Goal: Task Accomplishment & Management: Manage account settings

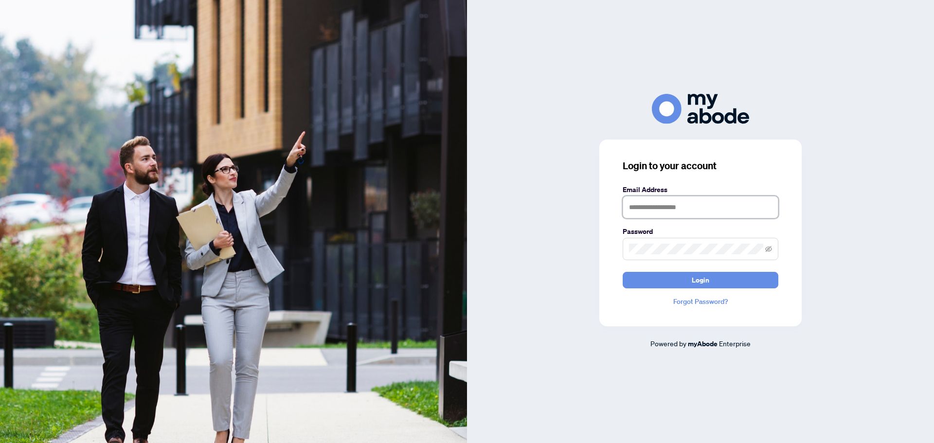
type input "**********"
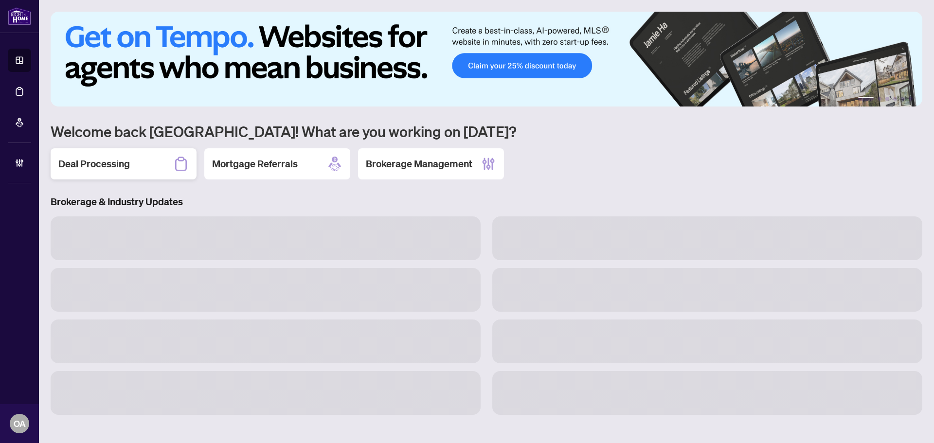
click at [147, 166] on div "Deal Processing" at bounding box center [124, 163] width 146 height 31
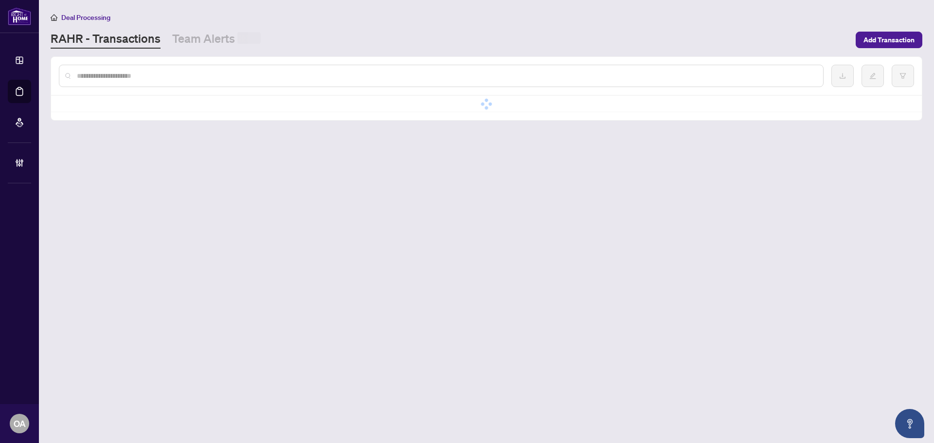
click at [160, 76] on input "text" at bounding box center [446, 76] width 739 height 11
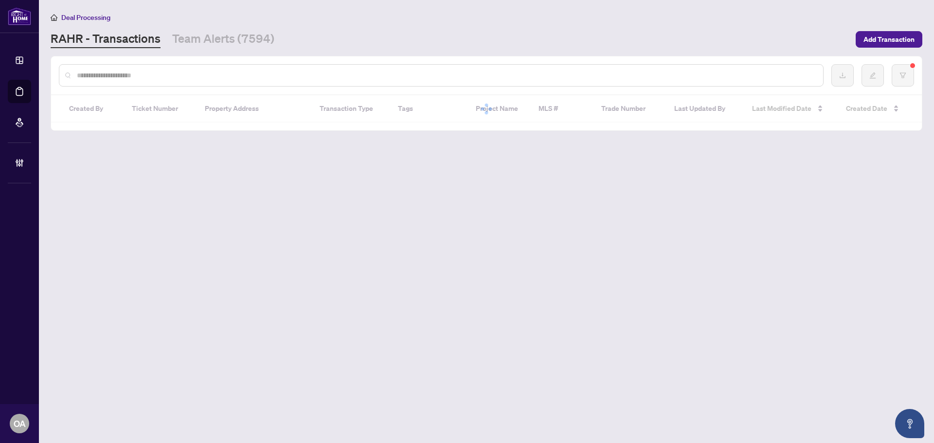
paste input "*****"
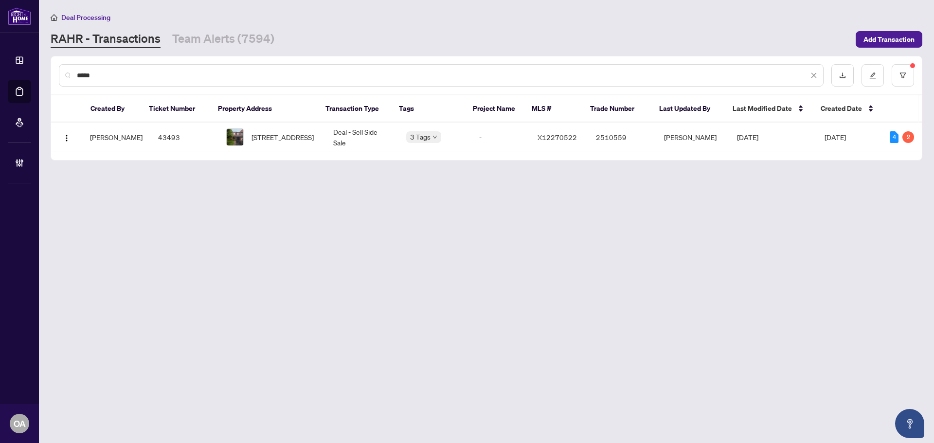
type input "*****"
click at [280, 132] on span "2219 Bois Vert Pl, Ottawa, Ontario K4A 4T9, Canada" at bounding box center [283, 137] width 62 height 11
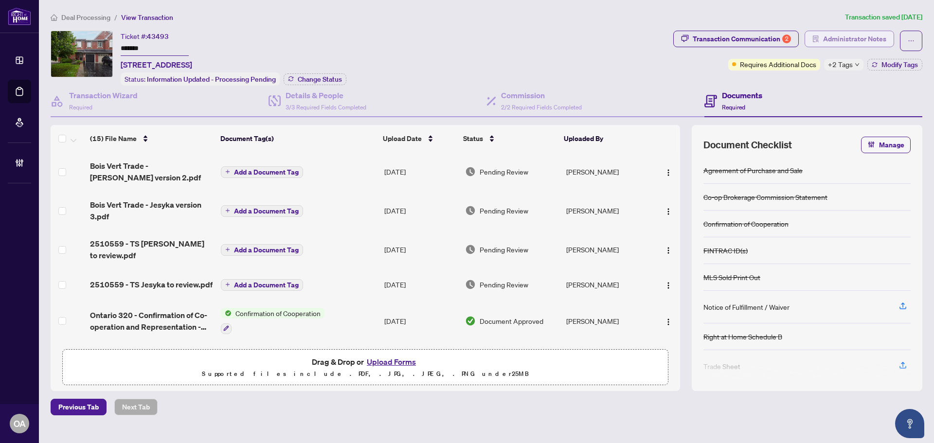
click at [868, 42] on span "Administrator Notes" at bounding box center [854, 39] width 63 height 16
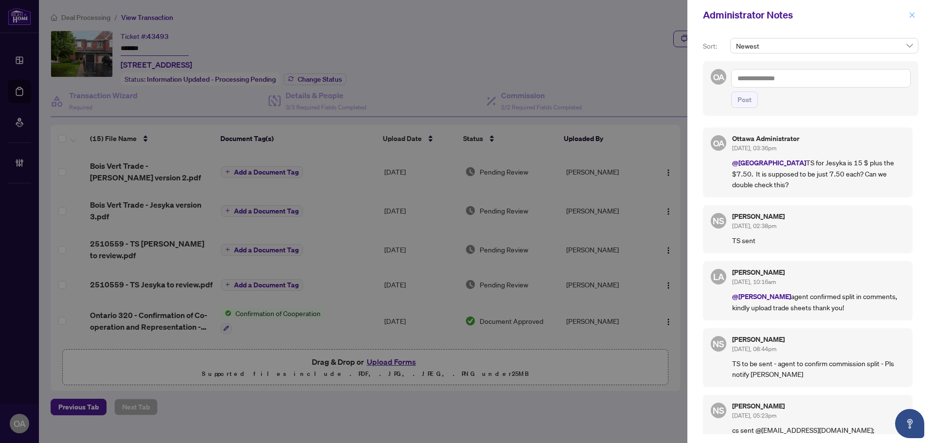
click at [908, 13] on button "button" at bounding box center [912, 15] width 13 height 12
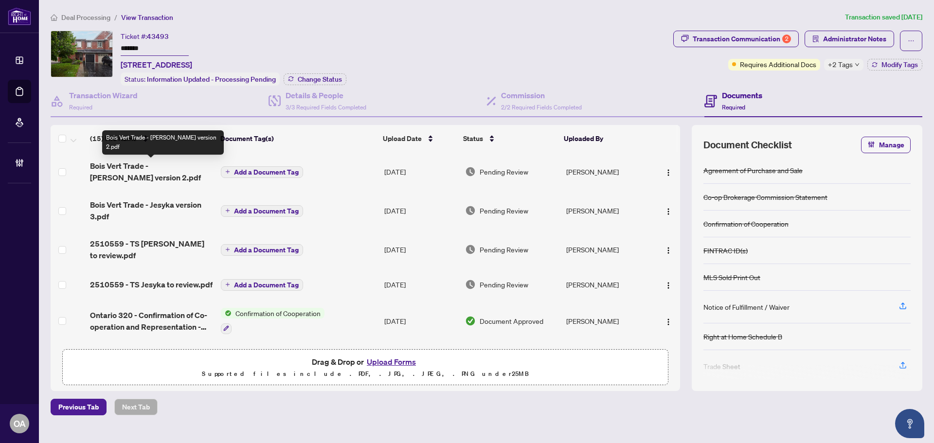
click at [174, 163] on span "Bois Vert Trade - Erik version 2.pdf" at bounding box center [151, 171] width 123 height 23
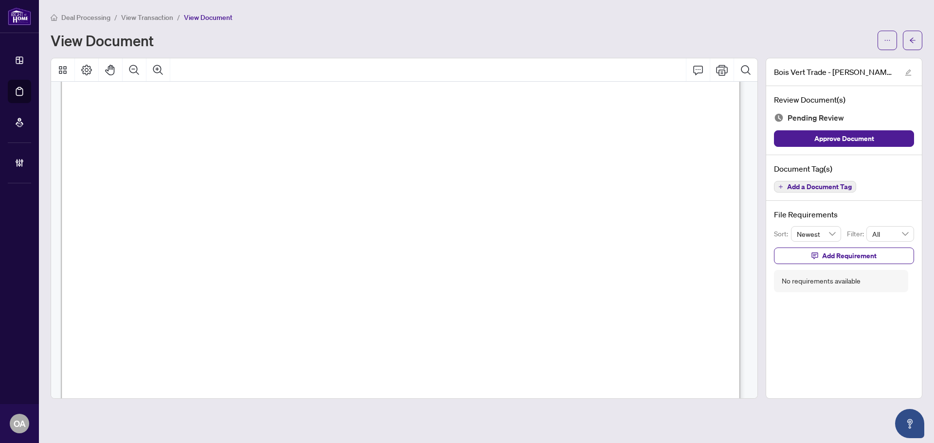
scroll to position [535, 0]
click at [911, 38] on icon "arrow-left" at bounding box center [912, 40] width 7 height 7
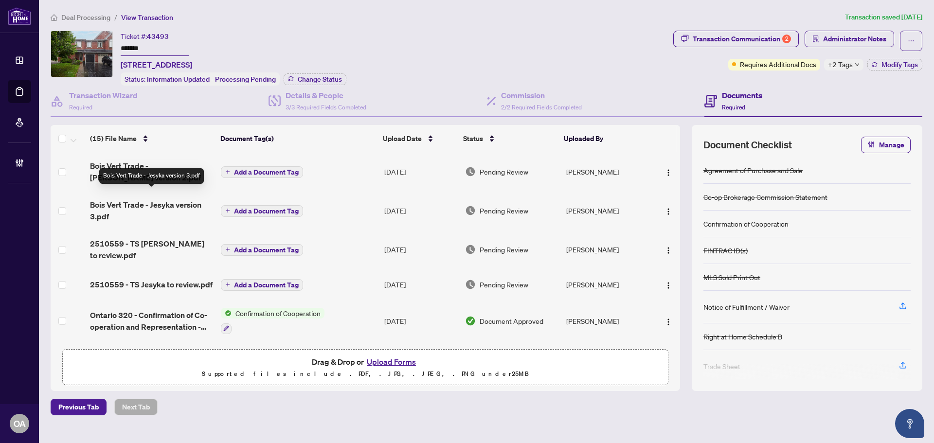
click at [161, 199] on span "Bois Vert Trade - Jesyka version 3.pdf" at bounding box center [151, 210] width 123 height 23
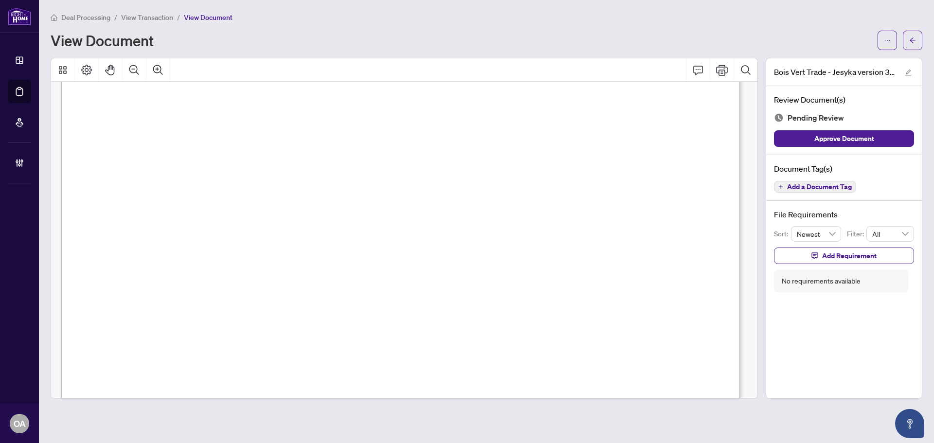
scroll to position [438, 0]
click at [911, 33] on button "button" at bounding box center [912, 40] width 19 height 19
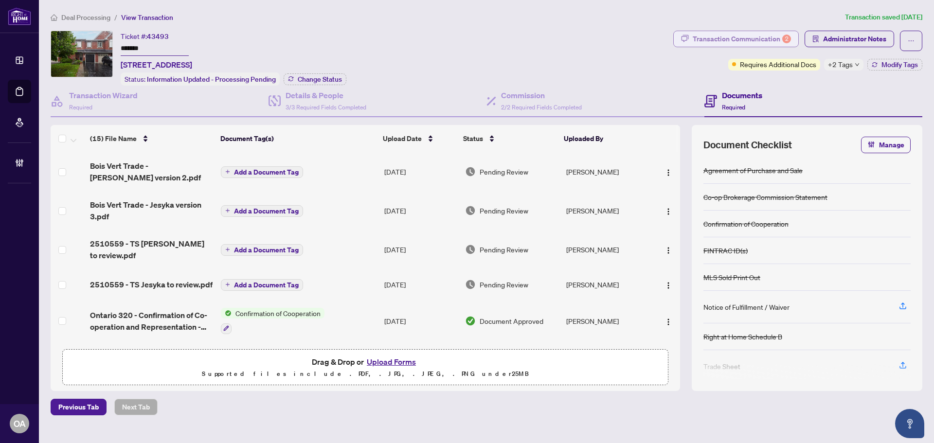
click at [776, 33] on div "Transaction Communication 2" at bounding box center [742, 39] width 98 height 16
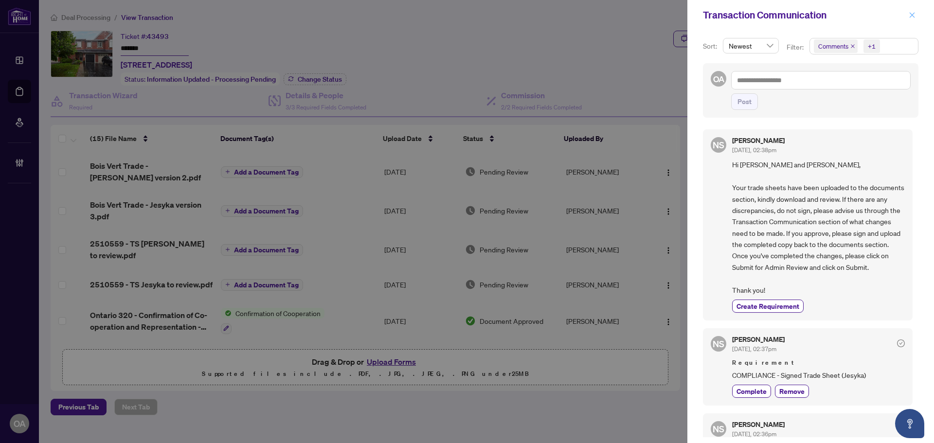
click at [910, 13] on icon "close" at bounding box center [912, 15] width 7 height 7
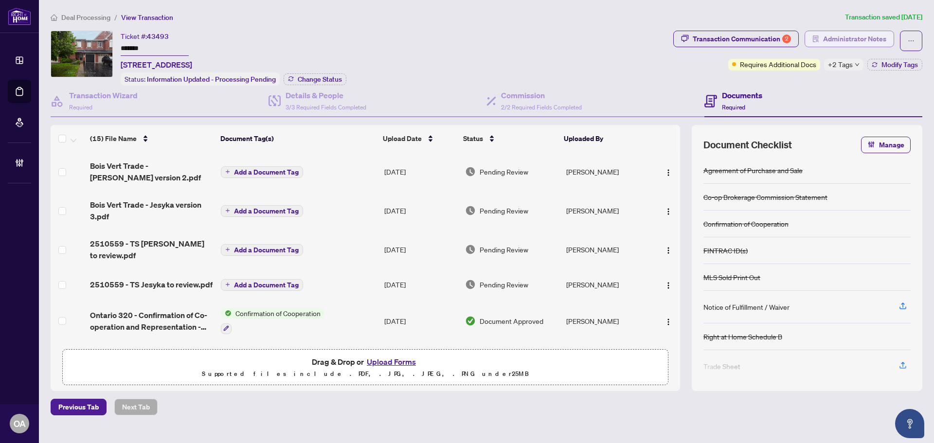
click at [862, 43] on span "Administrator Notes" at bounding box center [854, 39] width 63 height 16
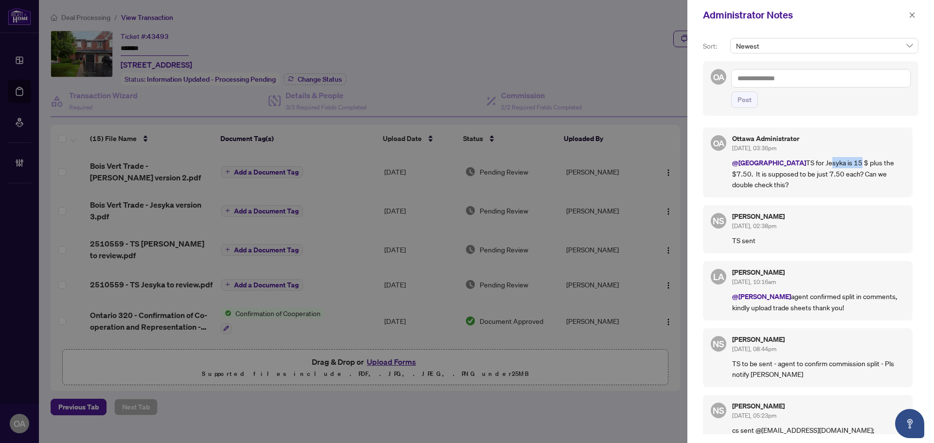
drag, startPoint x: 794, startPoint y: 164, endPoint x: 845, endPoint y: 164, distance: 50.6
click at [842, 164] on p "@Deals East TS for Jesyka is 15 $ plus the $7.50. It is supposed to be just 7.5…" at bounding box center [818, 173] width 173 height 33
click at [848, 164] on p "@Deals East TS for Jesyka is 15 $ plus the $7.50. It is supposed to be just 7.5…" at bounding box center [818, 173] width 173 height 33
click at [915, 16] on icon "close" at bounding box center [912, 15] width 7 height 7
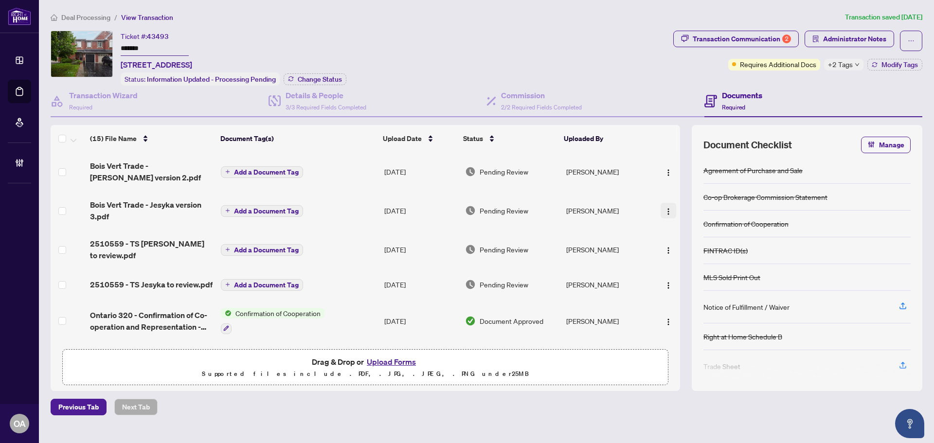
click at [665, 205] on span "button" at bounding box center [669, 210] width 8 height 11
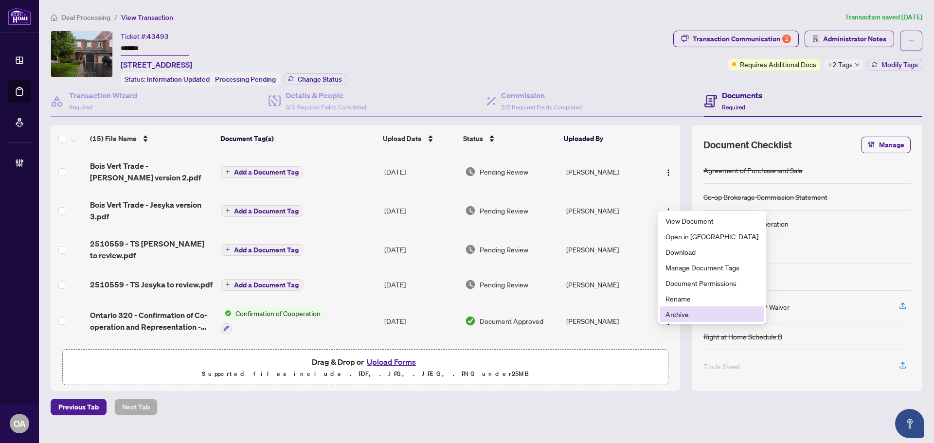
click at [679, 315] on span "Archive" at bounding box center [712, 314] width 93 height 11
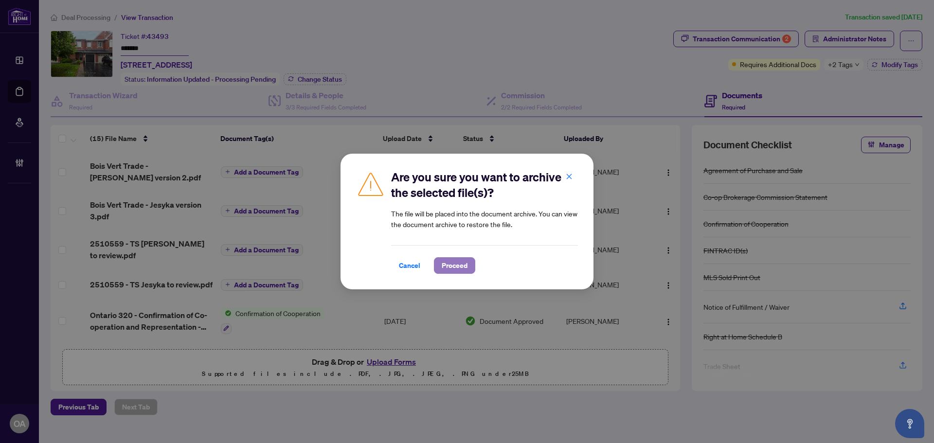
click at [469, 265] on button "Proceed" at bounding box center [454, 265] width 41 height 17
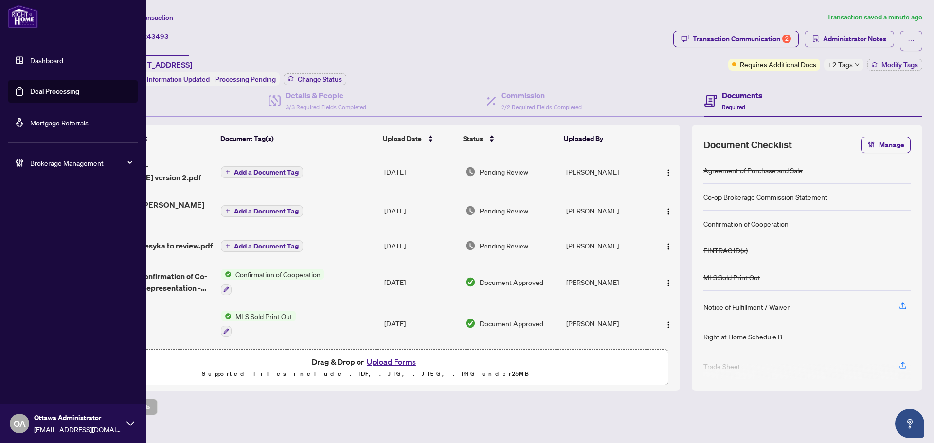
drag, startPoint x: 23, startPoint y: 88, endPoint x: 109, endPoint y: 85, distance: 86.7
click at [30, 88] on link "Deal Processing" at bounding box center [54, 91] width 49 height 9
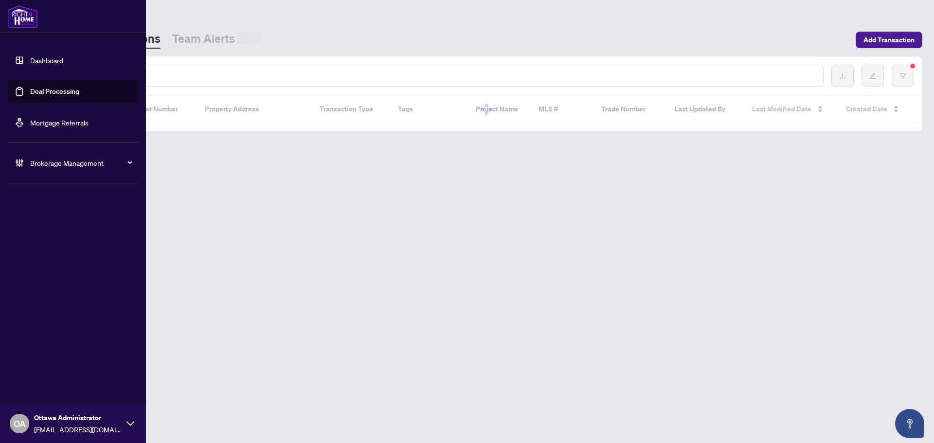
click at [183, 83] on div at bounding box center [441, 76] width 765 height 22
click at [187, 75] on input "text" at bounding box center [446, 76] width 739 height 11
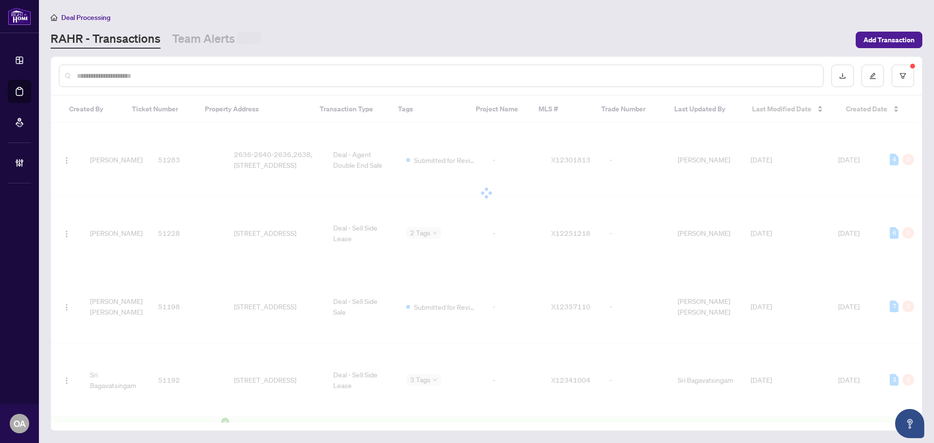
paste input "*********"
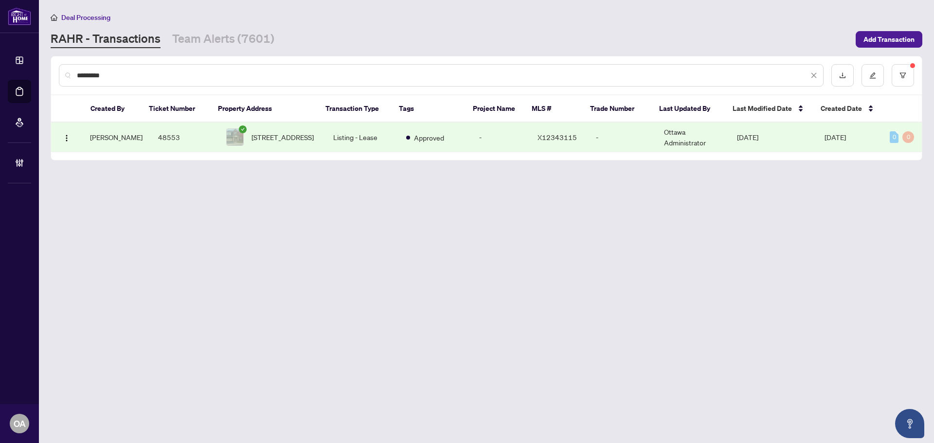
type input "*********"
click at [266, 158] on div "Created By Ticket Number Property Address Transaction Type Tags Project Name ML…" at bounding box center [486, 127] width 871 height 65
click at [291, 135] on span "239 Highpointe Cres, Ottawa, Ontario K2J 5N8, Canada" at bounding box center [283, 137] width 62 height 11
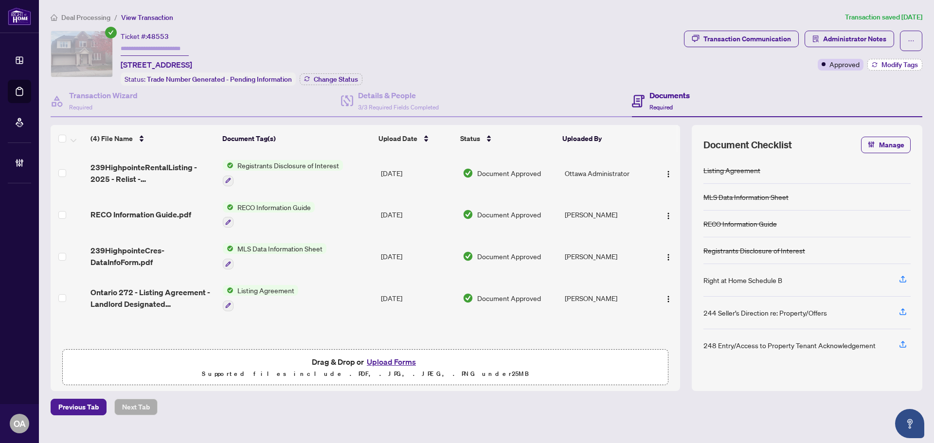
click at [892, 64] on span "Modify Tags" at bounding box center [900, 64] width 36 height 7
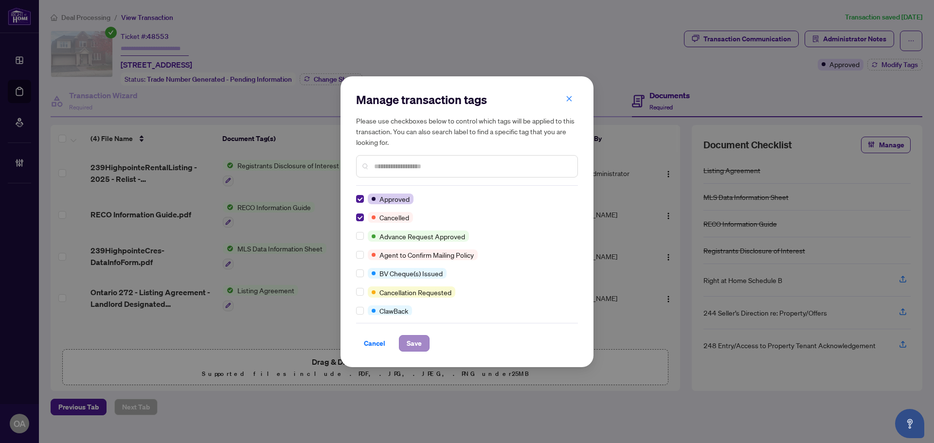
click at [429, 353] on div "Manage transaction tags Please use checkboxes below to control which tags will …" at bounding box center [467, 221] width 253 height 291
click at [418, 341] on span "Save" at bounding box center [414, 344] width 15 height 16
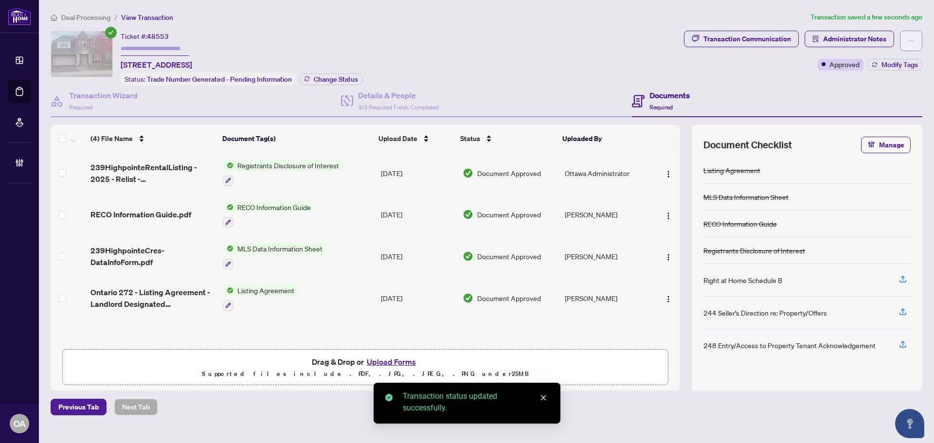
click at [912, 42] on icon "ellipsis" at bounding box center [911, 40] width 7 height 7
click at [763, 99] on div "Documents Required" at bounding box center [777, 102] width 290 height 32
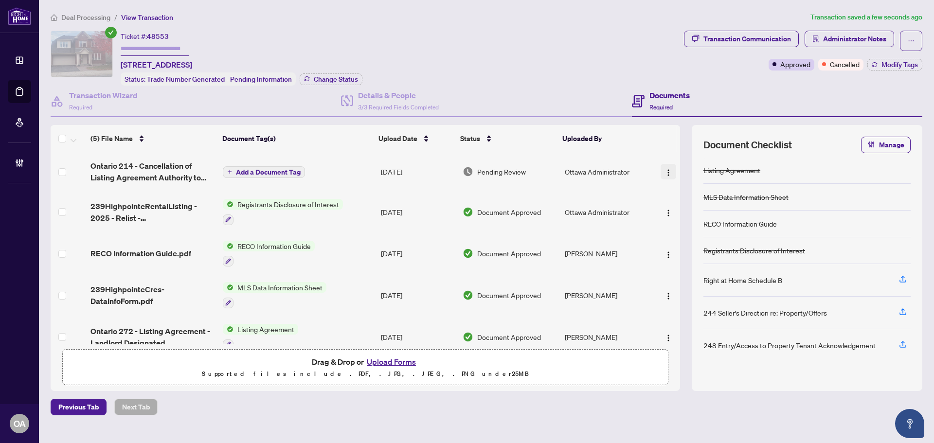
click at [661, 171] on button "button" at bounding box center [669, 172] width 16 height 16
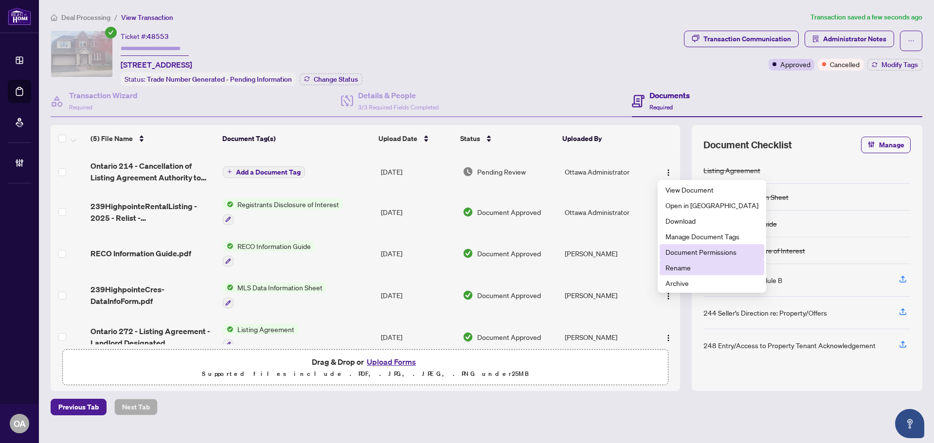
click at [684, 262] on span "Rename" at bounding box center [712, 267] width 93 height 11
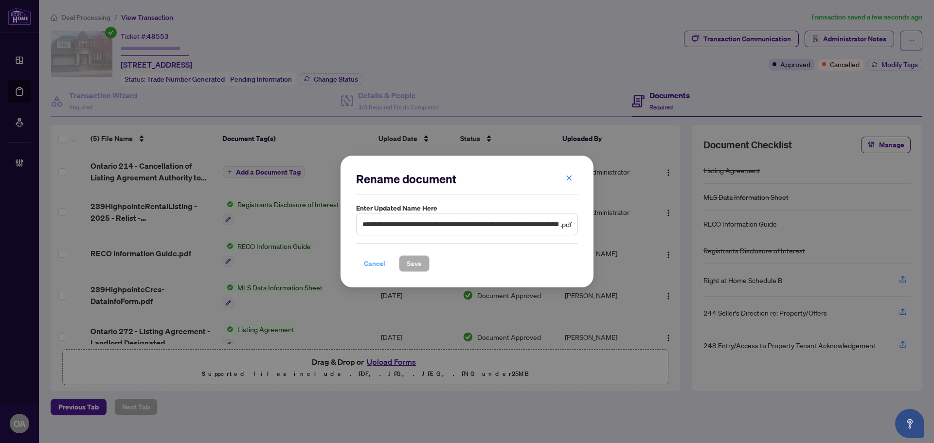
click at [370, 265] on span "Cancel" at bounding box center [374, 264] width 21 height 16
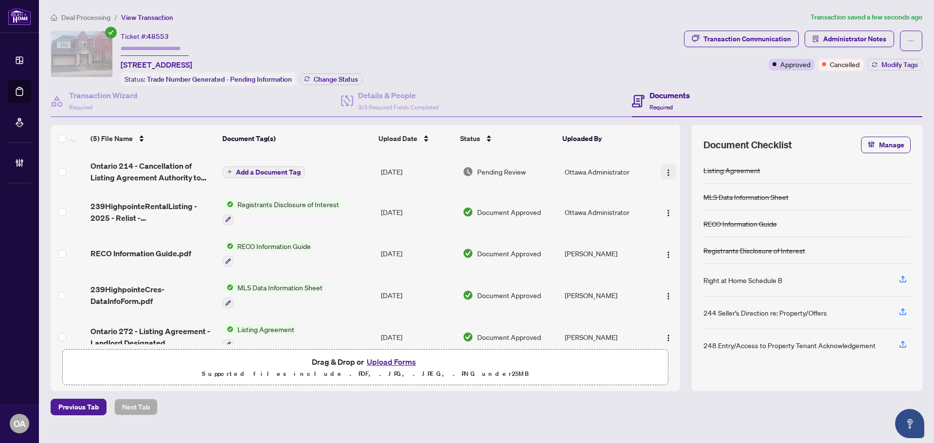
click at [666, 164] on button "button" at bounding box center [669, 172] width 16 height 16
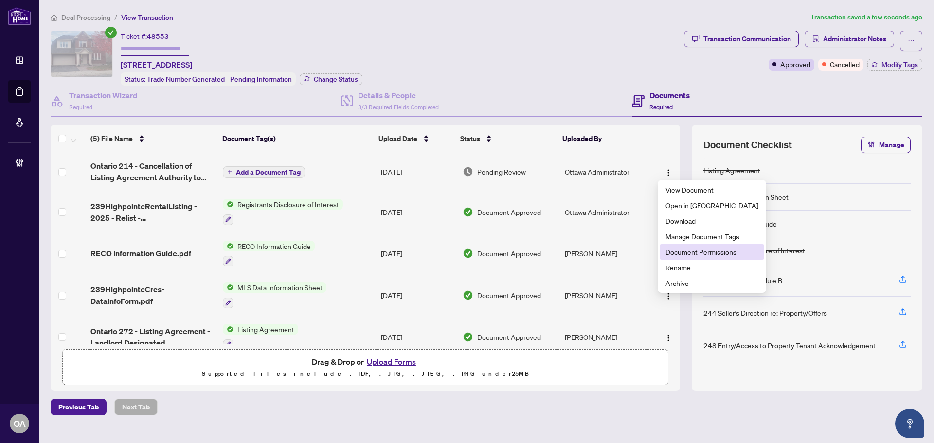
click at [677, 253] on span "Document Permissions" at bounding box center [712, 252] width 93 height 11
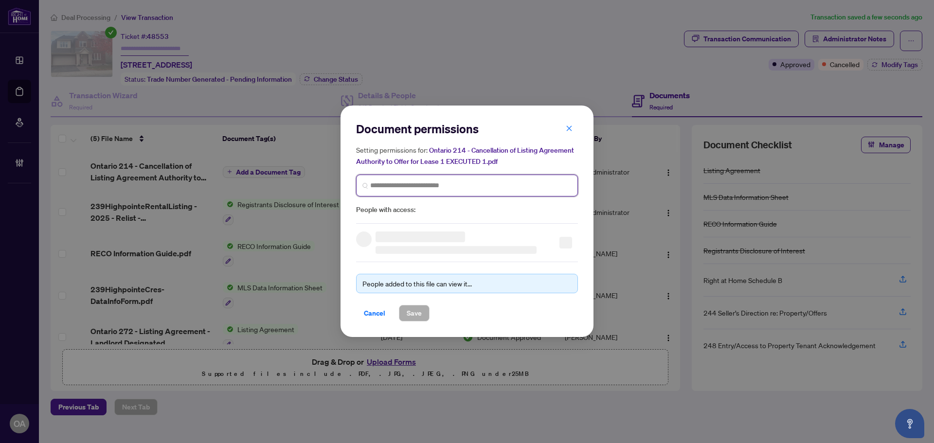
click at [419, 187] on input "search" at bounding box center [470, 186] width 201 height 10
type input "*******"
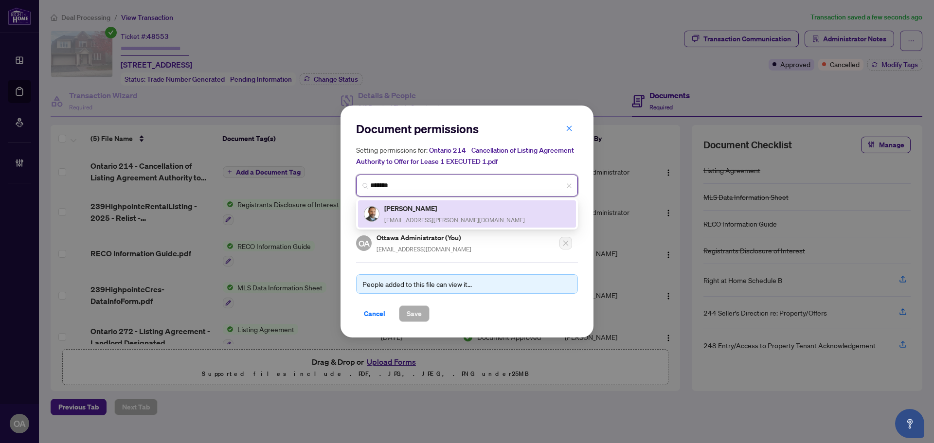
click at [422, 208] on h5 "Spinder Hundal" at bounding box center [454, 208] width 141 height 11
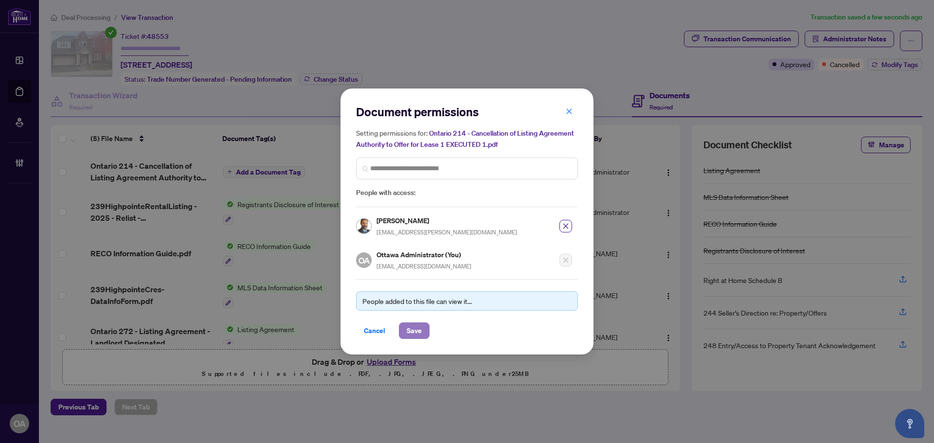
click at [421, 333] on span "Save" at bounding box center [414, 331] width 15 height 16
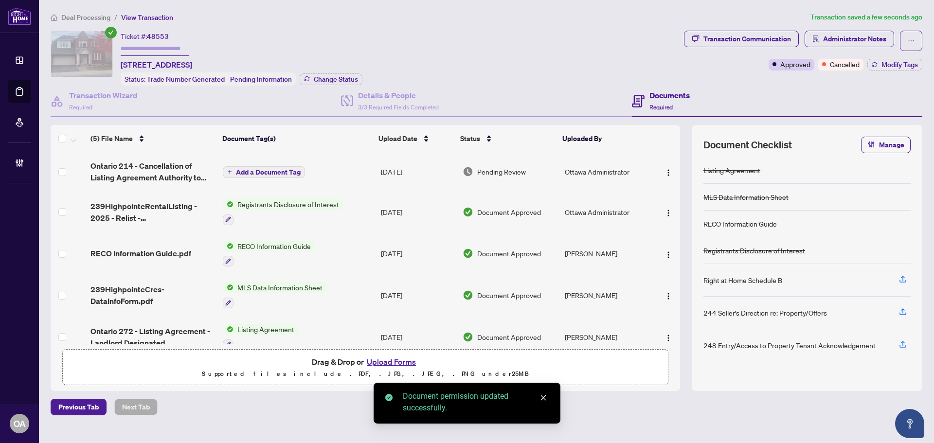
click at [253, 170] on span "Add a Document Tag" at bounding box center [268, 172] width 65 height 7
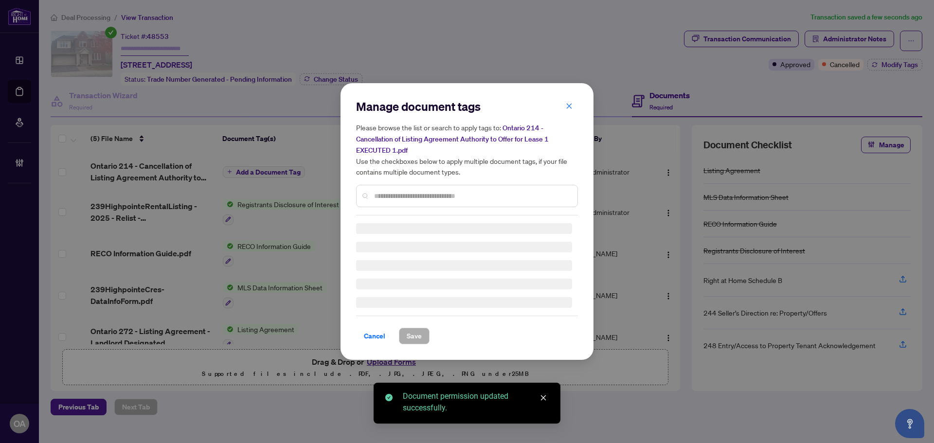
click at [421, 197] on input "text" at bounding box center [472, 196] width 196 height 11
type input "*"
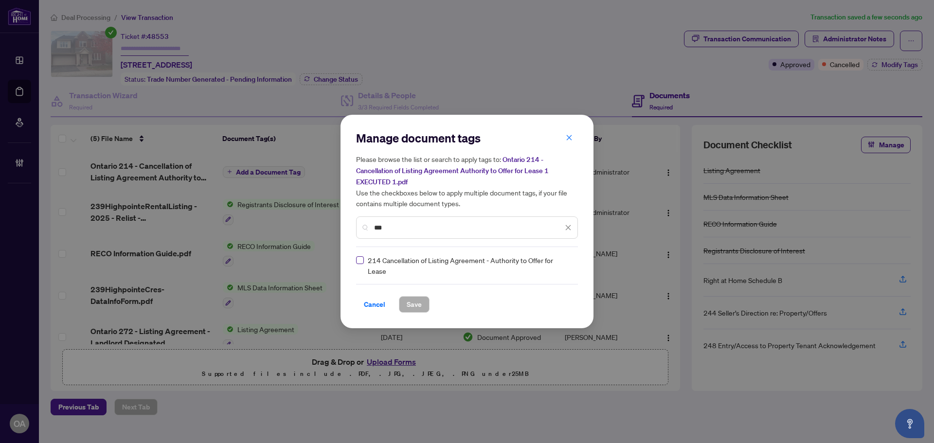
type input "***"
click at [565, 259] on span at bounding box center [562, 265] width 18 height 15
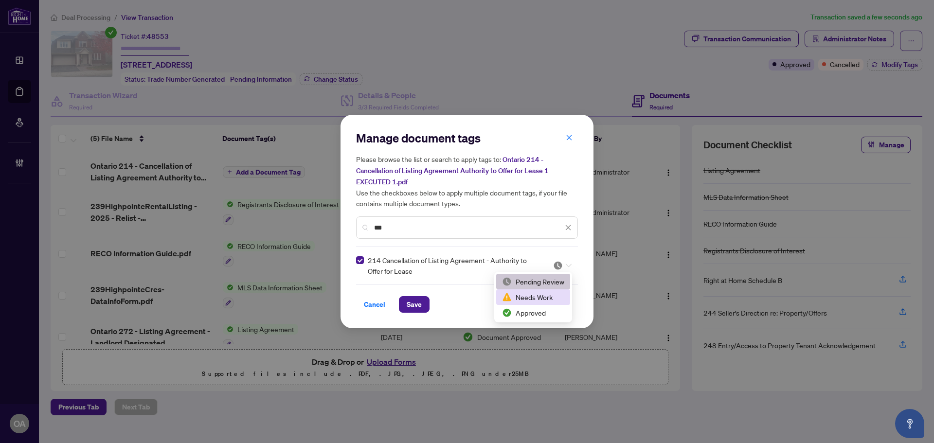
drag, startPoint x: 556, startPoint y: 307, endPoint x: 549, endPoint y: 309, distance: 6.8
click at [555, 307] on div "Approved" at bounding box center [533, 313] width 74 height 16
click at [396, 297] on div "Cancel Save" at bounding box center [467, 304] width 222 height 17
click at [432, 299] on div "Cancel Save" at bounding box center [467, 304] width 222 height 17
click at [427, 304] on button "Save" at bounding box center [414, 304] width 31 height 17
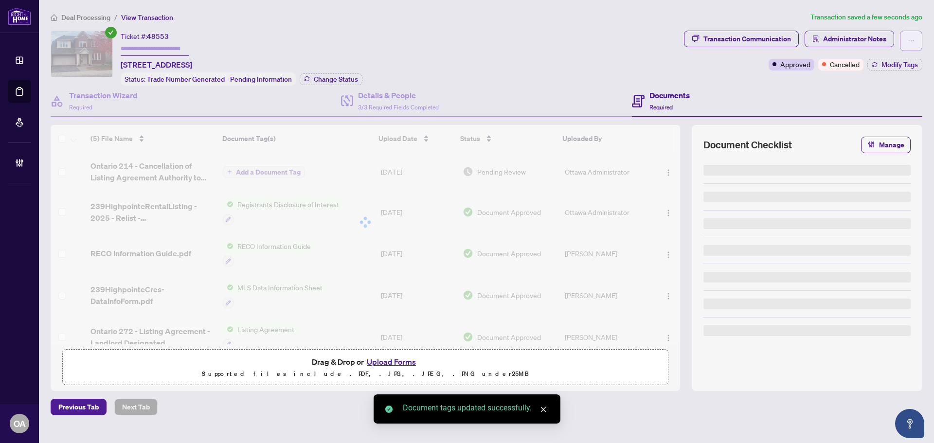
click at [909, 46] on span "button" at bounding box center [911, 41] width 7 height 16
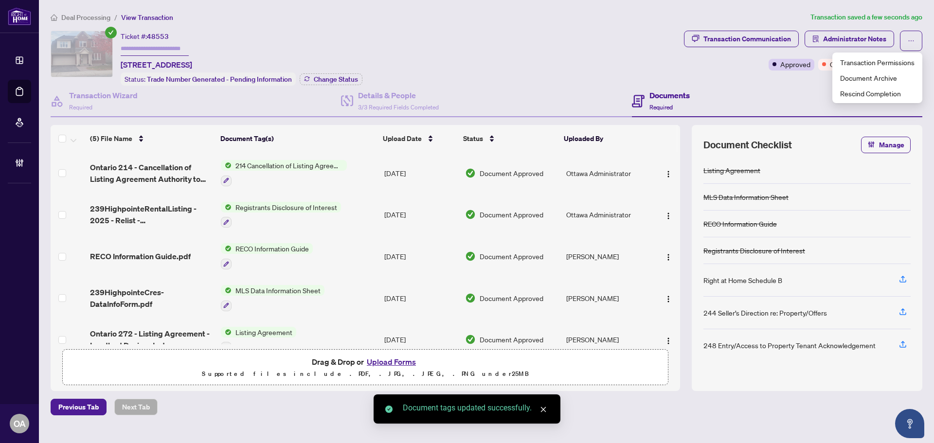
click at [606, 53] on div "Ticket #: 48553 239 Highpointe Cres, Ottawa, Ontario K2J 5N8, Canada Status: Tr…" at bounding box center [366, 58] width 630 height 55
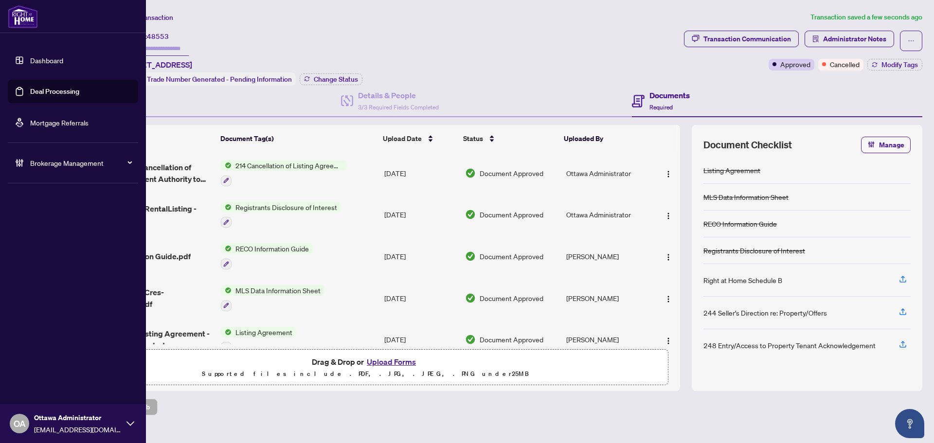
click at [37, 87] on link "Deal Processing" at bounding box center [54, 91] width 49 height 9
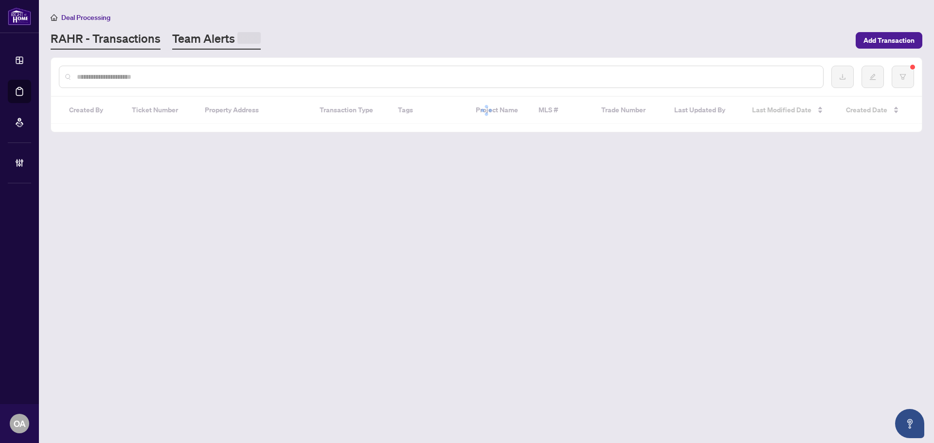
click at [211, 42] on link "Team Alerts" at bounding box center [216, 40] width 89 height 19
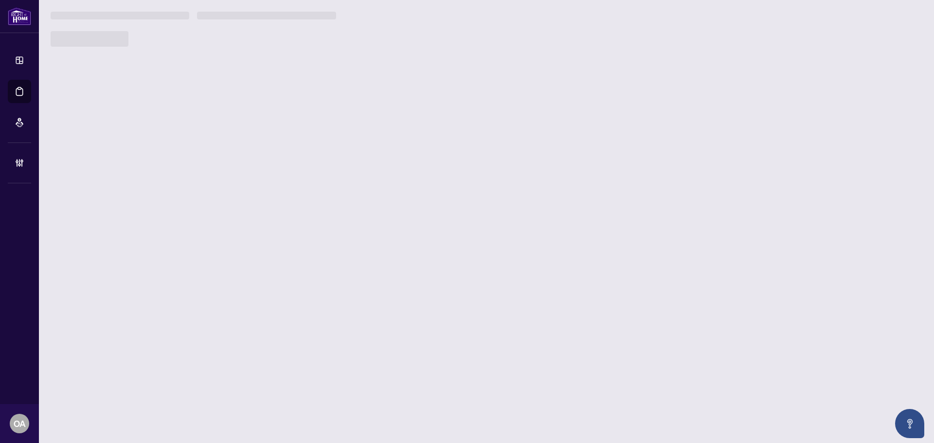
click at [219, 42] on div at bounding box center [487, 39] width 872 height 16
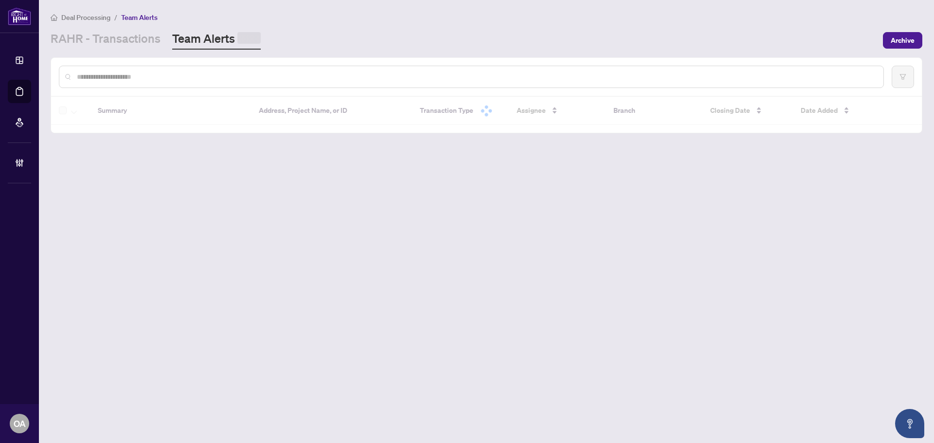
click at [209, 43] on link "Team Alerts" at bounding box center [216, 40] width 89 height 19
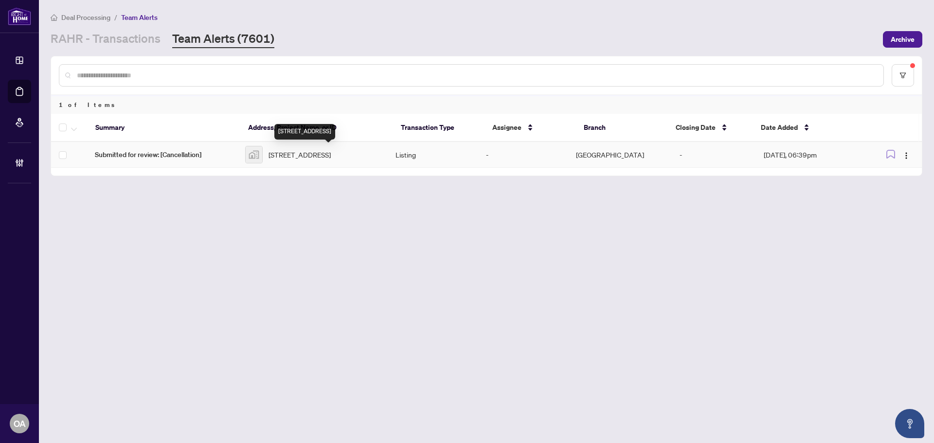
click at [305, 157] on span "203 Osterley Way, Ottawa, ON, Canada" at bounding box center [300, 154] width 62 height 11
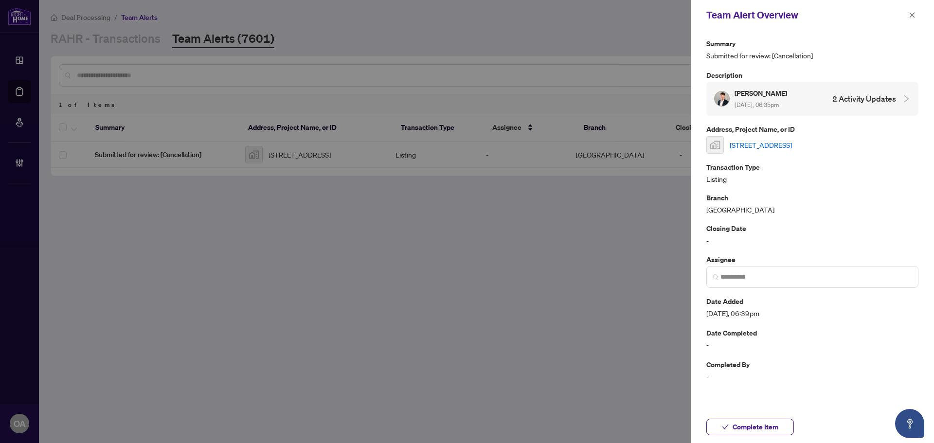
click at [747, 144] on link "203 Osterley Way, Ottawa, ON, Canada" at bounding box center [761, 145] width 62 height 11
click at [912, 15] on icon "close" at bounding box center [912, 15] width 7 height 7
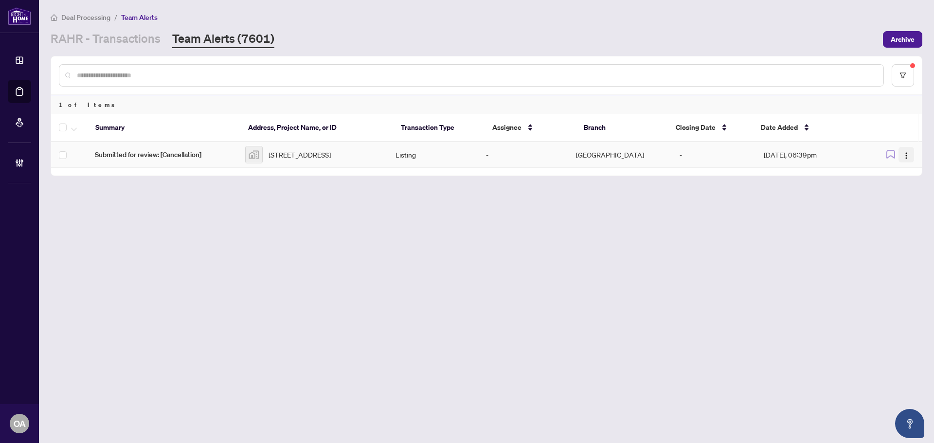
drag, startPoint x: 907, startPoint y: 155, endPoint x: 906, endPoint y: 160, distance: 4.9
click at [907, 155] on img "button" at bounding box center [907, 156] width 8 height 8
click at [902, 204] on span "Complete Item" at bounding box center [883, 206] width 45 height 11
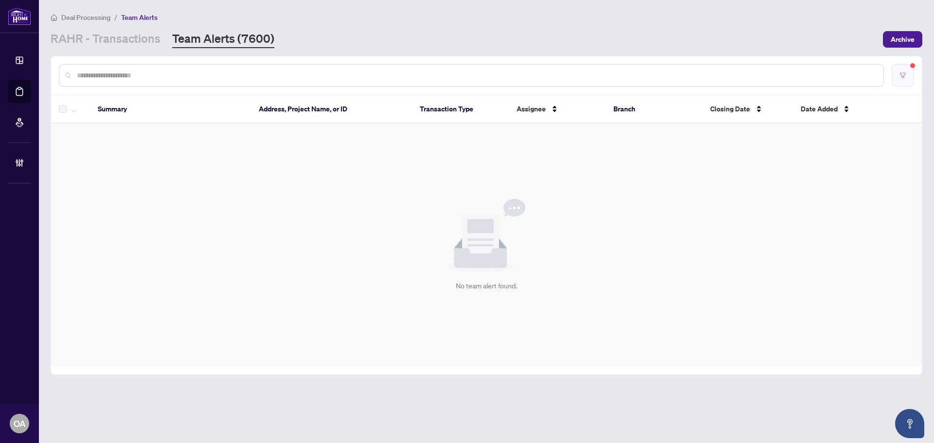
click at [905, 70] on button "button" at bounding box center [903, 75] width 22 height 22
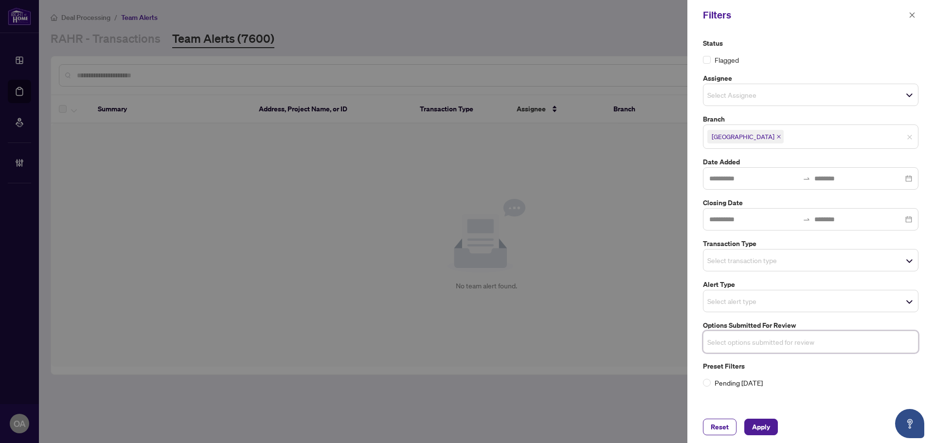
click at [765, 305] on input "search" at bounding box center [741, 301] width 68 height 12
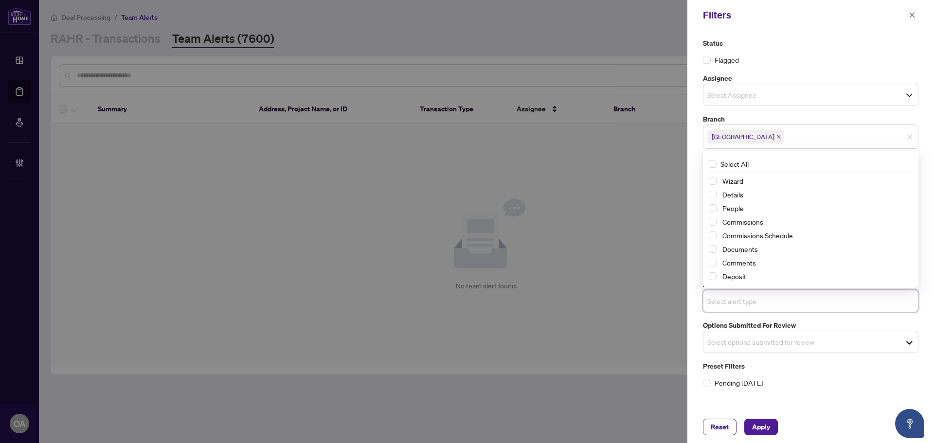
click at [834, 77] on label "Assignee" at bounding box center [811, 78] width 216 height 11
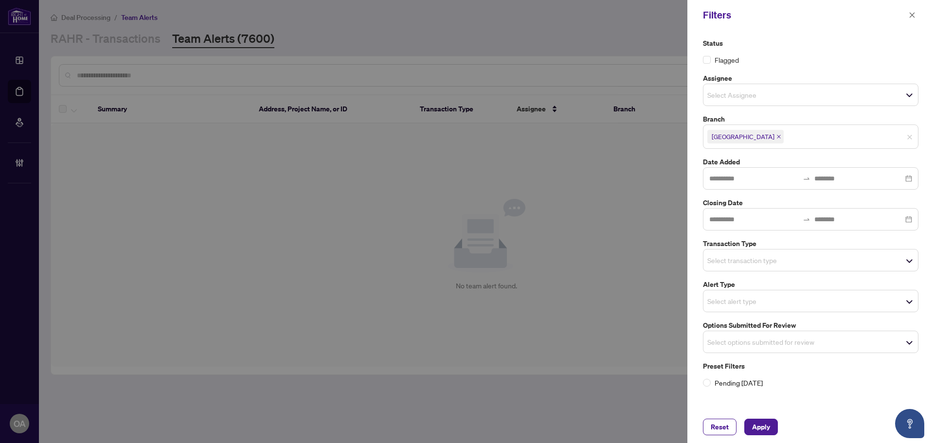
click at [743, 269] on div "Select transaction type" at bounding box center [811, 260] width 216 height 22
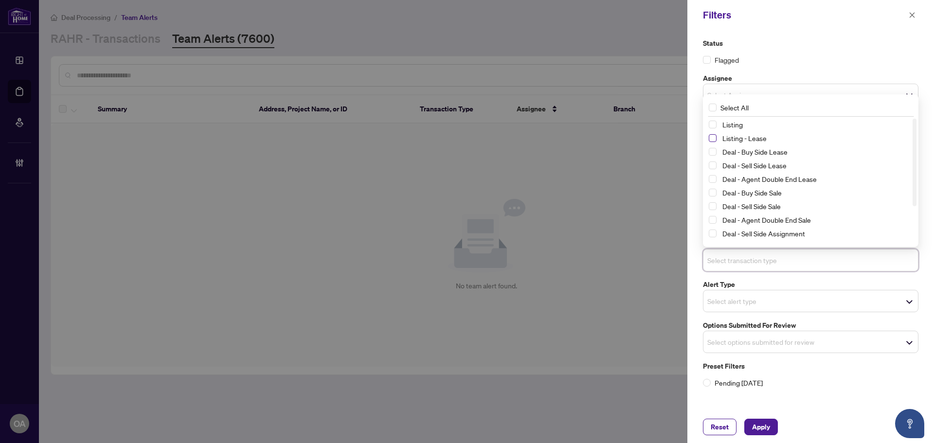
click at [714, 142] on span "Select Listing - Lease" at bounding box center [713, 138] width 8 height 8
click at [712, 127] on span "Select Listing" at bounding box center [713, 125] width 8 height 8
click at [765, 425] on span "Apply" at bounding box center [761, 427] width 18 height 16
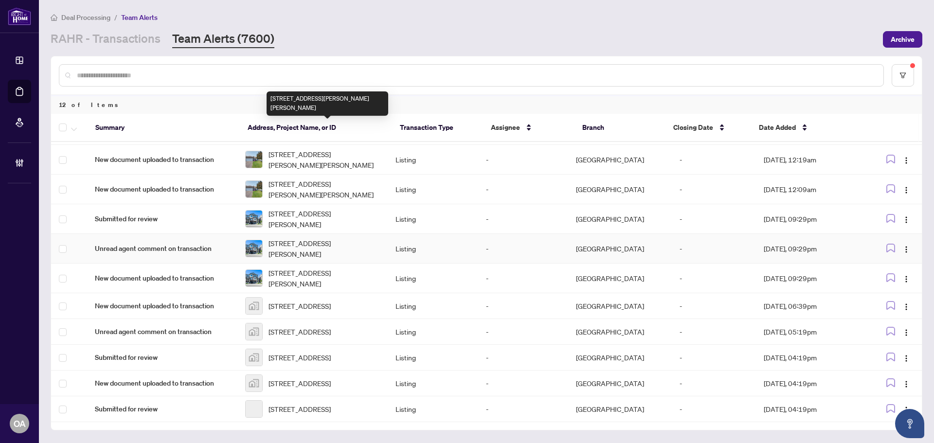
scroll to position [76, 0]
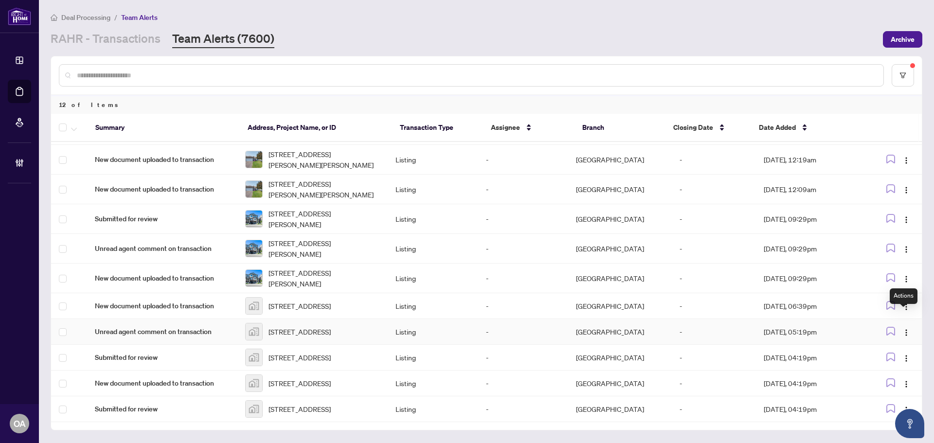
click at [901, 294] on div "Actions" at bounding box center [904, 297] width 28 height 16
click at [903, 301] on span "button" at bounding box center [907, 306] width 8 height 11
click at [895, 339] on span "Complete Item" at bounding box center [880, 338] width 45 height 11
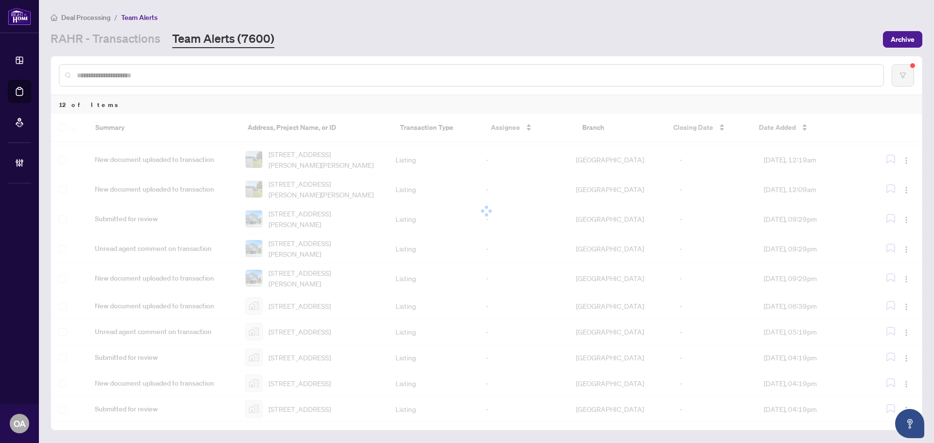
scroll to position [46, 0]
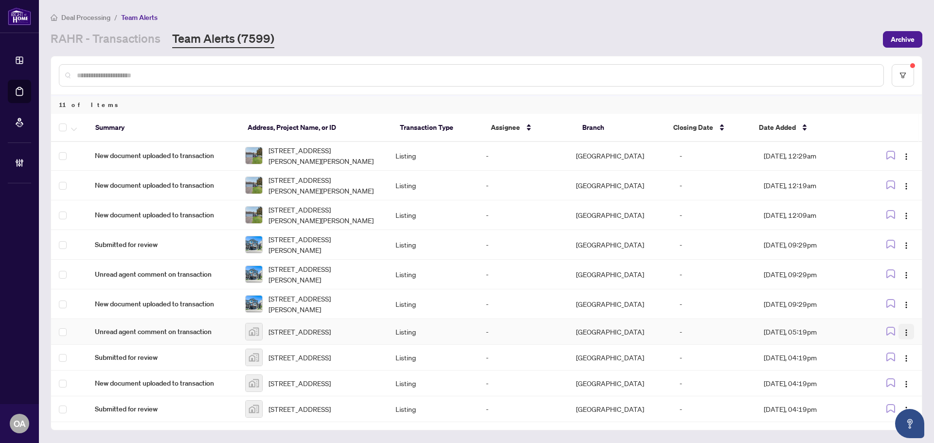
click at [908, 324] on button "button" at bounding box center [907, 332] width 16 height 16
click at [902, 369] on span "Complete Item" at bounding box center [880, 368] width 45 height 11
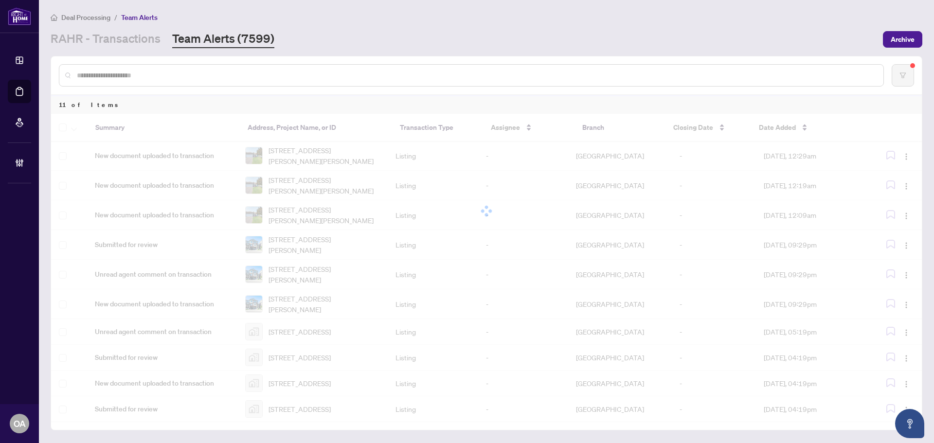
scroll to position [17, 0]
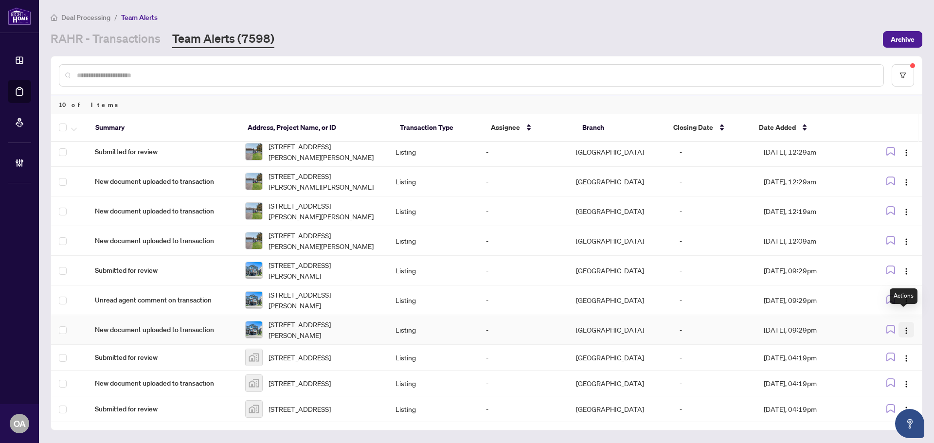
click at [903, 323] on button "button" at bounding box center [907, 330] width 16 height 16
click at [903, 325] on td at bounding box center [893, 330] width 58 height 30
click at [906, 327] on img "button" at bounding box center [907, 331] width 8 height 8
drag, startPoint x: 903, startPoint y: 368, endPoint x: 907, endPoint y: 336, distance: 31.9
click at [903, 369] on span "Complete Item" at bounding box center [880, 368] width 45 height 11
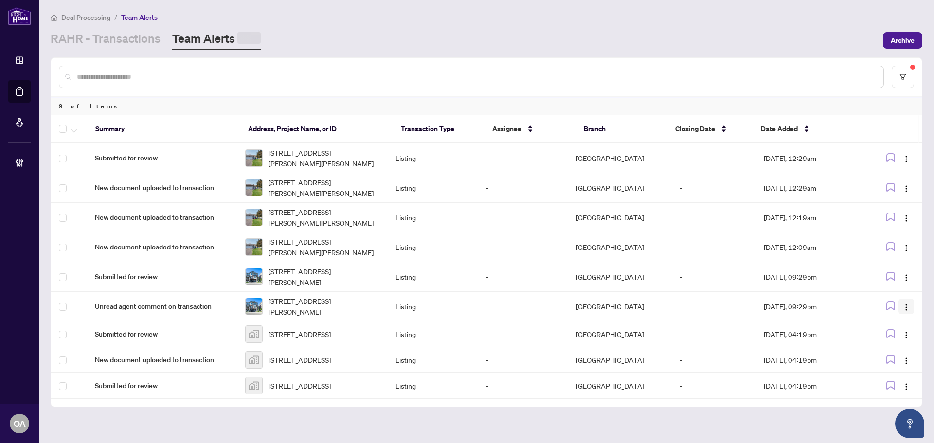
scroll to position [0, 0]
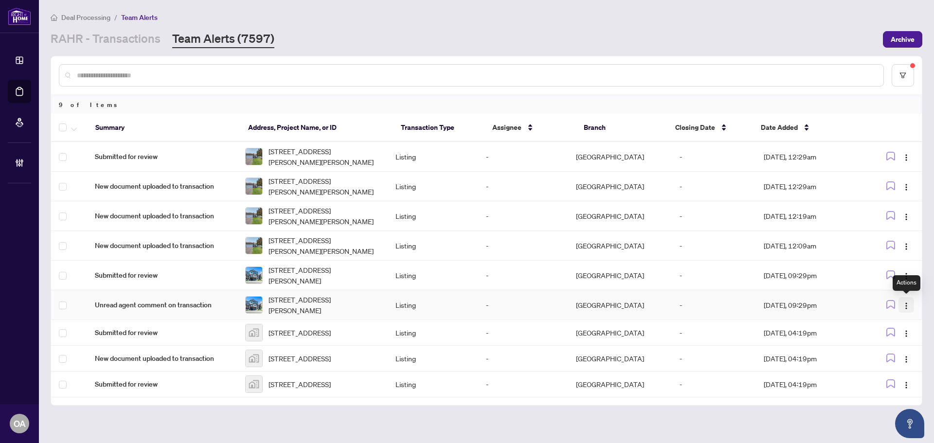
click at [902, 300] on button "button" at bounding box center [907, 305] width 16 height 16
click at [898, 353] on span "Complete Item" at bounding box center [883, 355] width 45 height 11
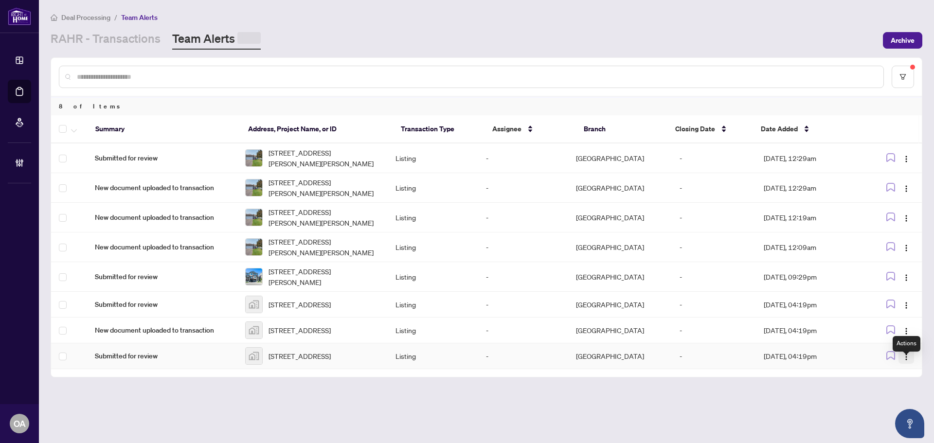
click at [906, 361] on img "button" at bounding box center [907, 357] width 8 height 8
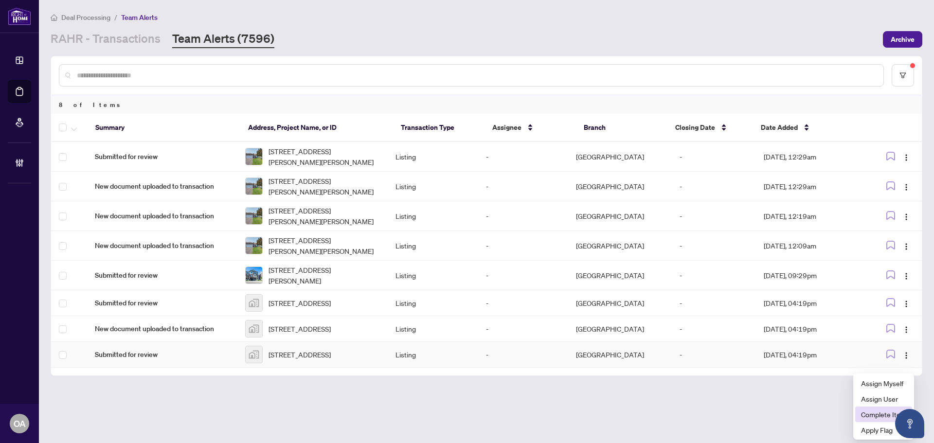
click at [873, 412] on span "Complete Item" at bounding box center [883, 414] width 45 height 11
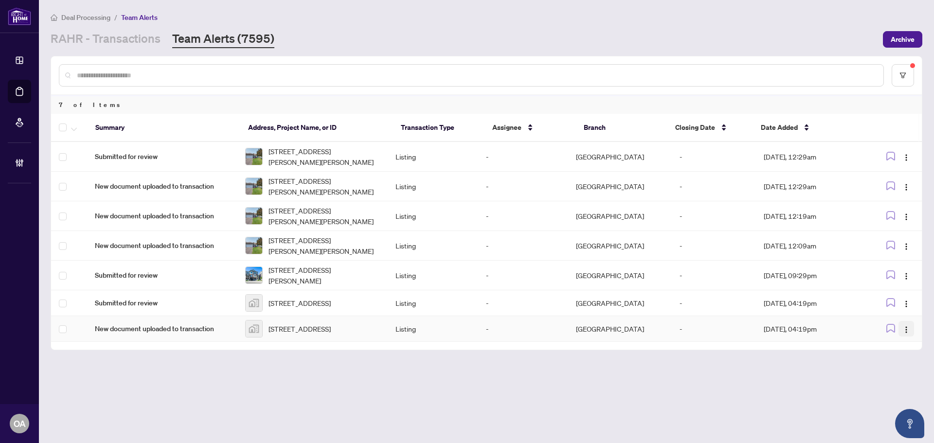
click at [905, 334] on img "button" at bounding box center [907, 330] width 8 height 8
click at [895, 382] on span "Complete Item" at bounding box center [883, 384] width 45 height 11
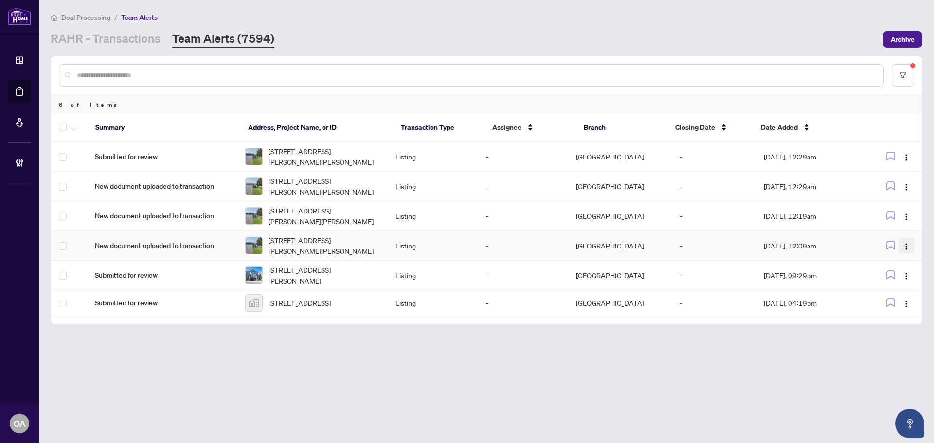
click at [907, 242] on span "button" at bounding box center [907, 245] width 8 height 11
click at [903, 298] on span "Complete Item" at bounding box center [883, 295] width 45 height 11
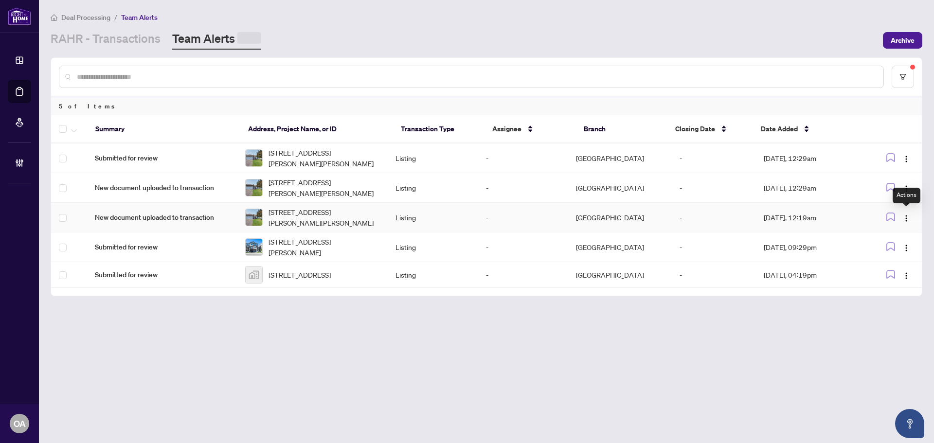
click at [906, 217] on img "button" at bounding box center [907, 219] width 8 height 8
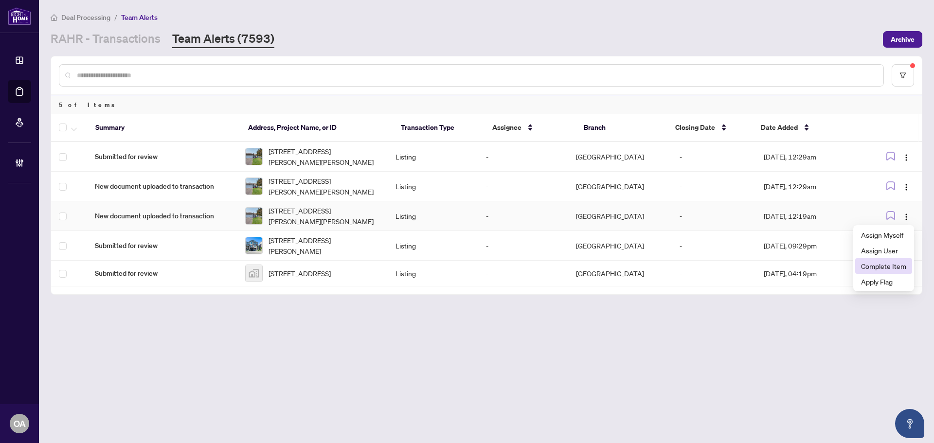
click at [902, 266] on span "Complete Item" at bounding box center [883, 266] width 45 height 11
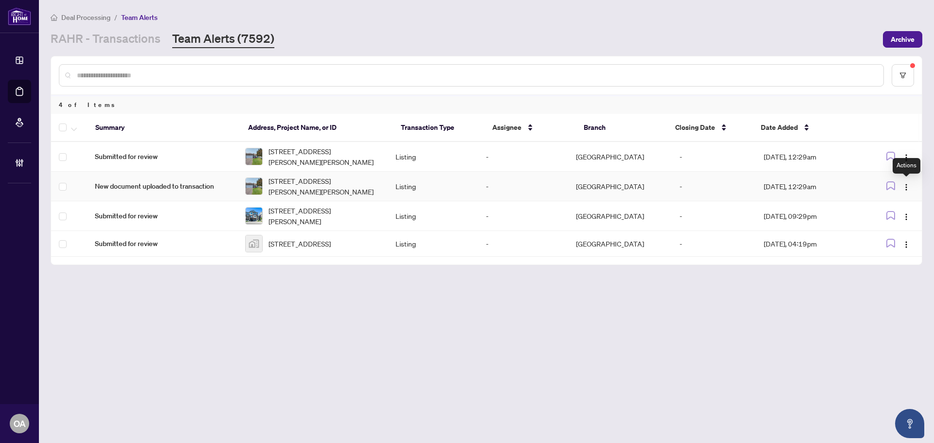
click at [907, 187] on img "button" at bounding box center [907, 187] width 8 height 8
click at [900, 235] on span "Complete Item" at bounding box center [883, 236] width 45 height 11
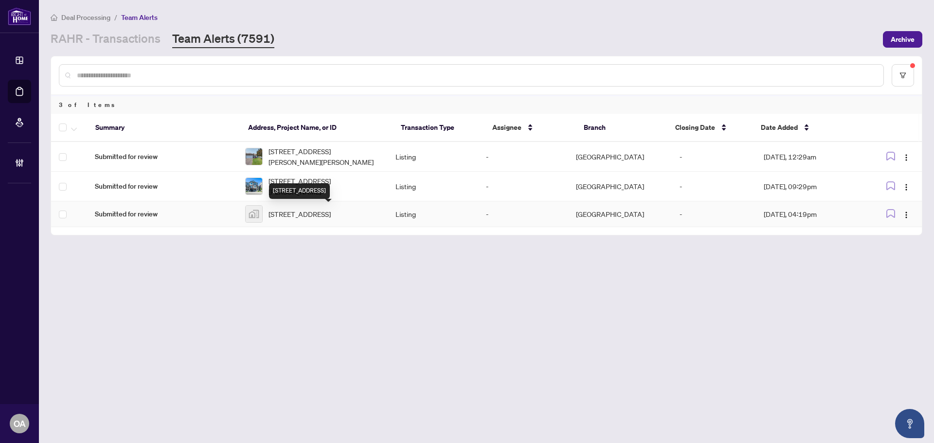
click at [290, 214] on span "241 Badgeley Avenue, Kanata, ON, Canada" at bounding box center [300, 214] width 62 height 11
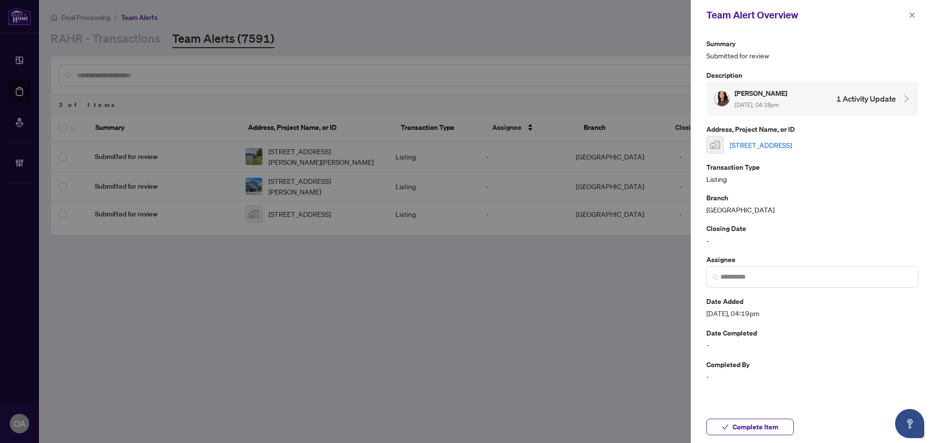
click at [771, 141] on link "241 Badgeley Avenue, Kanata, ON, Canada" at bounding box center [761, 145] width 62 height 11
click at [917, 12] on button "button" at bounding box center [912, 15] width 13 height 12
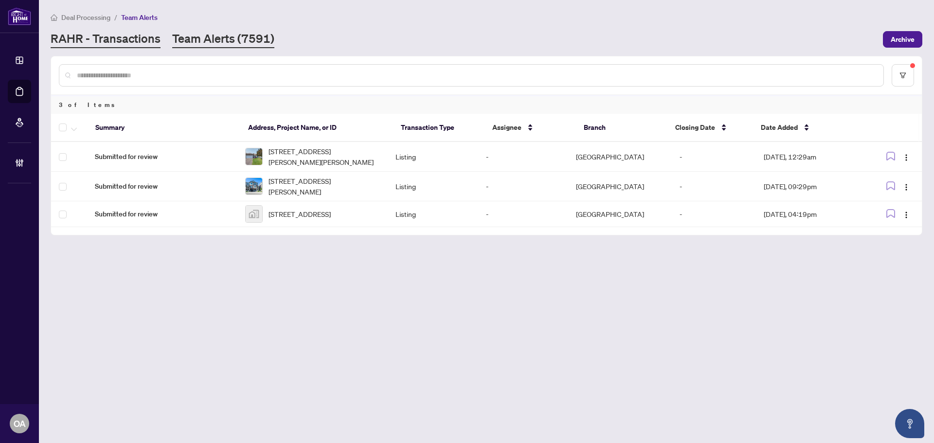
click at [113, 36] on link "RAHR - Transactions" at bounding box center [106, 40] width 110 height 18
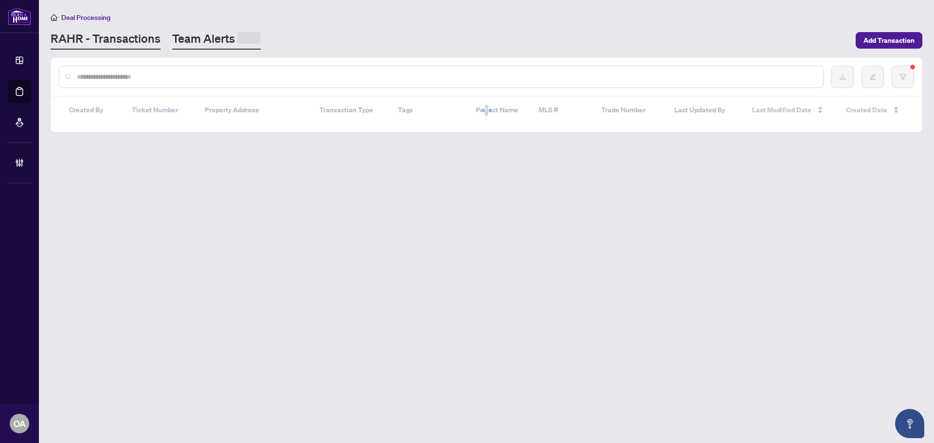
drag, startPoint x: 113, startPoint y: 36, endPoint x: 205, endPoint y: 36, distance: 91.5
click at [205, 36] on link "Team Alerts" at bounding box center [216, 40] width 89 height 19
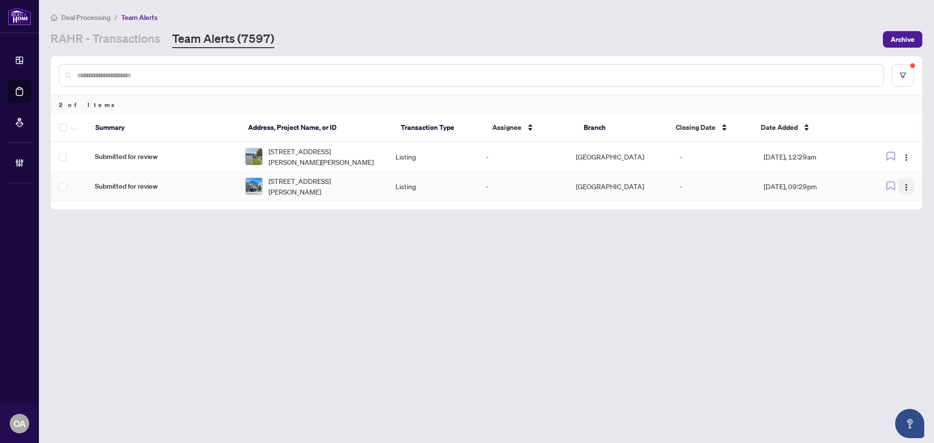
click at [903, 184] on img "button" at bounding box center [907, 187] width 8 height 8
click at [884, 237] on span "Complete Item" at bounding box center [883, 236] width 45 height 11
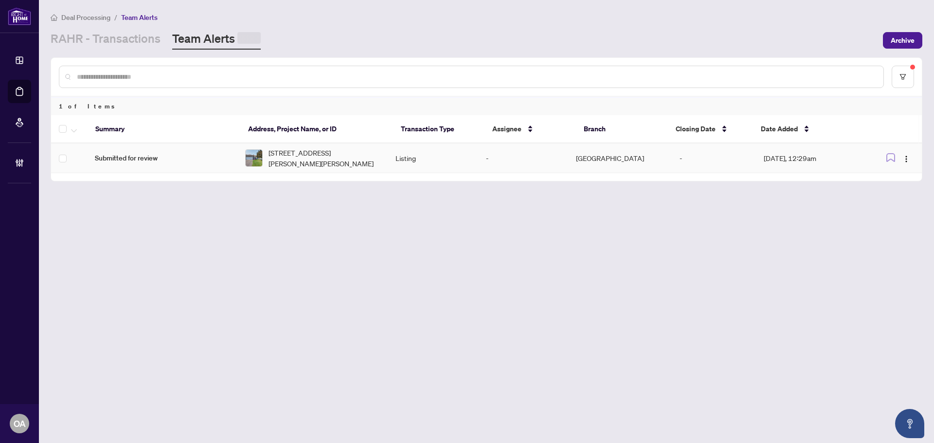
click at [316, 159] on span "144 Sandra Cres, Clarence-Rockland, Ontario K4K 1R7, Canada" at bounding box center [324, 157] width 111 height 21
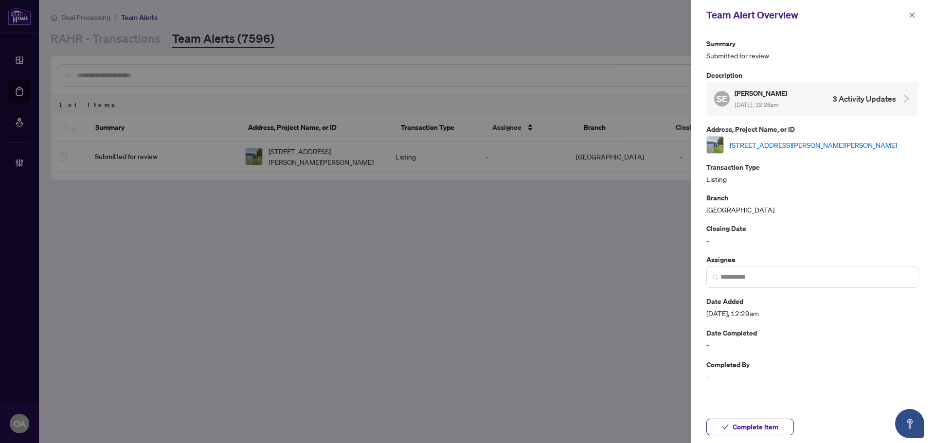
click at [765, 144] on link "144 Sandra Cres, Clarence-Rockland, Ontario K4K 1R7, Canada" at bounding box center [813, 145] width 167 height 11
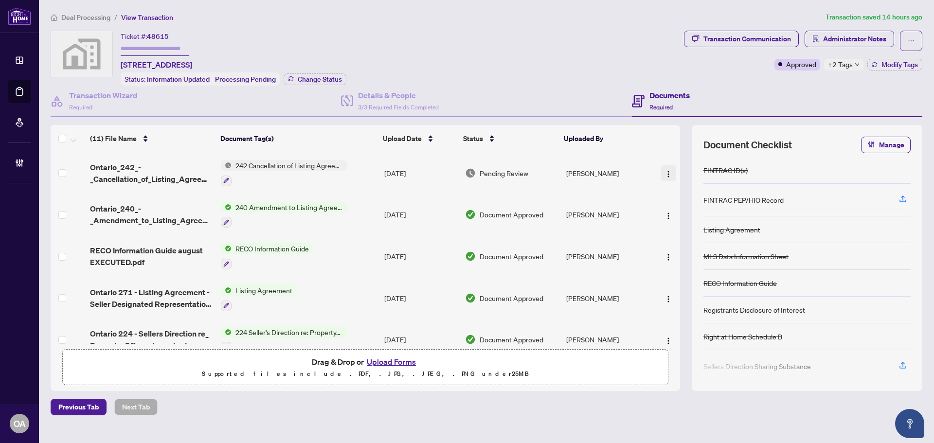
click at [665, 170] on img "button" at bounding box center [669, 174] width 8 height 8
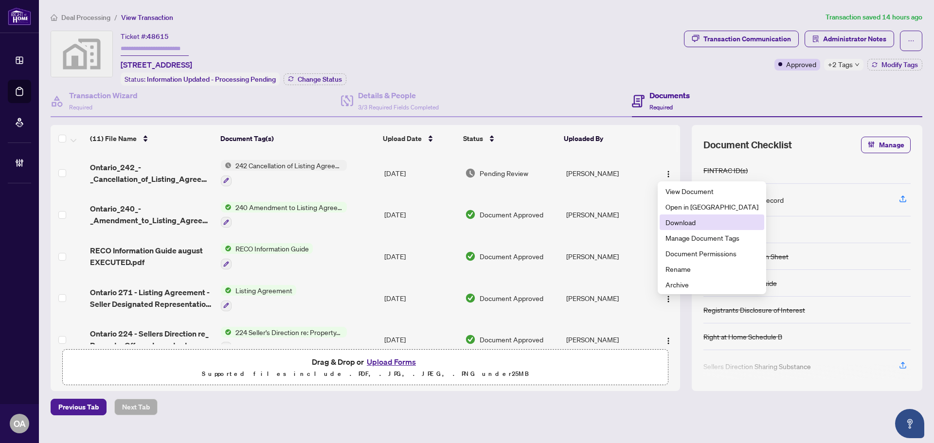
click at [692, 223] on span "Download" at bounding box center [712, 222] width 93 height 11
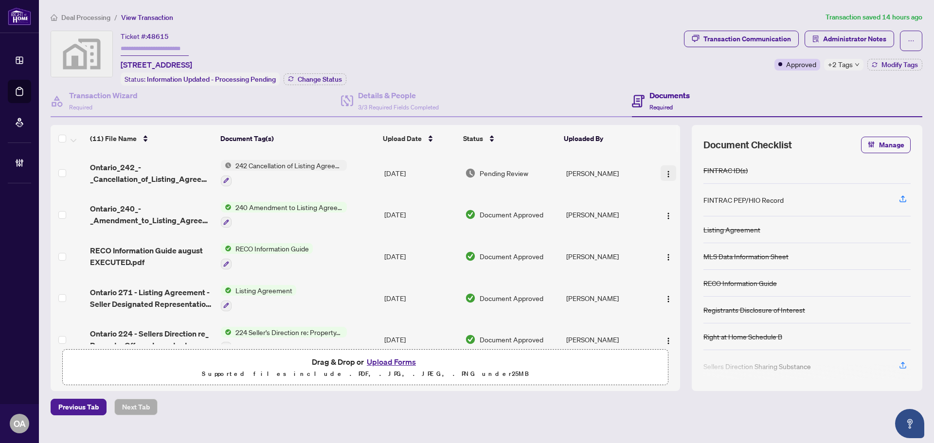
click at [668, 168] on span "button" at bounding box center [669, 173] width 8 height 11
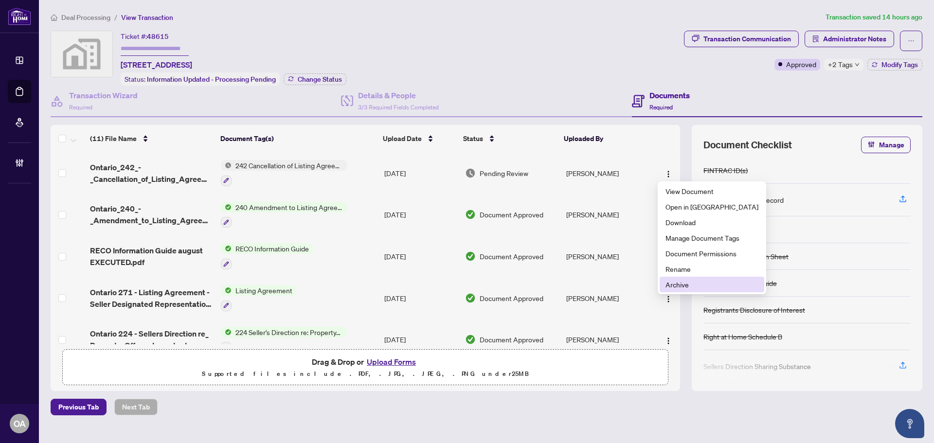
click at [679, 287] on span "Archive" at bounding box center [712, 284] width 93 height 11
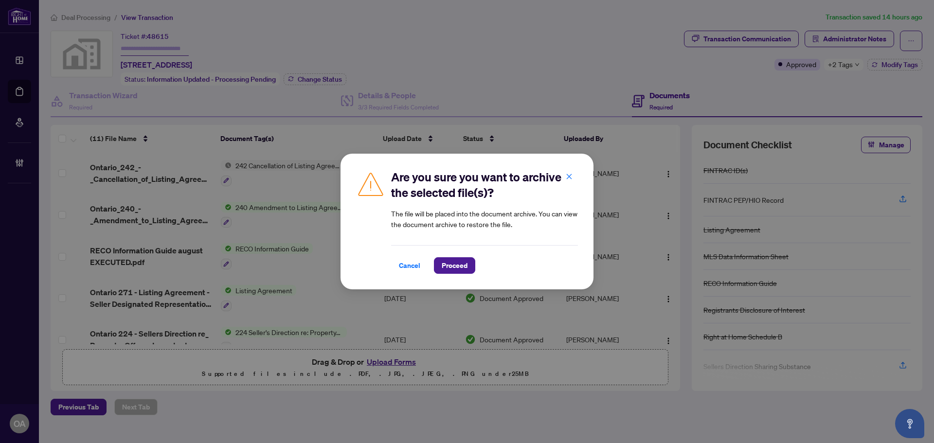
click at [482, 278] on div "Are you sure you want to archive the selected file(s)? The file will be placed …" at bounding box center [467, 222] width 253 height 136
click at [468, 269] on button "Proceed" at bounding box center [454, 265] width 41 height 17
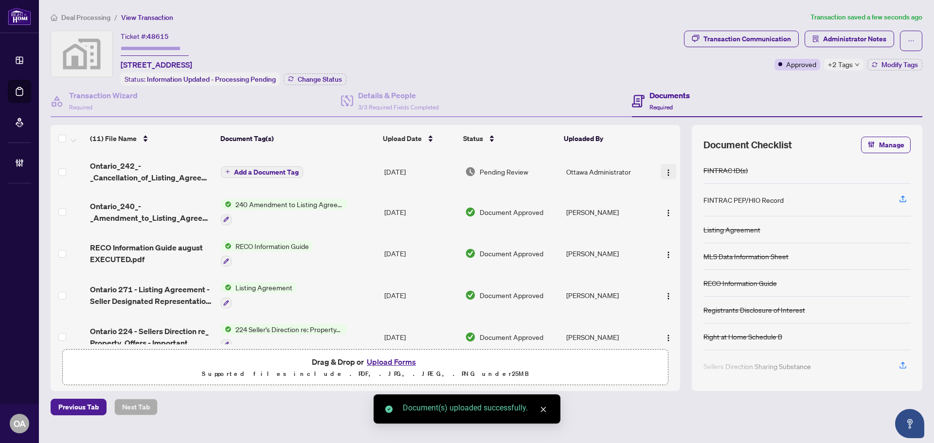
click at [669, 164] on button "button" at bounding box center [669, 172] width 16 height 16
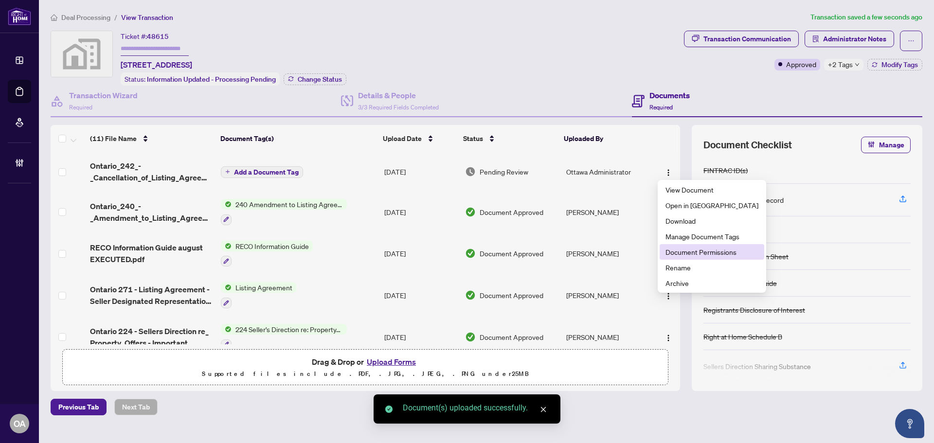
click at [674, 254] on span "Document Permissions" at bounding box center [712, 252] width 93 height 11
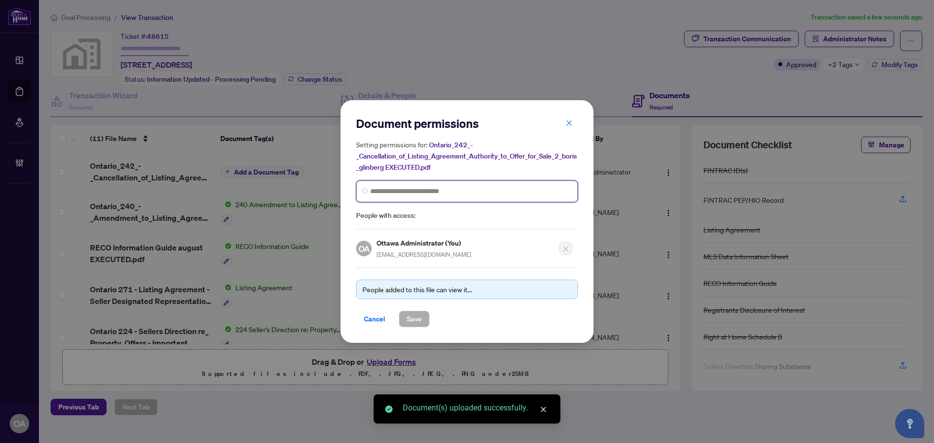
click at [425, 189] on input "search" at bounding box center [470, 191] width 201 height 10
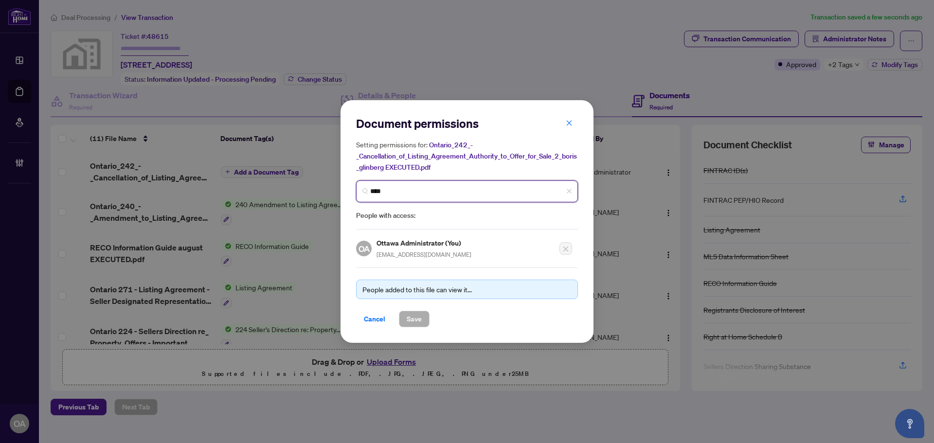
type input "*****"
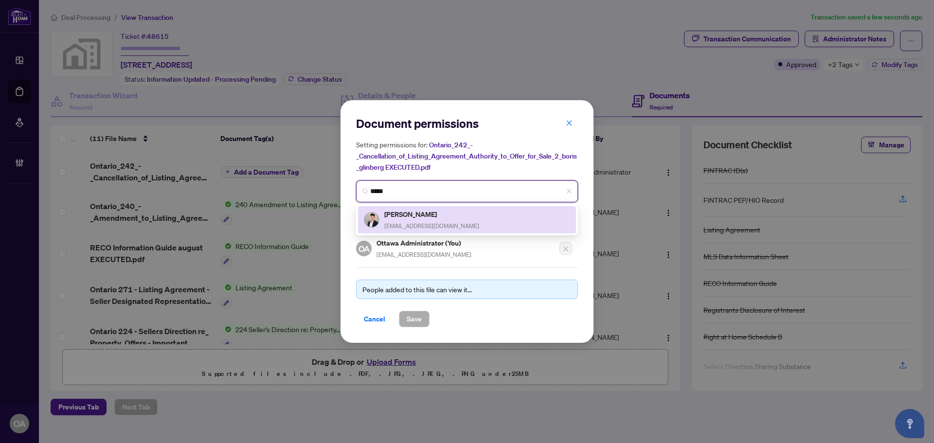
click at [418, 218] on div "Tomer Glinberg glinbergtomer@gmail.com" at bounding box center [431, 220] width 95 height 22
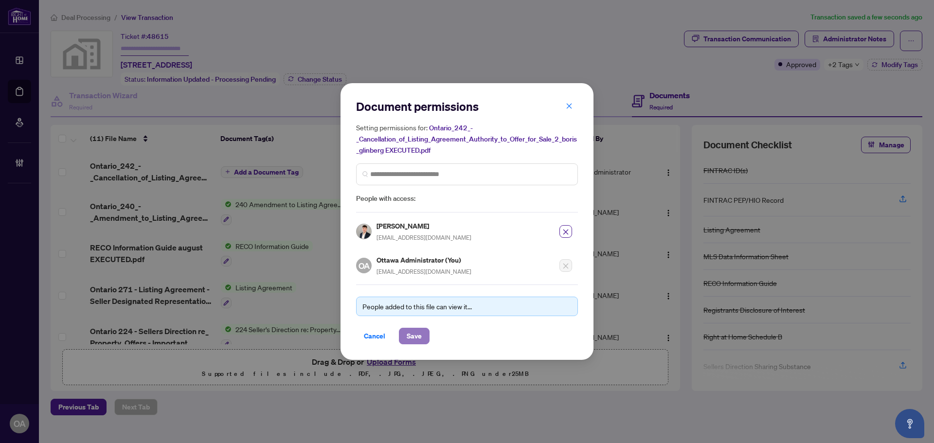
click at [409, 341] on span "Save" at bounding box center [414, 336] width 15 height 16
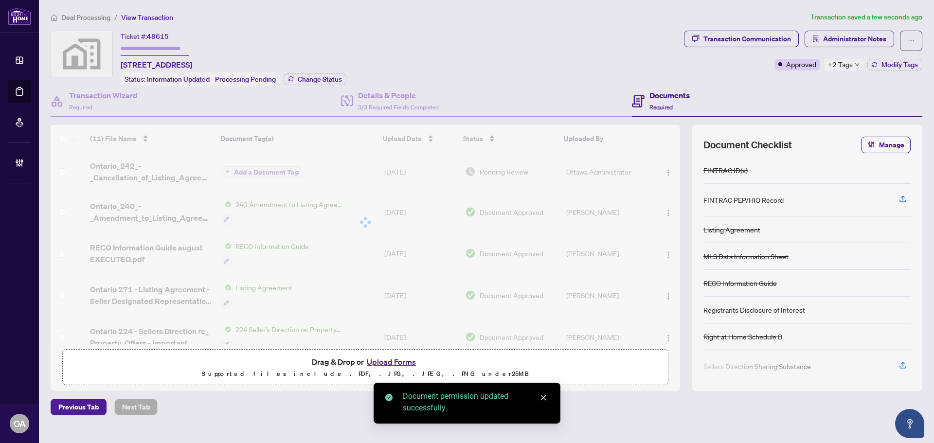
click at [266, 171] on div at bounding box center [366, 222] width 630 height 195
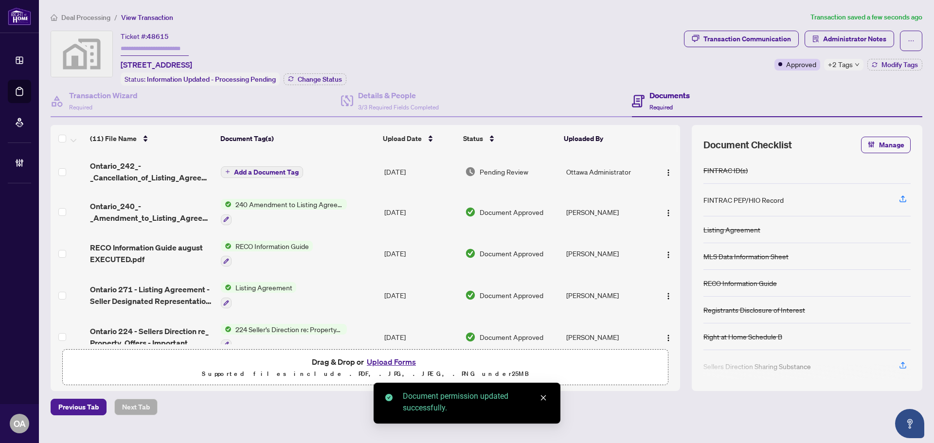
click at [271, 173] on span "Add a Document Tag" at bounding box center [266, 172] width 65 height 7
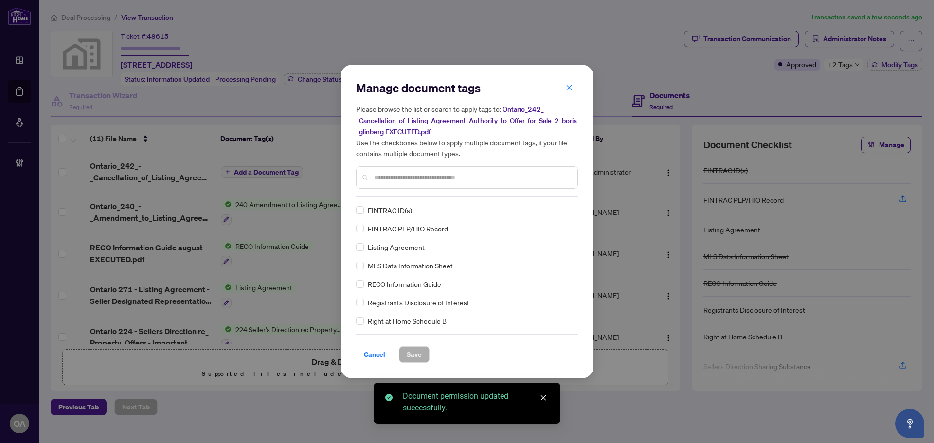
click at [392, 179] on input "text" at bounding box center [472, 177] width 196 height 11
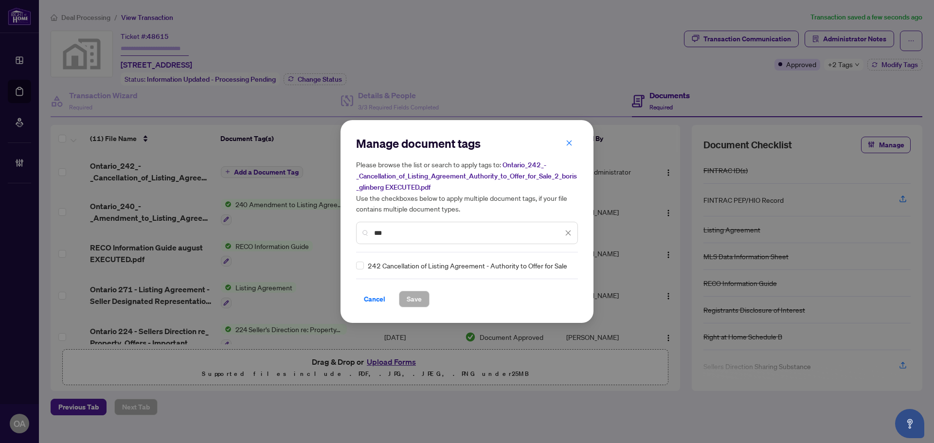
type input "***"
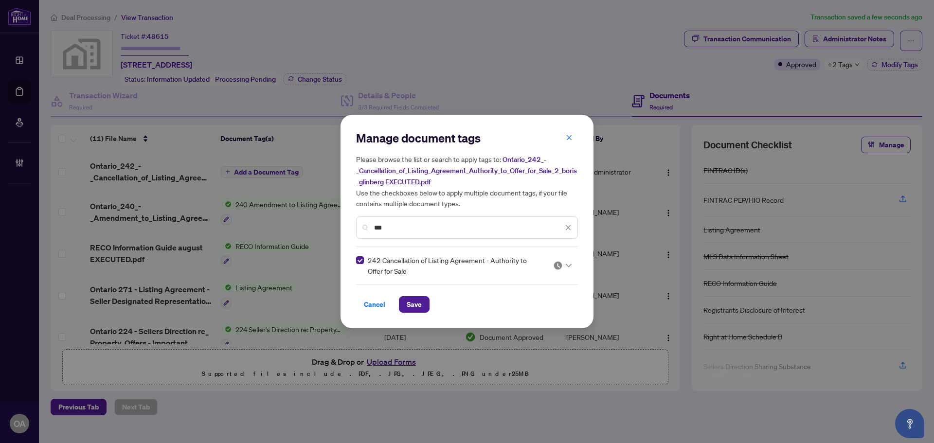
click at [558, 267] on img at bounding box center [558, 266] width 10 height 10
click at [547, 308] on div "Approved" at bounding box center [533, 312] width 62 height 11
click at [413, 307] on span "Save" at bounding box center [414, 305] width 15 height 16
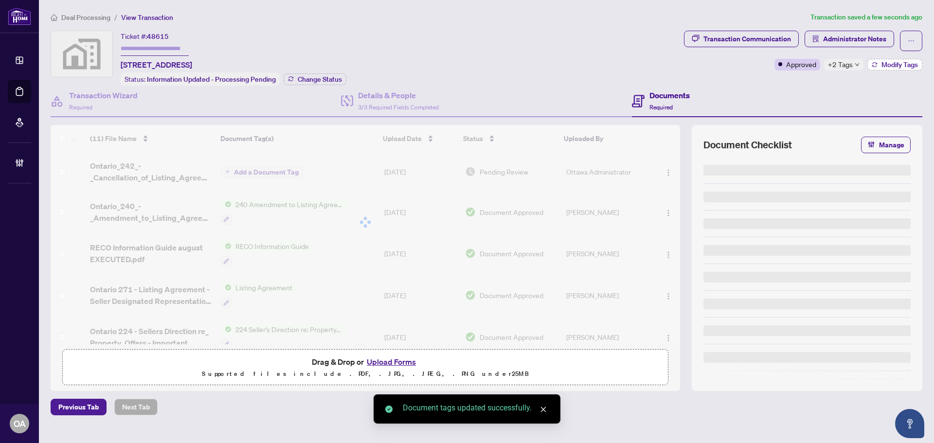
click at [894, 63] on span "Modify Tags" at bounding box center [900, 64] width 36 height 7
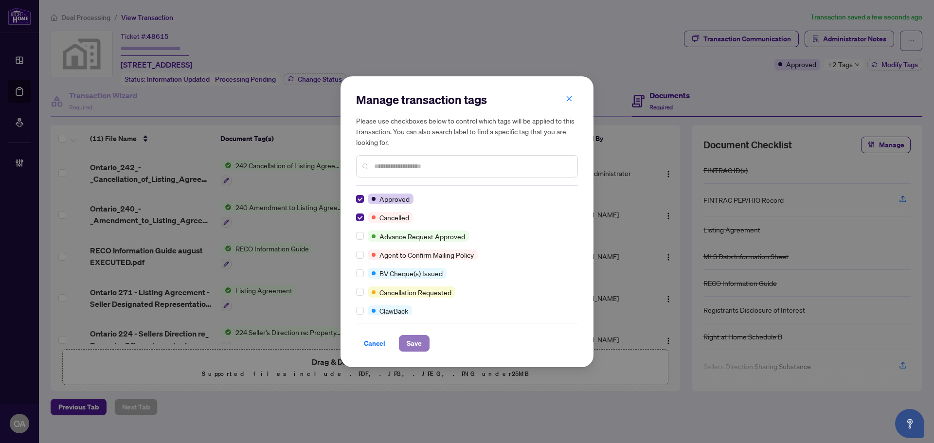
click at [409, 345] on span "Save" at bounding box center [414, 344] width 15 height 16
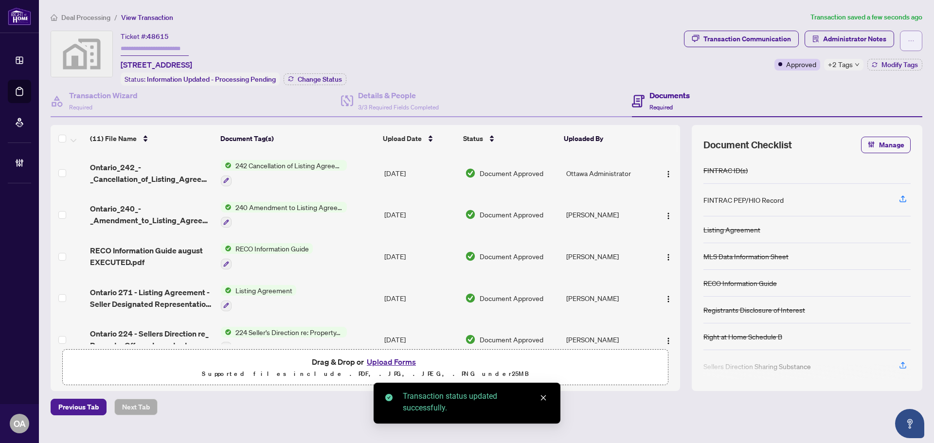
click at [912, 44] on span "button" at bounding box center [911, 41] width 7 height 16
click at [888, 112] on span "Submit for Completion" at bounding box center [877, 109] width 74 height 11
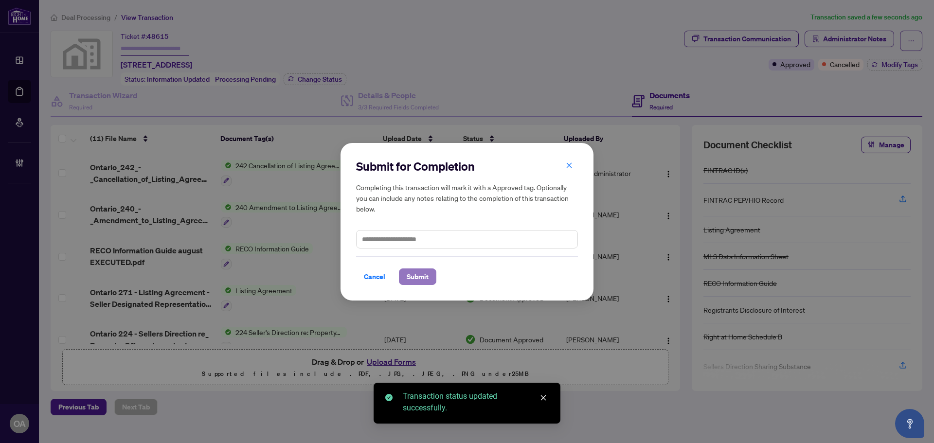
click at [429, 279] on span "Submit" at bounding box center [418, 277] width 22 height 16
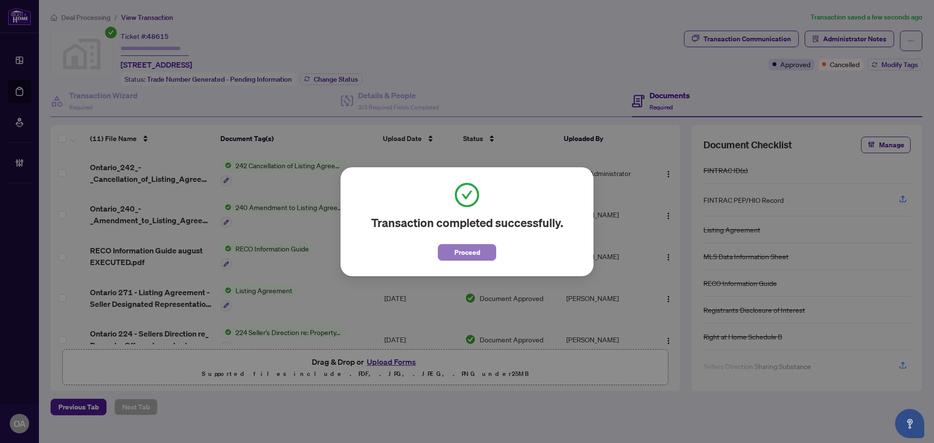
click at [477, 251] on span "Proceed" at bounding box center [467, 253] width 26 height 16
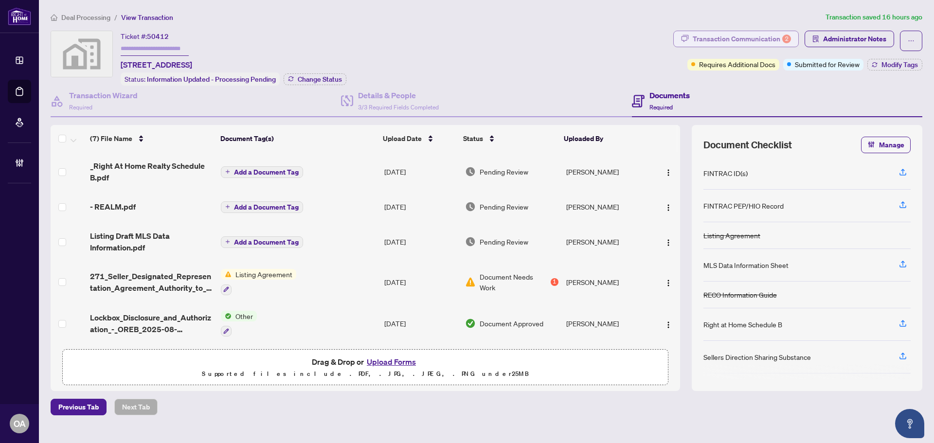
click at [714, 35] on div "Transaction Communication 2" at bounding box center [742, 39] width 98 height 16
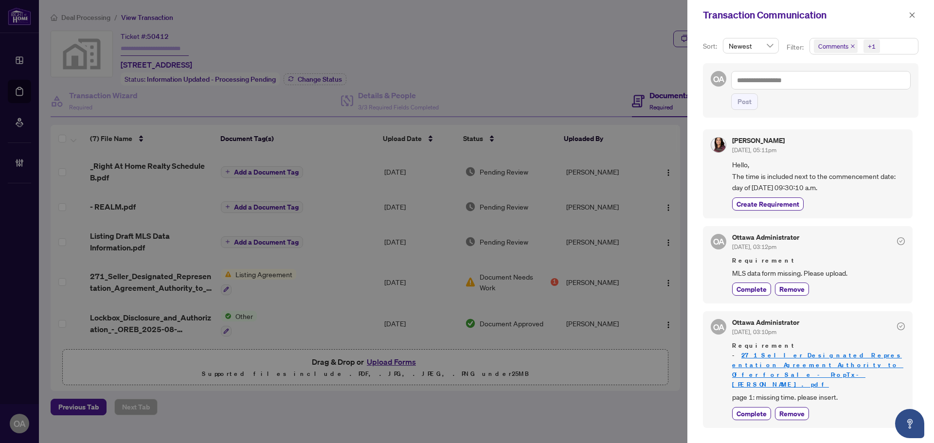
click at [853, 46] on icon "close" at bounding box center [853, 46] width 4 height 4
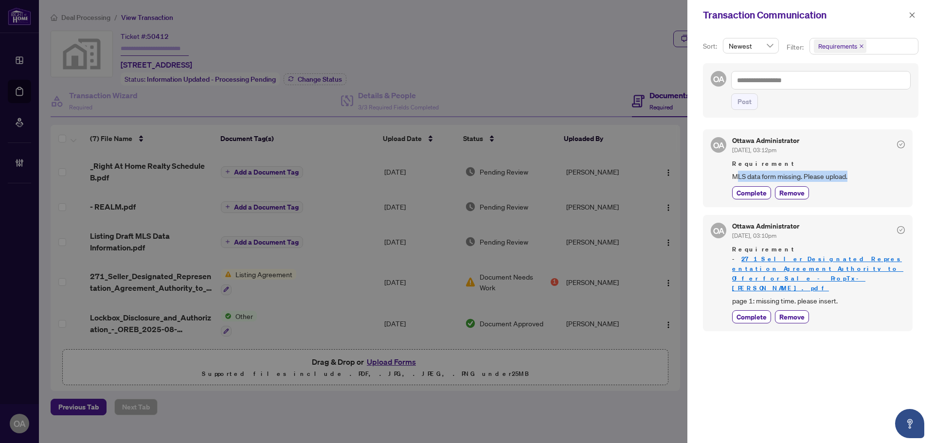
drag, startPoint x: 739, startPoint y: 175, endPoint x: 874, endPoint y: 175, distance: 135.3
click at [874, 175] on span "MLS data form missing. Please upload." at bounding box center [818, 176] width 173 height 11
click at [874, 174] on span "MLS data form missing. Please upload." at bounding box center [818, 176] width 173 height 11
click at [907, 17] on button "button" at bounding box center [912, 15] width 13 height 12
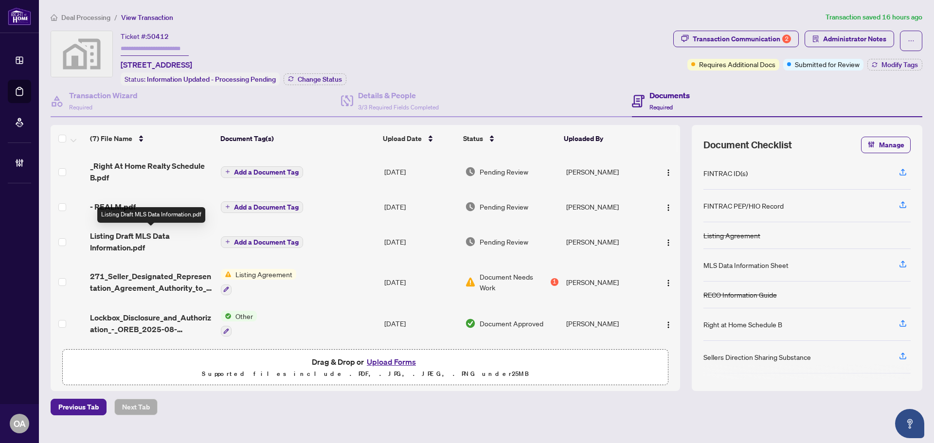
click at [136, 238] on span "Listing Draft MLS Data Information.pdf" at bounding box center [151, 241] width 123 height 23
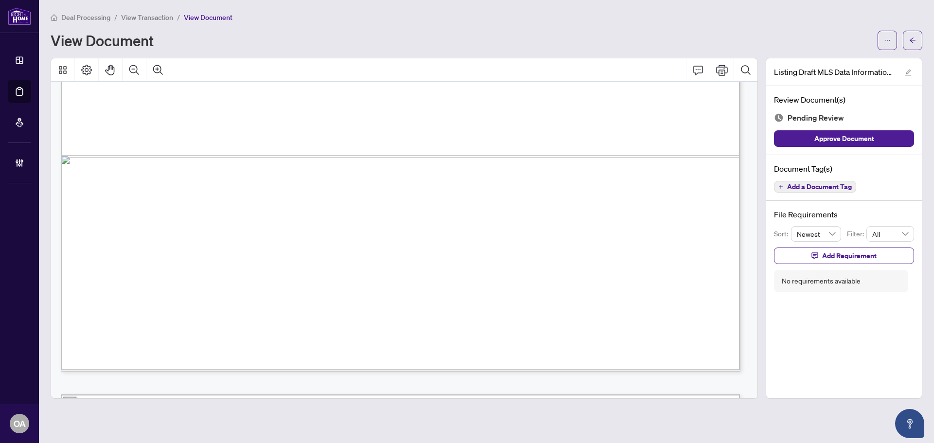
scroll to position [1022, 0]
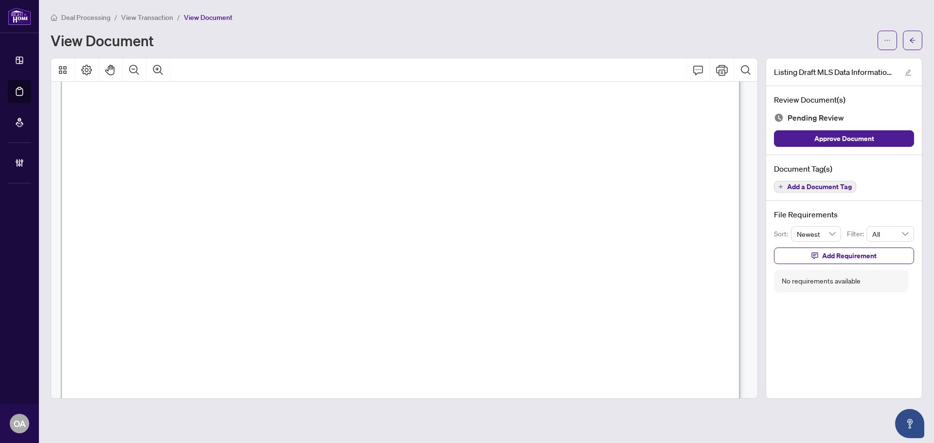
click at [849, 191] on button "Add a Document Tag" at bounding box center [815, 187] width 82 height 12
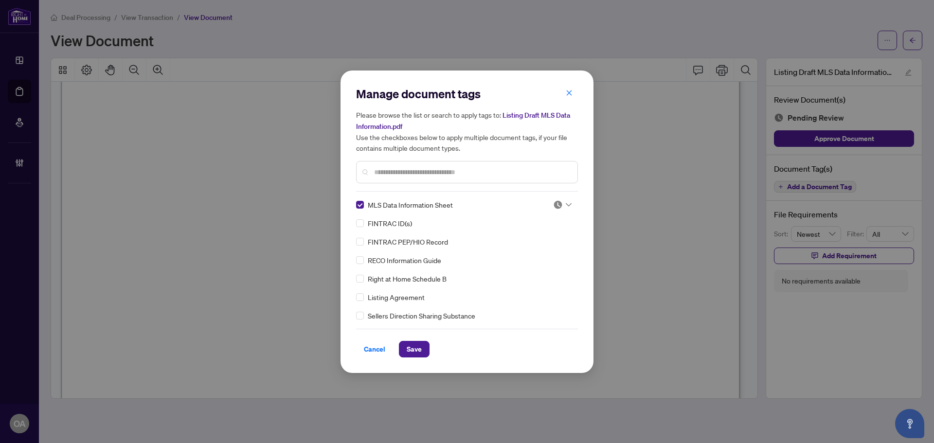
click at [559, 210] on input "search" at bounding box center [558, 205] width 10 height 15
click at [545, 253] on div "Approved" at bounding box center [530, 252] width 62 height 11
drag, startPoint x: 410, startPoint y: 356, endPoint x: 418, endPoint y: 346, distance: 13.1
click at [410, 355] on span "Save" at bounding box center [414, 350] width 15 height 16
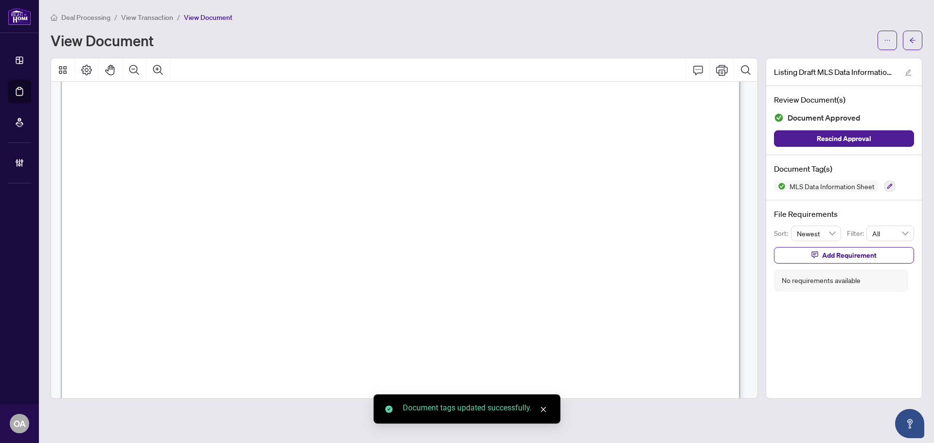
click at [911, 42] on div "Manage document tags Please browse the list or search to apply tags to: Listing…" at bounding box center [467, 221] width 934 height 443
click at [919, 40] on button "button" at bounding box center [912, 40] width 19 height 19
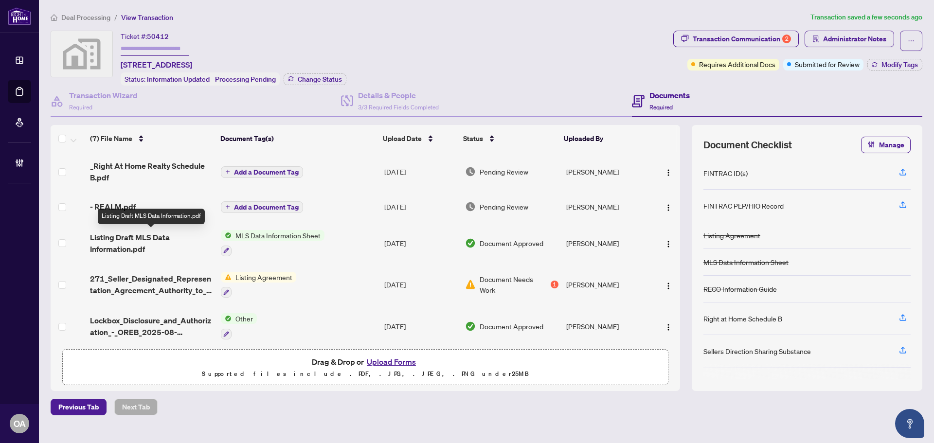
click at [126, 203] on span "- REALM.pdf" at bounding box center [113, 207] width 46 height 12
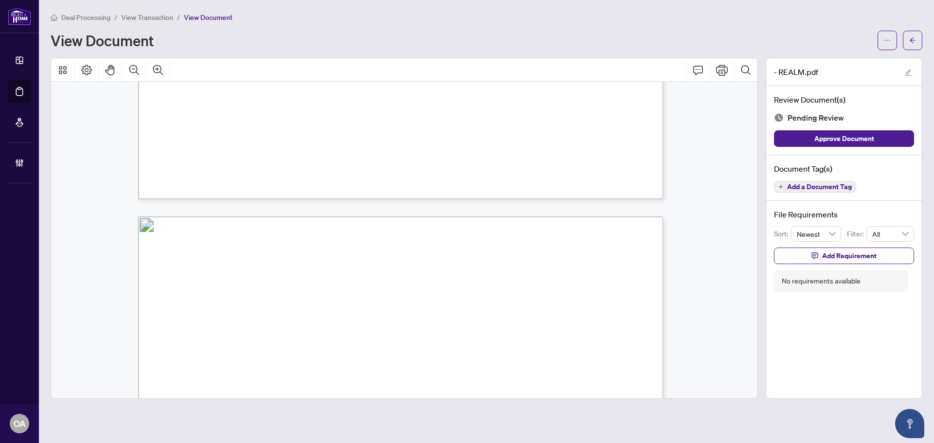
scroll to position [584, 0]
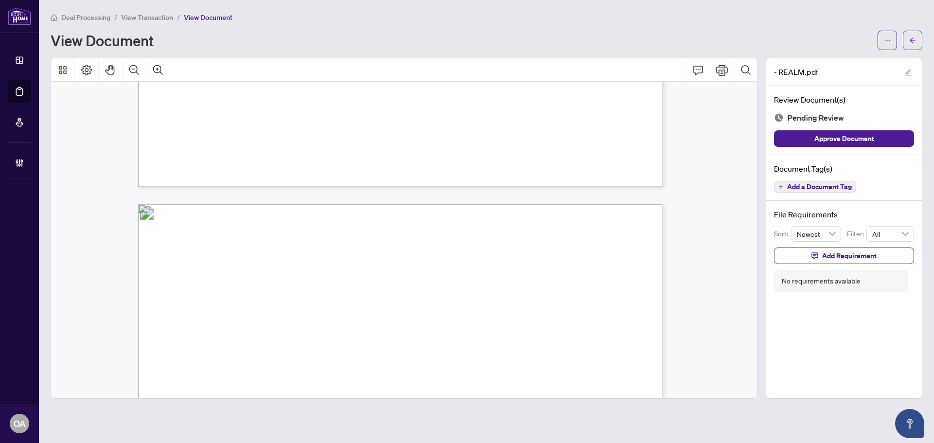
click at [829, 185] on span "Add a Document Tag" at bounding box center [819, 186] width 65 height 7
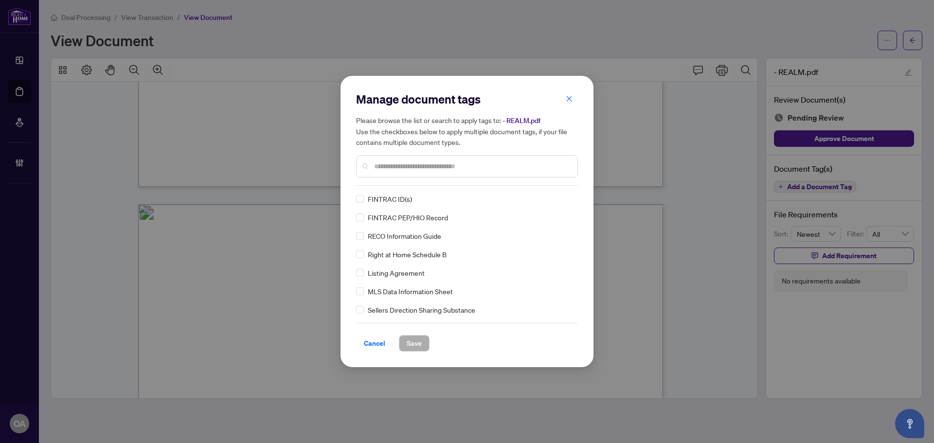
click at [387, 181] on div "Manage document tags Please browse the list or search to apply tags to: - REALM…" at bounding box center [467, 138] width 222 height 94
click at [397, 165] on input "text" at bounding box center [472, 166] width 196 height 11
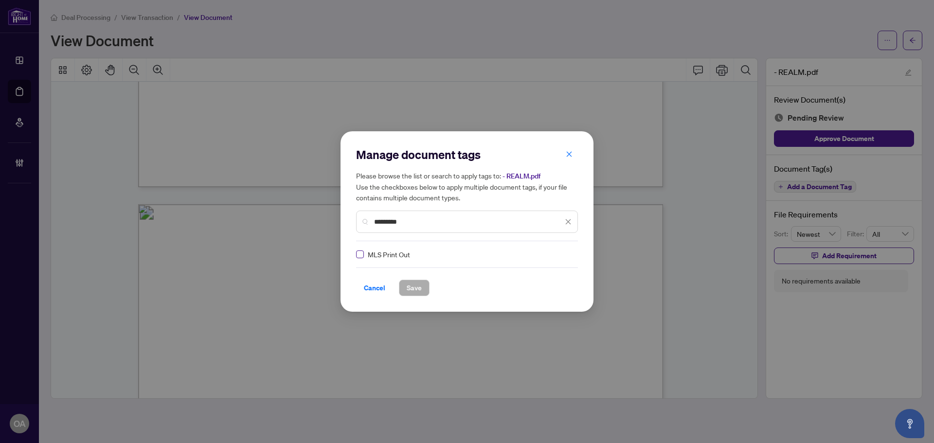
type input "*********"
click at [561, 250] on div at bounding box center [562, 255] width 18 height 10
drag, startPoint x: 531, startPoint y: 307, endPoint x: 502, endPoint y: 302, distance: 29.7
click at [531, 307] on div "Approved" at bounding box center [530, 302] width 74 height 16
click at [405, 288] on button "Save" at bounding box center [414, 288] width 31 height 17
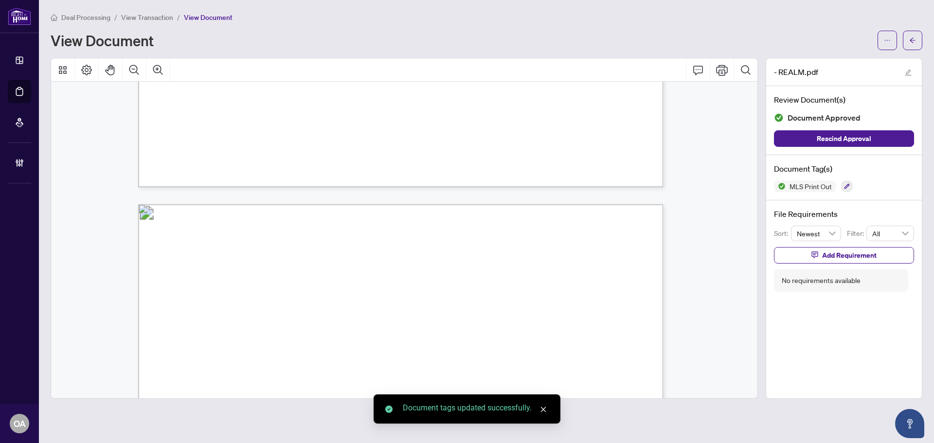
click at [912, 41] on icon "arrow-left" at bounding box center [912, 40] width 7 height 7
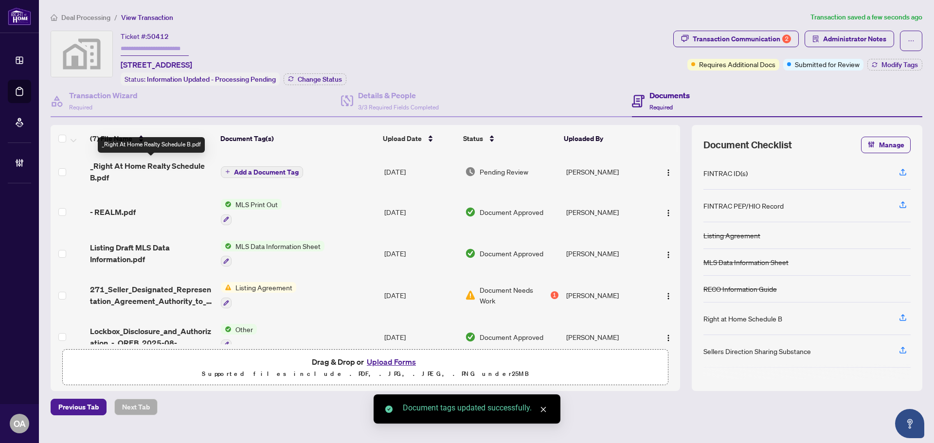
click at [151, 162] on span "_Right At Home Realty Schedule B.pdf" at bounding box center [151, 171] width 123 height 23
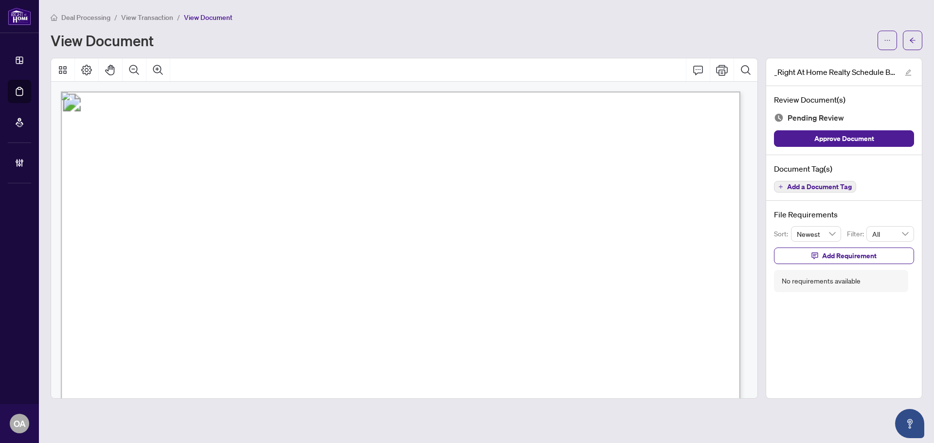
click at [830, 181] on div "Add a Document Tag" at bounding box center [815, 187] width 82 height 13
click at [804, 191] on button "Add a Document Tag" at bounding box center [815, 187] width 82 height 12
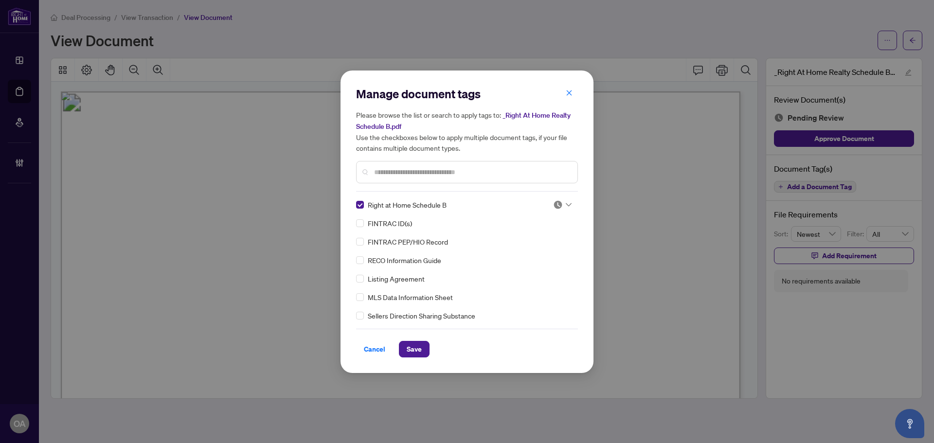
click at [555, 204] on img at bounding box center [558, 205] width 10 height 10
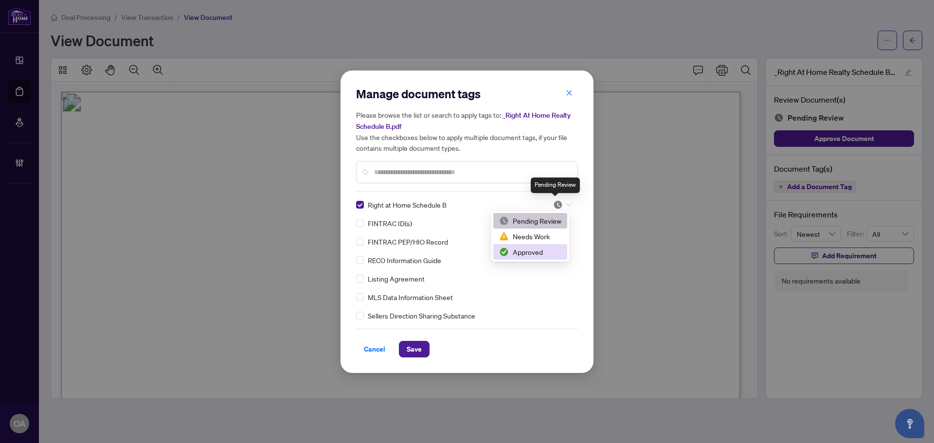
click at [534, 248] on div "Approved" at bounding box center [530, 252] width 62 height 11
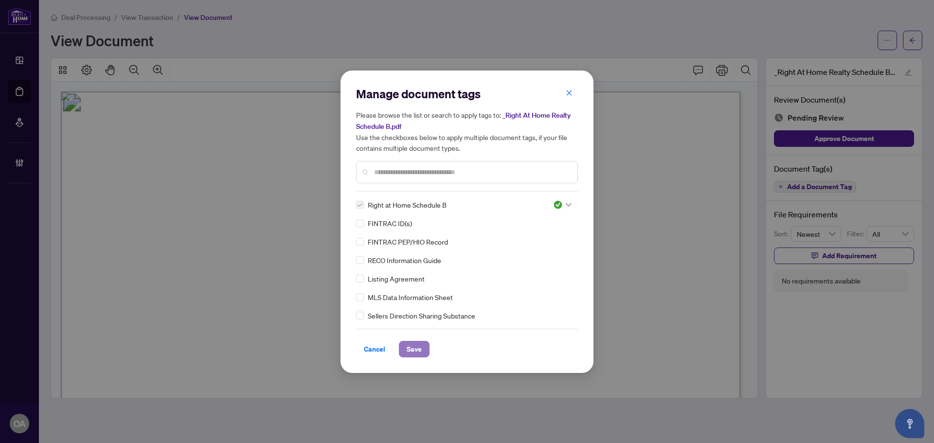
click at [424, 347] on button "Save" at bounding box center [414, 349] width 31 height 17
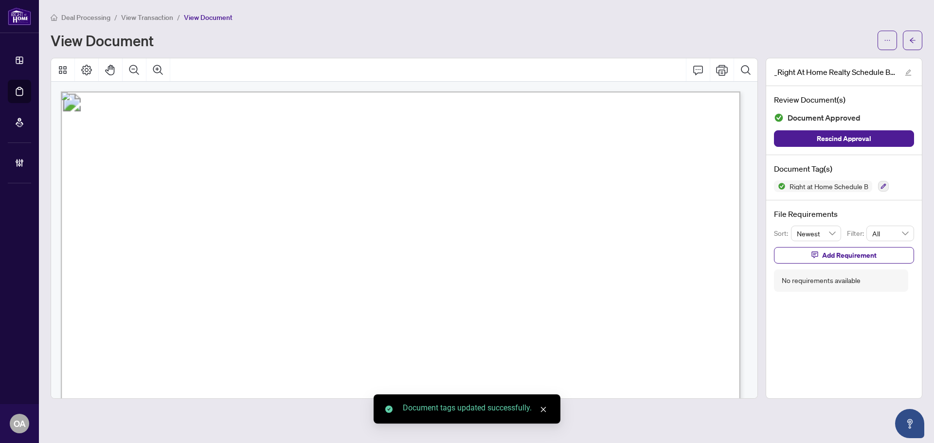
click at [914, 46] on body "**********" at bounding box center [467, 221] width 934 height 443
click at [918, 33] on button "button" at bounding box center [912, 40] width 19 height 19
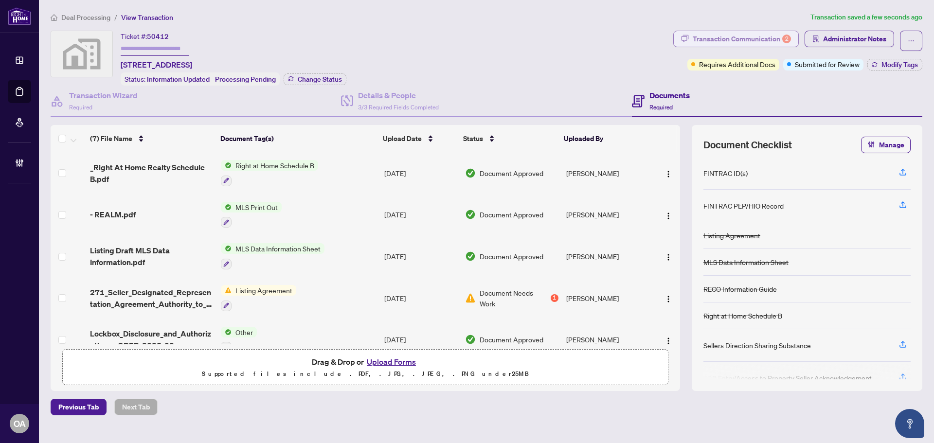
click at [722, 42] on div "Transaction Communication 2" at bounding box center [742, 39] width 98 height 16
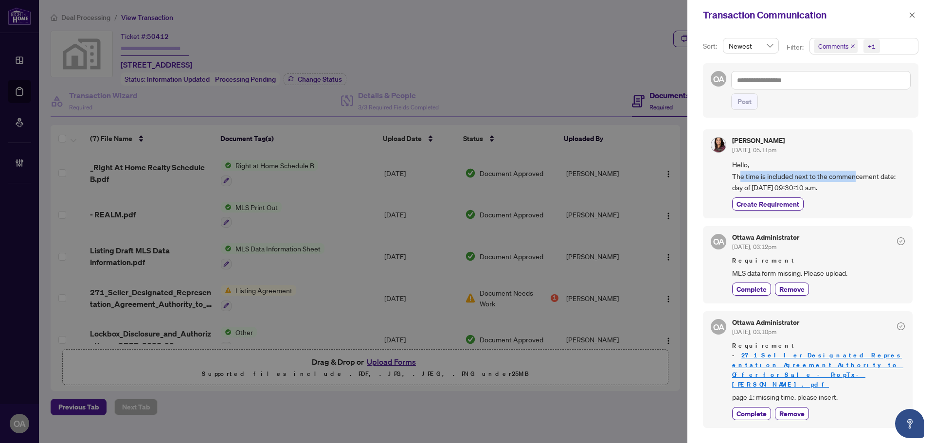
drag, startPoint x: 740, startPoint y: 176, endPoint x: 857, endPoint y: 177, distance: 116.8
click at [857, 177] on span "Hello, The time is included next to the commencement date: day of 08/26/2025, 0…" at bounding box center [818, 176] width 173 height 34
click at [857, 178] on span "Hello, The time is included next to the commencement date: day of 08/26/2025, 0…" at bounding box center [818, 176] width 173 height 34
drag, startPoint x: 766, startPoint y: 181, endPoint x: 871, endPoint y: 142, distance: 112.5
click at [816, 180] on span "Hello, The time is included next to the commencement date: day of 08/26/2025, 0…" at bounding box center [818, 176] width 173 height 34
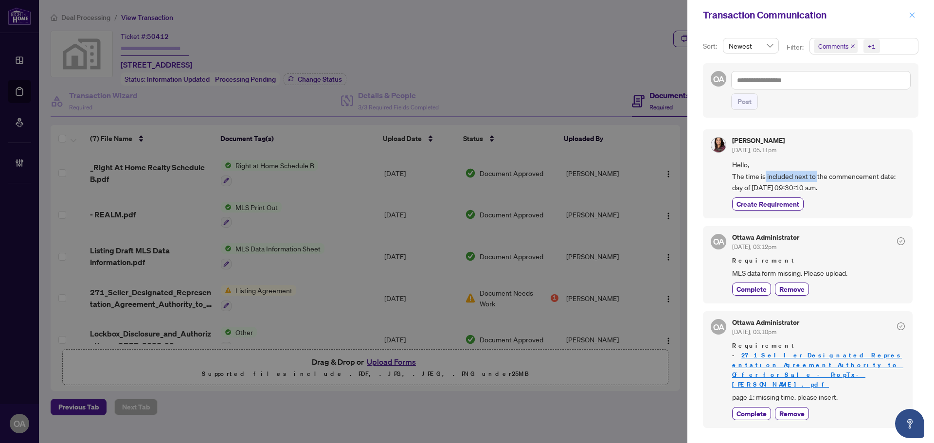
click at [910, 15] on icon "close" at bounding box center [912, 15] width 7 height 7
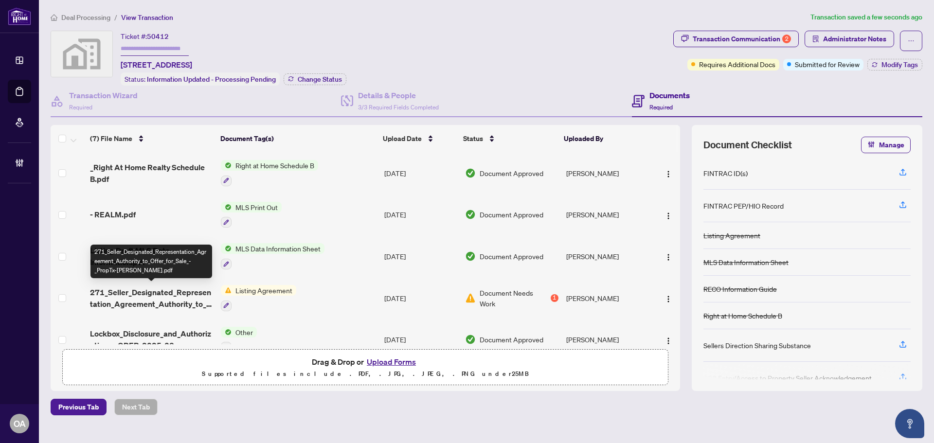
click at [144, 293] on span "271_Seller_Designated_Representation_Agreement_Authority_to_Offer_for_Sale_-_Pr…" at bounding box center [151, 298] width 123 height 23
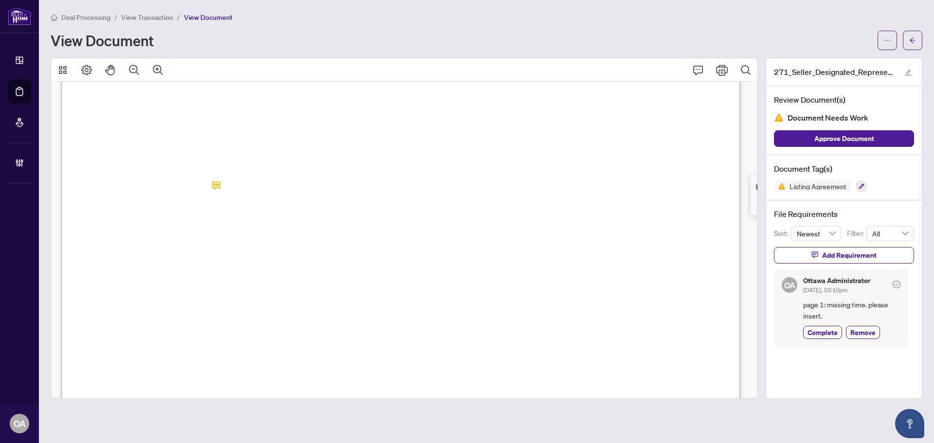
scroll to position [243, 0]
drag, startPoint x: 518, startPoint y: 181, endPoint x: 421, endPoint y: 186, distance: 97.0
click at [421, 186] on span "08/26/2025, 09:30:10 AM EDT" at bounding box center [458, 185] width 87 height 7
click at [426, 186] on span "08/26/2025, 09:30:10 AM EDT" at bounding box center [458, 185] width 87 height 7
click at [866, 332] on span "Remove" at bounding box center [862, 332] width 25 height 10
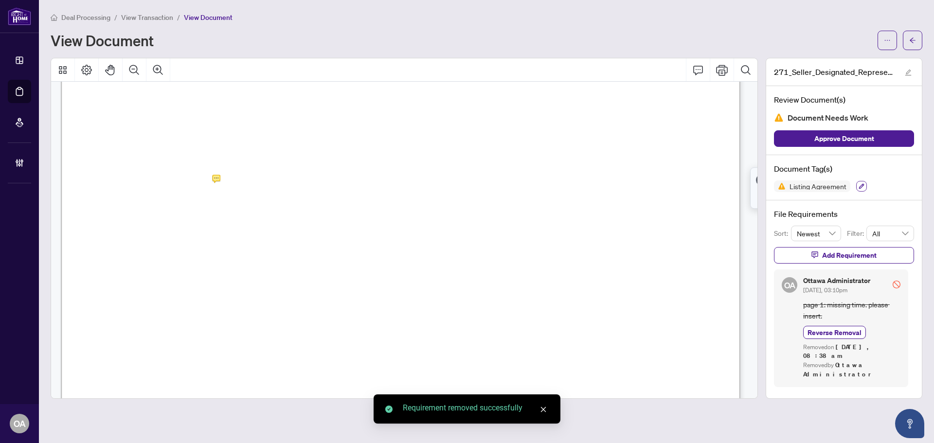
click at [862, 181] on button "button" at bounding box center [861, 186] width 11 height 11
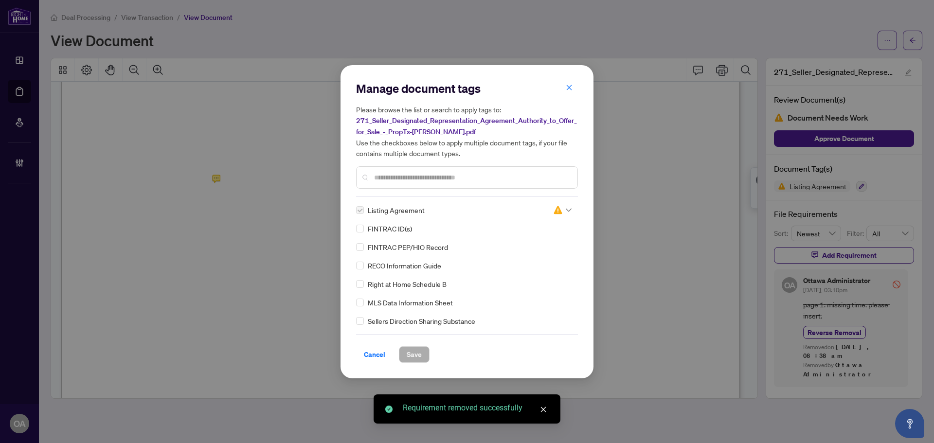
click at [560, 203] on div "Manage document tags Please browse the list or search to apply tags to: 271_Sel…" at bounding box center [467, 222] width 222 height 282
click at [557, 209] on img at bounding box center [558, 210] width 10 height 10
drag, startPoint x: 540, startPoint y: 260, endPoint x: 501, endPoint y: 276, distance: 42.1
click at [539, 260] on div "Approved" at bounding box center [530, 257] width 62 height 11
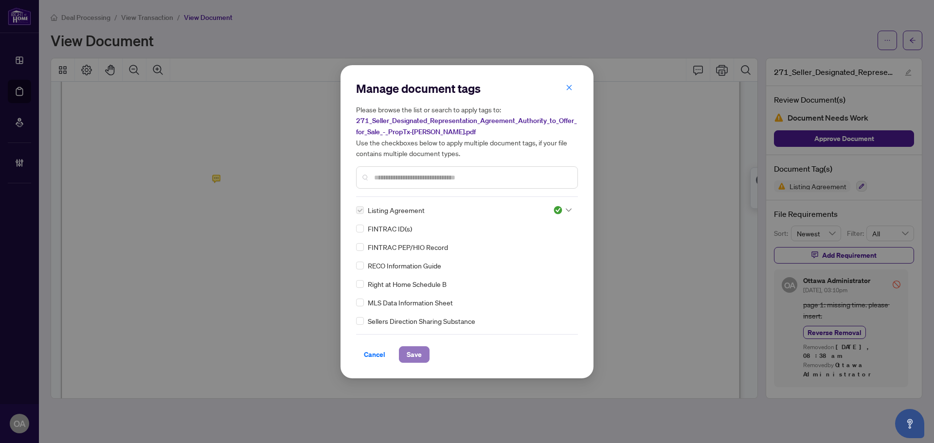
click at [420, 352] on span "Save" at bounding box center [414, 355] width 15 height 16
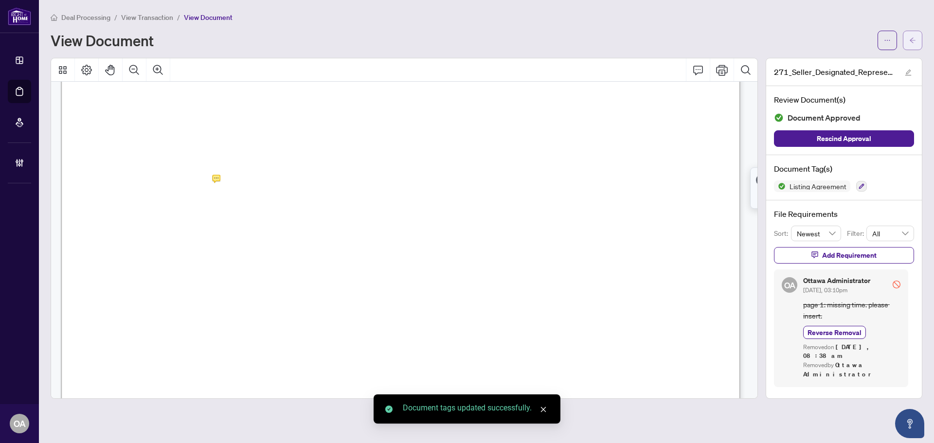
click at [916, 36] on span "button" at bounding box center [912, 41] width 7 height 16
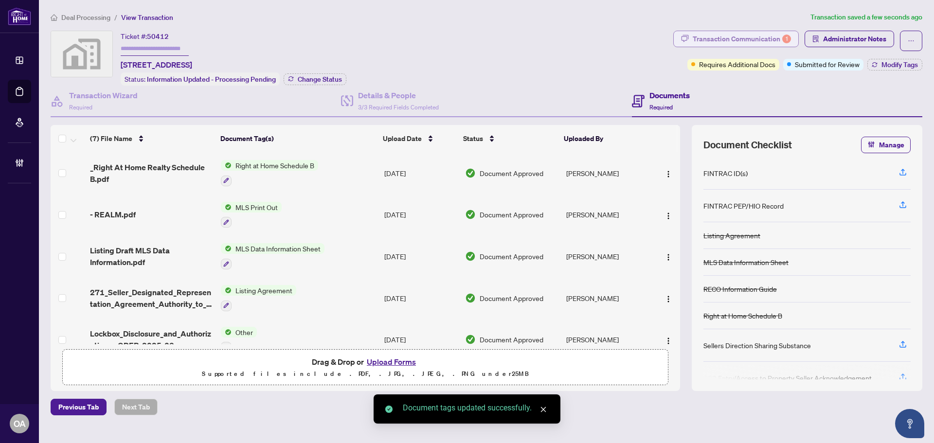
click at [751, 38] on div "Transaction Communication 1" at bounding box center [742, 39] width 98 height 16
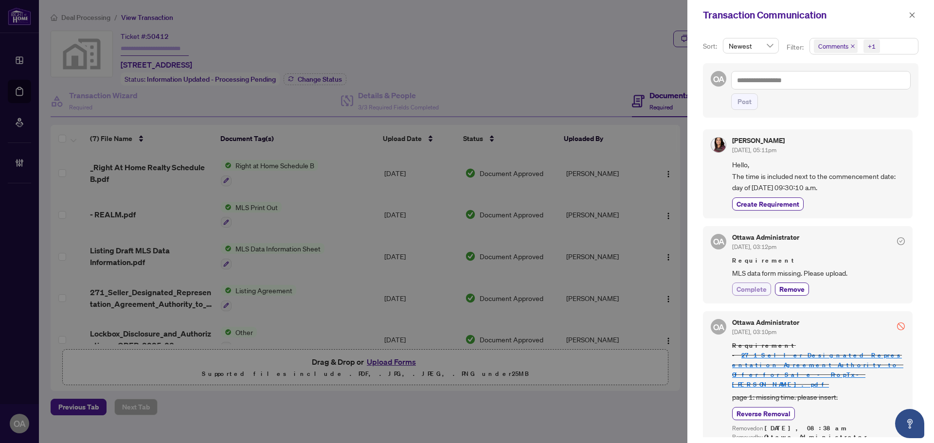
click at [761, 289] on span "Complete" at bounding box center [752, 289] width 30 height 10
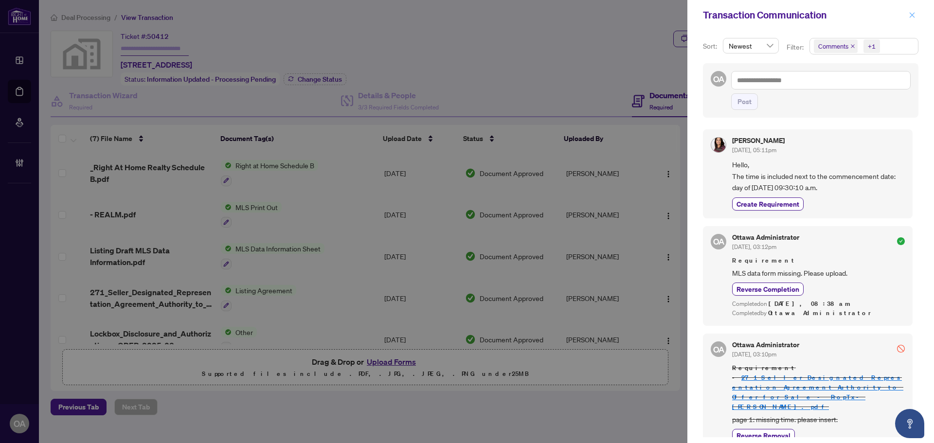
click at [912, 16] on icon "close" at bounding box center [912, 15] width 7 height 7
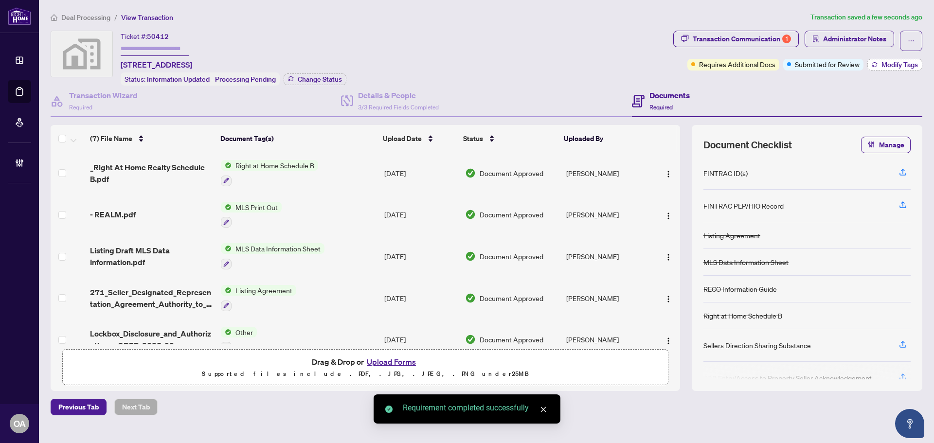
click at [896, 66] on span "Modify Tags" at bounding box center [900, 64] width 36 height 7
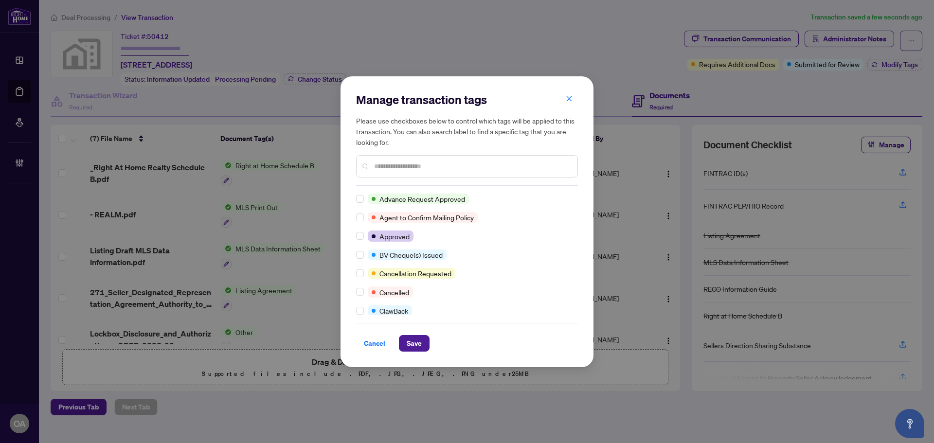
click at [362, 242] on div "Advance Request Approved Agent to Confirm Mailing Policy Approved BV Cheque(s) …" at bounding box center [467, 255] width 222 height 122
click at [357, 232] on label at bounding box center [360, 236] width 8 height 11
click at [427, 345] on button "Save" at bounding box center [414, 343] width 31 height 17
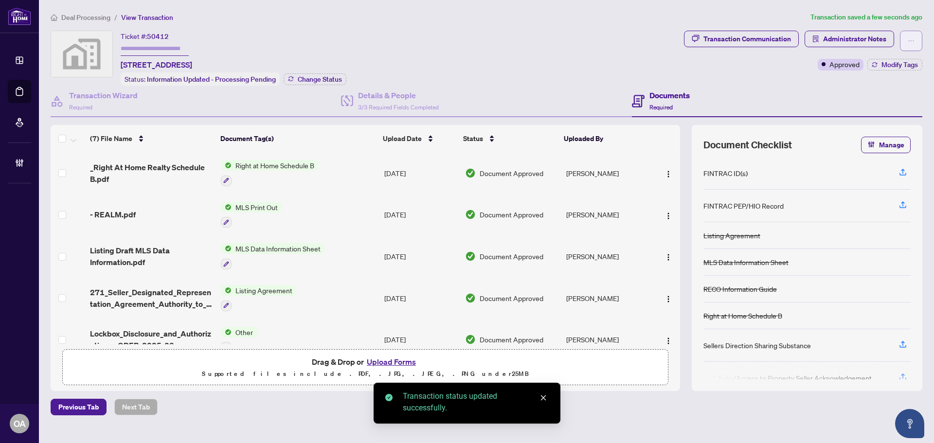
click at [915, 40] on button "button" at bounding box center [911, 41] width 22 height 20
click at [859, 111] on span "Submit for Completion" at bounding box center [877, 109] width 74 height 11
type textarea "**********"
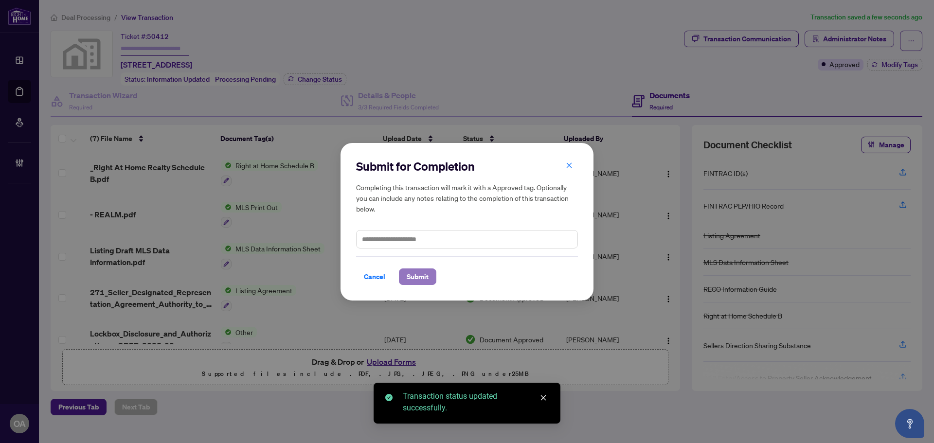
click at [421, 275] on span "Submit" at bounding box center [418, 277] width 22 height 16
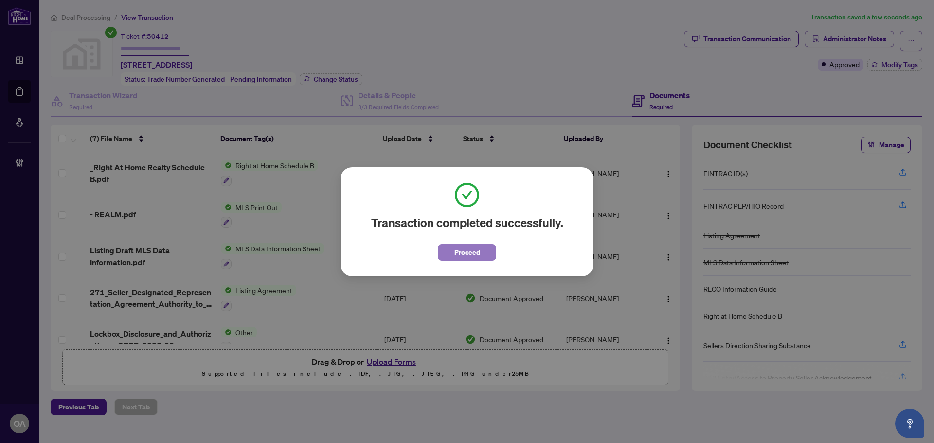
click at [457, 245] on span "Proceed" at bounding box center [467, 253] width 26 height 16
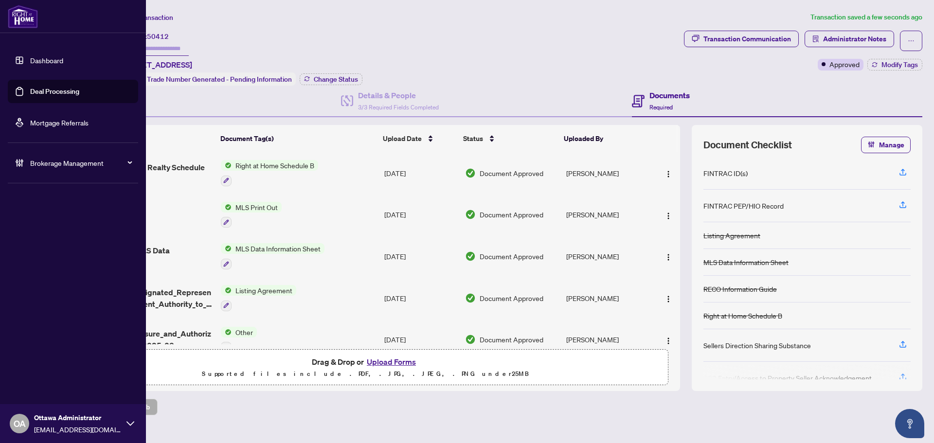
drag, startPoint x: 24, startPoint y: 84, endPoint x: 29, endPoint y: 84, distance: 5.4
click at [30, 87] on link "Deal Processing" at bounding box center [54, 91] width 49 height 9
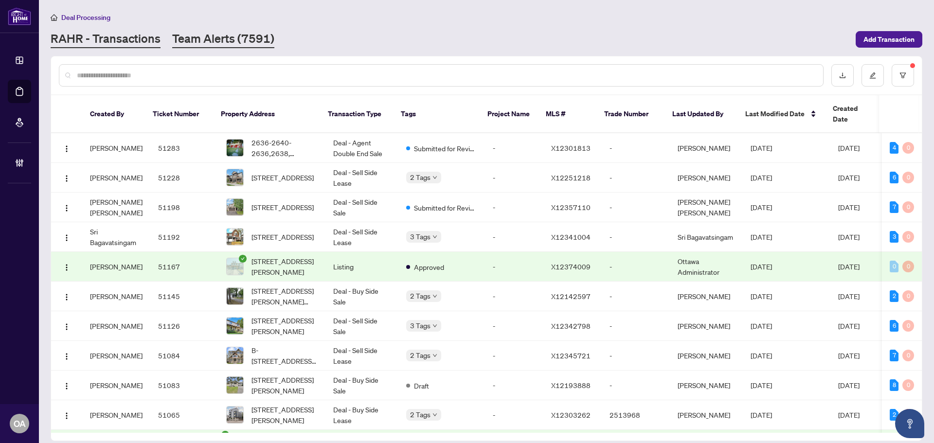
click at [252, 45] on link "Team Alerts (7591)" at bounding box center [223, 40] width 102 height 18
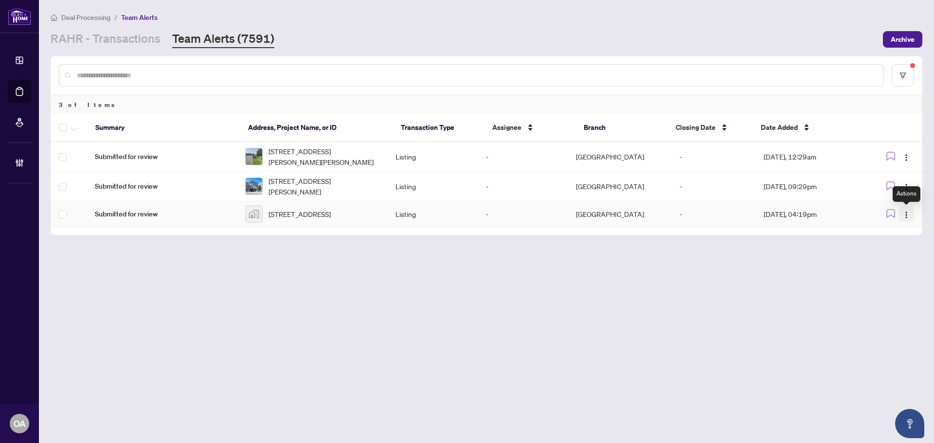
click at [903, 217] on img "button" at bounding box center [907, 215] width 8 height 8
click at [893, 265] on span "Complete Item" at bounding box center [883, 266] width 45 height 11
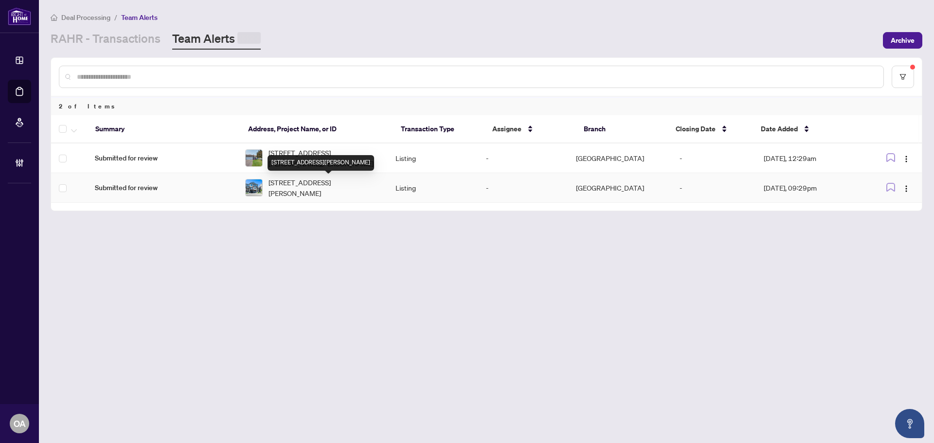
click at [322, 188] on span "[STREET_ADDRESS][PERSON_NAME]" at bounding box center [324, 187] width 111 height 21
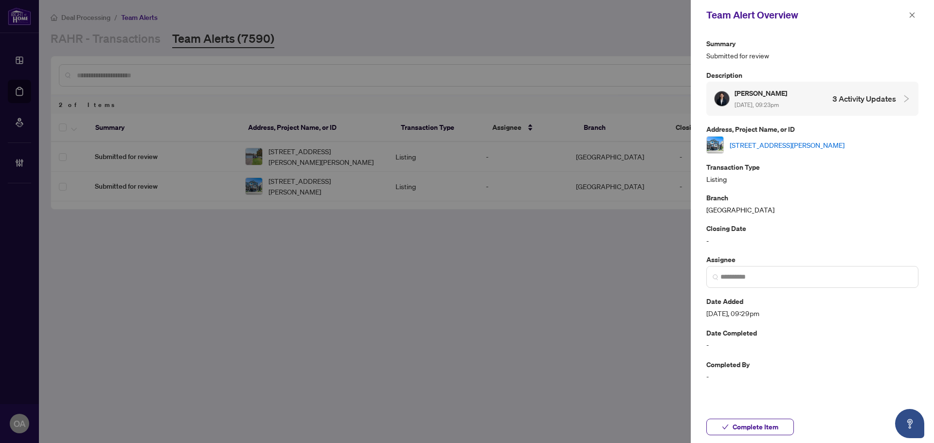
click at [770, 146] on link "[STREET_ADDRESS][PERSON_NAME]" at bounding box center [787, 145] width 115 height 11
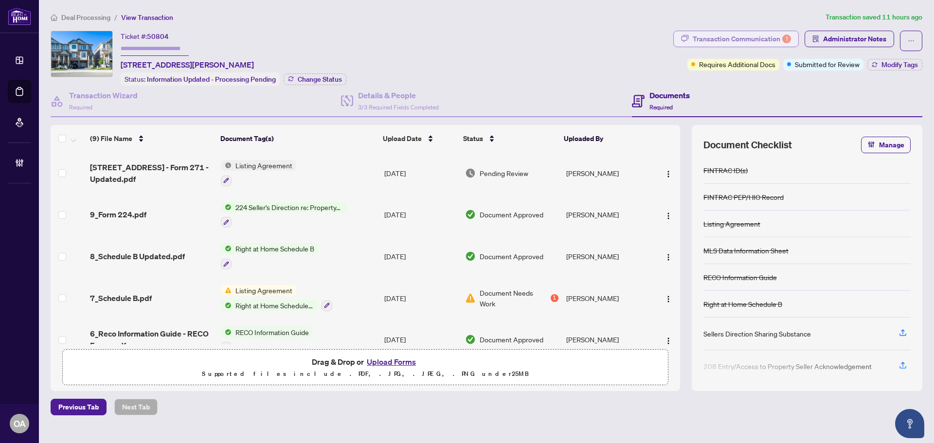
click at [716, 36] on div "Transaction Communication 1" at bounding box center [742, 39] width 98 height 16
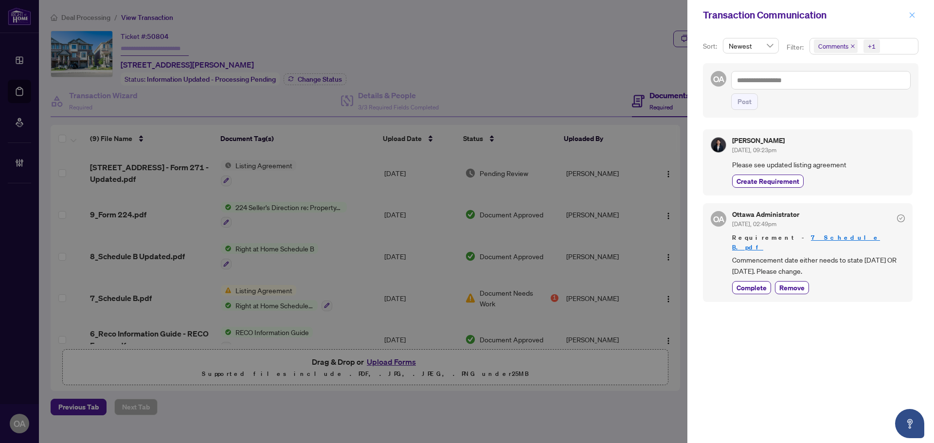
click at [911, 14] on icon "close" at bounding box center [912, 14] width 5 height 5
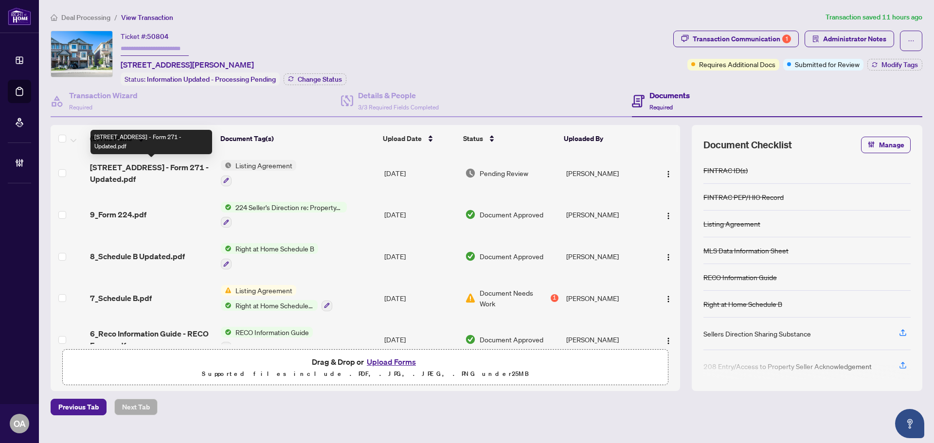
click at [168, 165] on span "[STREET_ADDRESS] - Form 271 - Updated.pdf" at bounding box center [151, 173] width 123 height 23
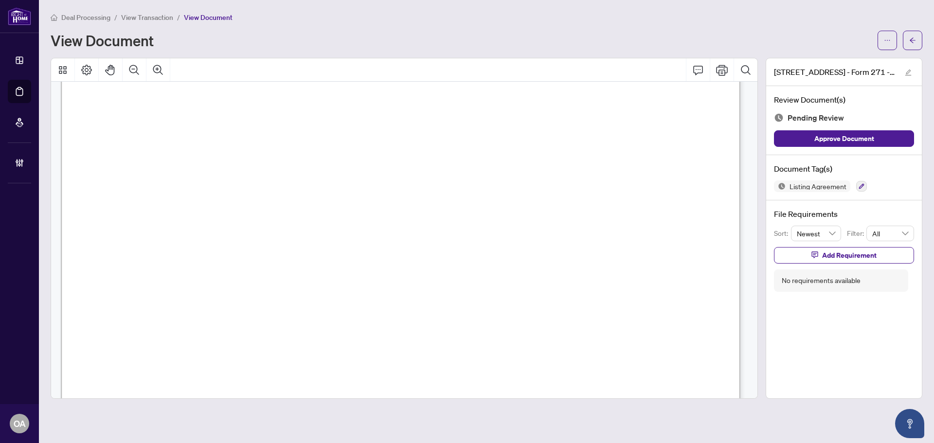
scroll to position [243, 0]
click at [859, 183] on icon "button" at bounding box center [862, 186] width 6 height 6
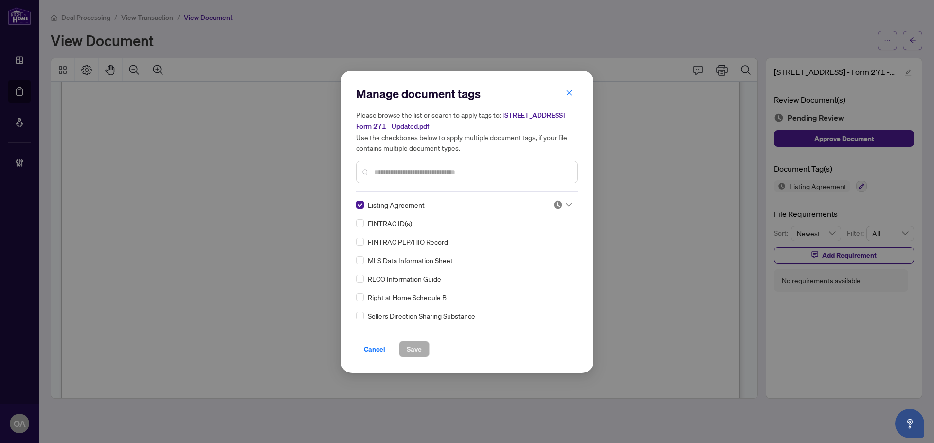
click at [560, 196] on div "Manage document tags Please browse the list or search to apply tags to: [STREET…" at bounding box center [467, 221] width 222 height 271
click at [555, 204] on img at bounding box center [558, 205] width 10 height 10
drag, startPoint x: 532, startPoint y: 255, endPoint x: 514, endPoint y: 257, distance: 18.1
click at [531, 255] on div "Approved" at bounding box center [530, 252] width 62 height 11
drag, startPoint x: 400, startPoint y: 354, endPoint x: 415, endPoint y: 350, distance: 16.0
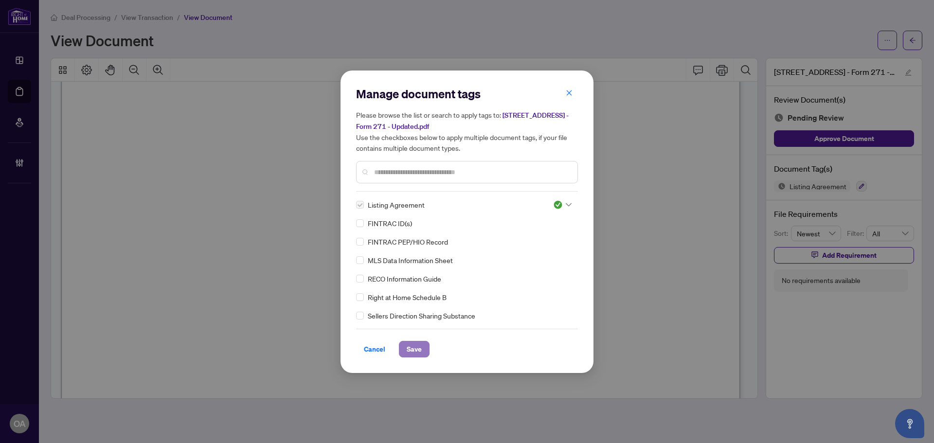
click at [400, 355] on button "Save" at bounding box center [414, 349] width 31 height 17
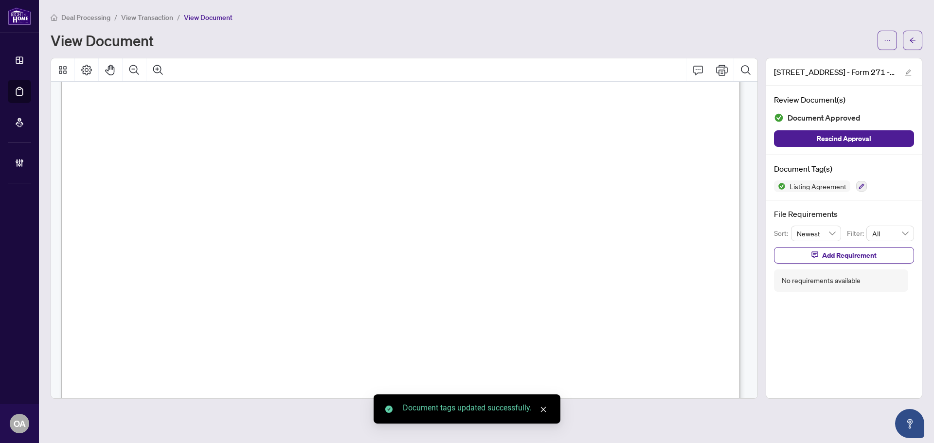
click at [913, 44] on div "Manage document tags Please browse the list or search to apply tags to: [STREET…" at bounding box center [467, 221] width 934 height 443
click at [913, 40] on icon "arrow-left" at bounding box center [912, 40] width 7 height 7
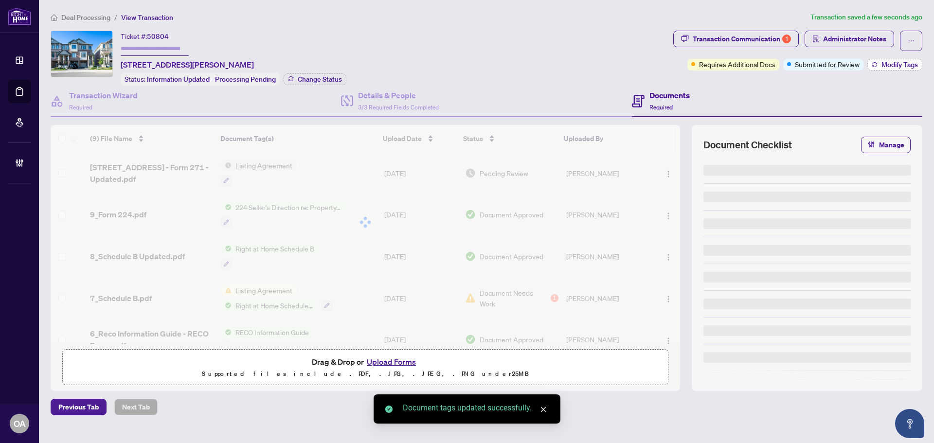
click at [886, 63] on span "Modify Tags" at bounding box center [900, 64] width 36 height 7
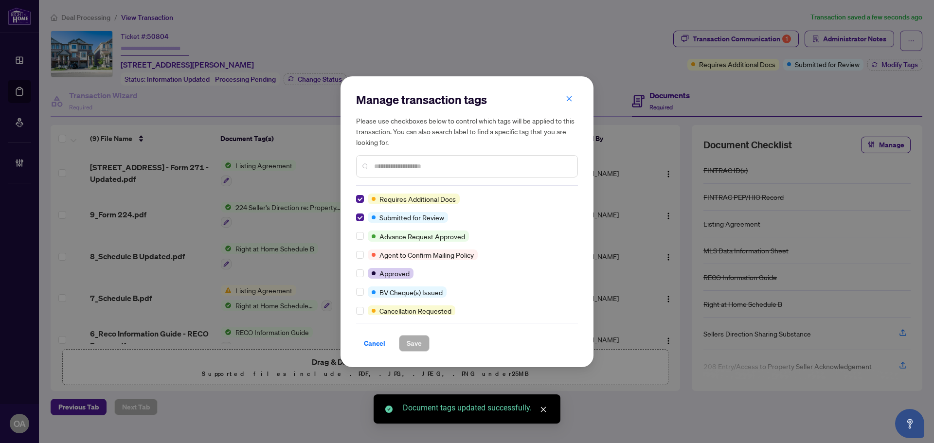
click at [364, 217] on div at bounding box center [362, 217] width 12 height 11
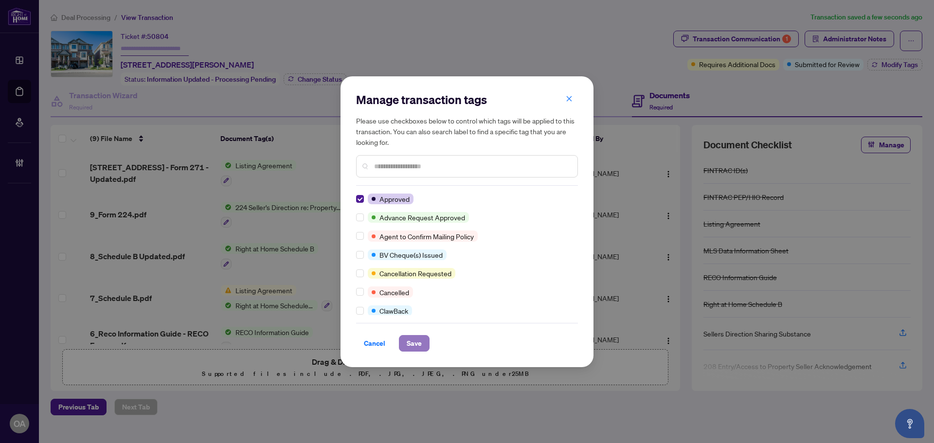
click at [422, 344] on button "Save" at bounding box center [414, 343] width 31 height 17
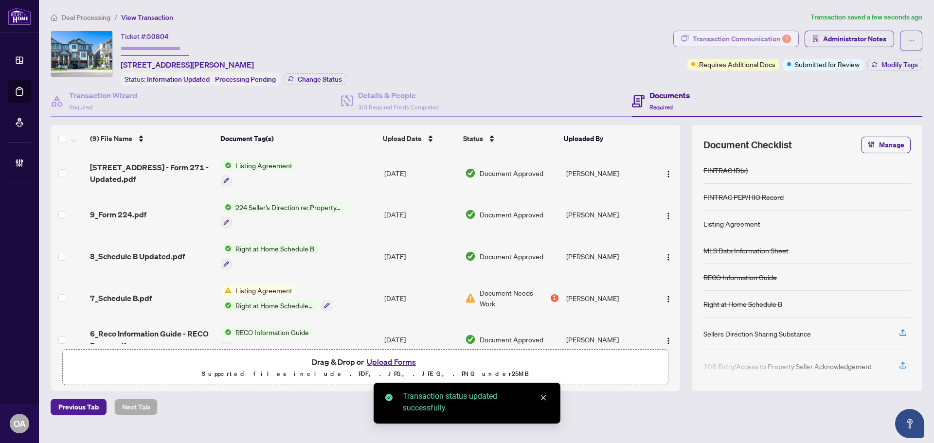
click at [753, 39] on div "Transaction Communication 1" at bounding box center [742, 39] width 98 height 16
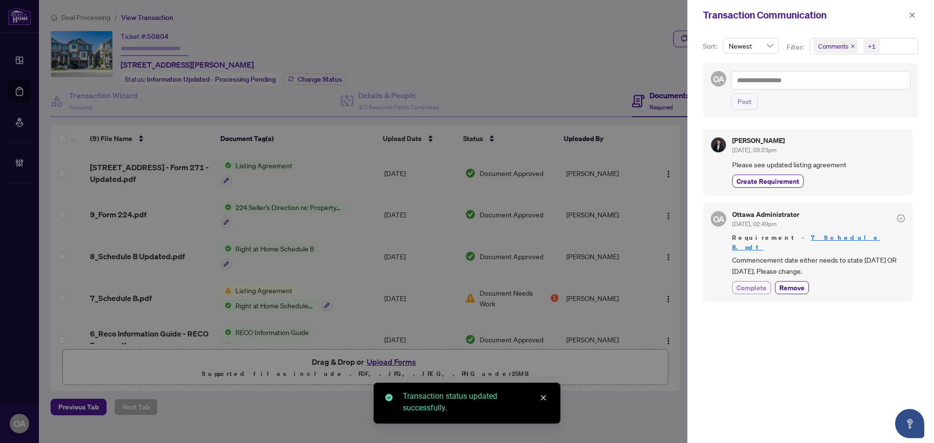
click at [757, 283] on span "Complete" at bounding box center [752, 288] width 30 height 10
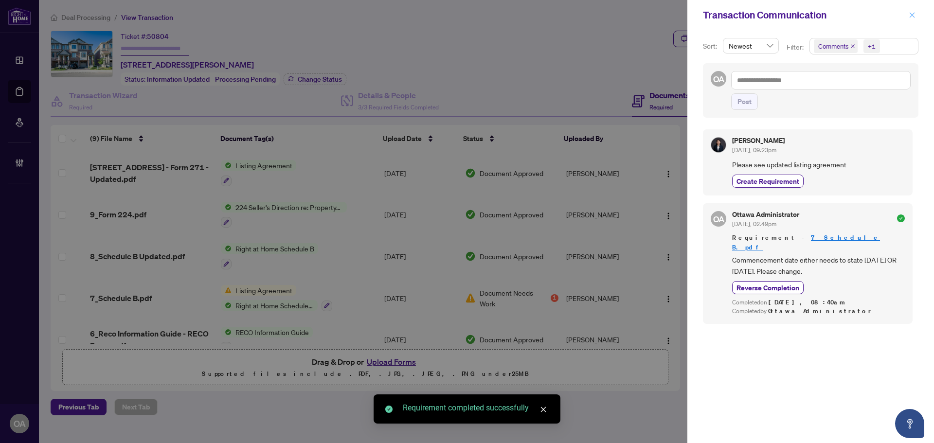
click at [912, 12] on icon "close" at bounding box center [912, 15] width 7 height 7
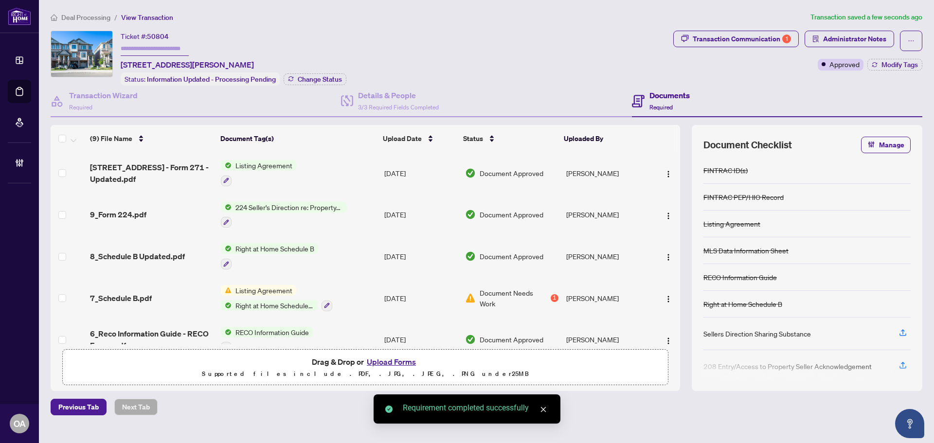
click at [908, 34] on span "button" at bounding box center [911, 41] width 7 height 16
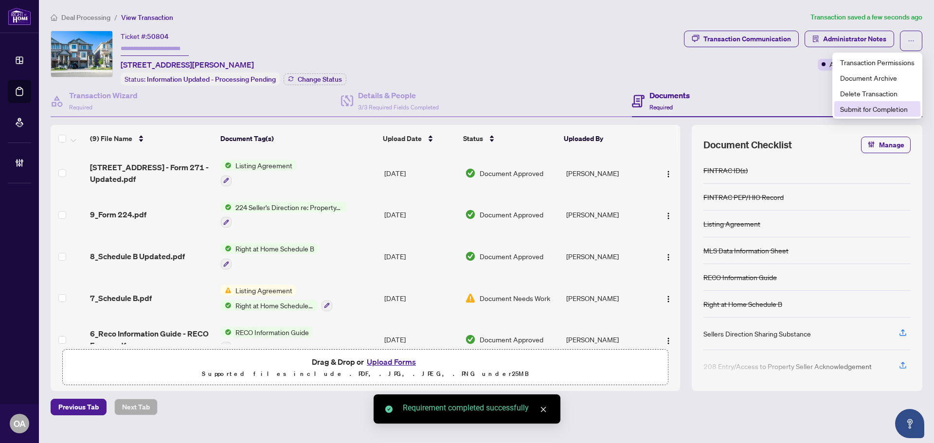
click at [888, 106] on span "Submit for Completion" at bounding box center [877, 109] width 74 height 11
type textarea "**********"
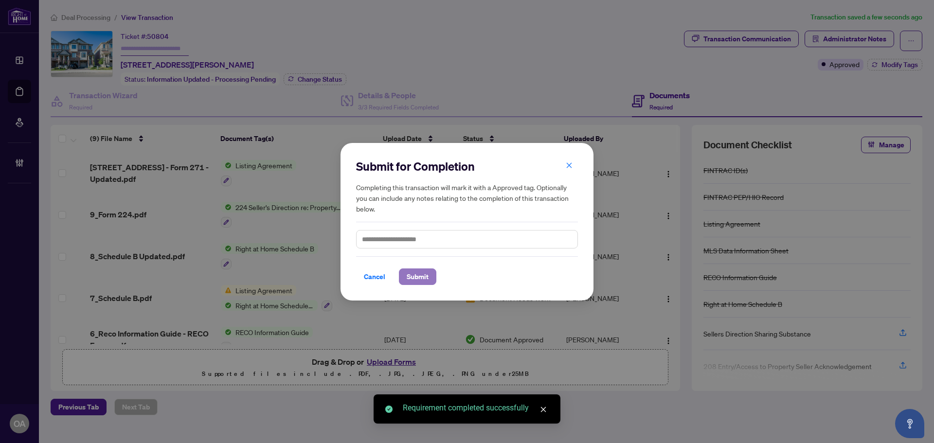
click at [426, 277] on span "Submit" at bounding box center [418, 277] width 22 height 16
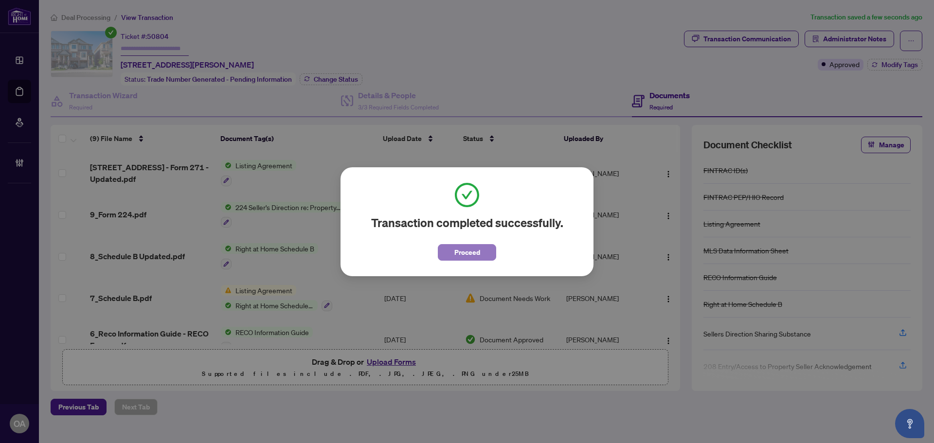
click at [463, 251] on span "Proceed" at bounding box center [467, 253] width 26 height 16
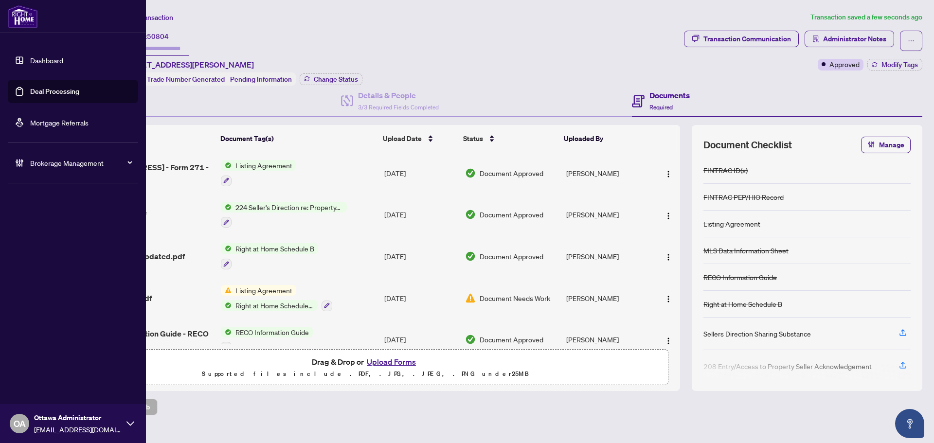
click at [30, 91] on link "Deal Processing" at bounding box center [54, 91] width 49 height 9
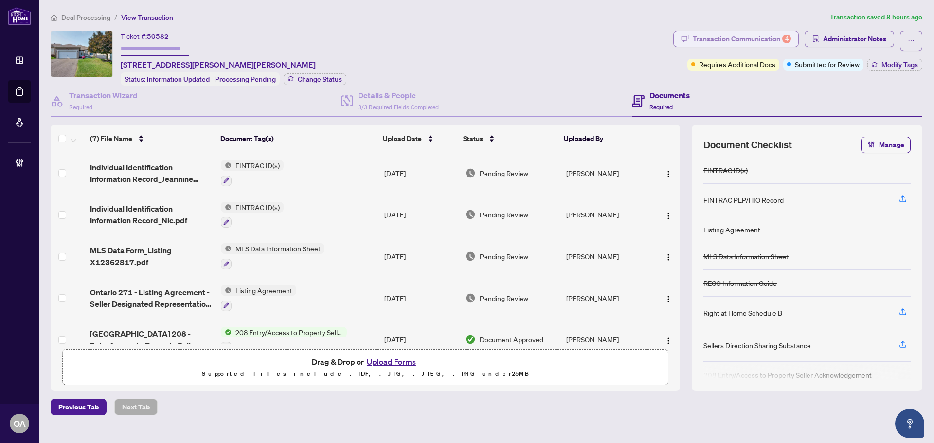
click at [753, 40] on div "Transaction Communication 4" at bounding box center [742, 39] width 98 height 16
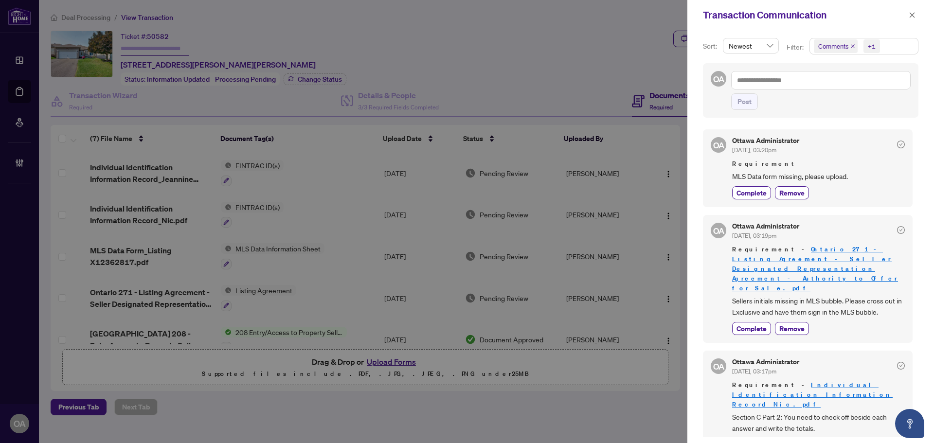
click at [854, 46] on icon "close" at bounding box center [852, 46] width 5 height 5
click at [758, 194] on span "Complete" at bounding box center [752, 193] width 30 height 10
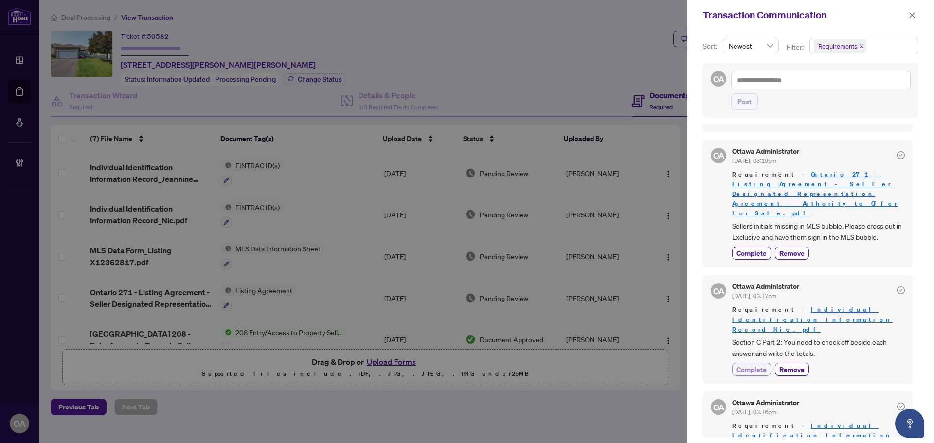
scroll to position [121, 0]
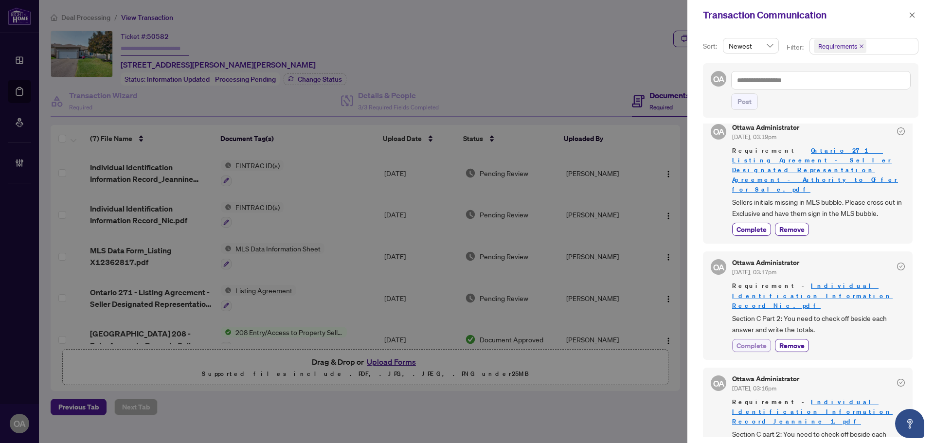
click at [755, 341] on span "Complete" at bounding box center [752, 346] width 30 height 10
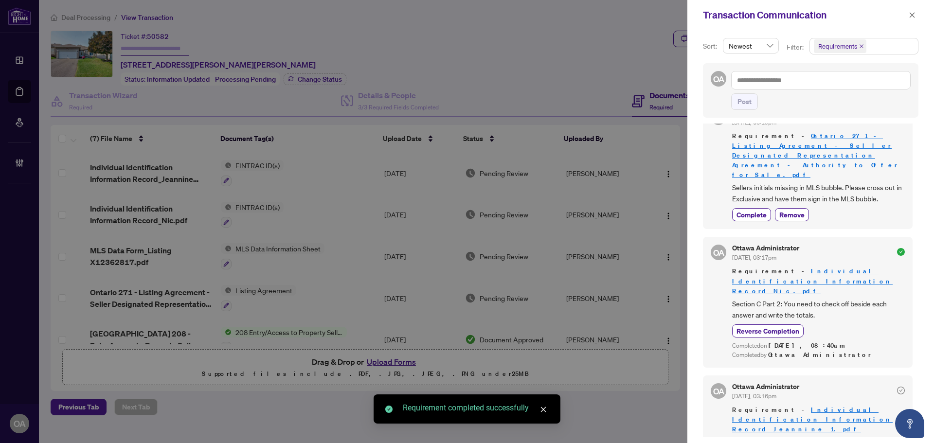
scroll to position [143, 0]
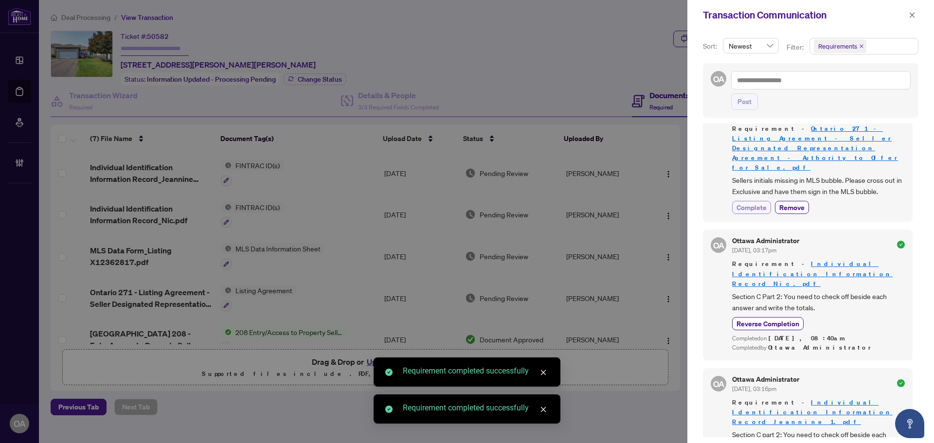
click at [760, 202] on span "Complete" at bounding box center [752, 207] width 30 height 10
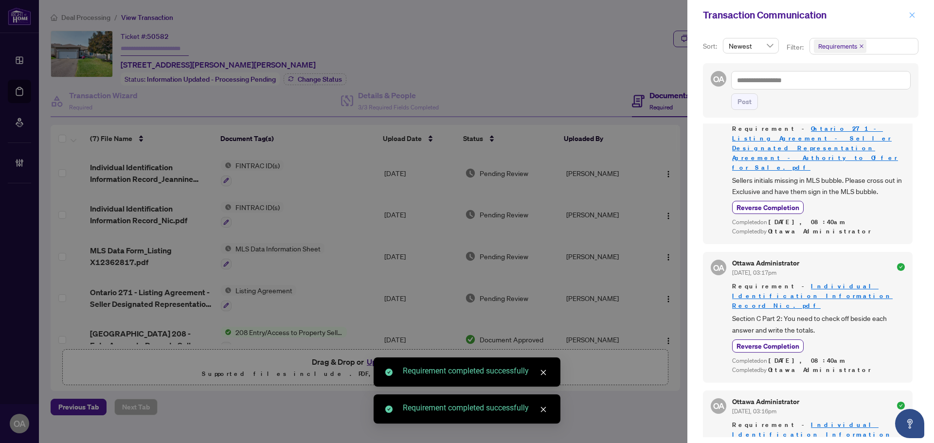
click at [911, 15] on icon "close" at bounding box center [912, 15] width 7 height 7
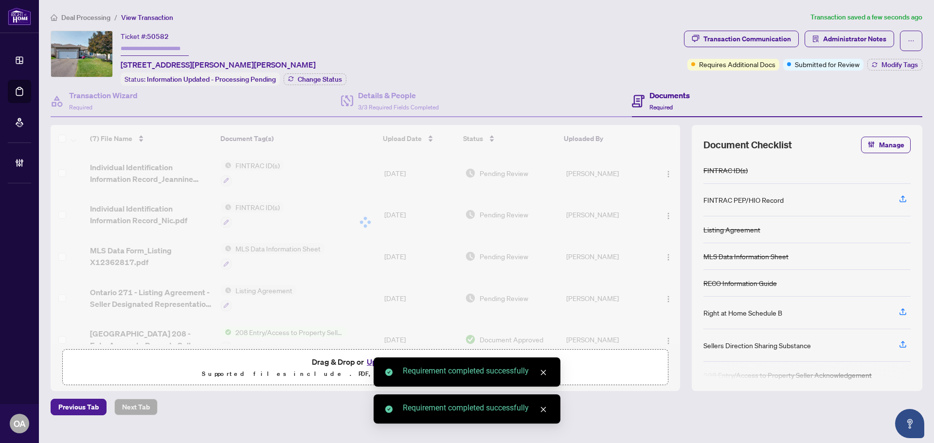
click at [152, 250] on span "MLS Data Form_Listing X12362817.pdf" at bounding box center [151, 256] width 123 height 23
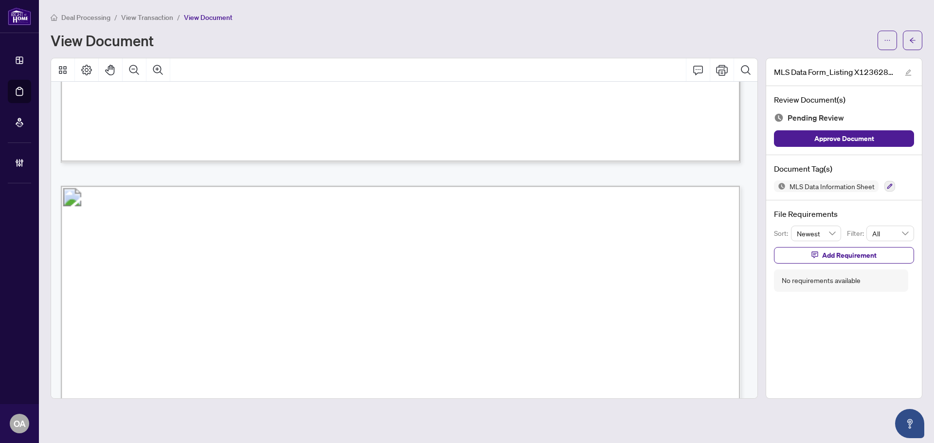
scroll to position [924, 0]
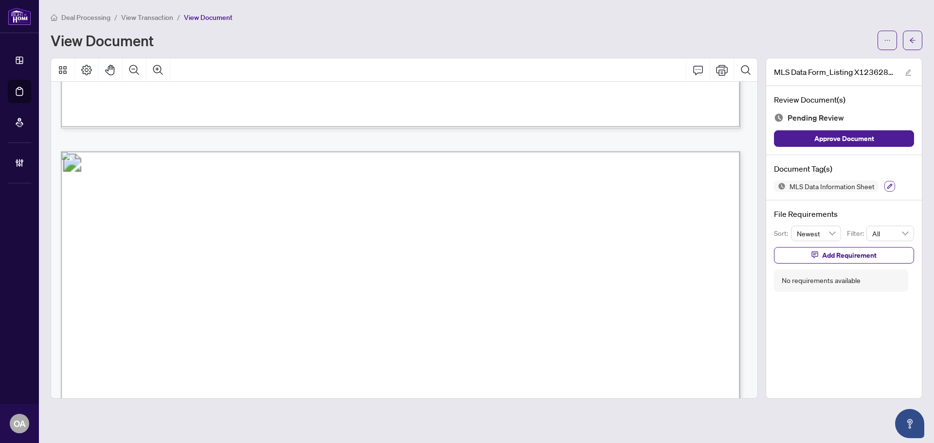
click at [892, 183] on icon "button" at bounding box center [890, 186] width 6 height 6
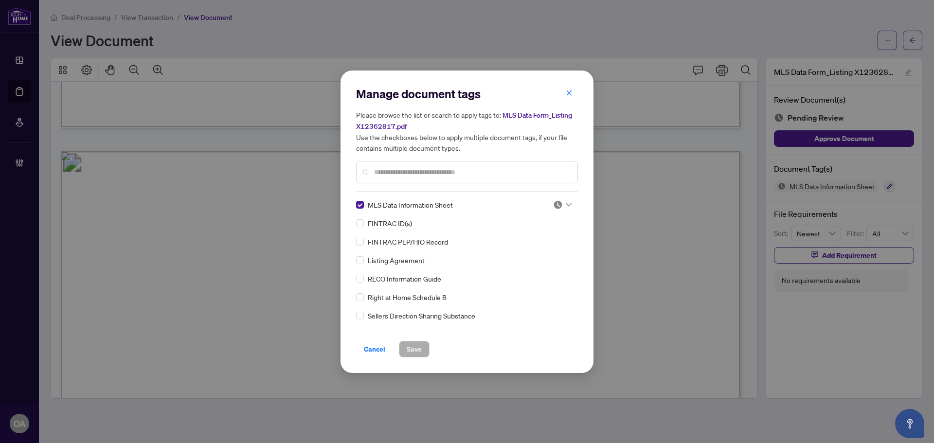
click at [559, 205] on img at bounding box center [558, 205] width 10 height 10
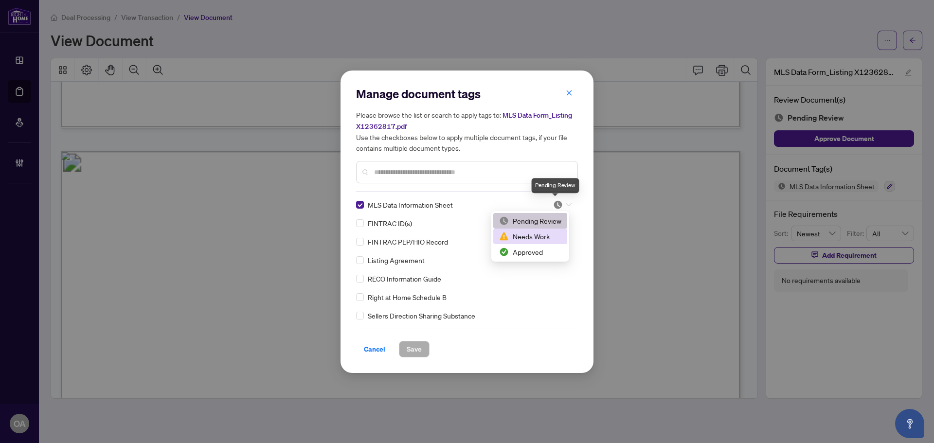
click at [546, 241] on div "Needs Work" at bounding box center [530, 236] width 62 height 11
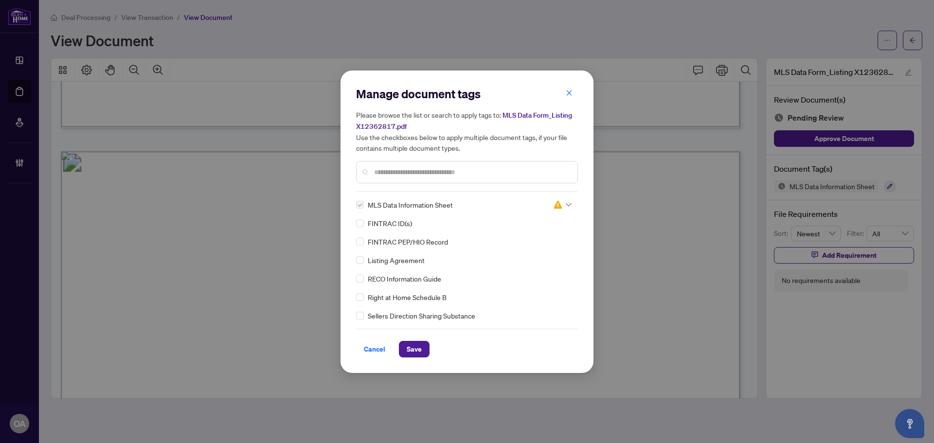
click at [560, 205] on img at bounding box center [558, 205] width 10 height 10
click at [544, 253] on div "Approved" at bounding box center [530, 252] width 62 height 11
click at [413, 370] on div "Manage document tags Please browse the list or search to apply tags to: MLS Dat…" at bounding box center [467, 222] width 253 height 303
click at [419, 349] on span "Save" at bounding box center [414, 350] width 15 height 16
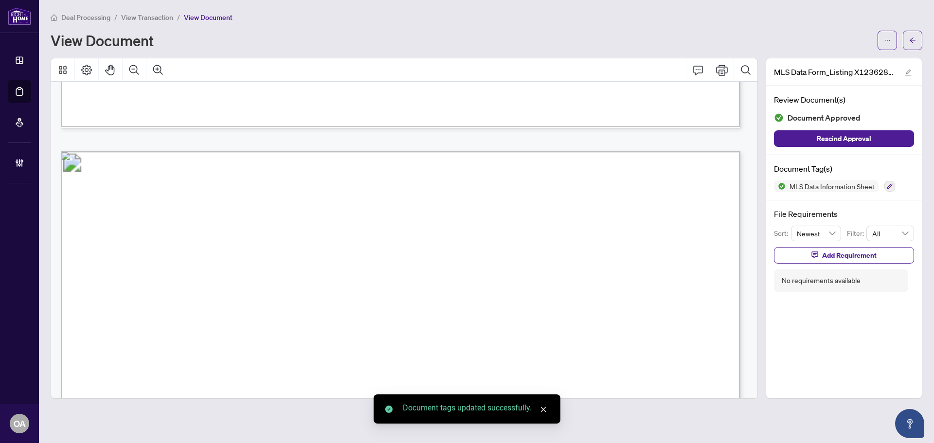
click at [911, 45] on body "**********" at bounding box center [467, 221] width 934 height 443
click at [912, 41] on icon "arrow-left" at bounding box center [913, 39] width 6 height 5
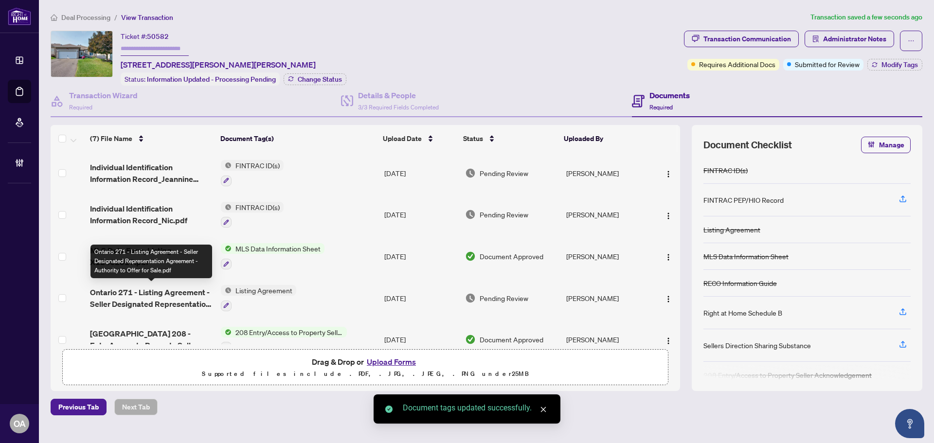
click at [144, 295] on span "Ontario 271 - Listing Agreement - Seller Designated Representation Agreement - …" at bounding box center [151, 298] width 123 height 23
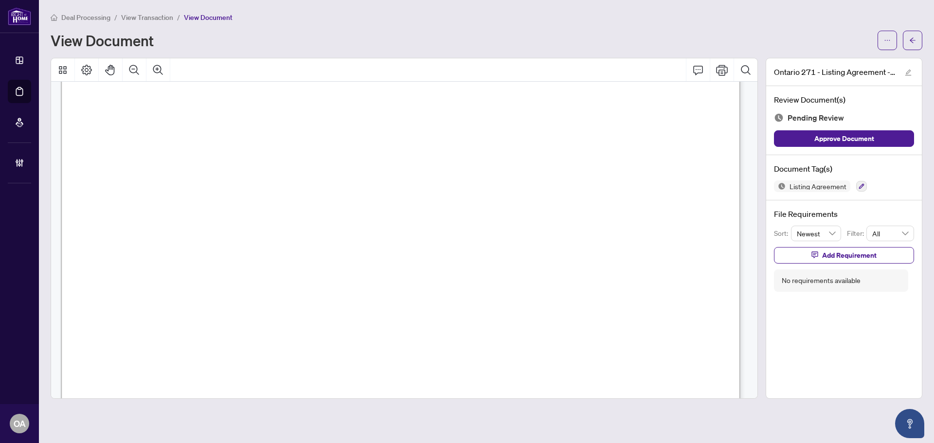
scroll to position [195, 0]
click at [860, 186] on icon "button" at bounding box center [861, 186] width 5 height 5
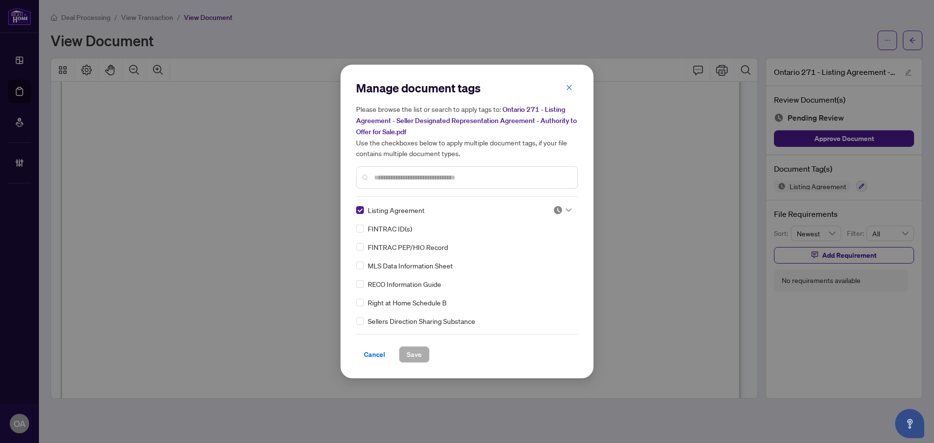
click at [559, 210] on img at bounding box center [558, 210] width 10 height 10
click at [538, 253] on div "Approved" at bounding box center [530, 257] width 62 height 11
click at [421, 356] on span "Save" at bounding box center [414, 355] width 15 height 16
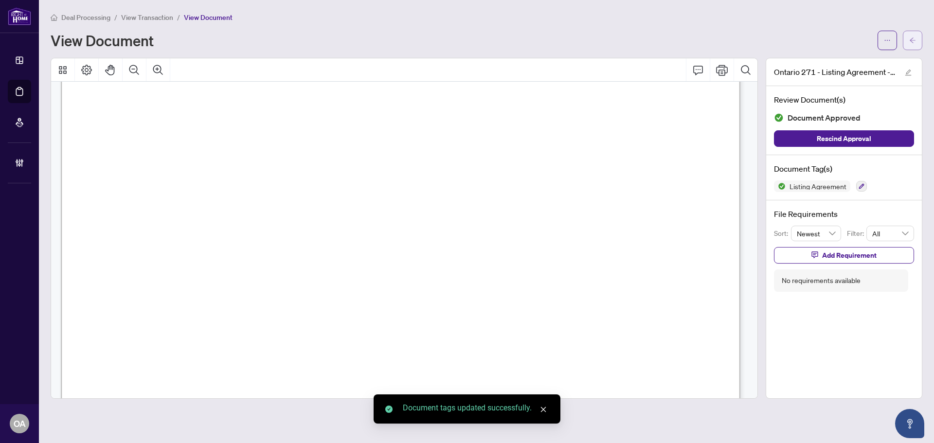
click at [914, 37] on icon "arrow-left" at bounding box center [912, 40] width 7 height 7
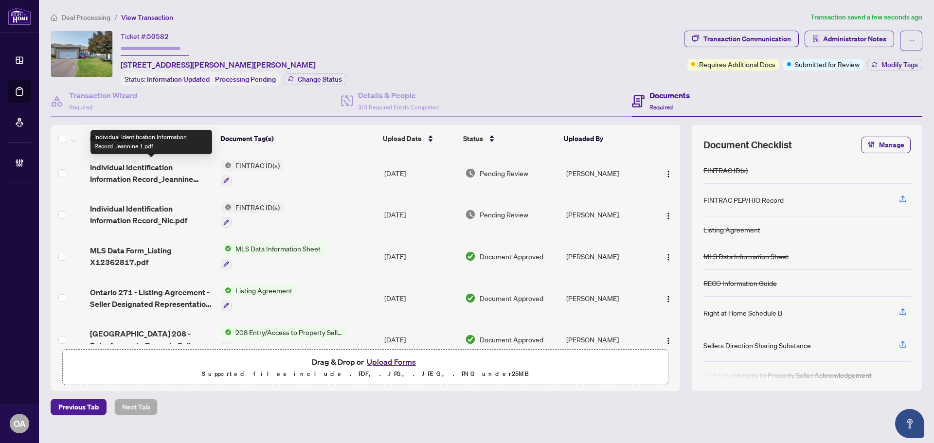
click at [145, 215] on span "Individual Identification Information Record_Nic.pdf" at bounding box center [151, 214] width 123 height 23
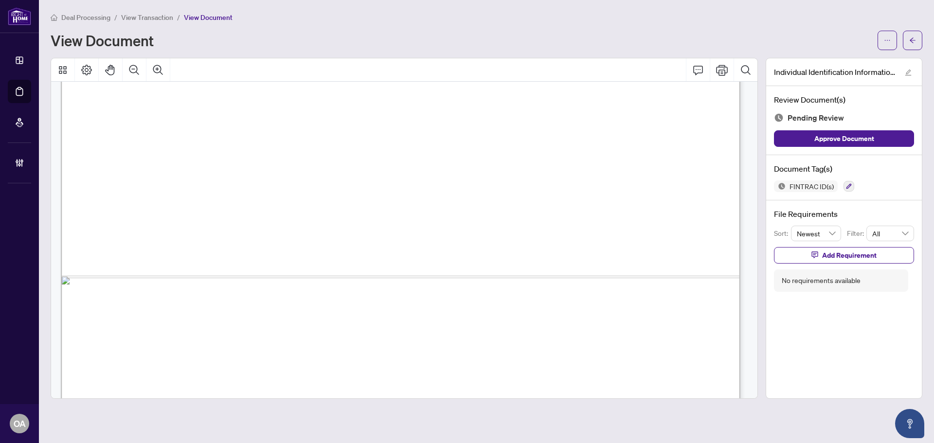
scroll to position [2287, 0]
click at [903, 41] on button "button" at bounding box center [912, 40] width 19 height 19
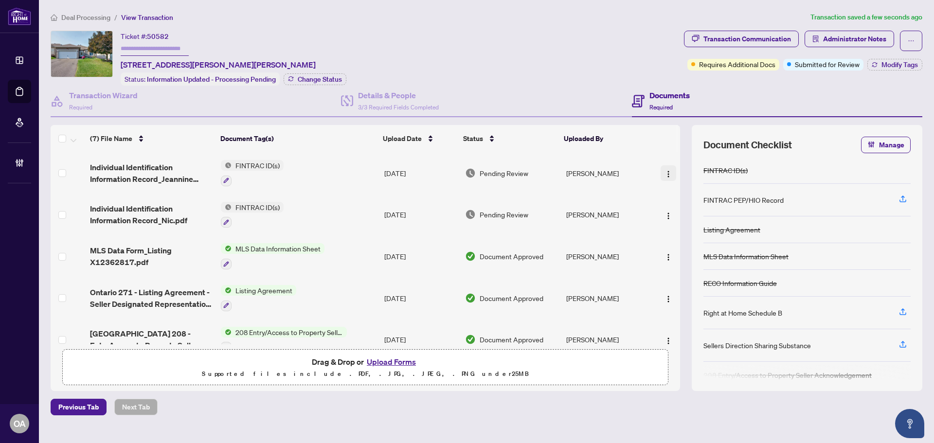
click at [667, 170] on img "button" at bounding box center [669, 174] width 8 height 8
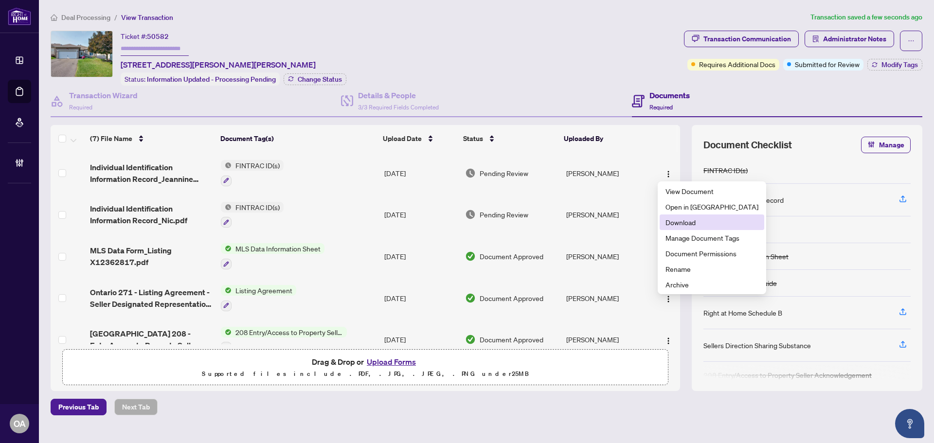
click at [686, 222] on span "Download" at bounding box center [712, 222] width 93 height 11
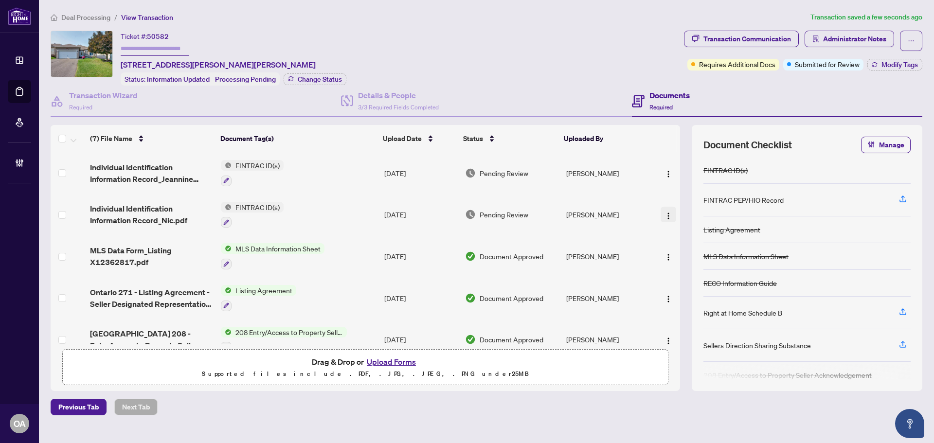
click at [666, 214] on img "button" at bounding box center [669, 216] width 8 height 8
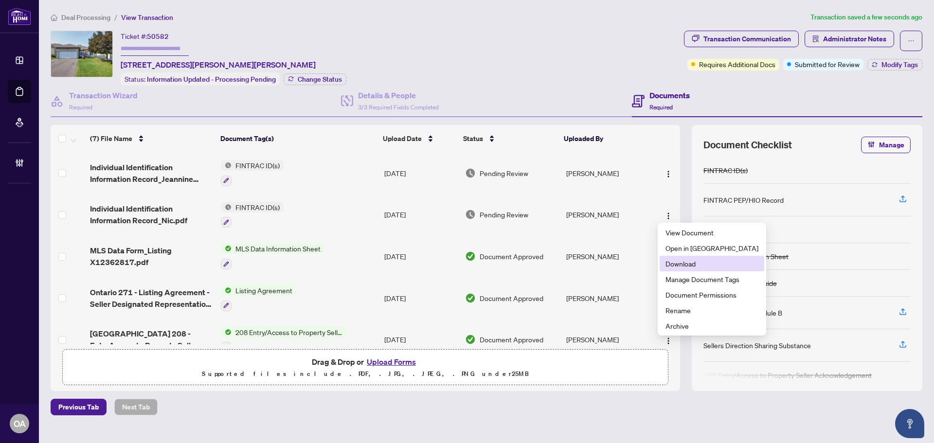
click at [674, 268] on span "Download" at bounding box center [712, 263] width 93 height 11
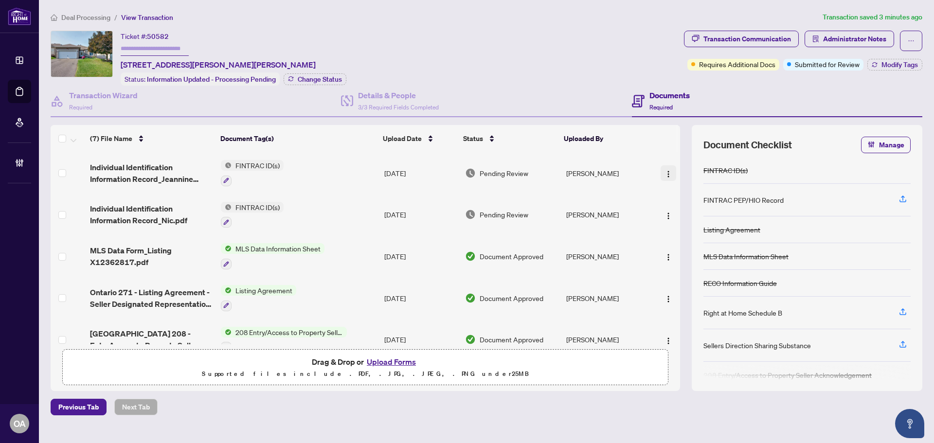
click at [665, 168] on span "button" at bounding box center [669, 173] width 8 height 11
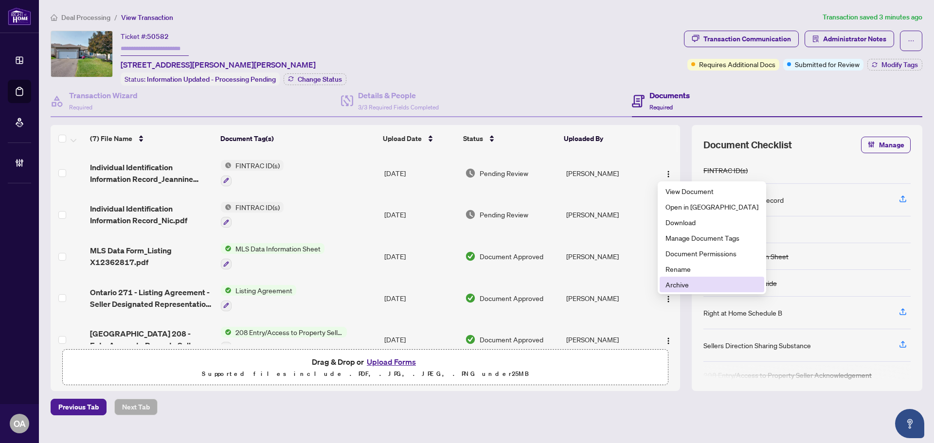
click at [671, 286] on span "Archive" at bounding box center [712, 284] width 93 height 11
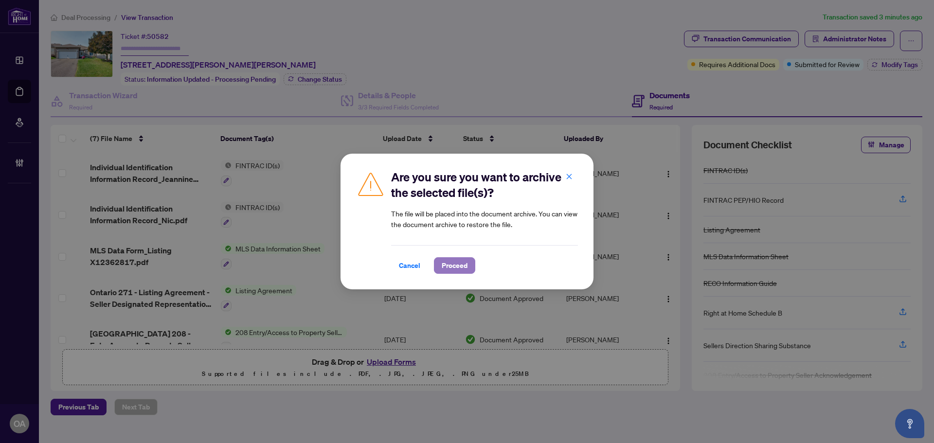
click at [462, 264] on span "Proceed" at bounding box center [455, 266] width 26 height 16
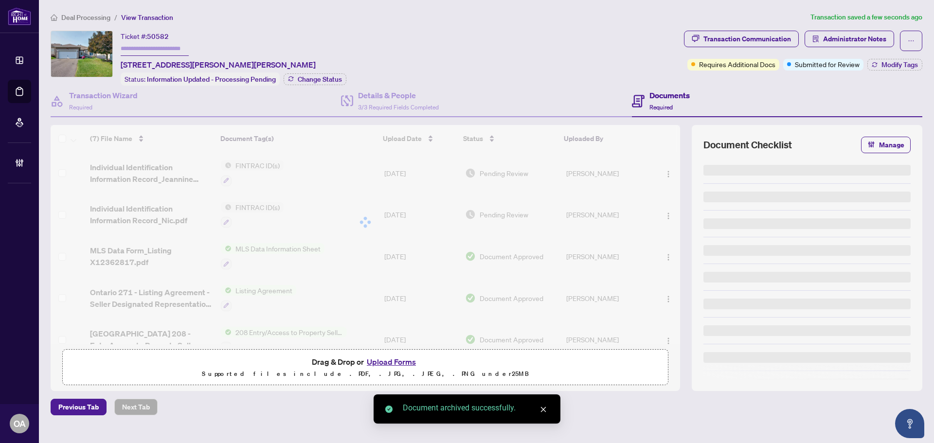
click at [663, 172] on div at bounding box center [366, 222] width 630 height 195
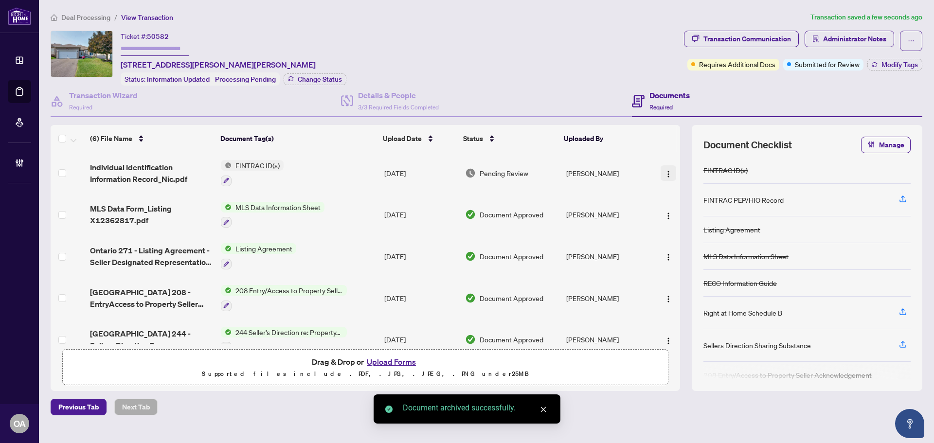
click at [665, 171] on img "button" at bounding box center [669, 174] width 8 height 8
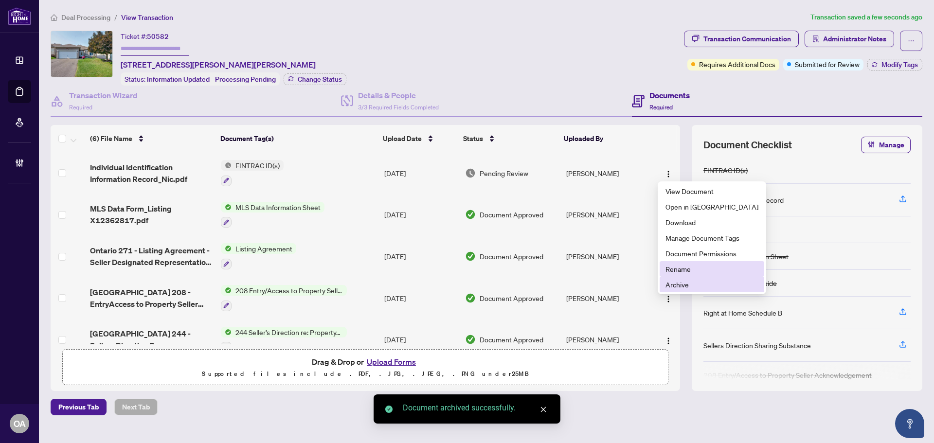
click at [672, 286] on span "Archive" at bounding box center [712, 284] width 93 height 11
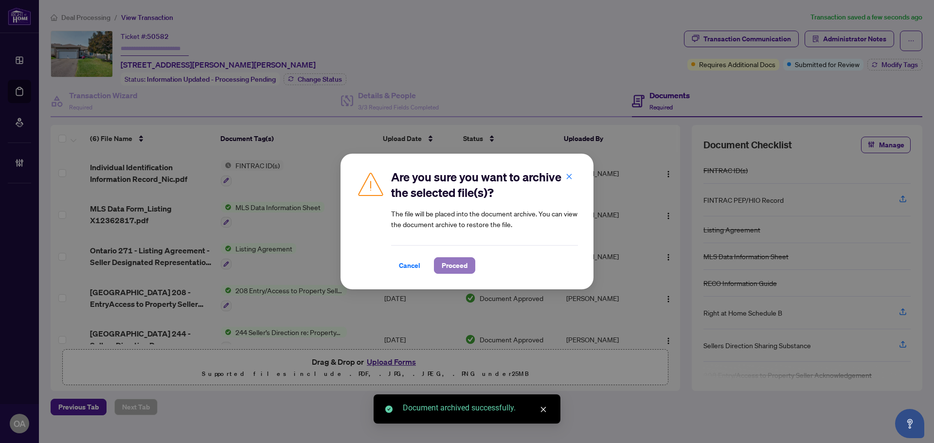
click at [457, 262] on span "Proceed" at bounding box center [455, 266] width 26 height 16
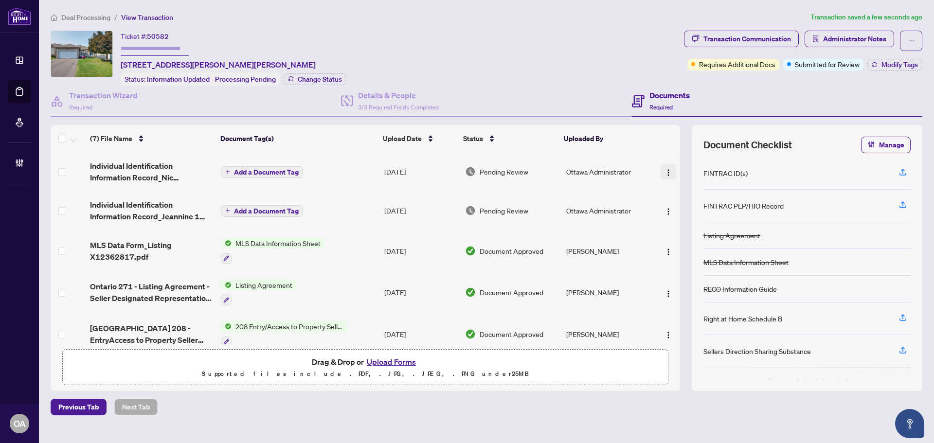
click at [668, 175] on img "button" at bounding box center [669, 173] width 8 height 8
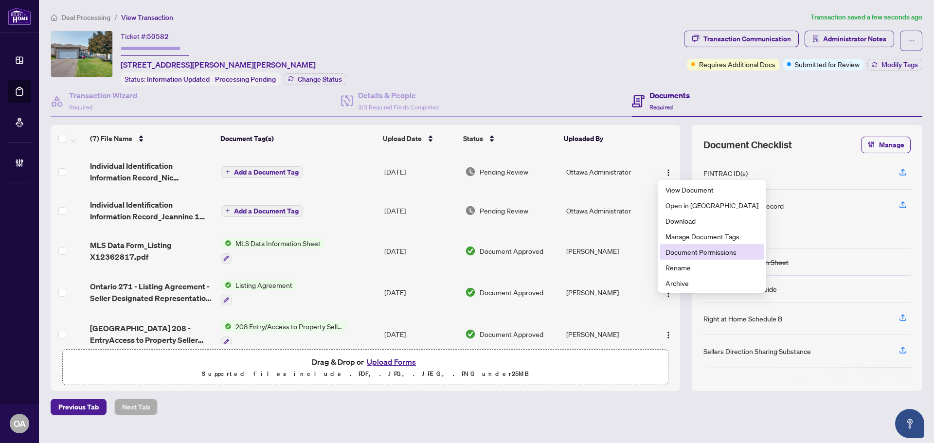
click at [716, 251] on span "Document Permissions" at bounding box center [712, 252] width 93 height 11
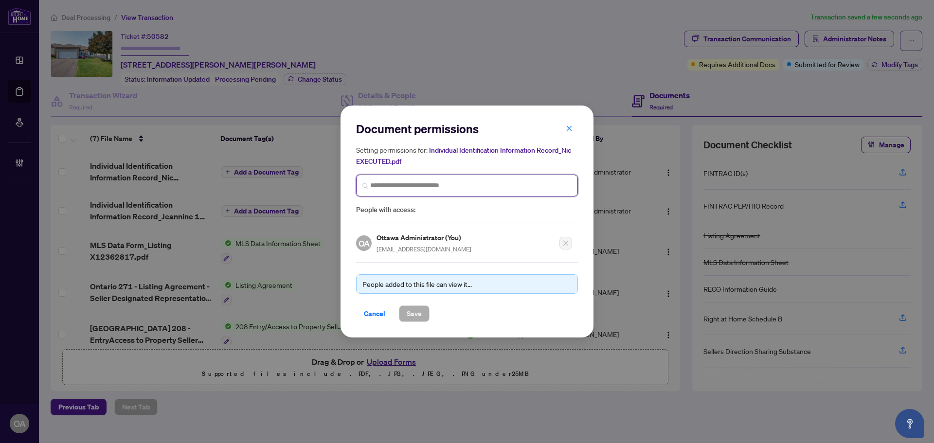
click at [413, 186] on input "search" at bounding box center [470, 186] width 201 height 10
type input "********"
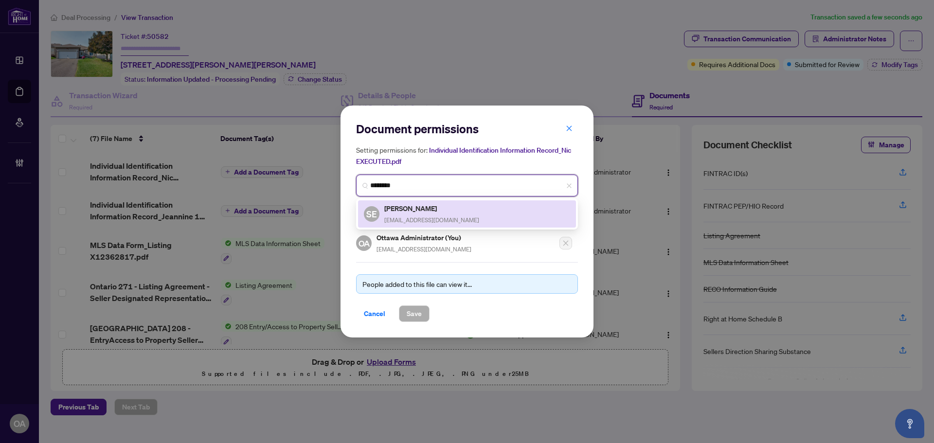
click at [426, 217] on span "mail@sanjeeveedward.com" at bounding box center [431, 220] width 95 height 7
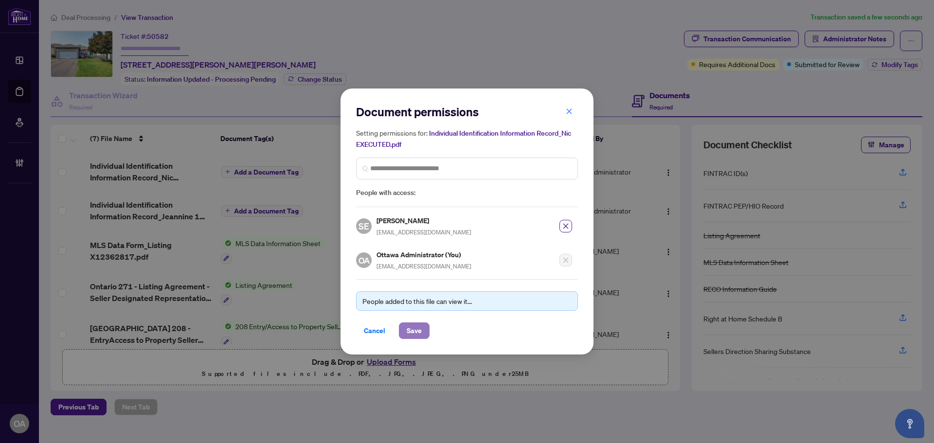
click at [418, 331] on span "Save" at bounding box center [414, 331] width 15 height 16
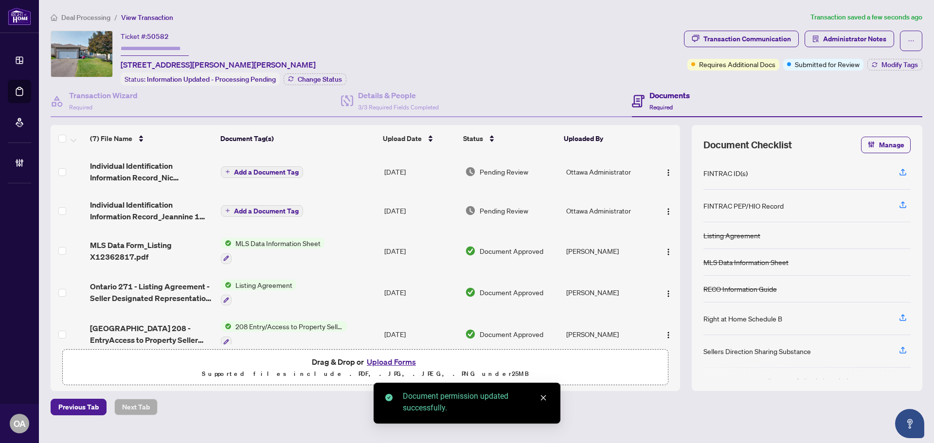
click at [665, 208] on img "button" at bounding box center [669, 212] width 8 height 8
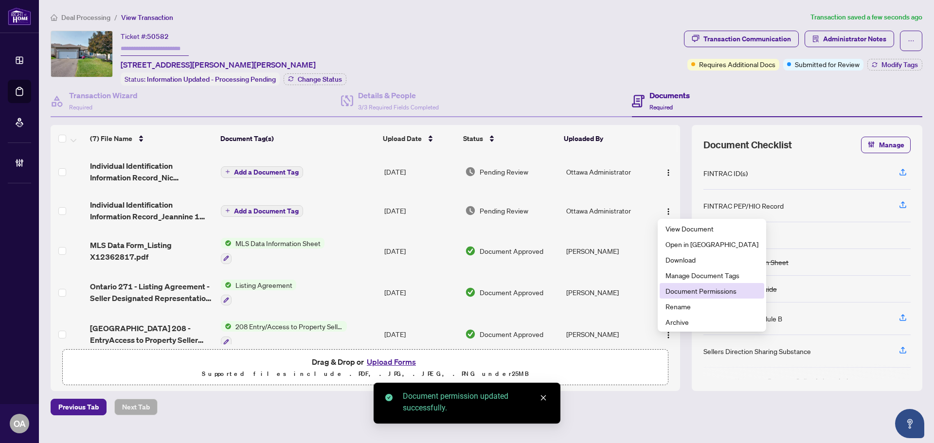
click at [697, 288] on span "Document Permissions" at bounding box center [712, 291] width 93 height 11
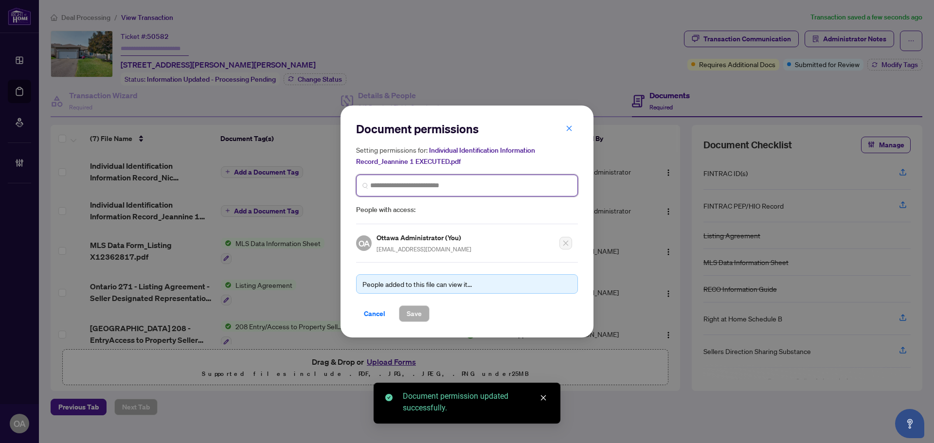
click at [0, 0] on input "search" at bounding box center [0, 0] width 0 height 0
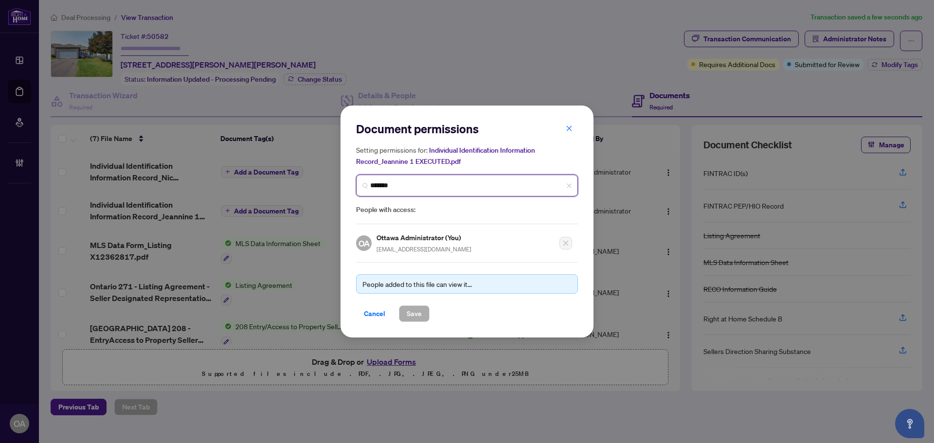
type input "********"
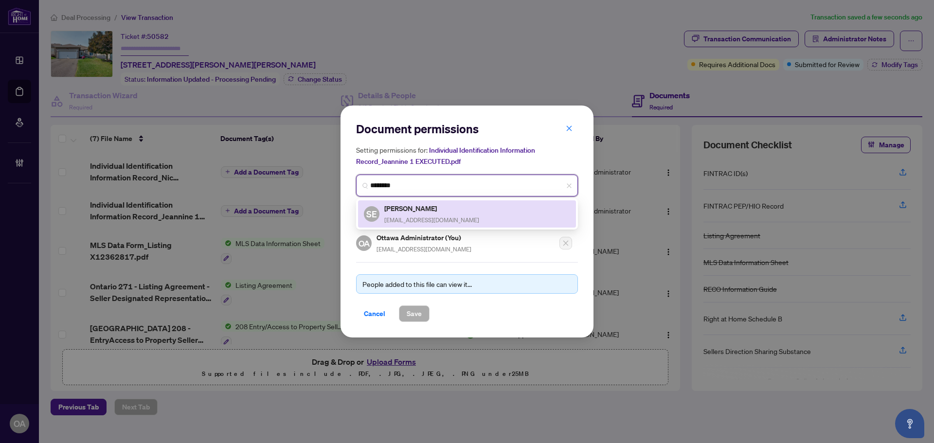
click at [454, 217] on span "mail@sanjeeveedward.com" at bounding box center [431, 220] width 95 height 7
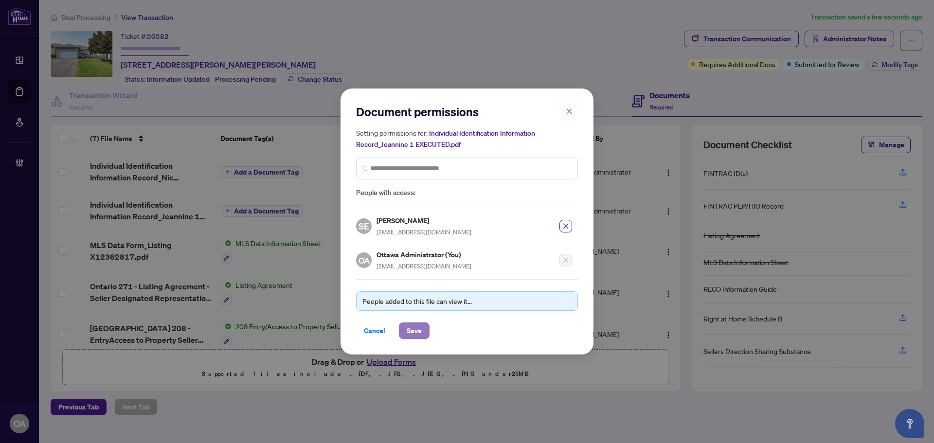
click at [420, 327] on span "Save" at bounding box center [414, 331] width 15 height 16
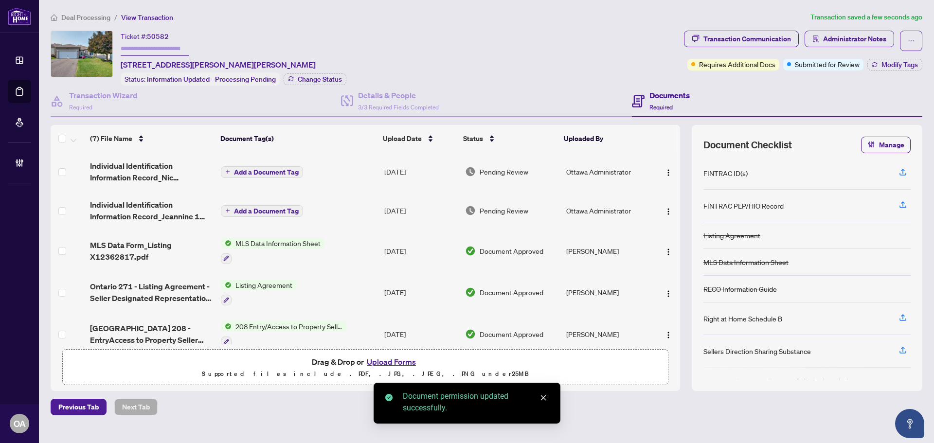
click at [273, 171] on span "Add a Document Tag" at bounding box center [266, 172] width 65 height 7
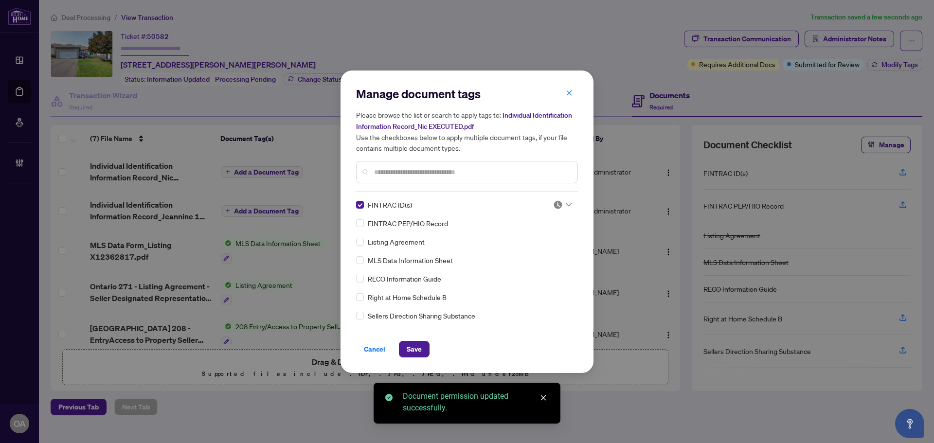
click at [547, 205] on div at bounding box center [559, 205] width 25 height 10
click at [565, 201] on div at bounding box center [562, 205] width 18 height 10
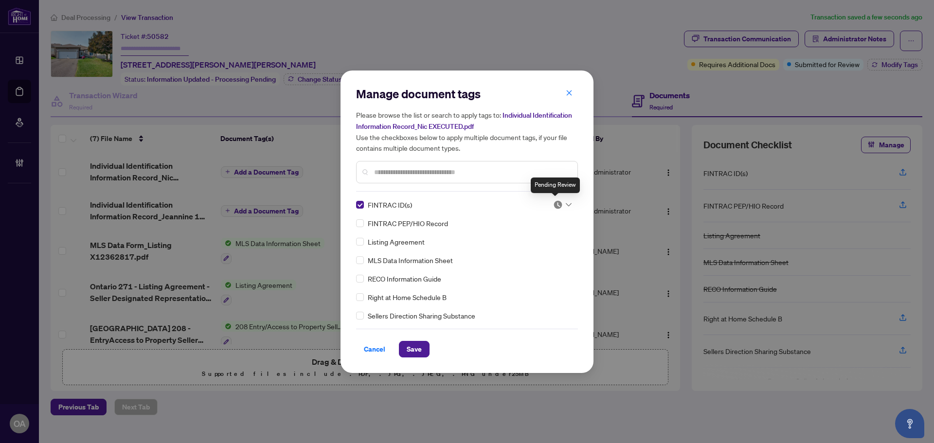
click at [555, 203] on img at bounding box center [558, 205] width 10 height 10
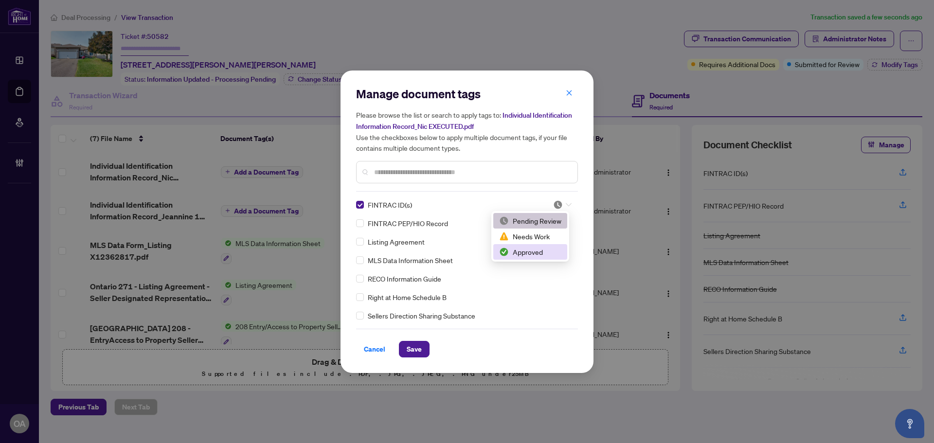
click at [528, 265] on div "FINTRAC ID(s) FINTRAC PEP/HIO Record Listing Agreement MLS Data Information She…" at bounding box center [467, 260] width 222 height 122
click at [528, 255] on div "MLS Data Information Sheet" at bounding box center [464, 260] width 216 height 11
click at [559, 206] on img at bounding box center [558, 205] width 10 height 10
drag, startPoint x: 537, startPoint y: 247, endPoint x: 481, endPoint y: 277, distance: 64.2
click at [537, 247] on div "Approved" at bounding box center [530, 252] width 62 height 11
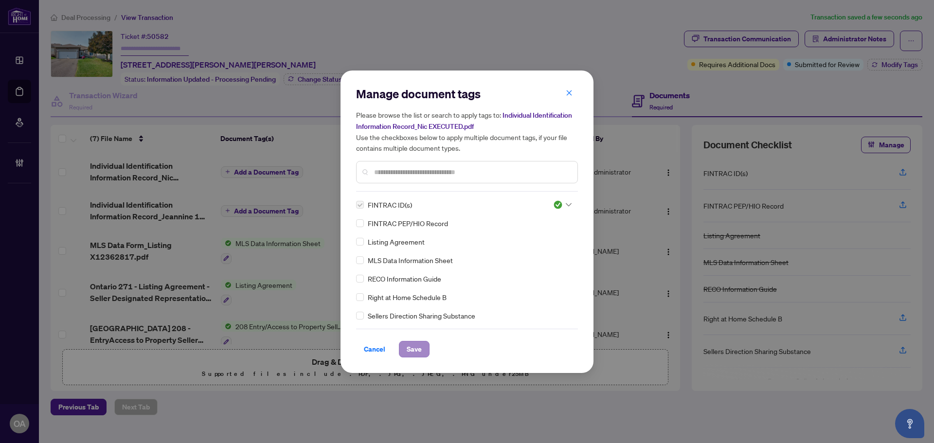
click at [428, 343] on span "Save" at bounding box center [414, 349] width 31 height 17
click at [411, 347] on span "Save" at bounding box center [414, 350] width 15 height 16
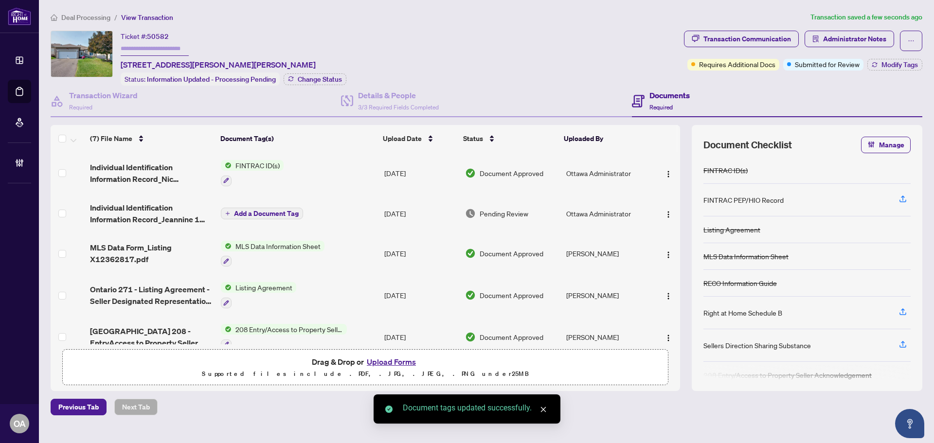
click at [277, 211] on span "Add a Document Tag" at bounding box center [266, 213] width 65 height 7
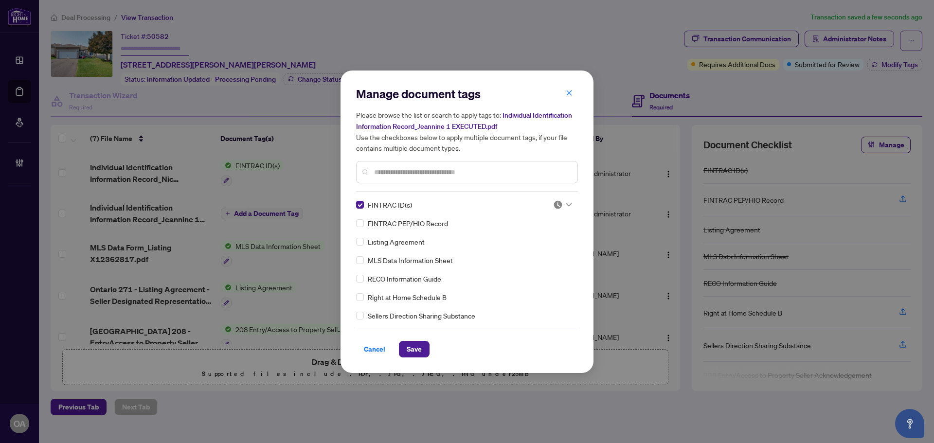
drag, startPoint x: 542, startPoint y: 206, endPoint x: 549, endPoint y: 206, distance: 6.8
click at [548, 206] on div "FINTRAC ID(s)" at bounding box center [464, 204] width 216 height 11
click at [549, 206] on div at bounding box center [559, 205] width 25 height 10
click at [532, 254] on div "Approved" at bounding box center [530, 252] width 62 height 11
click at [407, 351] on span "Save" at bounding box center [414, 350] width 15 height 16
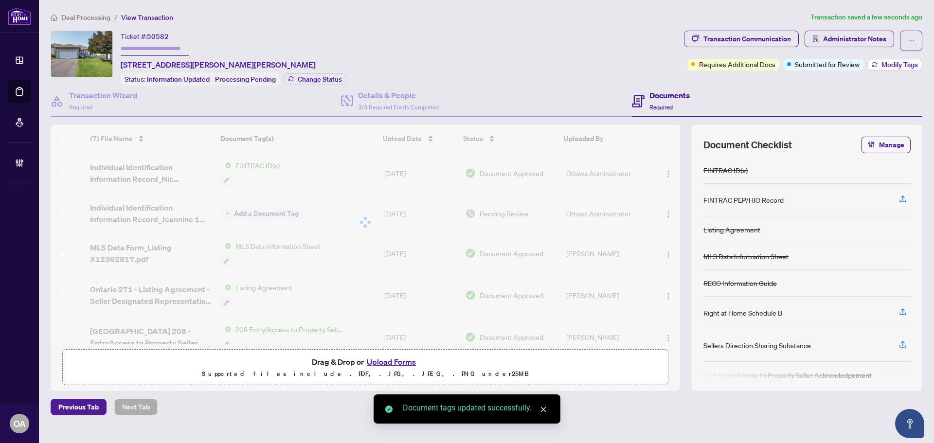
click at [894, 68] on span "Modify Tags" at bounding box center [900, 64] width 36 height 7
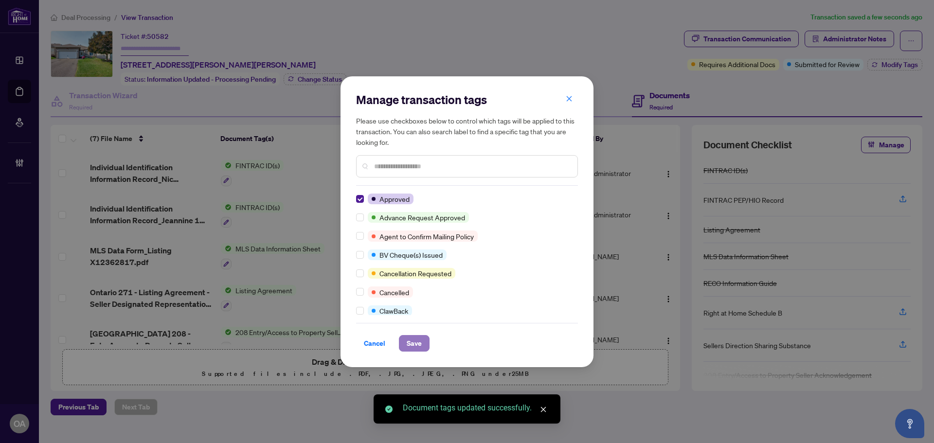
click at [427, 350] on button "Save" at bounding box center [414, 343] width 31 height 17
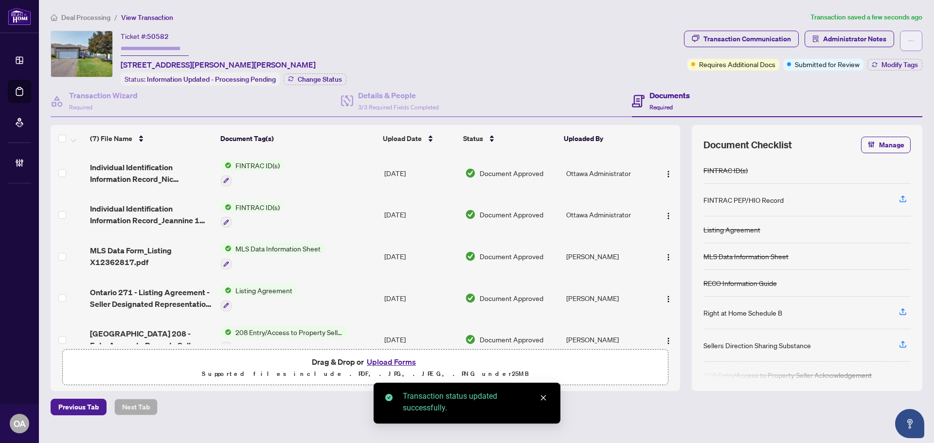
click at [916, 39] on button "button" at bounding box center [911, 41] width 22 height 20
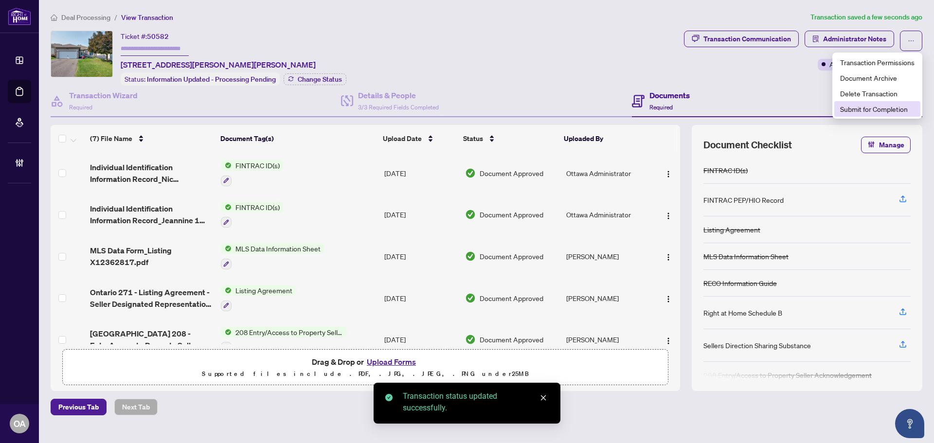
click at [884, 110] on span "Submit for Completion" at bounding box center [877, 109] width 74 height 11
type textarea "**********"
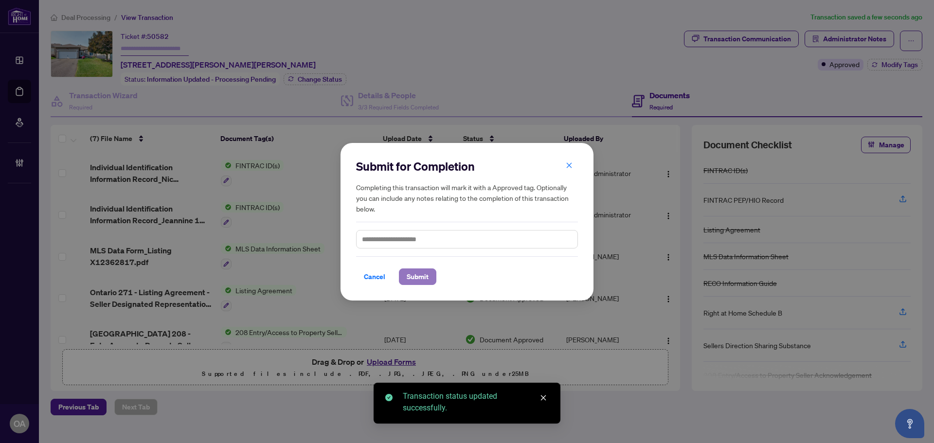
click at [418, 274] on span "Submit" at bounding box center [418, 277] width 22 height 16
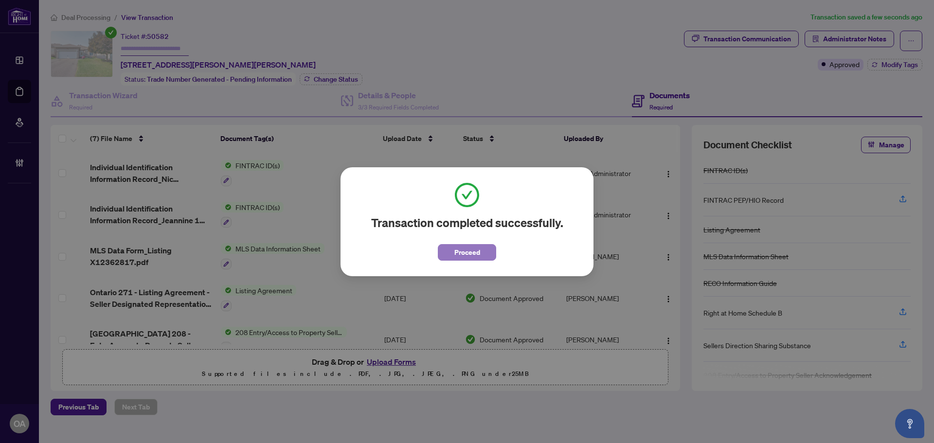
click at [471, 255] on span "Proceed" at bounding box center [467, 253] width 26 height 16
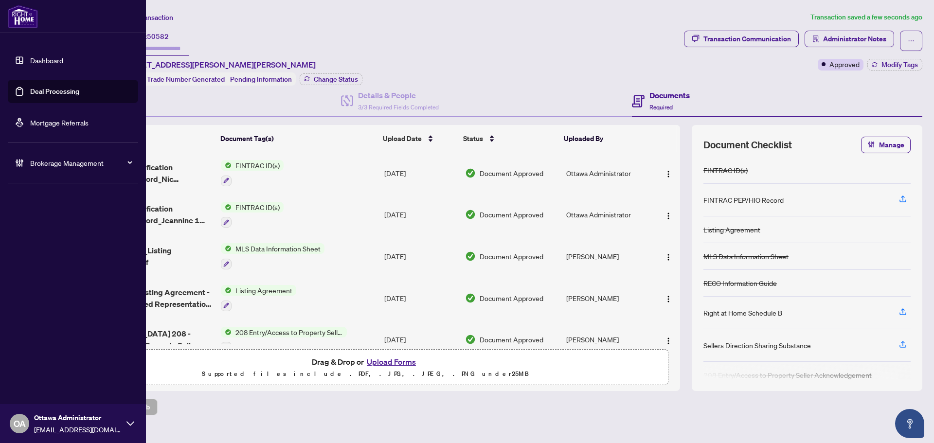
click at [30, 87] on link "Deal Processing" at bounding box center [54, 91] width 49 height 9
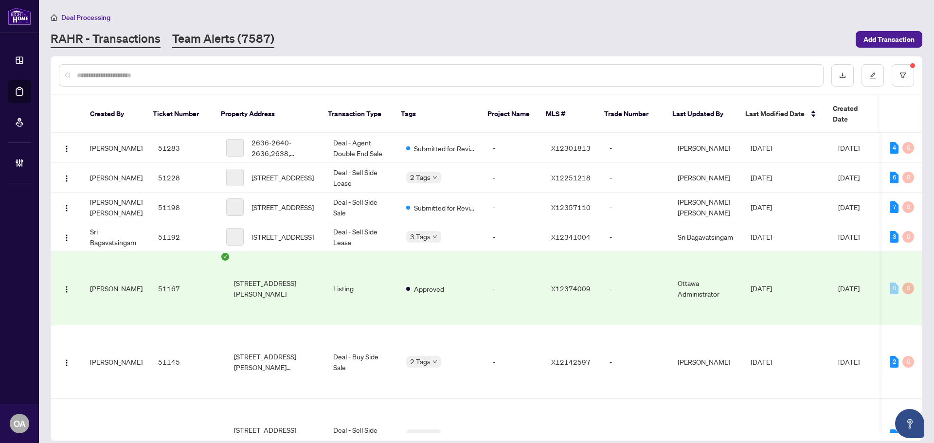
click at [211, 31] on link "Team Alerts (7587)" at bounding box center [223, 40] width 102 height 18
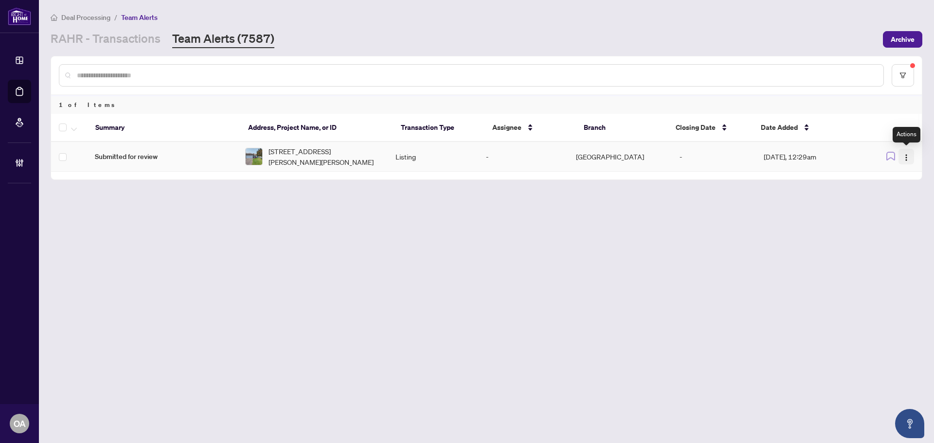
click at [903, 154] on img "button" at bounding box center [907, 158] width 8 height 8
click at [896, 205] on span "Complete Item" at bounding box center [883, 206] width 45 height 11
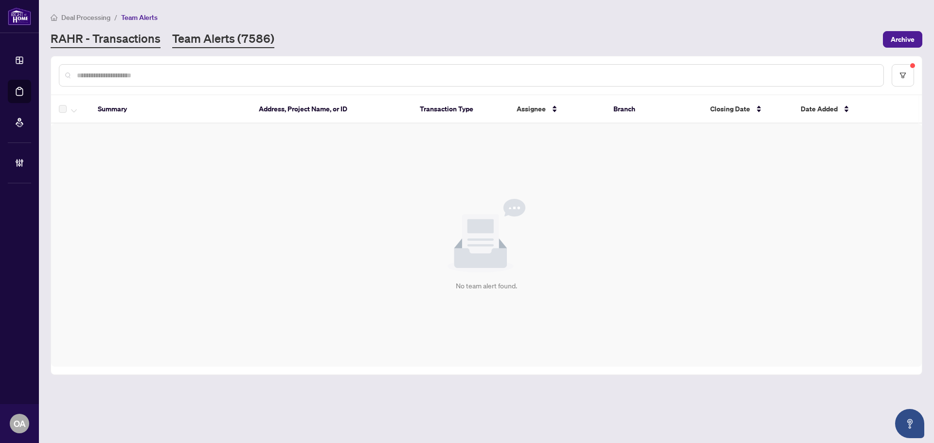
click at [129, 35] on link "RAHR - Transactions" at bounding box center [106, 40] width 110 height 18
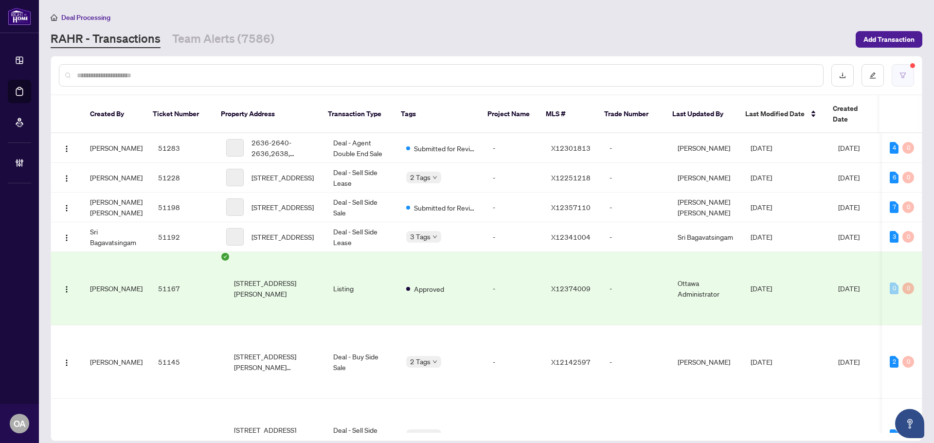
click at [907, 80] on button "button" at bounding box center [903, 75] width 22 height 22
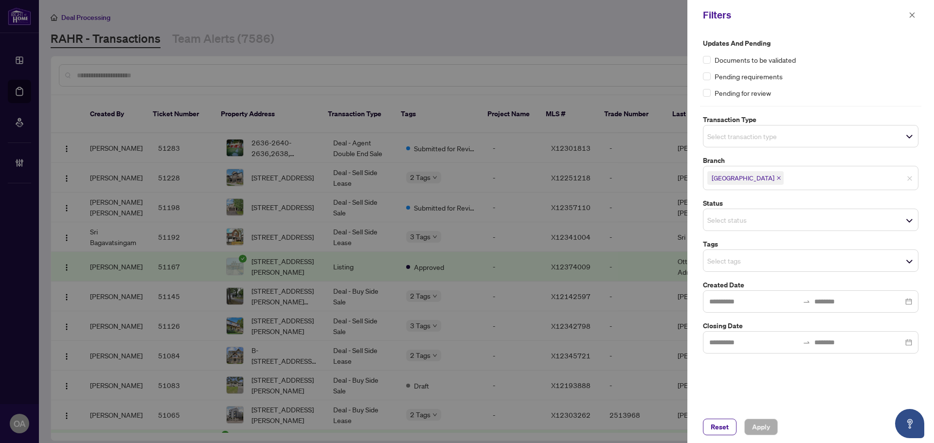
click at [759, 225] on input "search" at bounding box center [741, 220] width 68 height 12
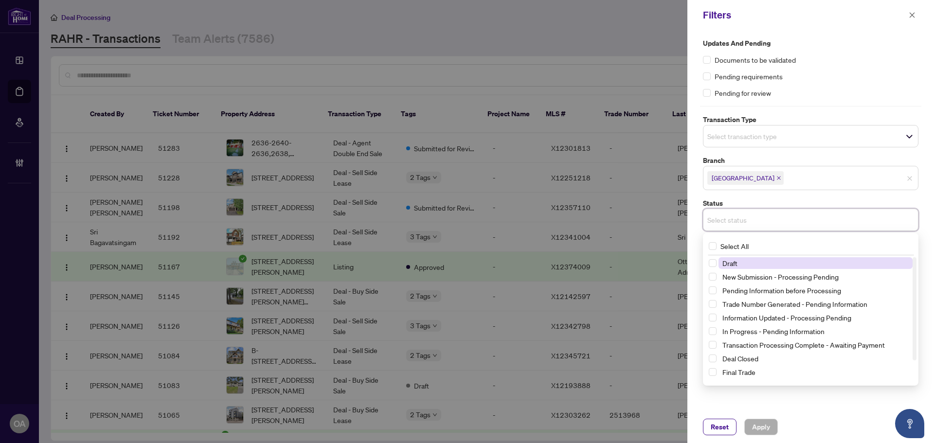
click at [786, 181] on input "search" at bounding box center [820, 178] width 68 height 12
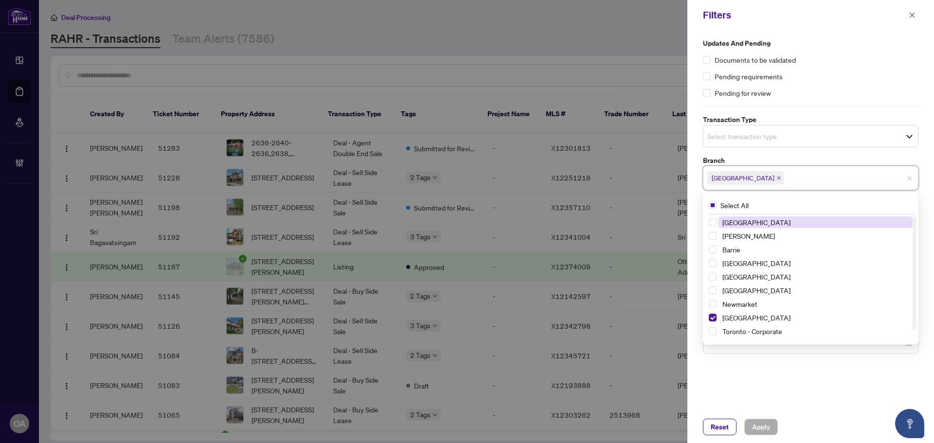
click at [773, 125] on div "Select transaction type" at bounding box center [811, 136] width 216 height 22
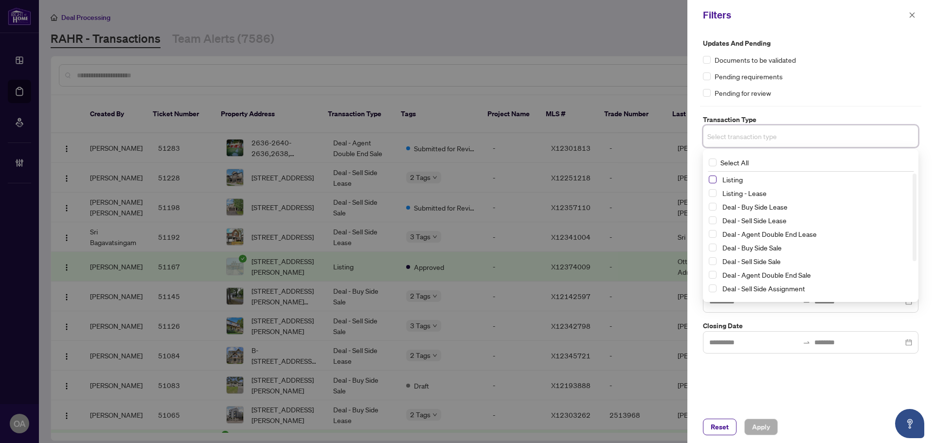
click at [713, 179] on span "Select Listing" at bounding box center [713, 180] width 8 height 8
click at [713, 197] on span "Select Listing - Lease" at bounding box center [713, 195] width 8 height 8
click at [823, 97] on div "Pending for review" at bounding box center [811, 93] width 216 height 11
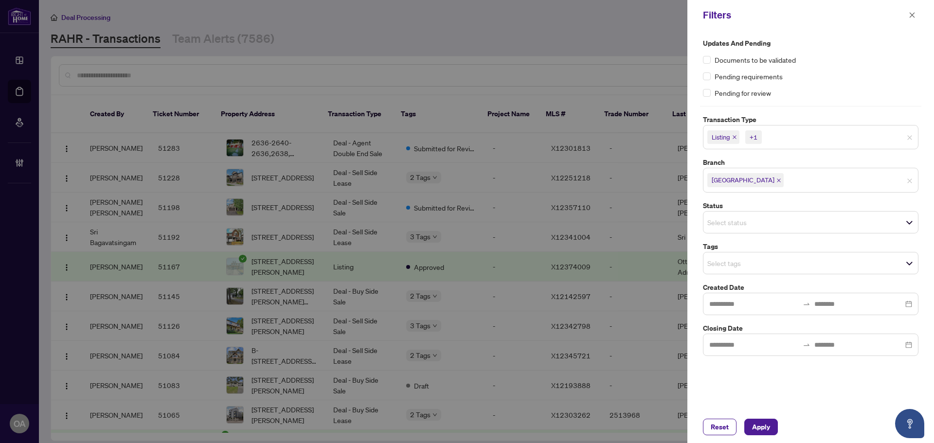
click at [755, 259] on input "search" at bounding box center [741, 263] width 68 height 12
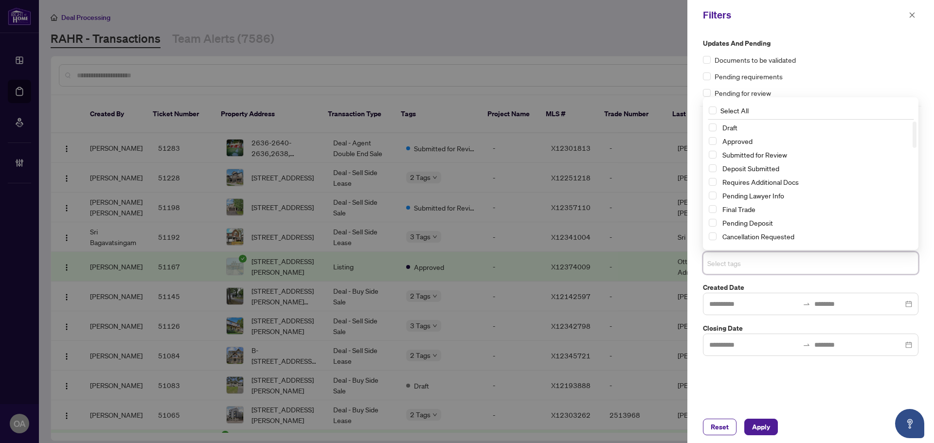
click at [718, 155] on div "Submitted for Review" at bounding box center [811, 155] width 204 height 12
click at [715, 154] on span "Select Submitted for Review" at bounding box center [713, 155] width 8 height 8
click at [766, 424] on span "Apply" at bounding box center [761, 427] width 18 height 16
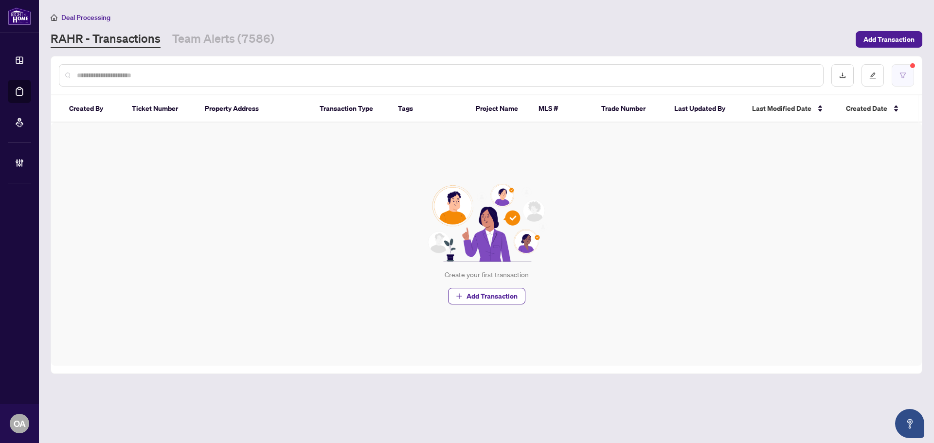
click at [905, 73] on button "button" at bounding box center [903, 75] width 22 height 22
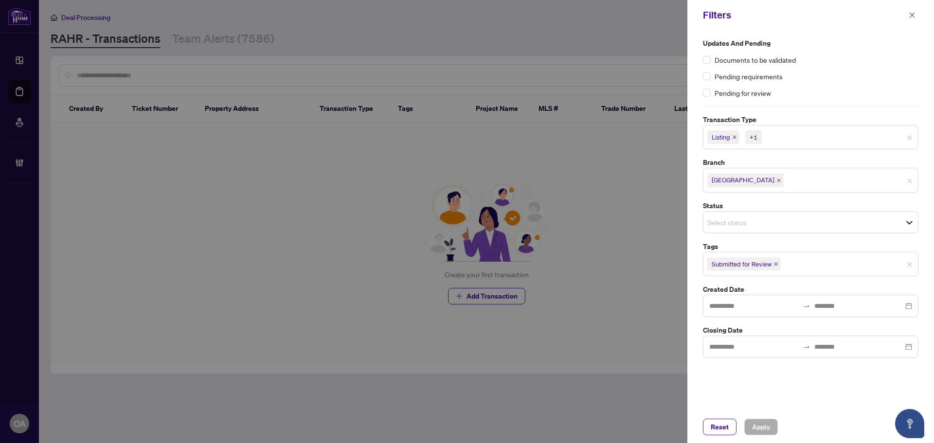
click at [844, 255] on div "Submitted for Review" at bounding box center [811, 264] width 216 height 24
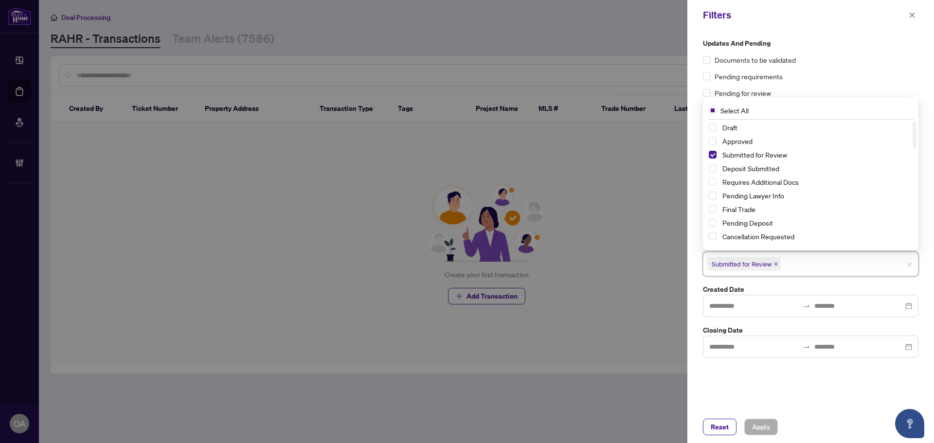
click at [713, 123] on div "Draft" at bounding box center [811, 128] width 204 height 12
click at [712, 126] on span "Select Draft" at bounding box center [713, 128] width 8 height 8
drag, startPoint x: 774, startPoint y: 439, endPoint x: 769, endPoint y: 433, distance: 7.7
click at [774, 438] on div "Reset Apply" at bounding box center [810, 427] width 247 height 32
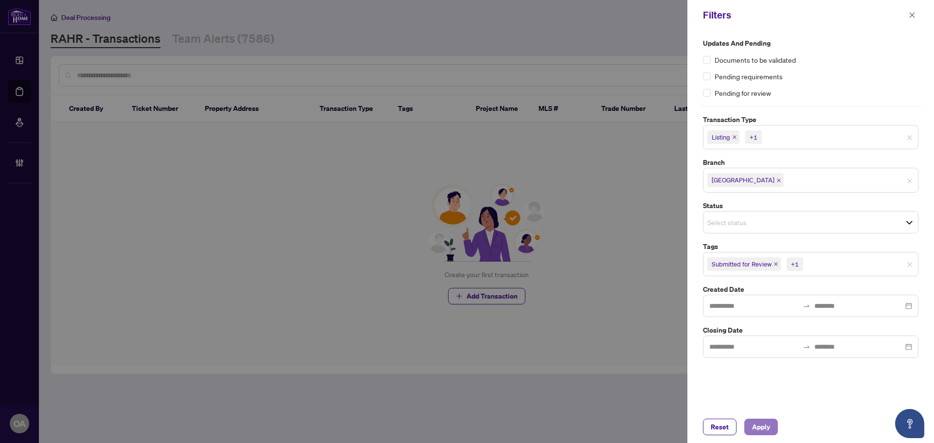
click at [766, 426] on span "Apply" at bounding box center [761, 427] width 18 height 16
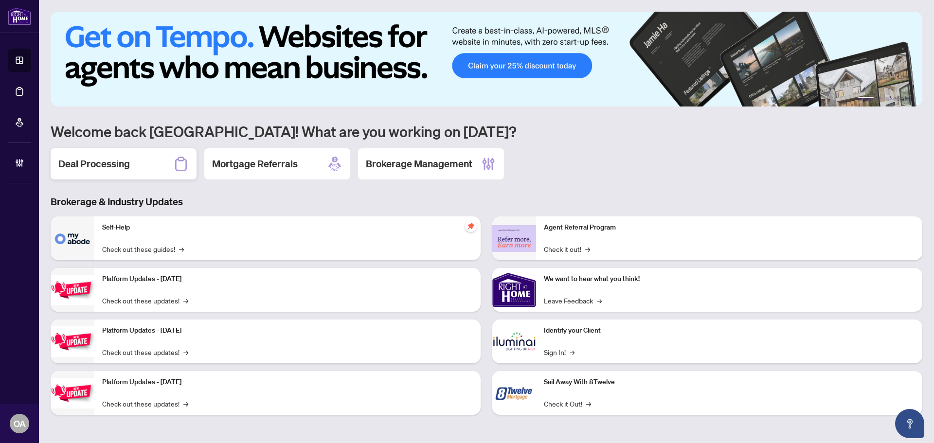
click at [120, 164] on h2 "Deal Processing" at bounding box center [94, 164] width 72 height 14
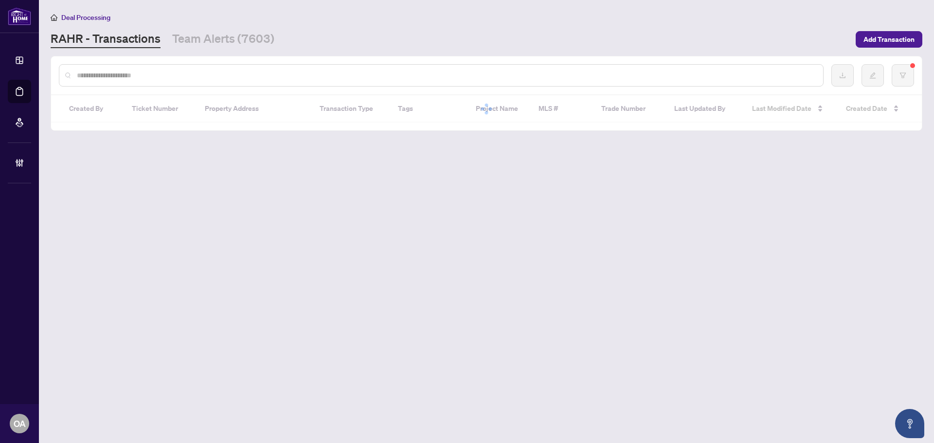
click at [126, 70] on input "text" at bounding box center [446, 75] width 739 height 11
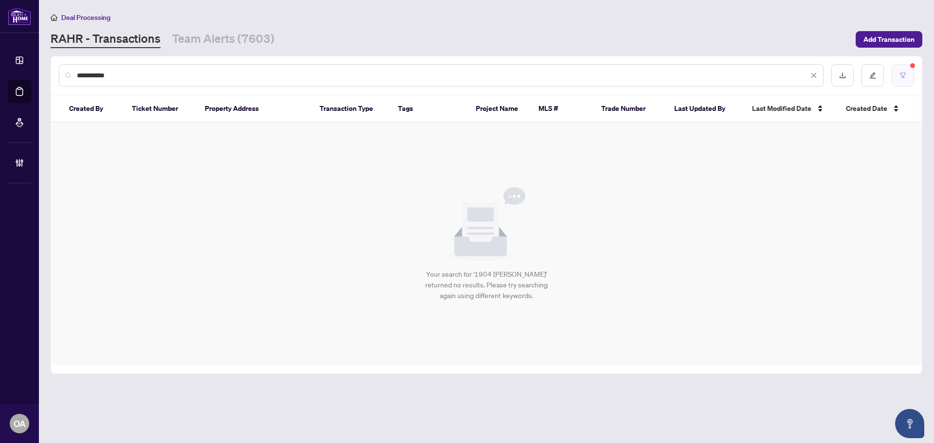
type input "**********"
click at [910, 72] on button "button" at bounding box center [903, 75] width 22 height 22
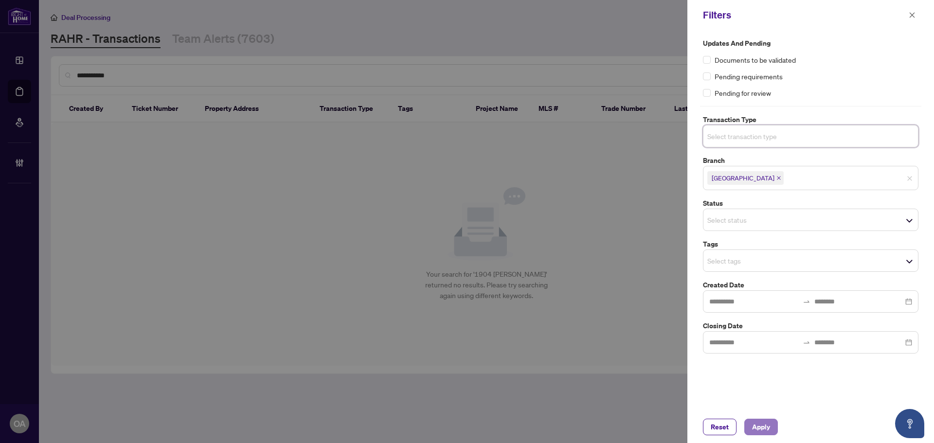
click at [762, 424] on span "Apply" at bounding box center [761, 427] width 18 height 16
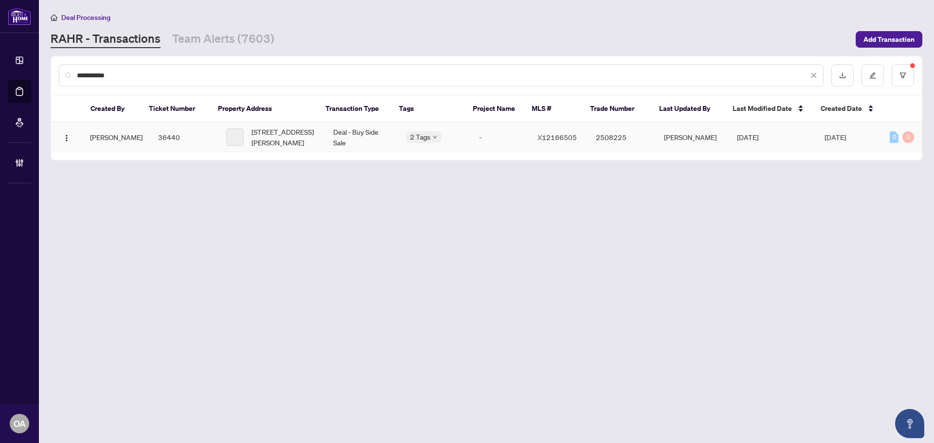
click at [345, 139] on td "Deal - Buy Side Sale" at bounding box center [361, 138] width 73 height 30
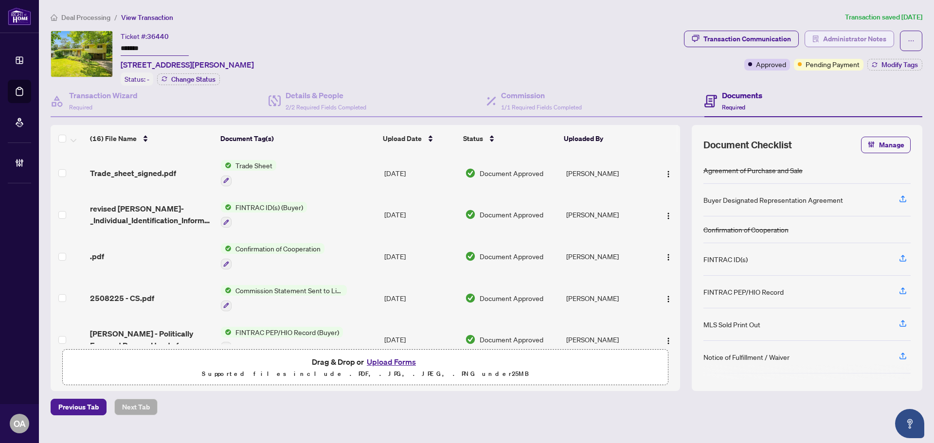
click at [867, 37] on span "Administrator Notes" at bounding box center [854, 39] width 63 height 16
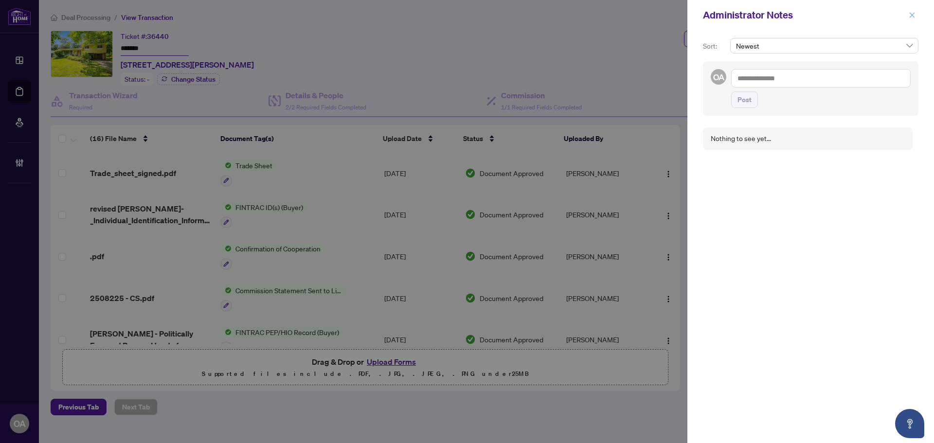
click at [915, 15] on icon "close" at bounding box center [912, 15] width 7 height 7
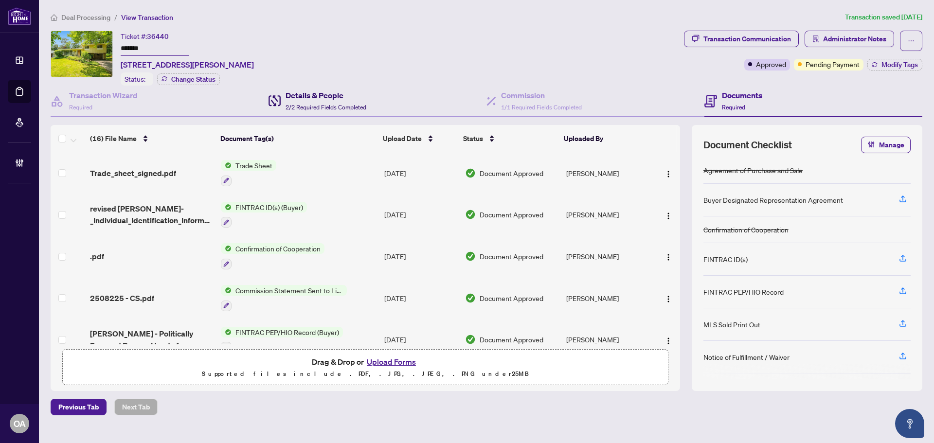
drag, startPoint x: 284, startPoint y: 107, endPoint x: 280, endPoint y: 101, distance: 7.7
click at [284, 107] on div "Details & People 2/2 Required Fields Completed" at bounding box center [318, 101] width 98 height 23
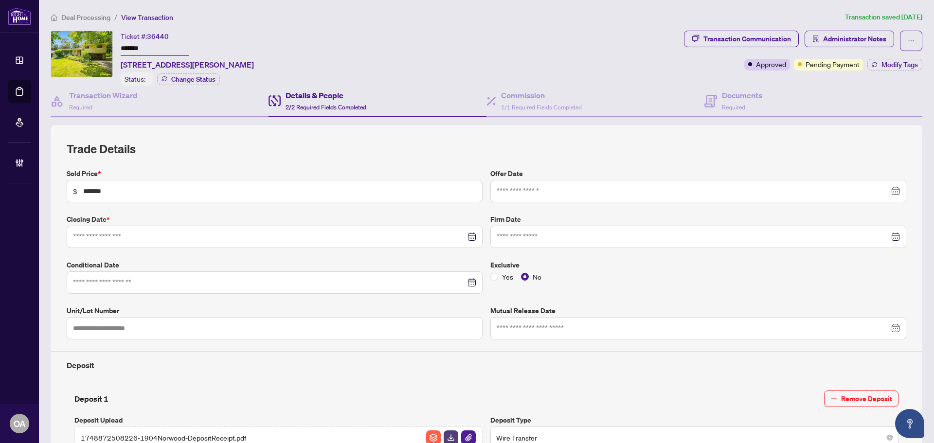
type input "**********"
click at [0, 0] on link "Deal Processing" at bounding box center [0, 0] width 0 height 0
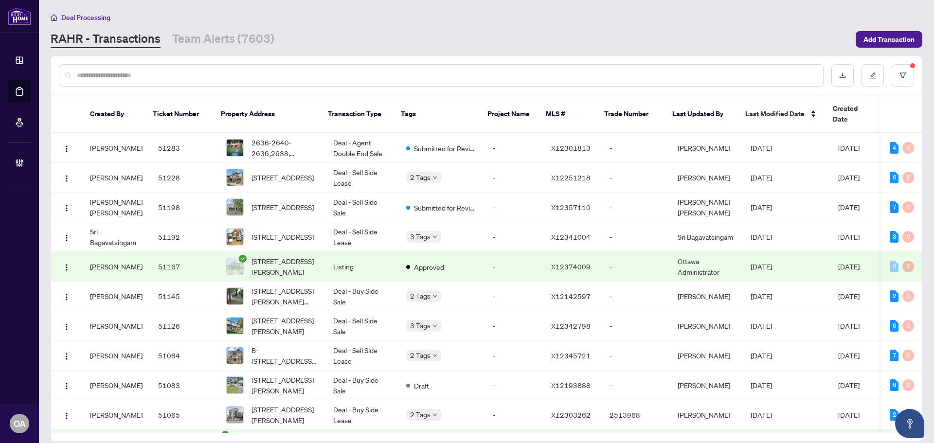
click at [161, 78] on input "text" at bounding box center [446, 75] width 739 height 11
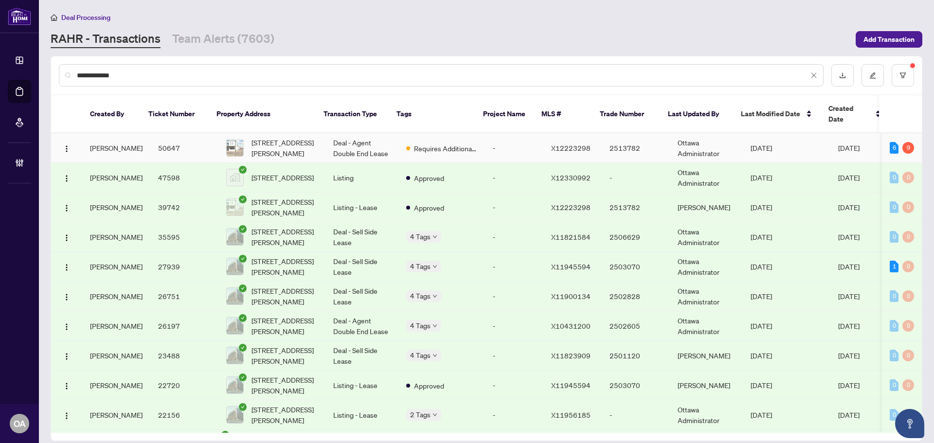
type input "**********"
click at [287, 145] on span "[STREET_ADDRESS][PERSON_NAME]" at bounding box center [285, 147] width 66 height 21
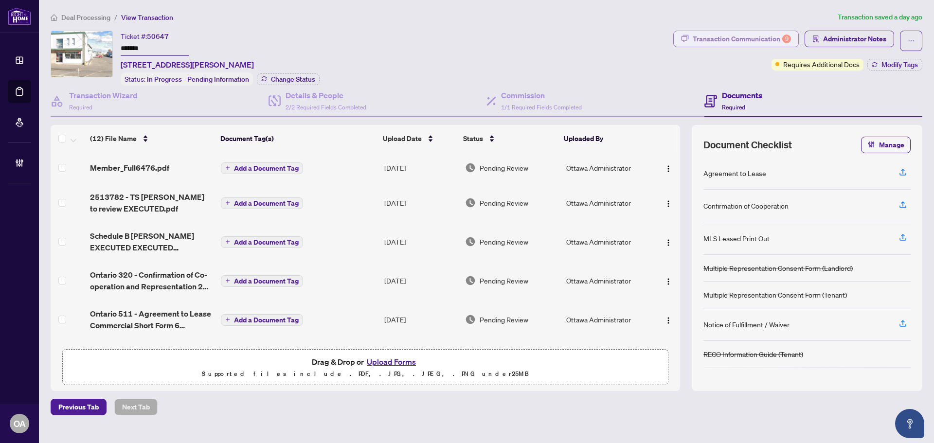
click at [752, 39] on div "Transaction Communication 9" at bounding box center [742, 39] width 98 height 16
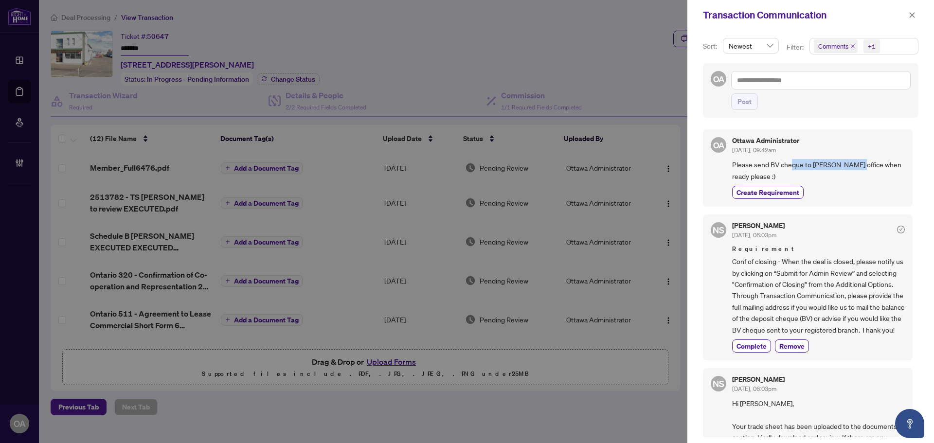
drag, startPoint x: 791, startPoint y: 165, endPoint x: 861, endPoint y: 165, distance: 70.1
click at [861, 165] on span "Please send BV cheque to OTT office when ready please :)" at bounding box center [818, 170] width 173 height 23
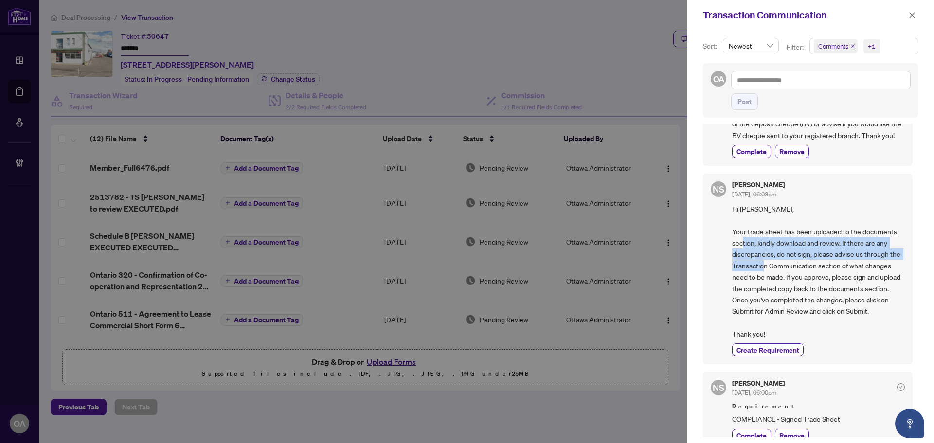
drag, startPoint x: 773, startPoint y: 259, endPoint x: 855, endPoint y: 292, distance: 88.6
click at [852, 292] on span "Hi Melanie, Your trade sheet has been uploaded to the documents section, kindly…" at bounding box center [818, 271] width 173 height 137
click at [855, 292] on span "Hi Melanie, Your trade sheet has been uploaded to the documents section, kindly…" at bounding box center [818, 271] width 173 height 137
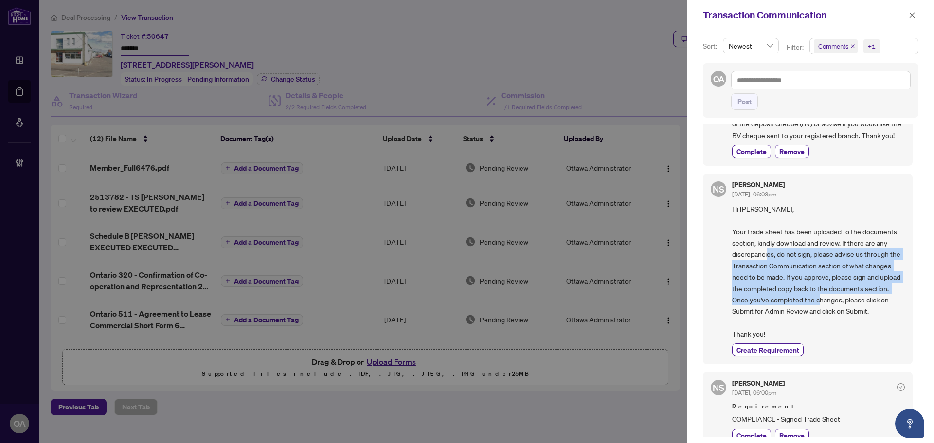
drag, startPoint x: 866, startPoint y: 316, endPoint x: 782, endPoint y: 264, distance: 98.4
click at [783, 264] on span "Hi Melanie, Your trade sheet has been uploaded to the documents section, kindly…" at bounding box center [818, 271] width 173 height 137
click at [782, 263] on span "Hi Melanie, Your trade sheet has been uploaded to the documents section, kindly…" at bounding box center [818, 271] width 173 height 137
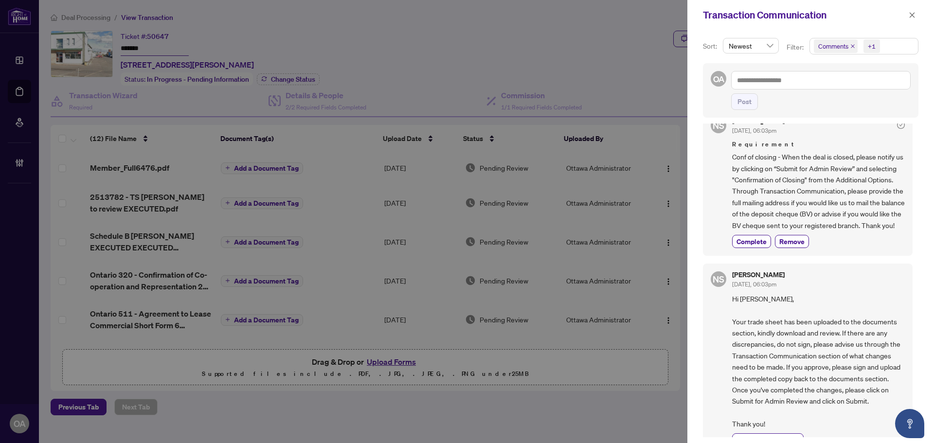
scroll to position [0, 0]
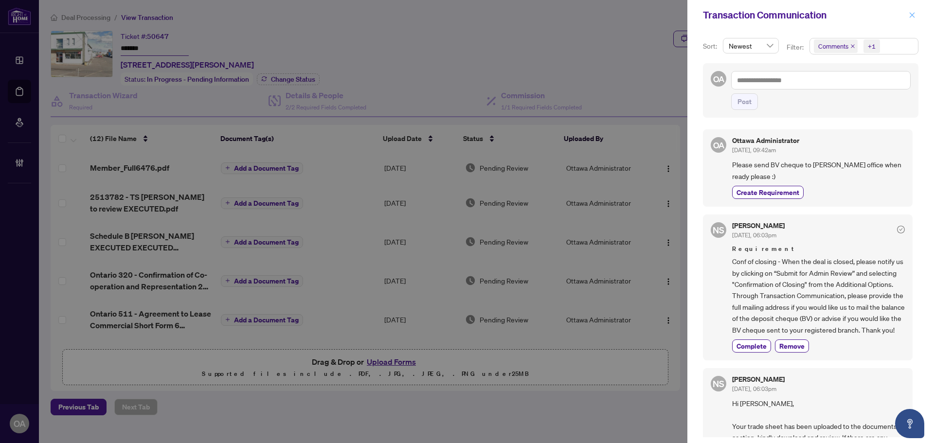
click at [913, 16] on icon "close" at bounding box center [912, 14] width 5 height 5
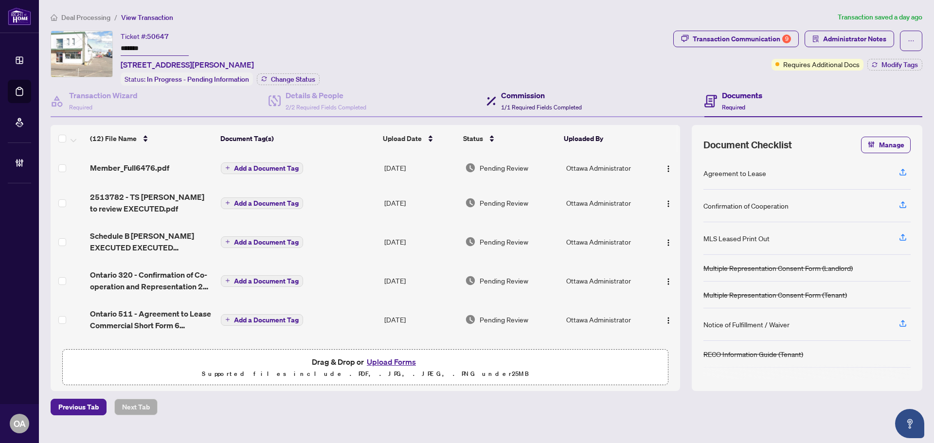
click at [519, 91] on h4 "Commission" at bounding box center [541, 96] width 81 height 12
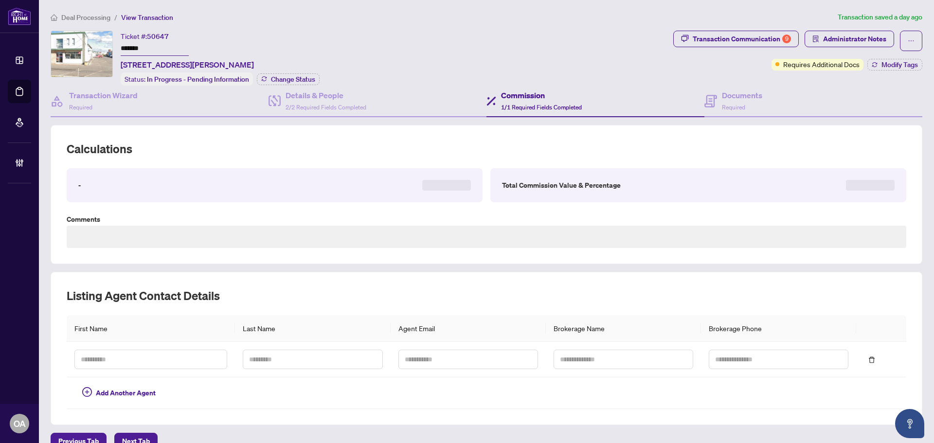
type textarea "**********"
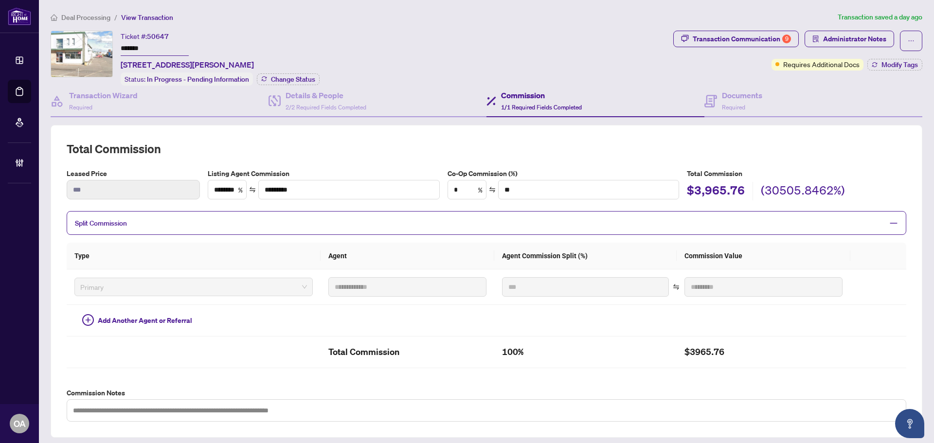
scroll to position [49, 0]
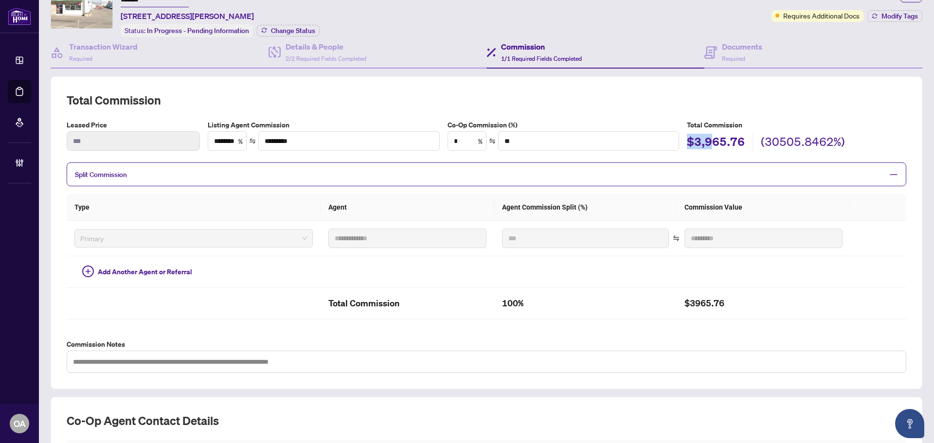
drag, startPoint x: 712, startPoint y: 144, endPoint x: 683, endPoint y: 144, distance: 29.7
click at [683, 144] on div "Listing Agent Commission ******** % ********* Co-Op Commission (%) * % ** Total…" at bounding box center [557, 136] width 706 height 33
click at [706, 143] on h2 "$3,965.76" at bounding box center [716, 143] width 58 height 18
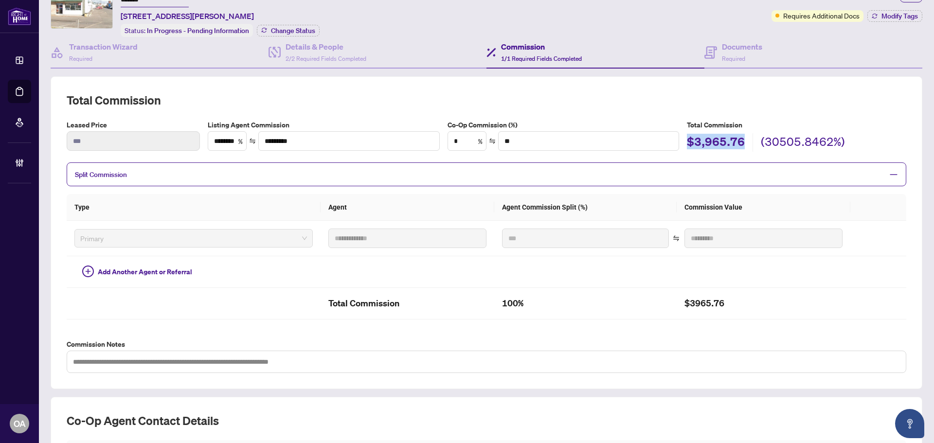
click at [735, 141] on h2 "$3,965.76" at bounding box center [716, 143] width 58 height 18
click at [731, 144] on h2 "$3,965.76" at bounding box center [716, 143] width 58 height 18
click at [792, 96] on h2 "Total Commission" at bounding box center [487, 100] width 840 height 16
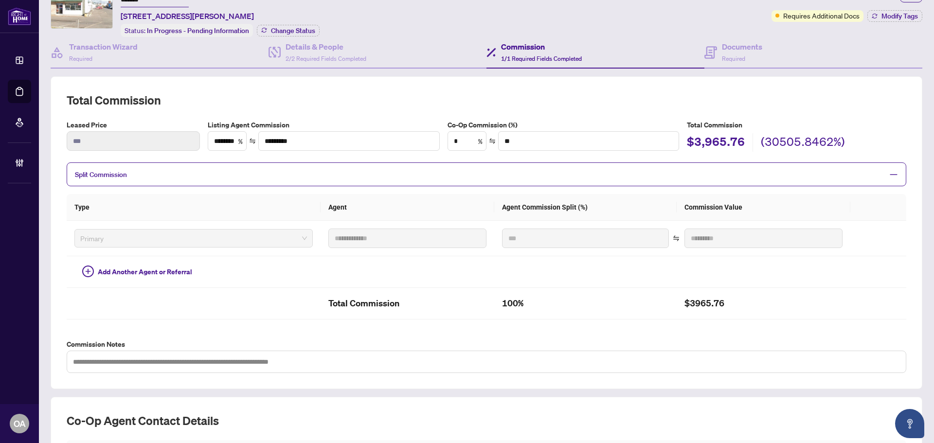
click at [734, 143] on h2 "$3,965.76" at bounding box center [716, 143] width 58 height 18
click at [778, 113] on div "**********" at bounding box center [487, 232] width 840 height 281
click at [723, 143] on h2 "$3,965.76" at bounding box center [716, 143] width 58 height 18
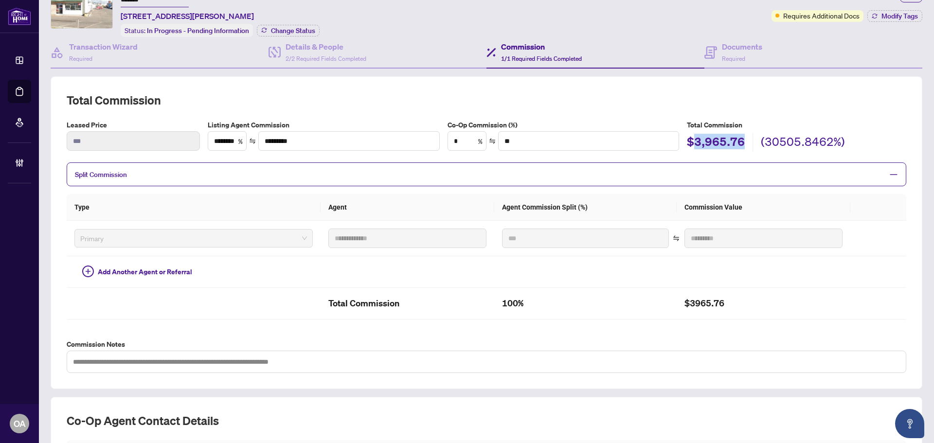
click at [722, 143] on h2 "$3,965.76" at bounding box center [716, 143] width 58 height 18
click at [764, 111] on div "**********" at bounding box center [487, 232] width 840 height 281
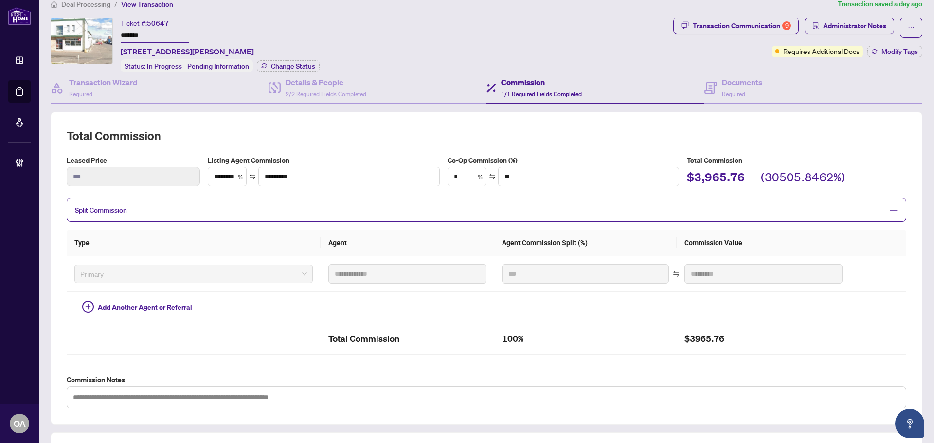
scroll to position [0, 0]
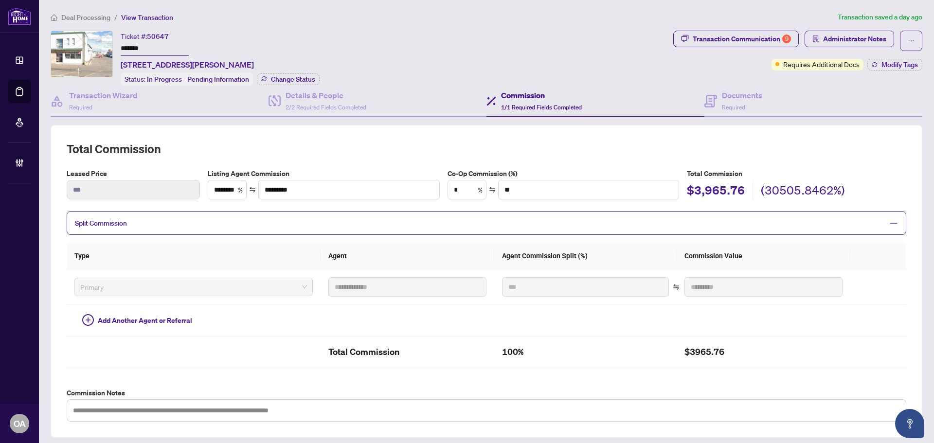
click at [546, 104] on span "1/1 Required Fields Completed" at bounding box center [541, 107] width 81 height 7
click at [762, 101] on div "Documents Required" at bounding box center [813, 102] width 218 height 32
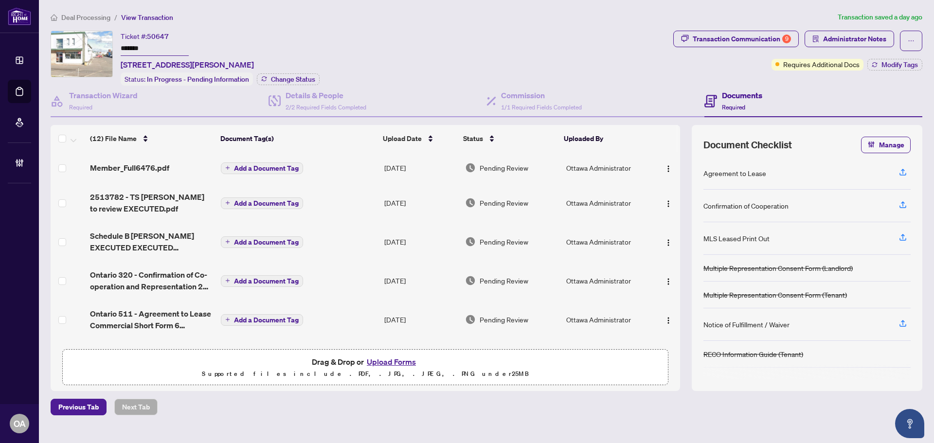
click at [315, 71] on div "Ticket #: 50647 ******* 1525 Michael St, Ottawa, Ontario K1B 3T3, Canada Status…" at bounding box center [220, 58] width 199 height 55
click at [323, 95] on h4 "Details & People" at bounding box center [326, 96] width 81 height 12
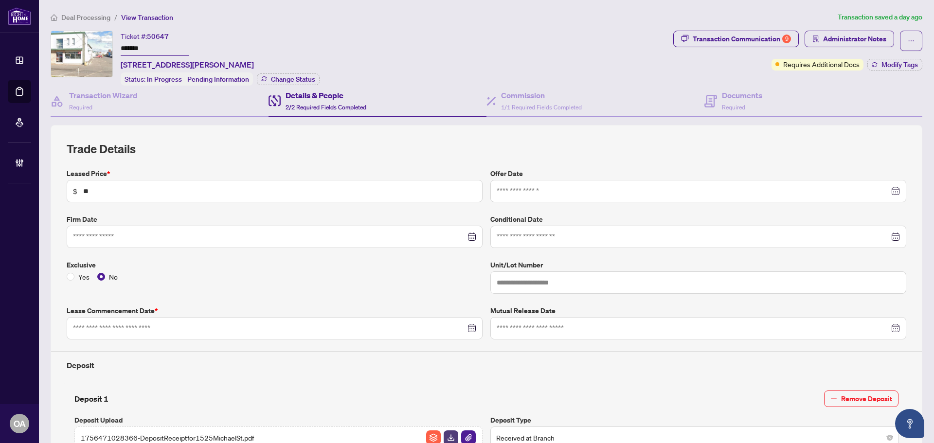
type input "**********"
click at [734, 104] on span "Required" at bounding box center [733, 107] width 23 height 7
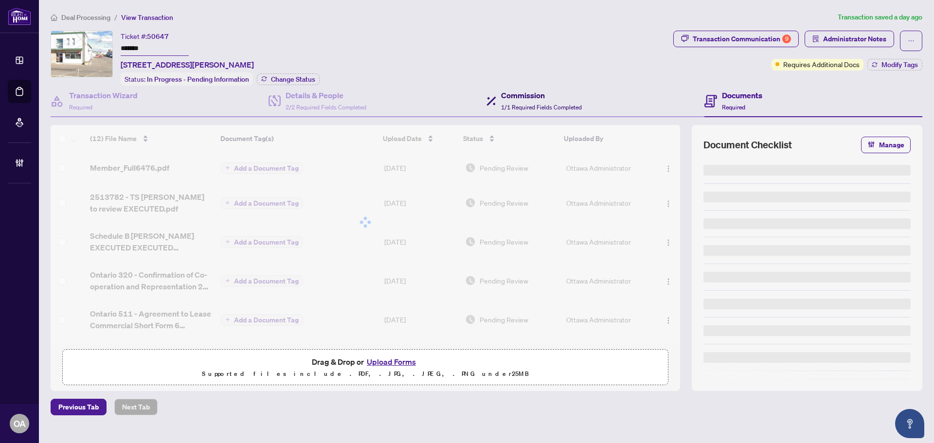
click at [527, 104] on span "1/1 Required Fields Completed" at bounding box center [541, 107] width 81 height 7
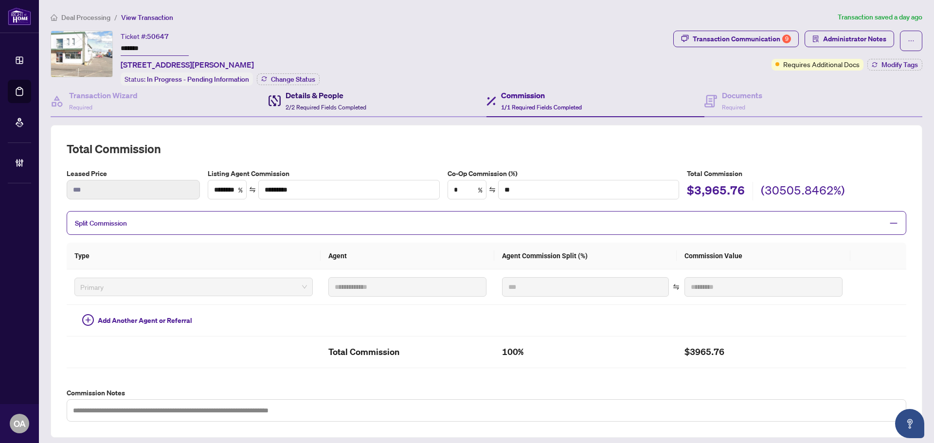
click at [327, 99] on h4 "Details & People" at bounding box center [326, 96] width 81 height 12
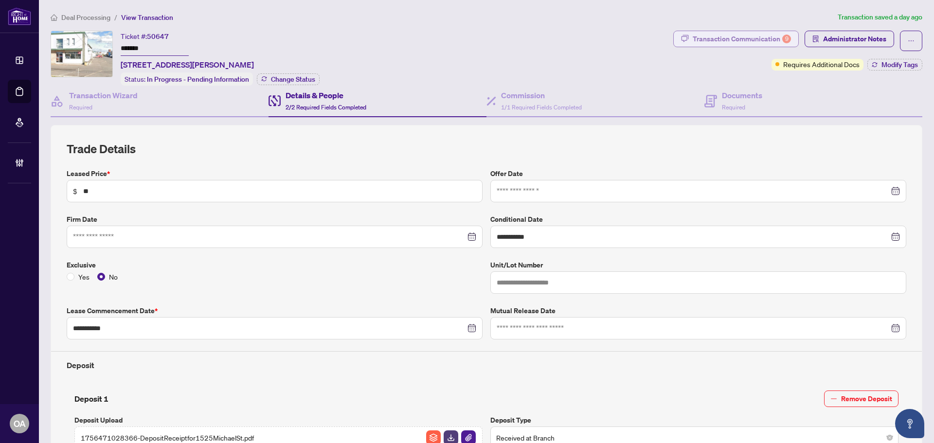
click at [741, 46] on button "Transaction Communication 9" at bounding box center [736, 39] width 126 height 17
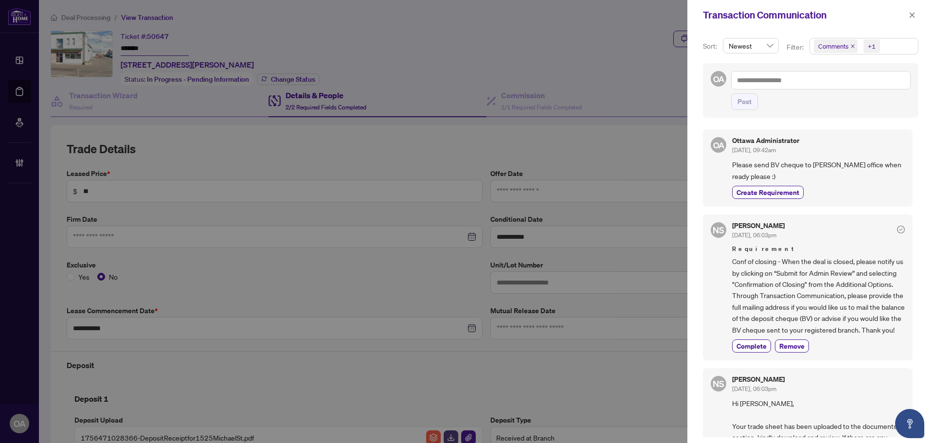
click at [851, 45] on icon "close" at bounding box center [852, 46] width 5 height 5
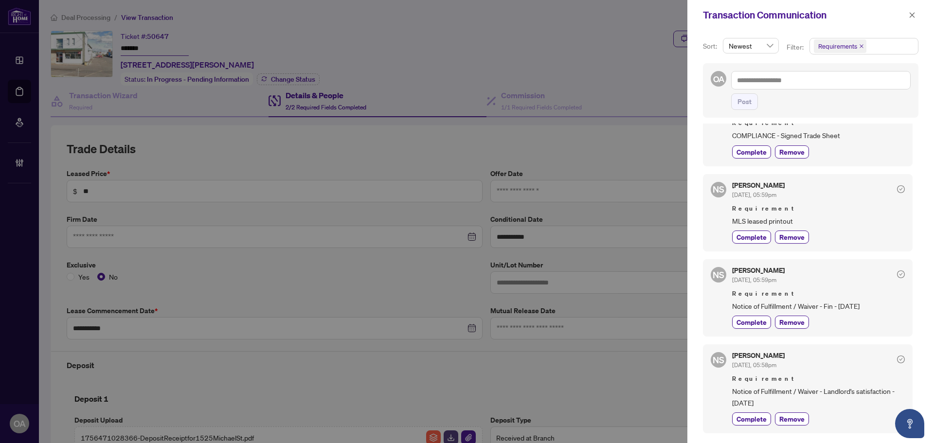
scroll to position [243, 0]
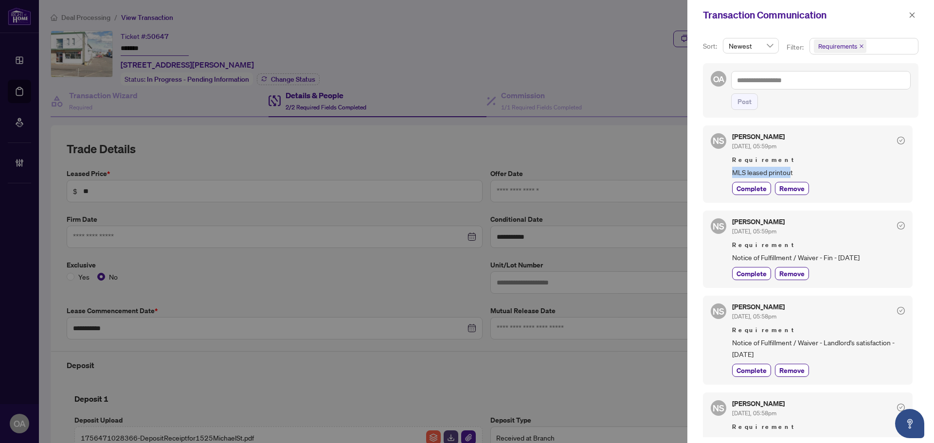
drag, startPoint x: 734, startPoint y: 183, endPoint x: 801, endPoint y: 183, distance: 67.1
click at [798, 178] on span "MLS leased printout" at bounding box center [818, 172] width 173 height 11
click at [802, 178] on span "MLS leased printout" at bounding box center [818, 172] width 173 height 11
drag, startPoint x: 734, startPoint y: 271, endPoint x: 875, endPoint y: 272, distance: 141.1
click at [875, 263] on span "Notice of Fulfillment / Waiver - Fin - Sept 05, 2025" at bounding box center [818, 257] width 173 height 11
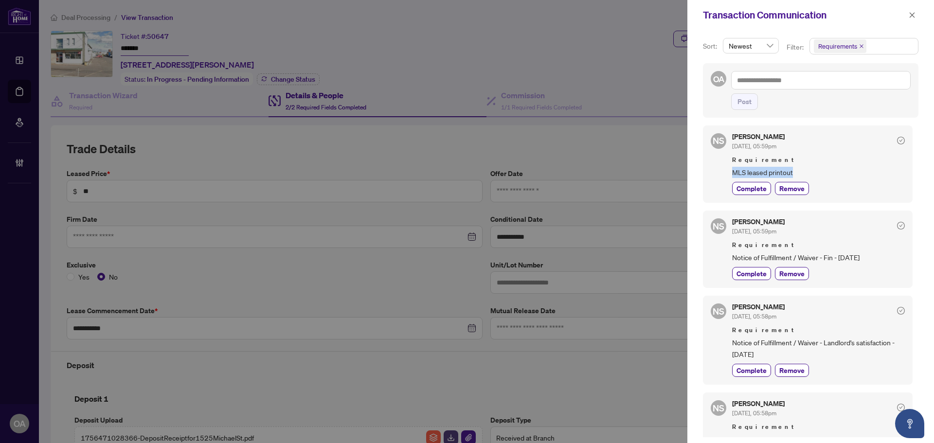
click at [875, 263] on span "Notice of Fulfillment / Waiver - Fin - Sept 05, 2025" at bounding box center [818, 257] width 173 height 11
click at [906, 17] on div "Transaction Communication" at bounding box center [810, 15] width 247 height 30
click at [907, 18] on button "button" at bounding box center [912, 15] width 13 height 12
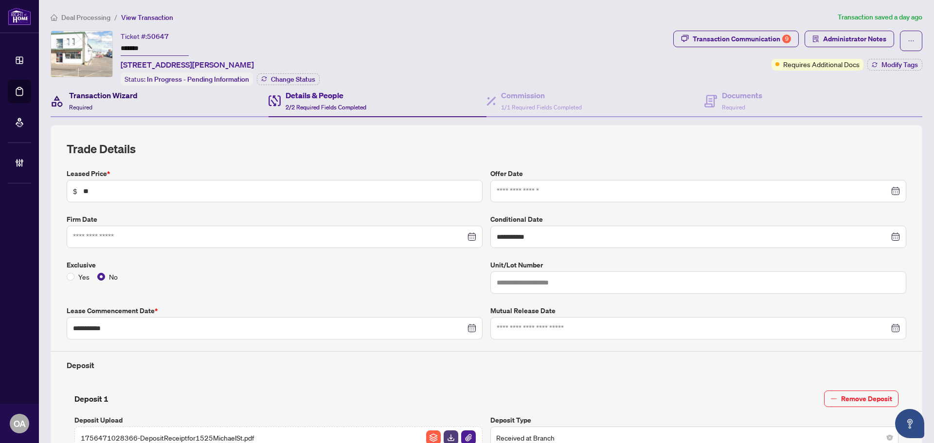
click at [114, 102] on div "Transaction Wizard Required" at bounding box center [103, 101] width 69 height 23
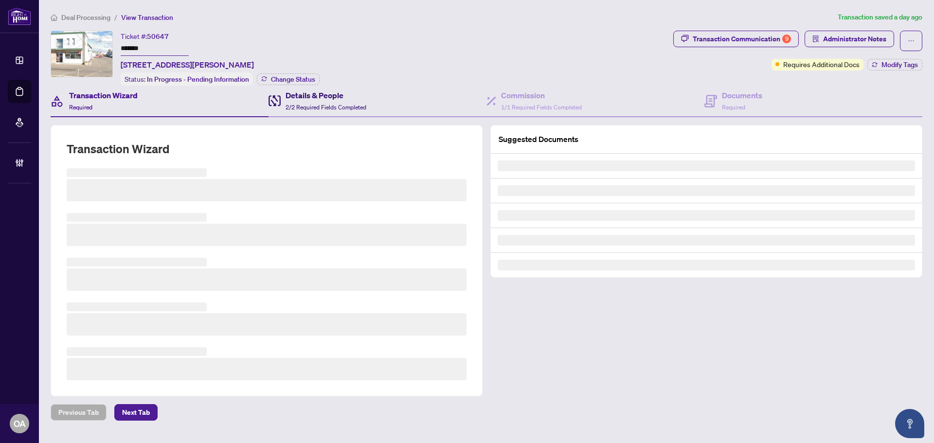
drag, startPoint x: 300, startPoint y: 100, endPoint x: 495, endPoint y: 100, distance: 195.1
click at [301, 100] on div "Details & People 2/2 Required Fields Completed" at bounding box center [326, 101] width 81 height 23
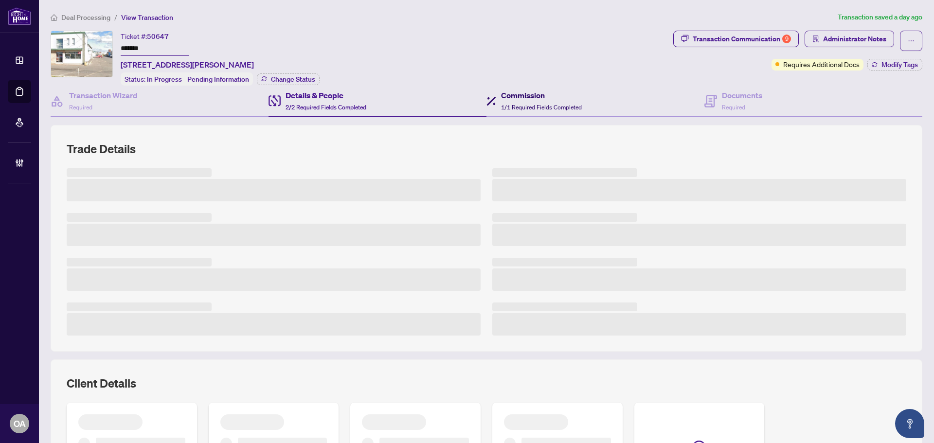
drag, startPoint x: 541, startPoint y: 100, endPoint x: 608, endPoint y: 101, distance: 67.1
click at [542, 100] on div "Commission 1/1 Required Fields Completed" at bounding box center [541, 101] width 81 height 23
type textarea "**********"
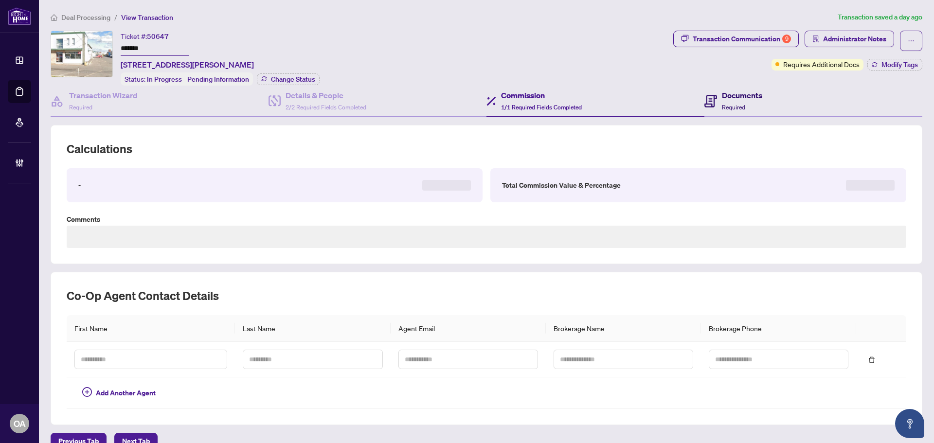
click at [737, 101] on div "Documents Required" at bounding box center [742, 101] width 40 height 23
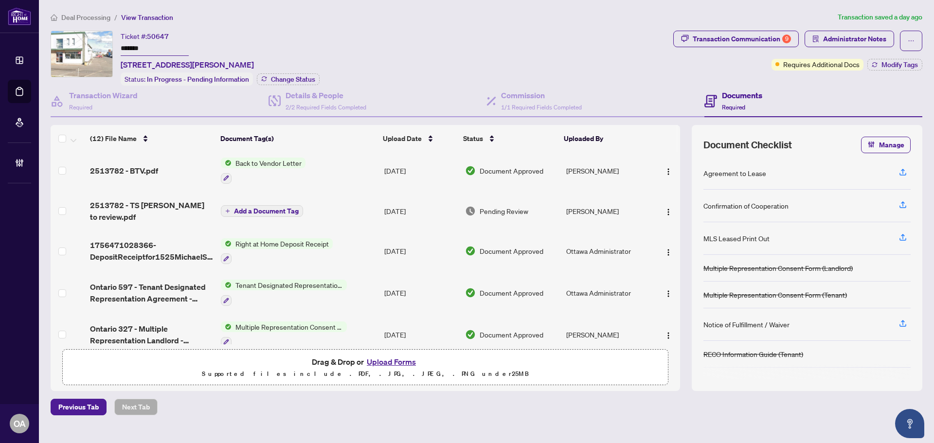
scroll to position [140, 0]
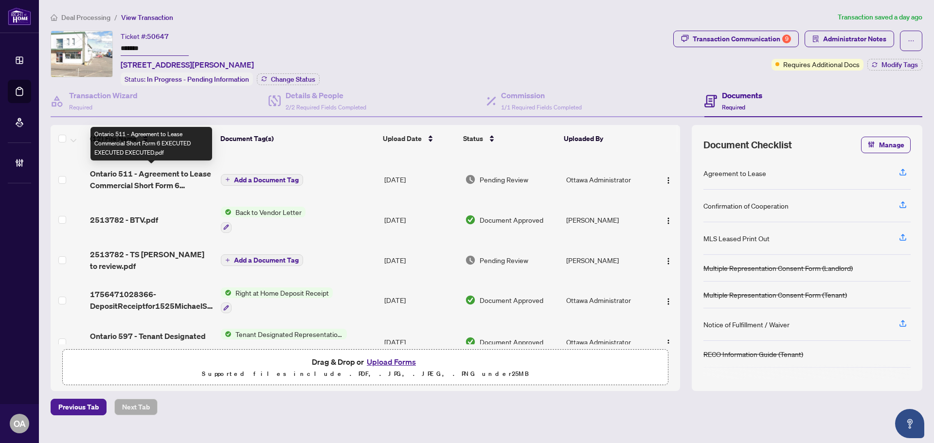
click at [152, 173] on span "Ontario 511 - Agreement to Lease Commercial Short Form 6 EXECUTED EXECUTED EXEC…" at bounding box center [151, 179] width 123 height 23
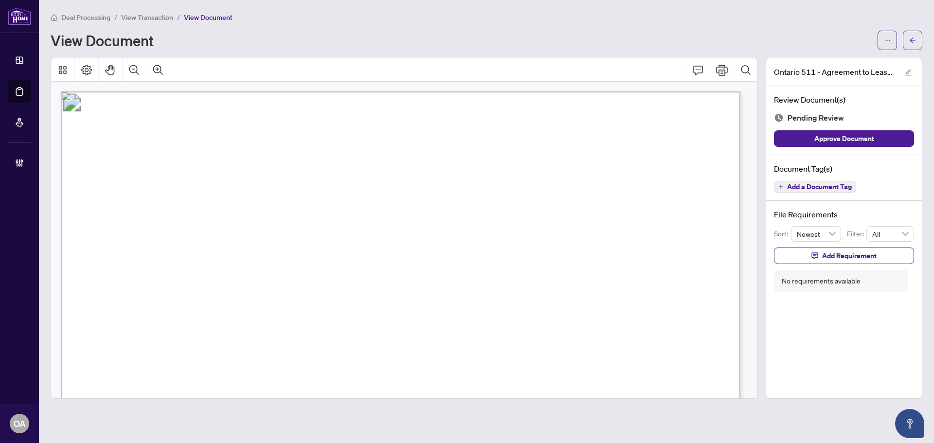
click at [0, 0] on link "Deal Processing" at bounding box center [0, 0] width 0 height 0
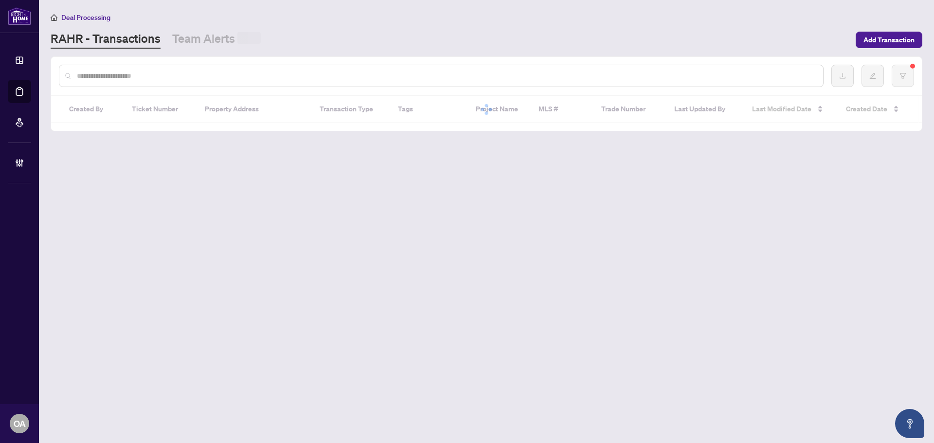
click at [182, 74] on input "text" at bounding box center [446, 76] width 739 height 11
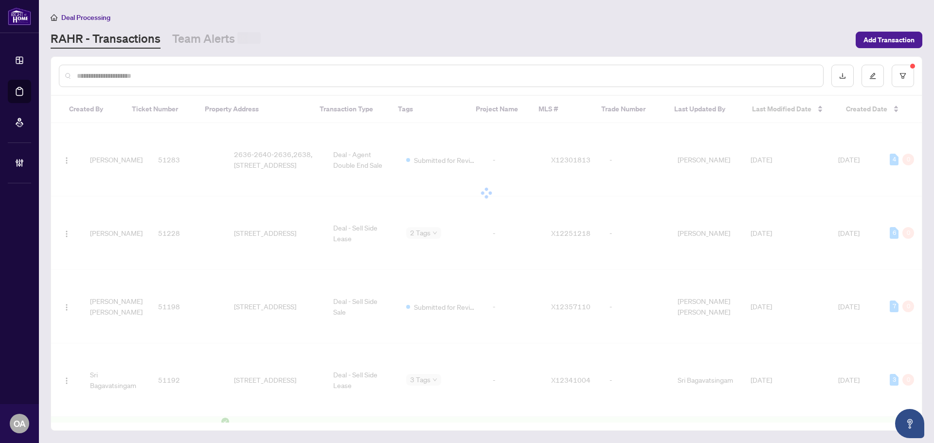
paste input "*****"
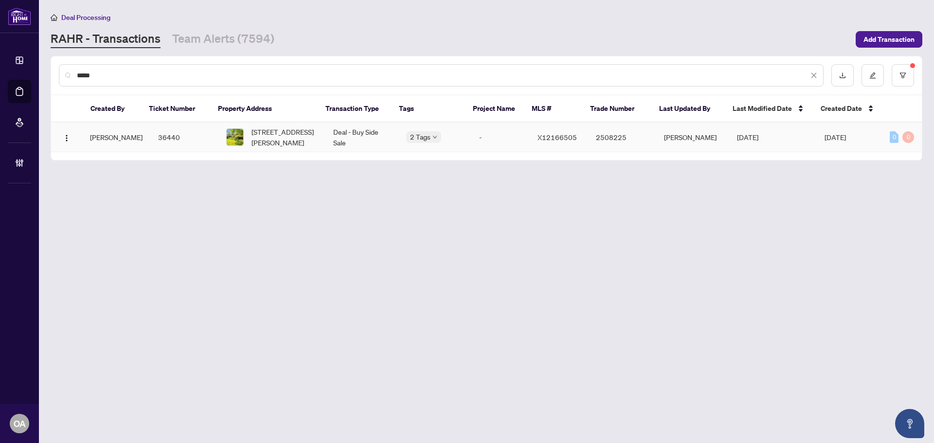
type input "*****"
click at [302, 132] on span "1904 Norwood Ave, Ottawa, Ontario K1H 5K6, Canada" at bounding box center [285, 136] width 66 height 21
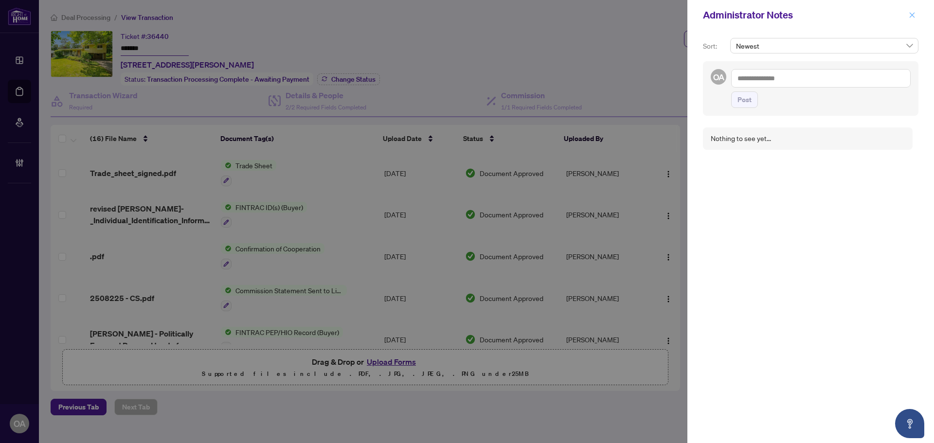
click at [916, 15] on button "button" at bounding box center [912, 15] width 13 height 12
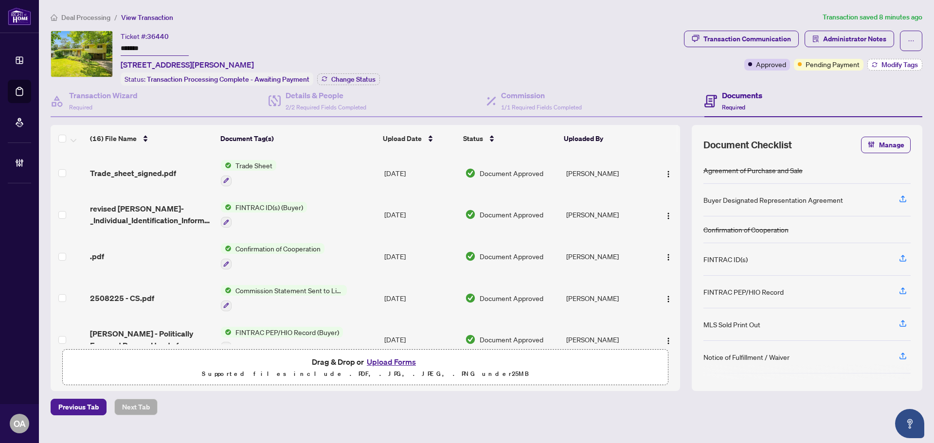
click at [883, 63] on span "Modify Tags" at bounding box center [900, 64] width 36 height 7
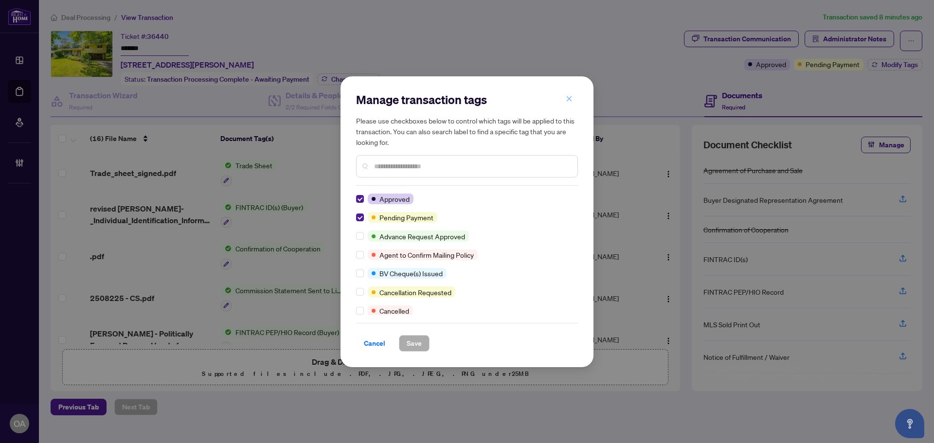
click at [572, 102] on icon "close" at bounding box center [569, 98] width 7 height 7
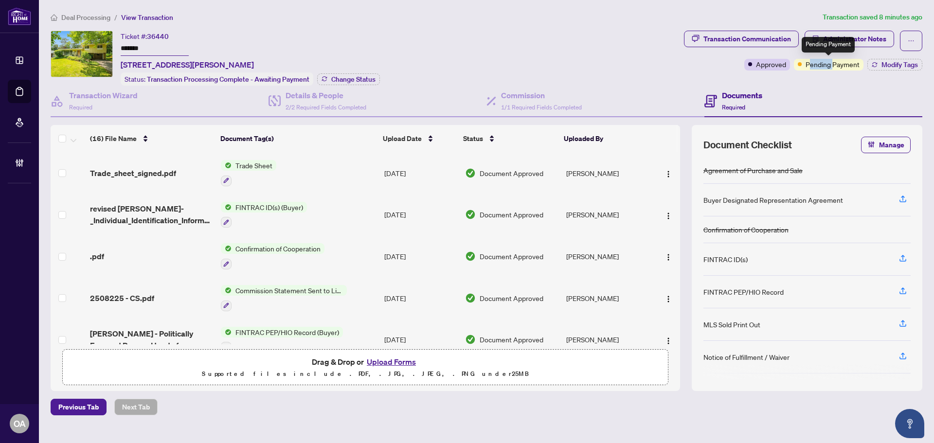
drag, startPoint x: 810, startPoint y: 64, endPoint x: 845, endPoint y: 64, distance: 35.0
click at [843, 64] on span "Pending Payment" at bounding box center [833, 64] width 54 height 11
click at [874, 50] on span "Administrator Notes" at bounding box center [850, 41] width 90 height 20
click at [755, 47] on span "Transaction Communication" at bounding box center [741, 41] width 115 height 20
click at [755, 42] on div "Transaction Communication" at bounding box center [748, 39] width 88 height 16
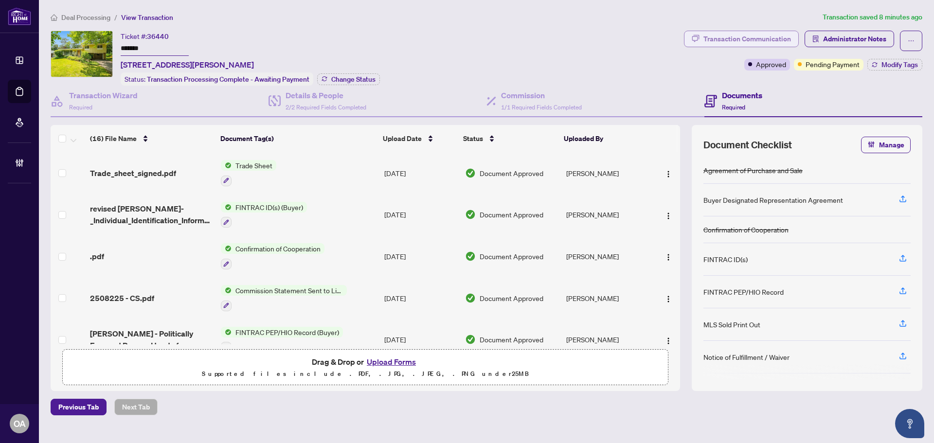
type textarea "**********"
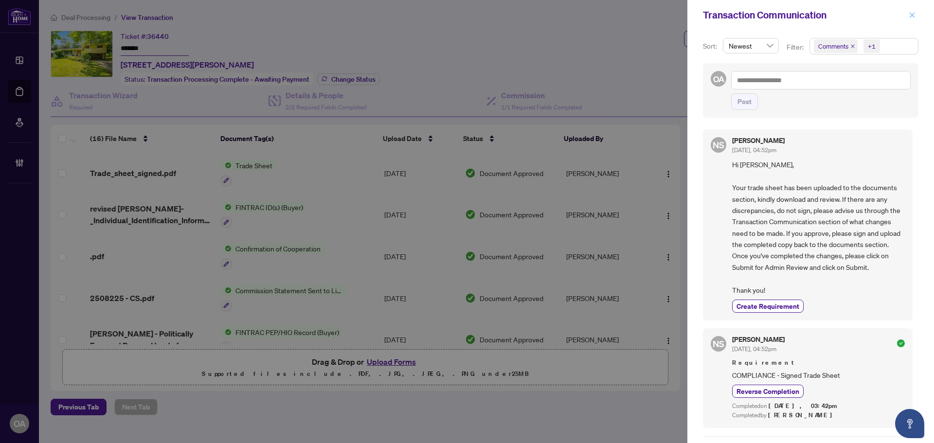
click at [914, 9] on span "button" at bounding box center [912, 15] width 7 height 16
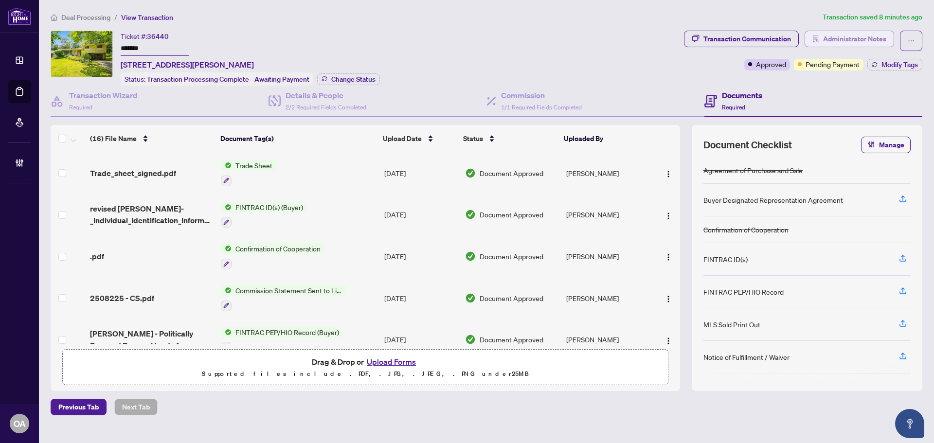
click at [866, 36] on span "Administrator Notes" at bounding box center [854, 39] width 63 height 16
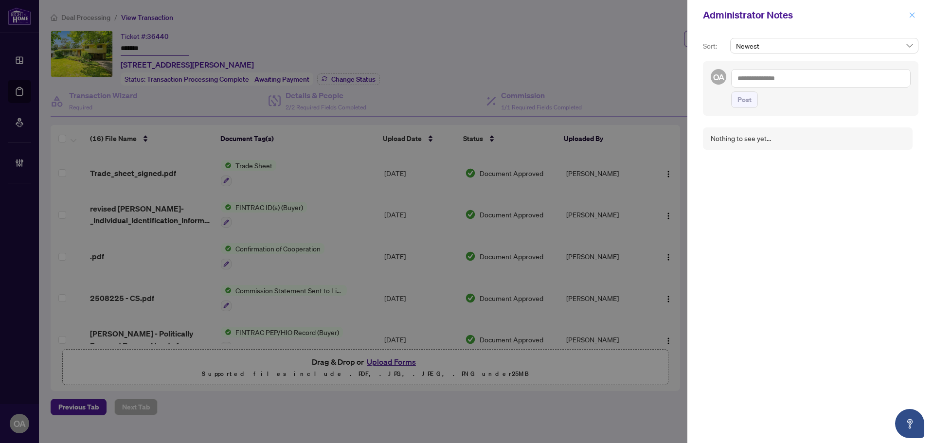
click at [910, 17] on icon "close" at bounding box center [912, 15] width 7 height 7
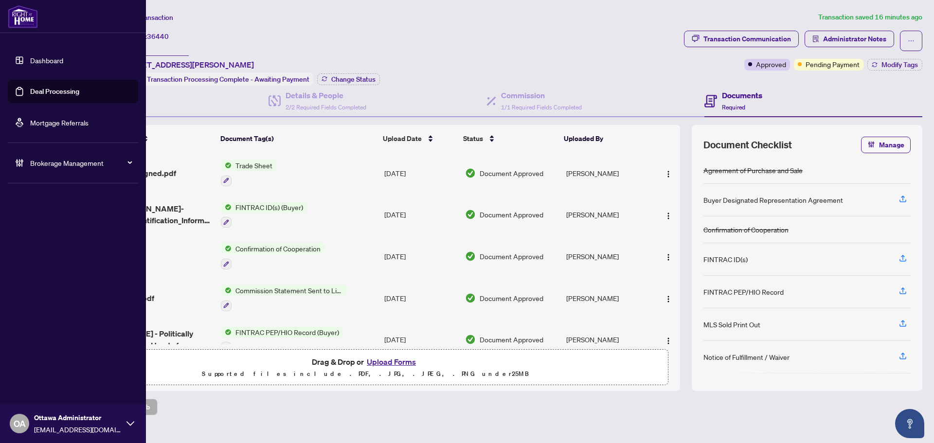
click at [42, 91] on link "Deal Processing" at bounding box center [54, 91] width 49 height 9
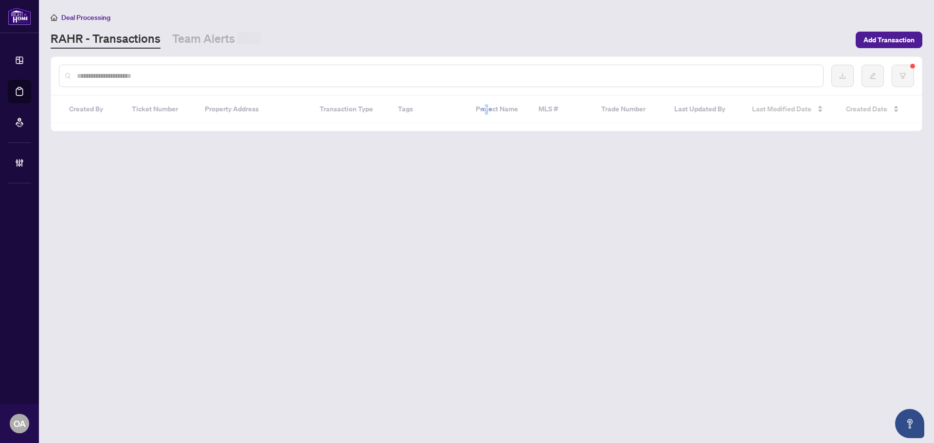
click at [181, 72] on input "text" at bounding box center [446, 76] width 739 height 11
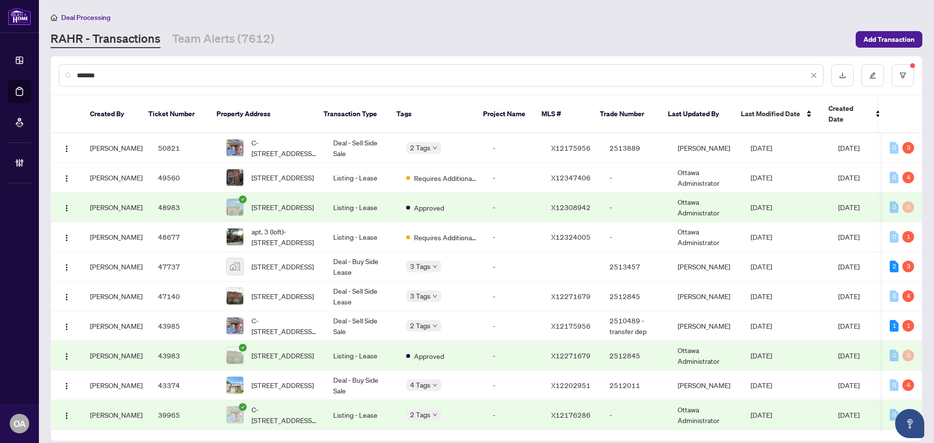
click at [192, 74] on input "*******" at bounding box center [443, 75] width 732 height 11
click at [281, 60] on div "*******" at bounding box center [486, 75] width 871 height 38
click at [279, 78] on input "*******" at bounding box center [443, 75] width 732 height 11
drag, startPoint x: 113, startPoint y: 77, endPoint x: 15, endPoint y: 78, distance: 98.8
click at [94, 78] on input "*******" at bounding box center [443, 75] width 732 height 11
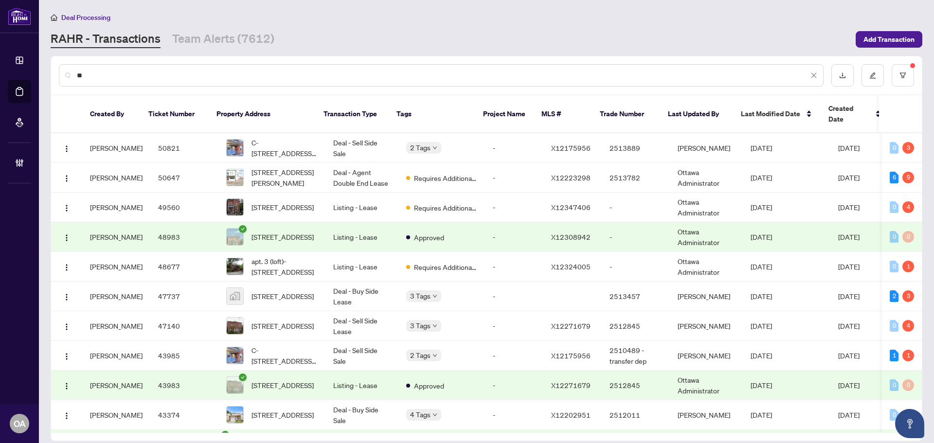
type input "*"
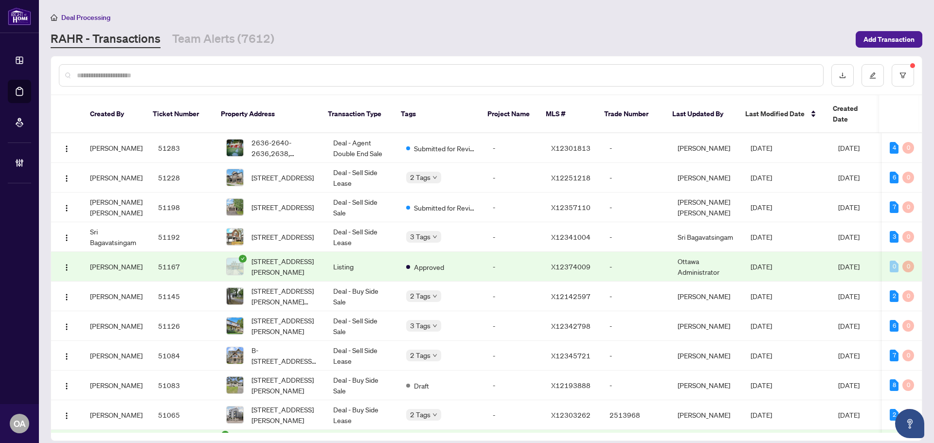
click at [0, 0] on link "Deal Processing" at bounding box center [0, 0] width 0 height 0
click at [907, 70] on button "button" at bounding box center [903, 75] width 22 height 22
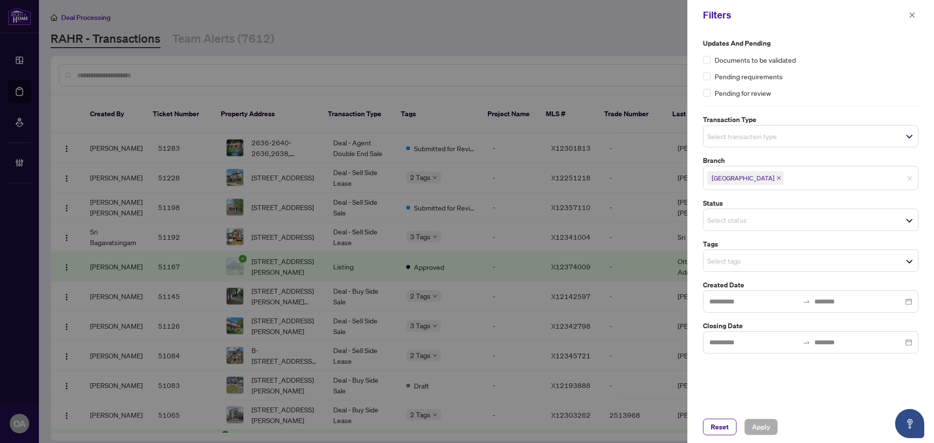
click at [847, 139] on span "Select transaction type" at bounding box center [811, 136] width 215 height 14
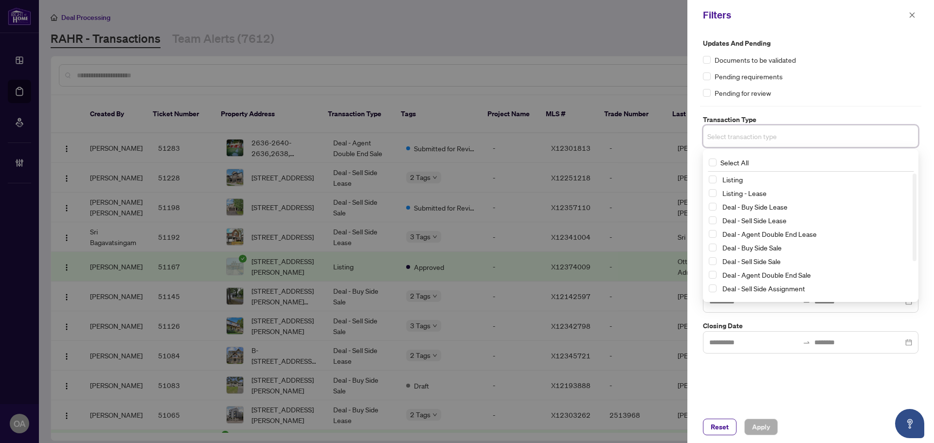
click at [717, 180] on div "Listing" at bounding box center [811, 180] width 204 height 12
click at [716, 196] on span "Select Listing - Lease" at bounding box center [713, 193] width 8 height 8
click at [713, 181] on span "Select Listing" at bounding box center [713, 182] width 8 height 8
click at [761, 433] on span "Apply" at bounding box center [761, 427] width 18 height 16
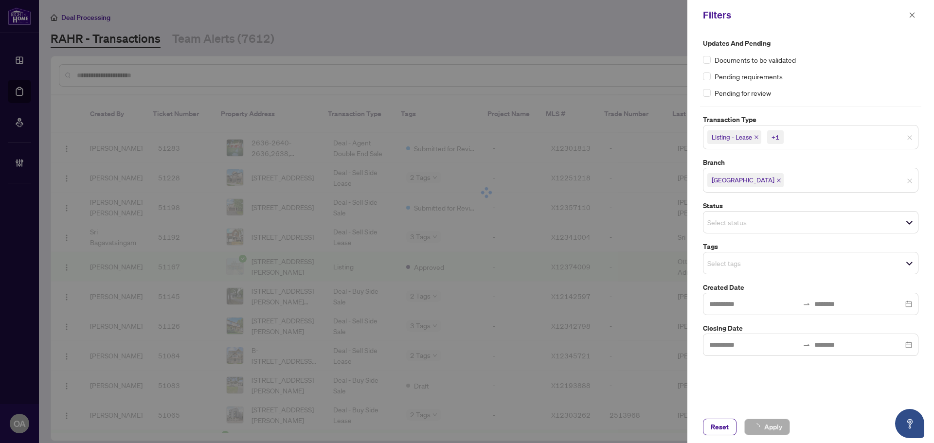
click at [757, 219] on div at bounding box center [467, 221] width 934 height 443
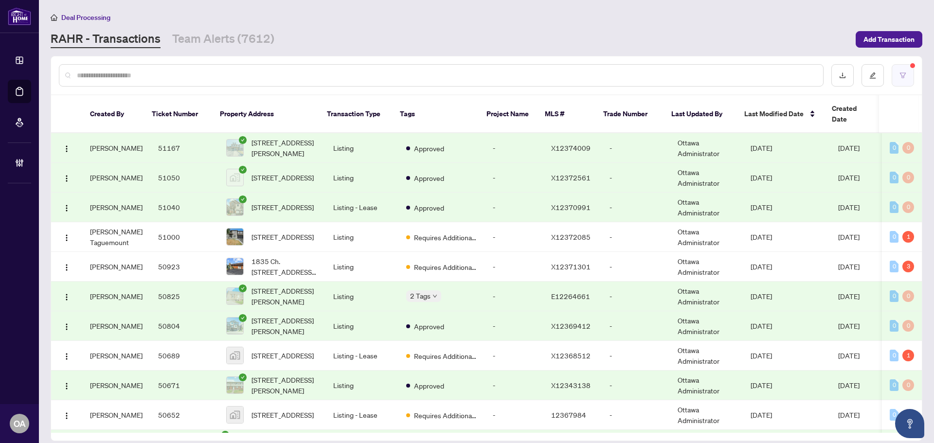
click at [909, 80] on button "button" at bounding box center [903, 75] width 22 height 22
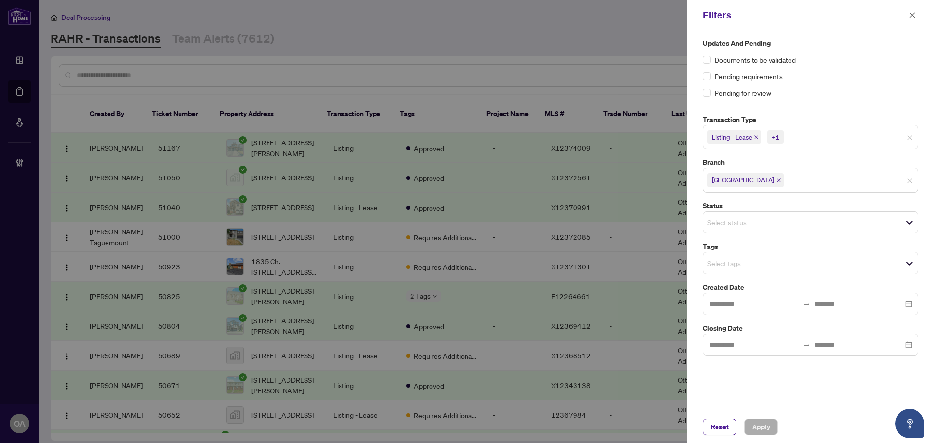
click at [759, 220] on input "search" at bounding box center [741, 223] width 68 height 12
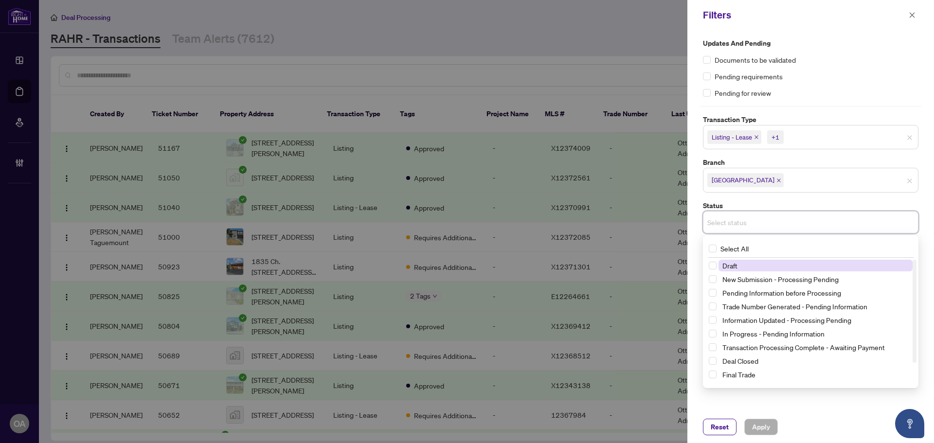
click at [754, 220] on input "search" at bounding box center [741, 223] width 68 height 12
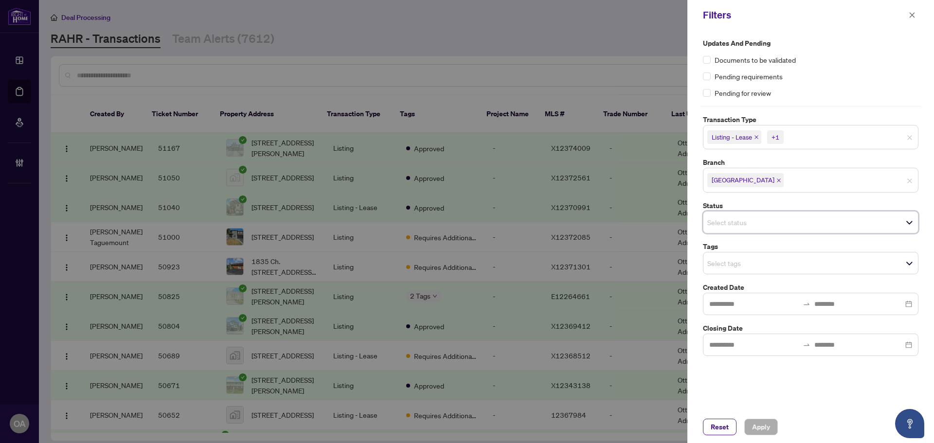
click at [829, 202] on label "Status" at bounding box center [811, 205] width 216 height 11
click at [769, 266] on input "search" at bounding box center [741, 263] width 68 height 12
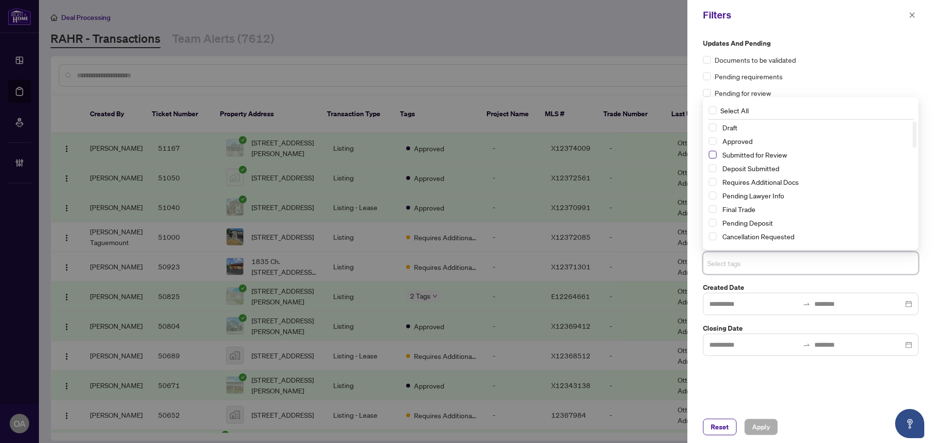
click at [714, 158] on span "Select Submitted for Review" at bounding box center [713, 155] width 8 height 8
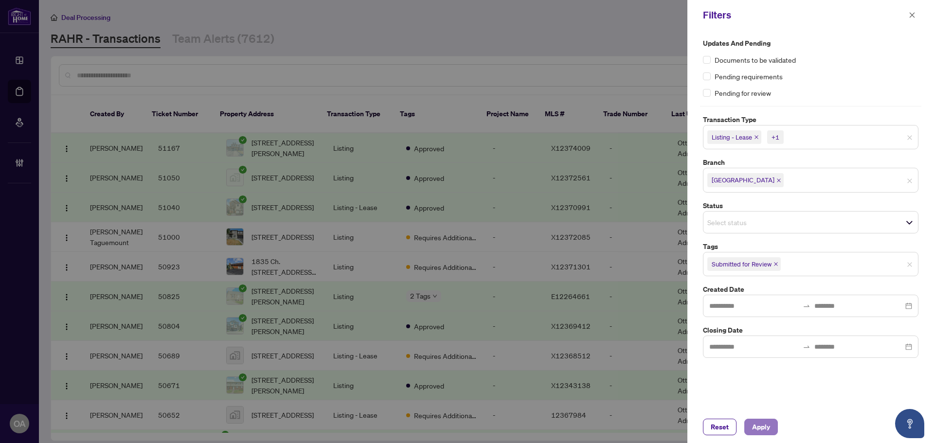
click at [762, 424] on span "Apply" at bounding box center [761, 427] width 18 height 16
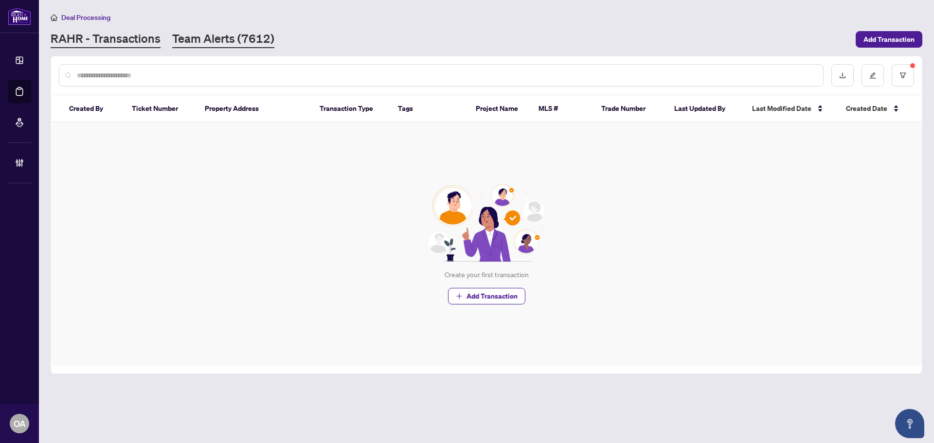
click at [258, 37] on link "Team Alerts (7612)" at bounding box center [223, 40] width 102 height 18
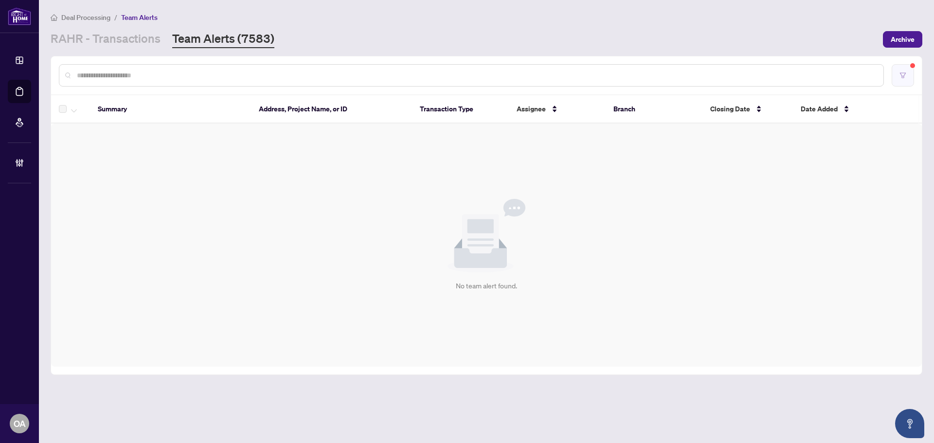
click at [897, 75] on button "button" at bounding box center [903, 75] width 22 height 22
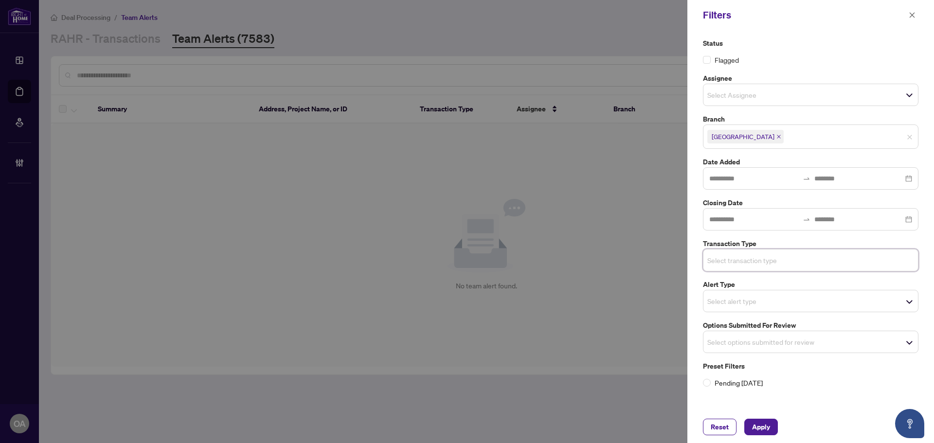
click at [784, 343] on span "Select options submitted for review" at bounding box center [811, 342] width 215 height 14
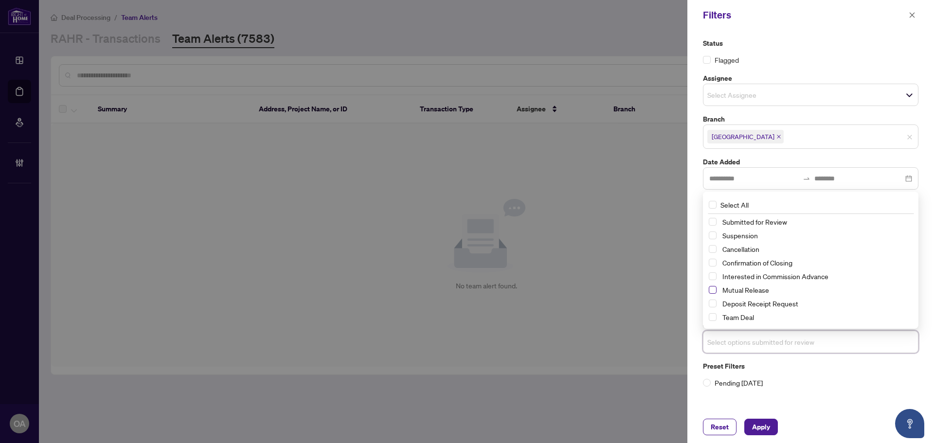
click at [712, 288] on span "Select Mutual Release" at bounding box center [713, 290] width 8 height 8
click at [716, 246] on span "Select Cancellation" at bounding box center [713, 250] width 8 height 8
click at [713, 235] on span "Select Suspension" at bounding box center [713, 236] width 8 height 8
click at [763, 430] on span "Apply" at bounding box center [761, 427] width 18 height 16
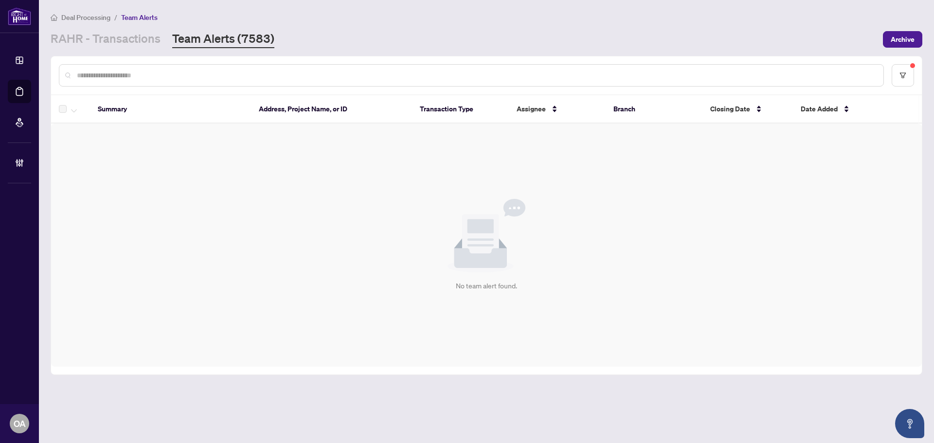
drag, startPoint x: 226, startPoint y: 72, endPoint x: 180, endPoint y: 70, distance: 45.8
click at [227, 71] on input "text" at bounding box center [476, 75] width 799 height 11
click at [132, 44] on link "RAHR - Transactions" at bounding box center [106, 40] width 110 height 18
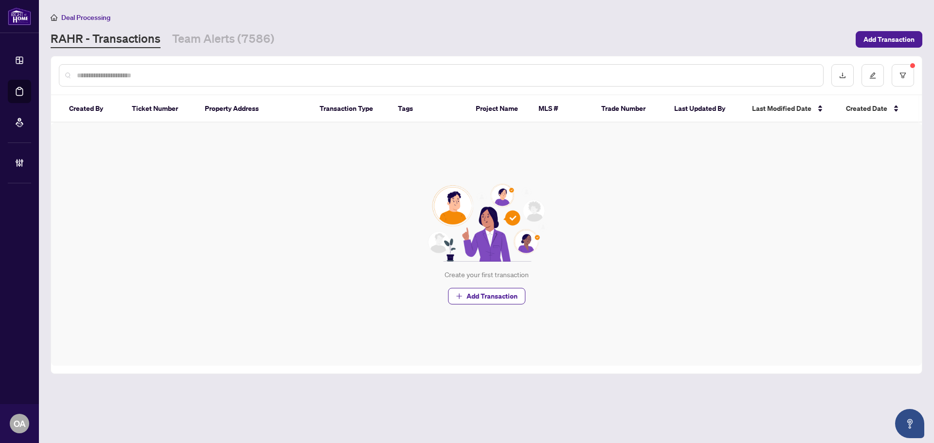
paste input "*****"
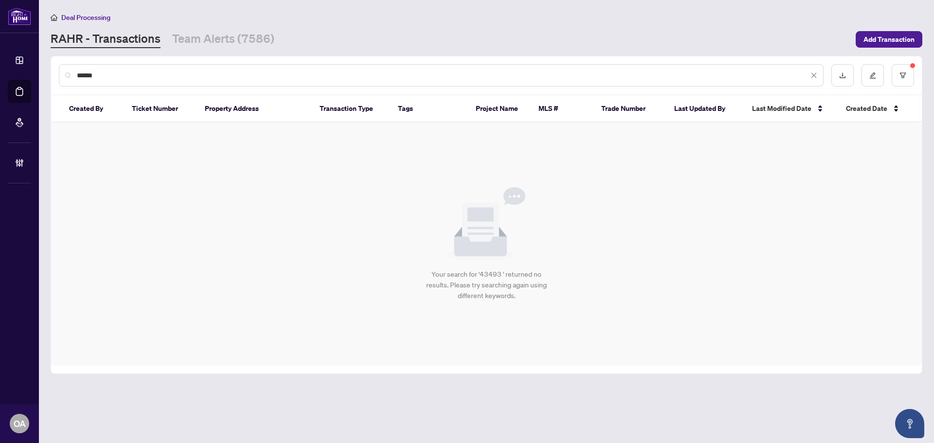
type input "*****"
click at [891, 74] on div at bounding box center [872, 75] width 83 height 22
click at [904, 79] on button "button" at bounding box center [903, 75] width 22 height 22
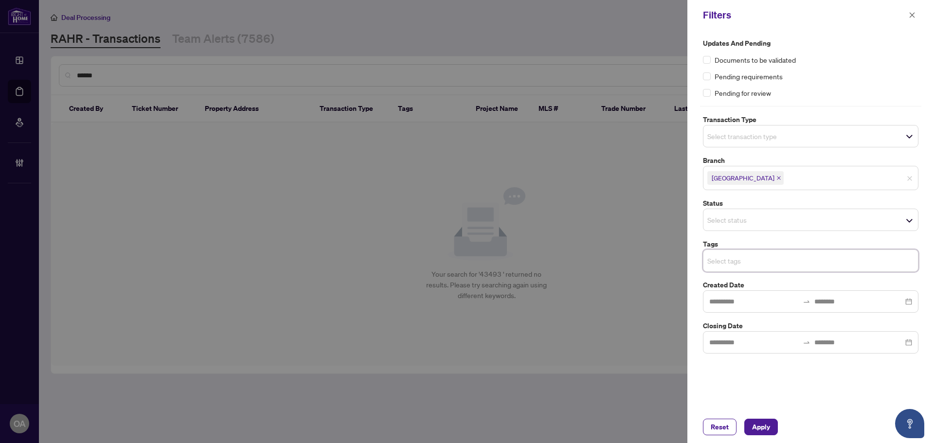
click at [761, 435] on div "Reset Apply" at bounding box center [810, 427] width 247 height 32
click at [767, 427] on span "Apply" at bounding box center [761, 427] width 18 height 16
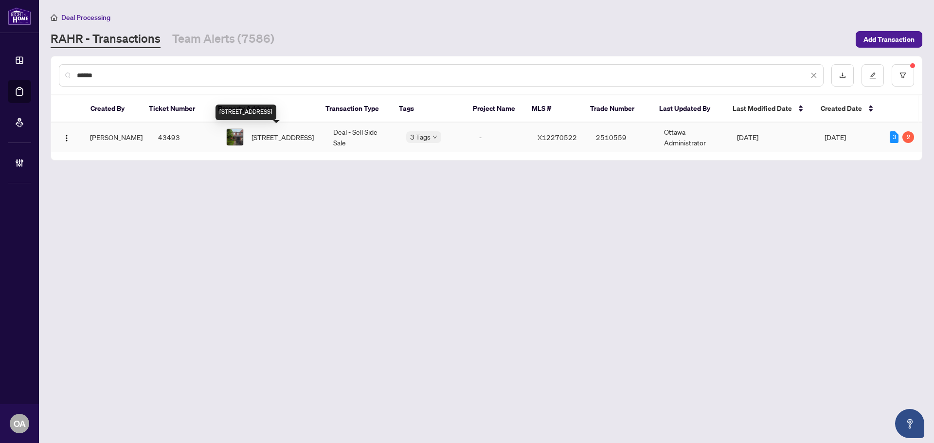
click at [282, 143] on span "2219 Bois Vert Pl, Ottawa, Ontario K4A 4T9, Canada" at bounding box center [283, 137] width 62 height 11
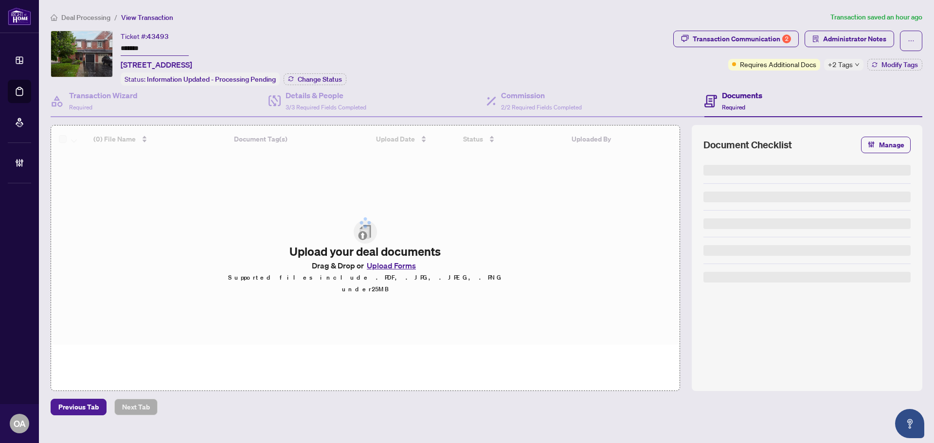
click at [847, 65] on span "+2 Tags" at bounding box center [840, 64] width 25 height 11
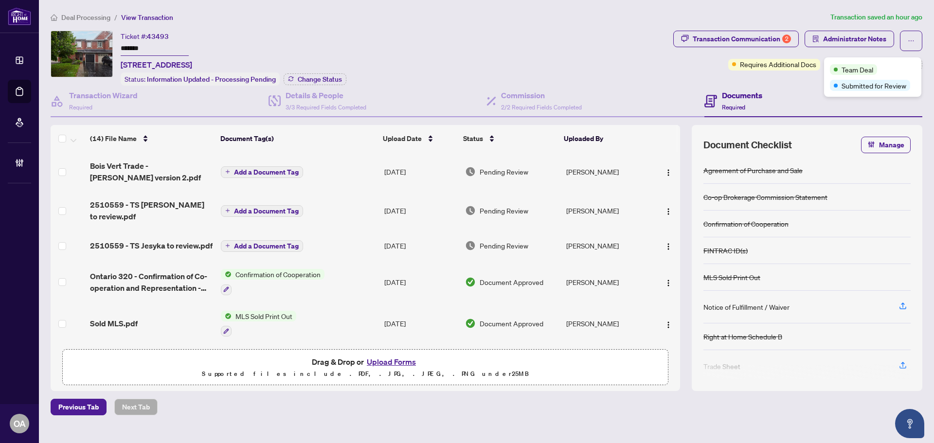
click at [539, 62] on div "Ticket #: 43493 ******* 2219 Bois Vert Pl, Ottawa, Ontario K4A 4T9, Canada Stat…" at bounding box center [360, 58] width 619 height 55
click at [854, 38] on span "Administrator Notes" at bounding box center [854, 39] width 63 height 16
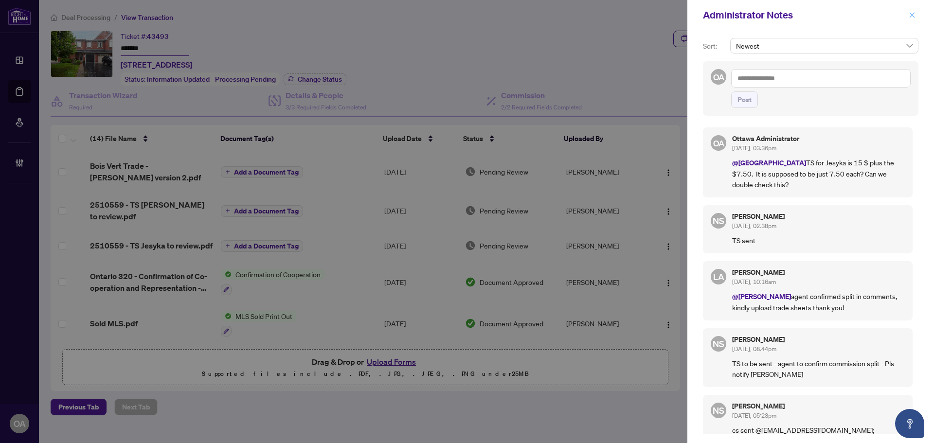
drag, startPoint x: 911, startPoint y: 15, endPoint x: 906, endPoint y: 18, distance: 5.9
click at [911, 15] on icon "close" at bounding box center [912, 15] width 7 height 7
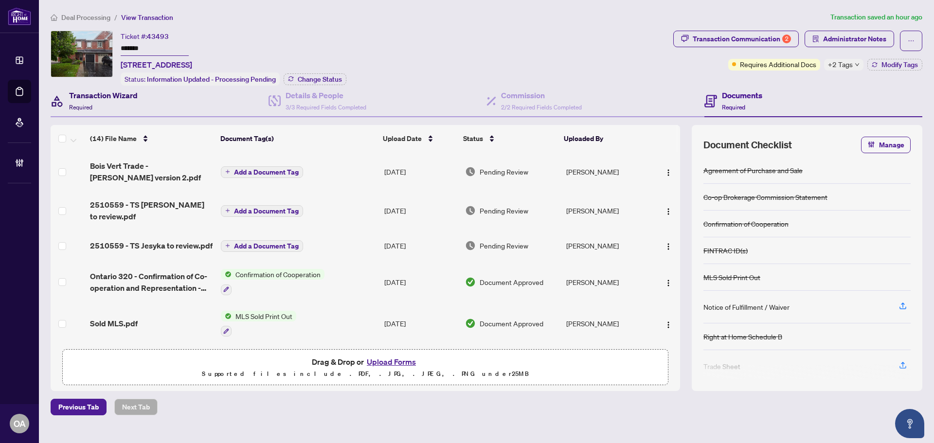
click at [127, 98] on h4 "Transaction Wizard" at bounding box center [103, 96] width 69 height 12
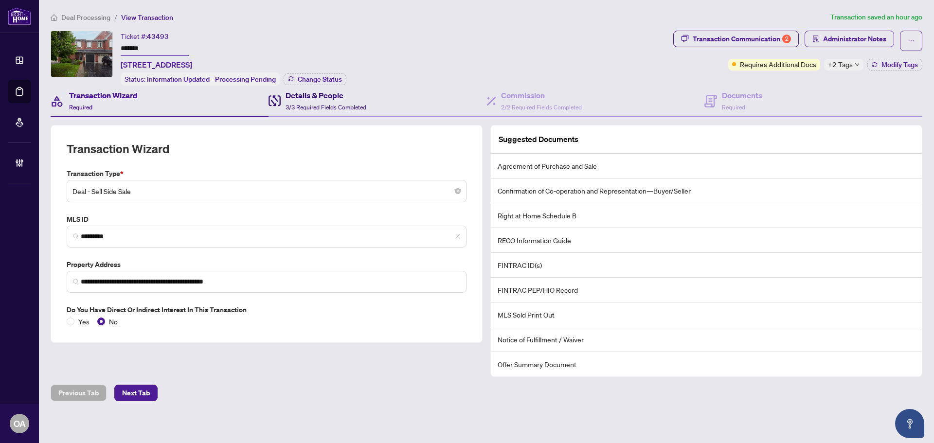
click at [316, 102] on div "Details & People 3/3 Required Fields Completed" at bounding box center [326, 101] width 81 height 23
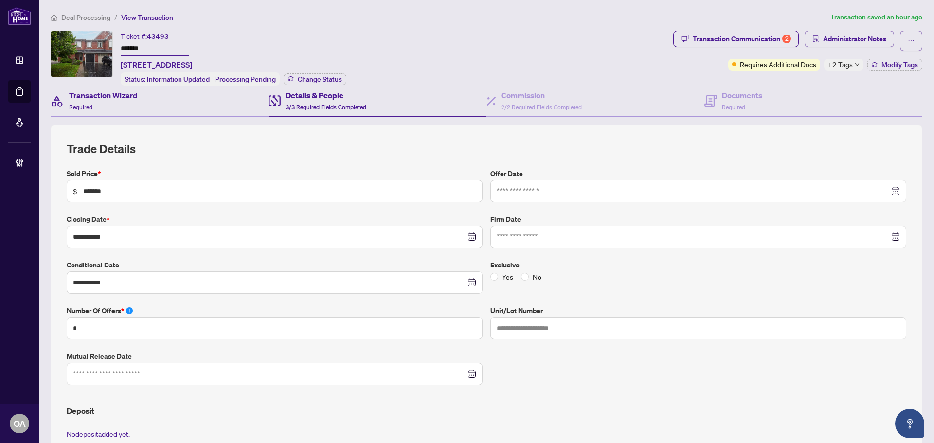
click at [171, 95] on div "Transaction Wizard Required" at bounding box center [160, 102] width 218 height 32
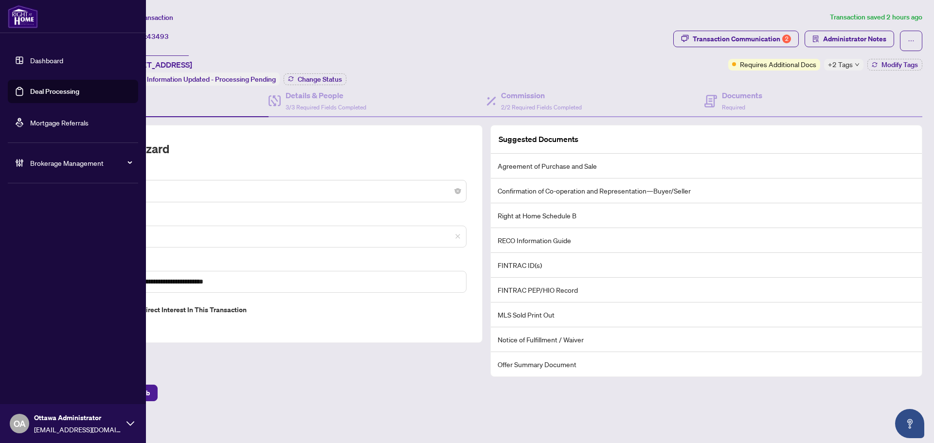
click at [30, 90] on link "Deal Processing" at bounding box center [54, 91] width 49 height 9
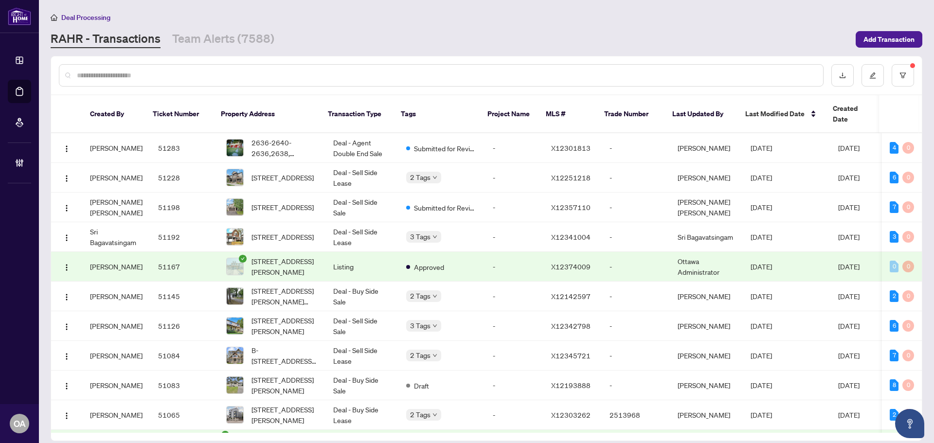
click at [177, 72] on input "text" at bounding box center [446, 75] width 739 height 11
click at [162, 73] on input "text" at bounding box center [446, 75] width 739 height 11
click at [265, 70] on div at bounding box center [441, 75] width 765 height 22
click at [261, 72] on input "text" at bounding box center [446, 75] width 739 height 11
paste input "*****"
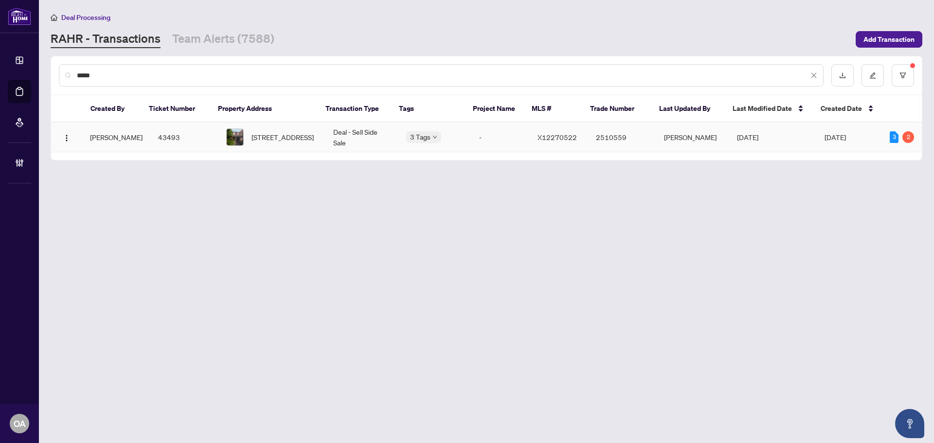
type input "*****"
click at [162, 133] on td "43493" at bounding box center [184, 138] width 68 height 30
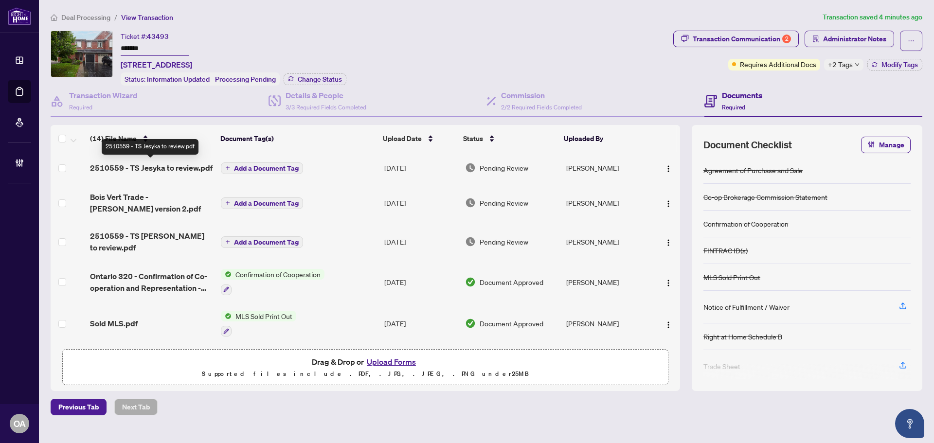
click at [185, 166] on span "2510559 - TS Jesyka to review.pdf" at bounding box center [151, 168] width 123 height 12
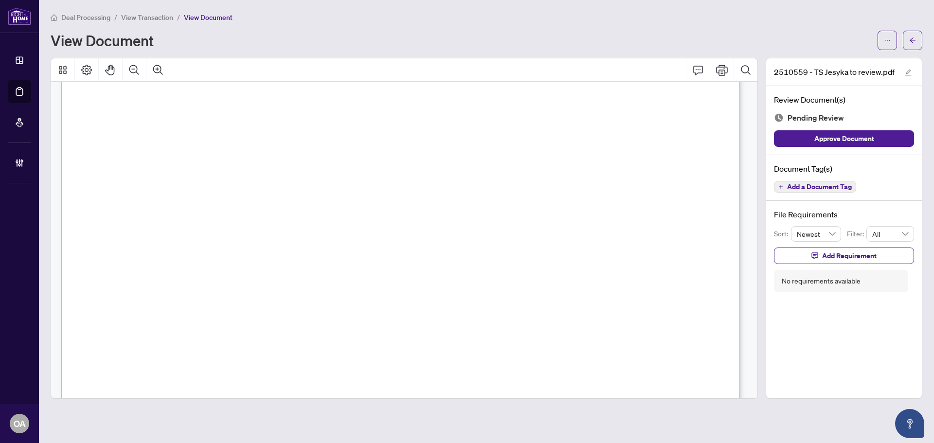
scroll to position [193, 0]
click at [914, 40] on icon "arrow-left" at bounding box center [912, 40] width 7 height 7
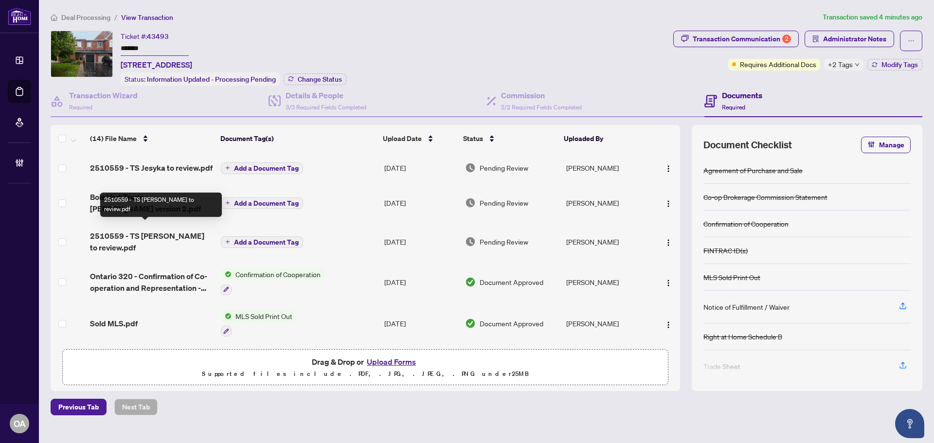
click at [181, 230] on span "2510559 - TS Erik to review.pdf" at bounding box center [151, 241] width 123 height 23
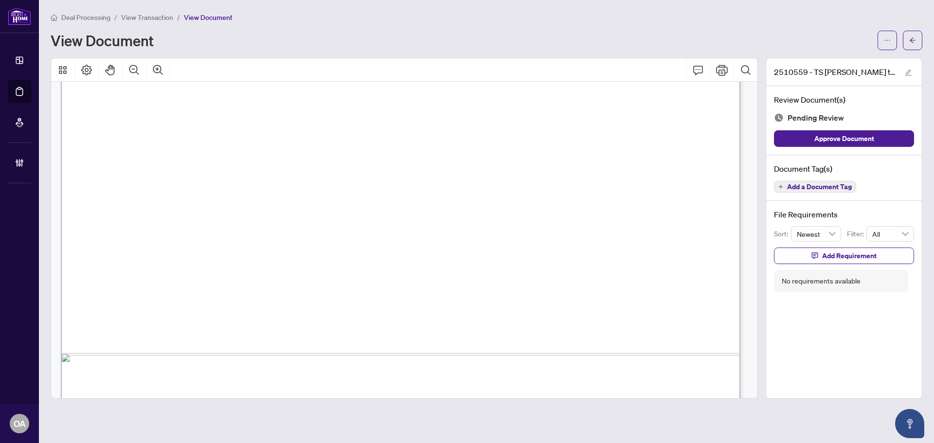
scroll to position [582, 0]
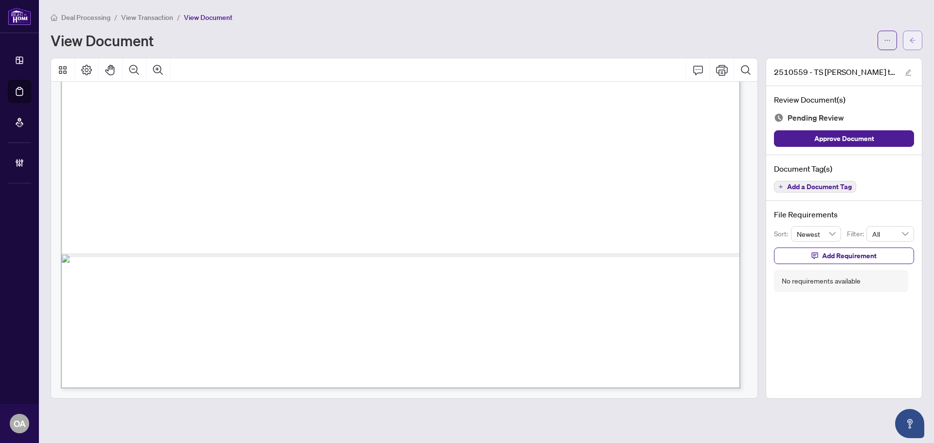
click at [915, 45] on span "button" at bounding box center [912, 41] width 7 height 16
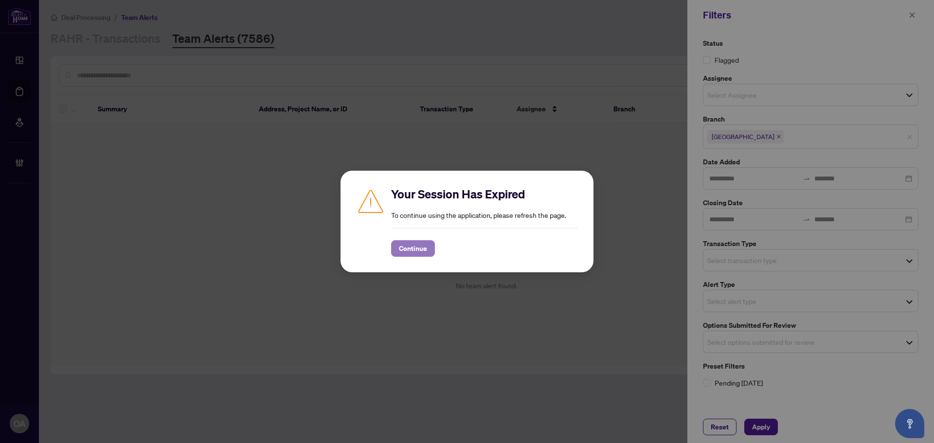
click at [423, 248] on span "Continue" at bounding box center [413, 249] width 28 height 16
